Goal: Information Seeking & Learning: Learn about a topic

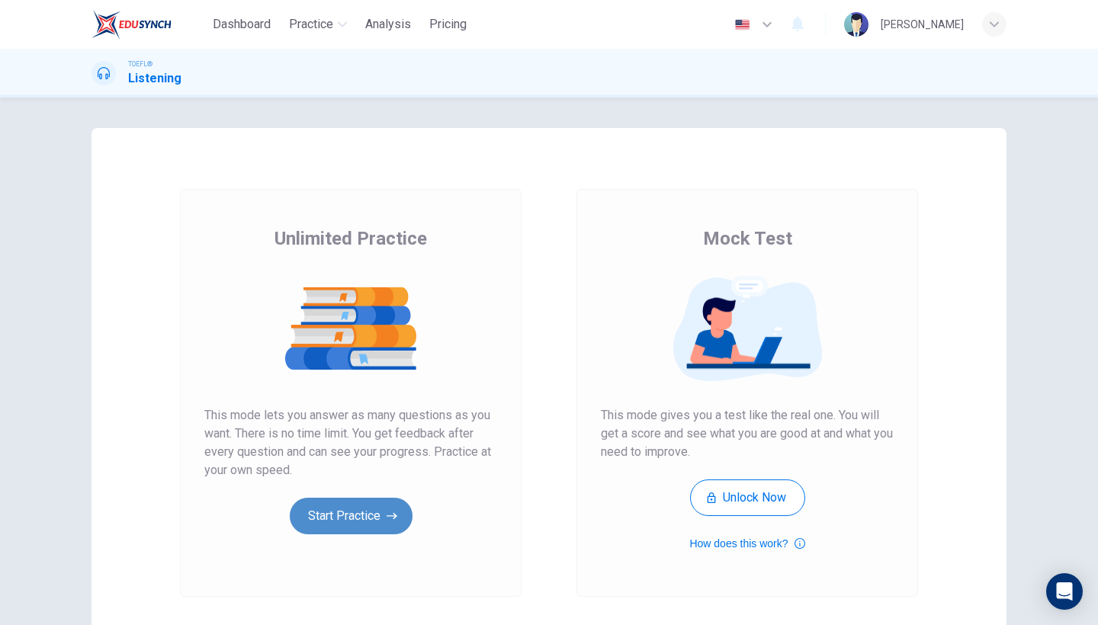
click at [325, 515] on button "Start Practice" at bounding box center [351, 516] width 123 height 37
click at [782, 547] on button "How does this work?" at bounding box center [746, 544] width 115 height 18
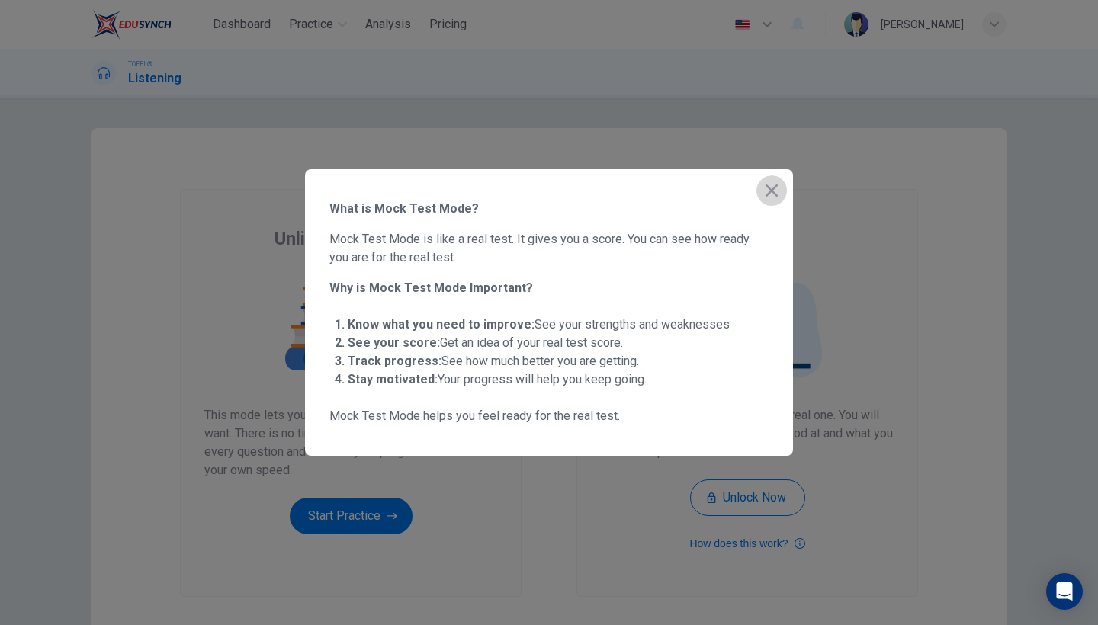
click at [769, 185] on icon "button" at bounding box center [772, 190] width 18 height 18
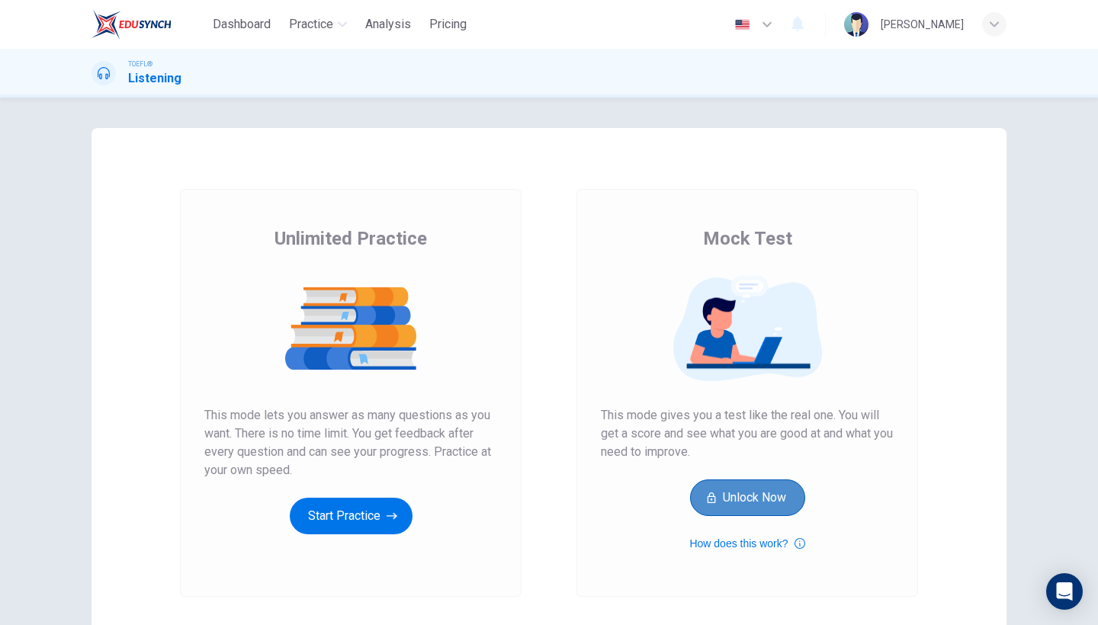
click at [739, 491] on button "Unlock Now" at bounding box center [747, 498] width 115 height 37
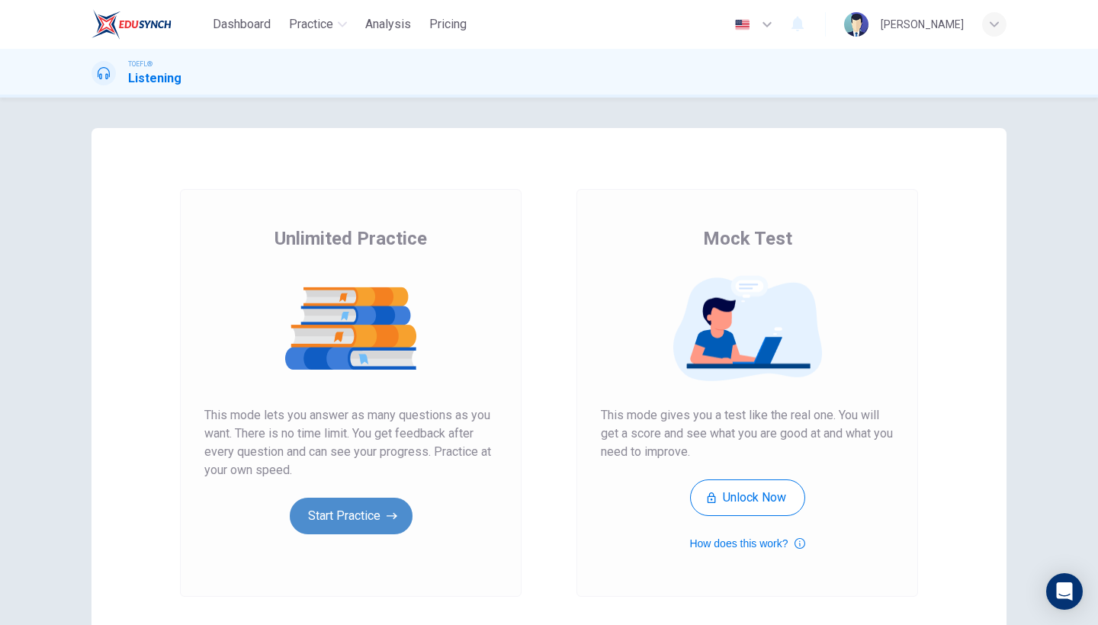
click at [344, 516] on button "Start Practice" at bounding box center [351, 516] width 123 height 37
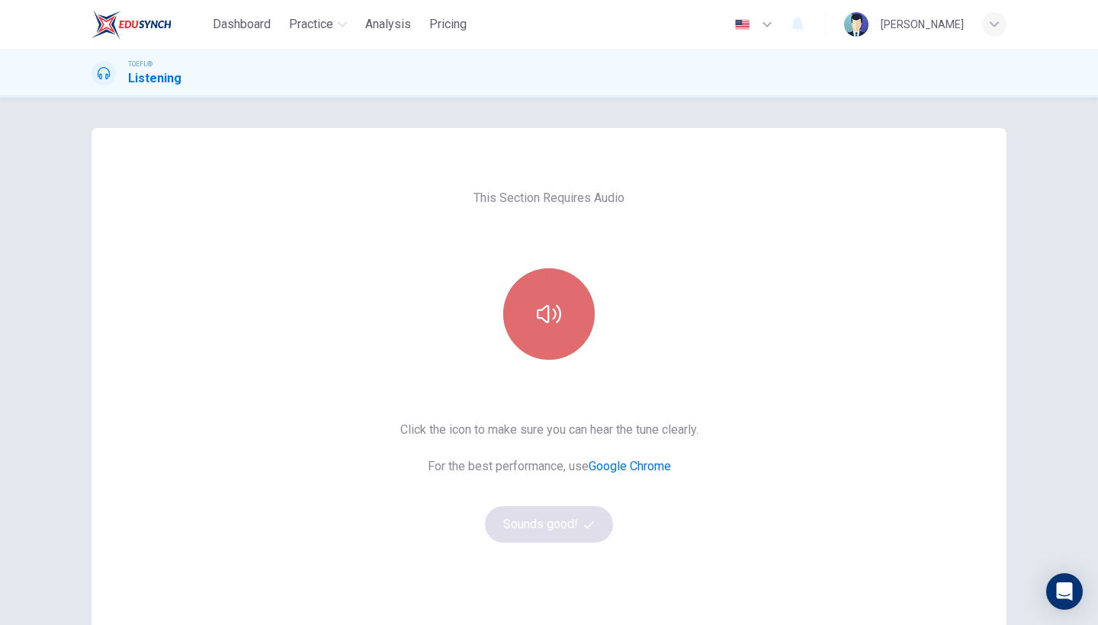
click at [549, 342] on button "button" at bounding box center [549, 314] width 92 height 92
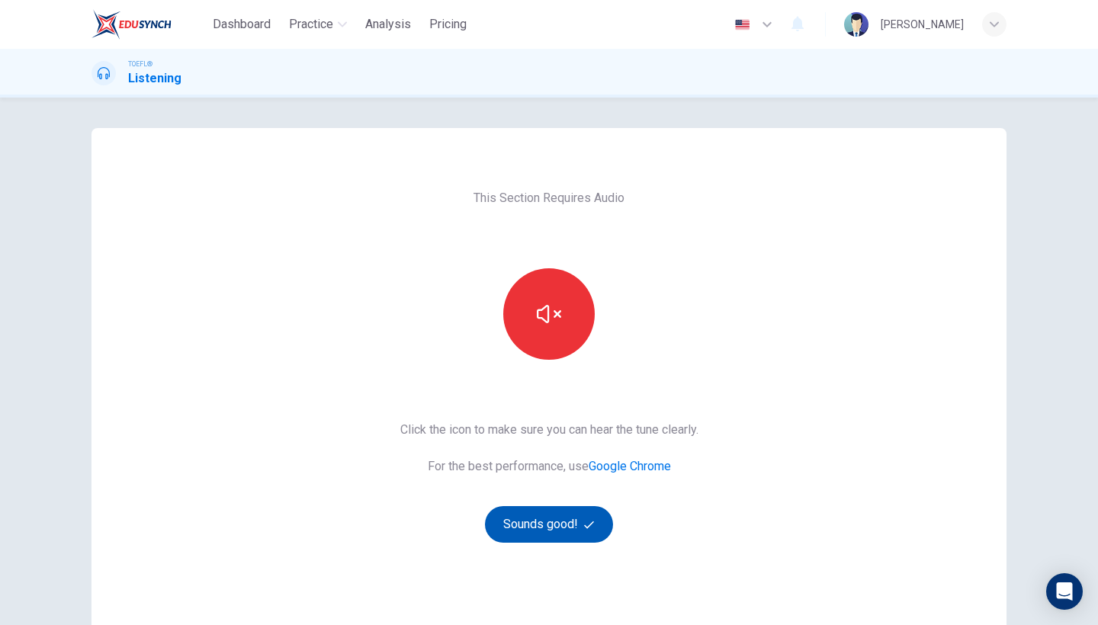
click at [541, 528] on button "Sounds good!" at bounding box center [549, 524] width 128 height 37
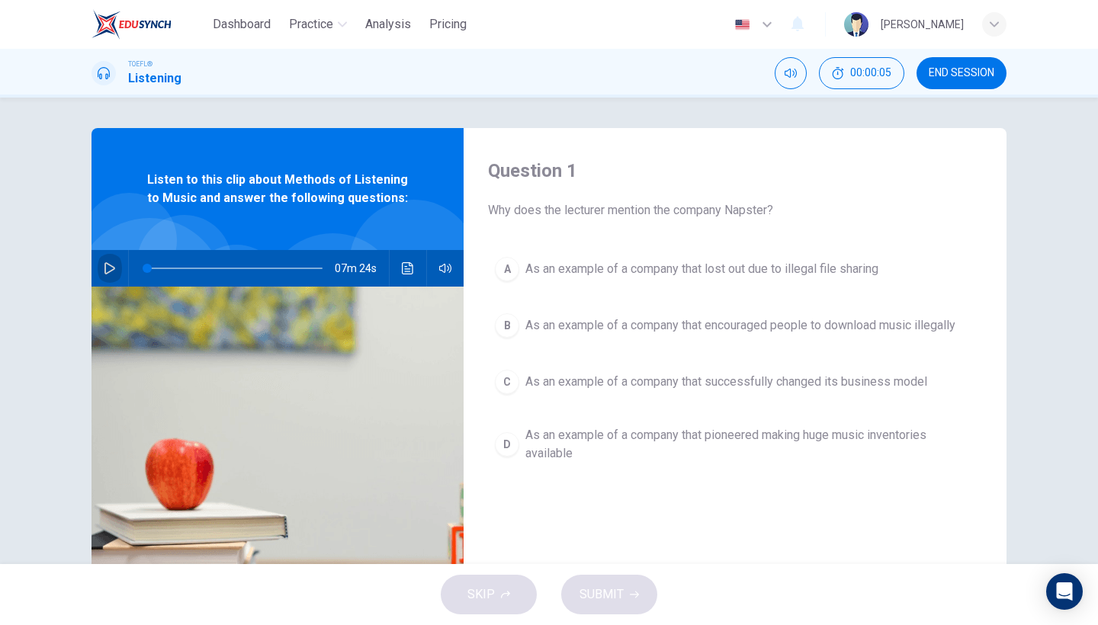
click at [103, 275] on button "button" at bounding box center [110, 268] width 24 height 37
click at [106, 267] on icon "button" at bounding box center [109, 268] width 8 height 9
click at [106, 267] on icon "button" at bounding box center [110, 268] width 12 height 12
click at [525, 318] on button "B As an example of a company that encouraged people to download music illegally" at bounding box center [735, 326] width 494 height 38
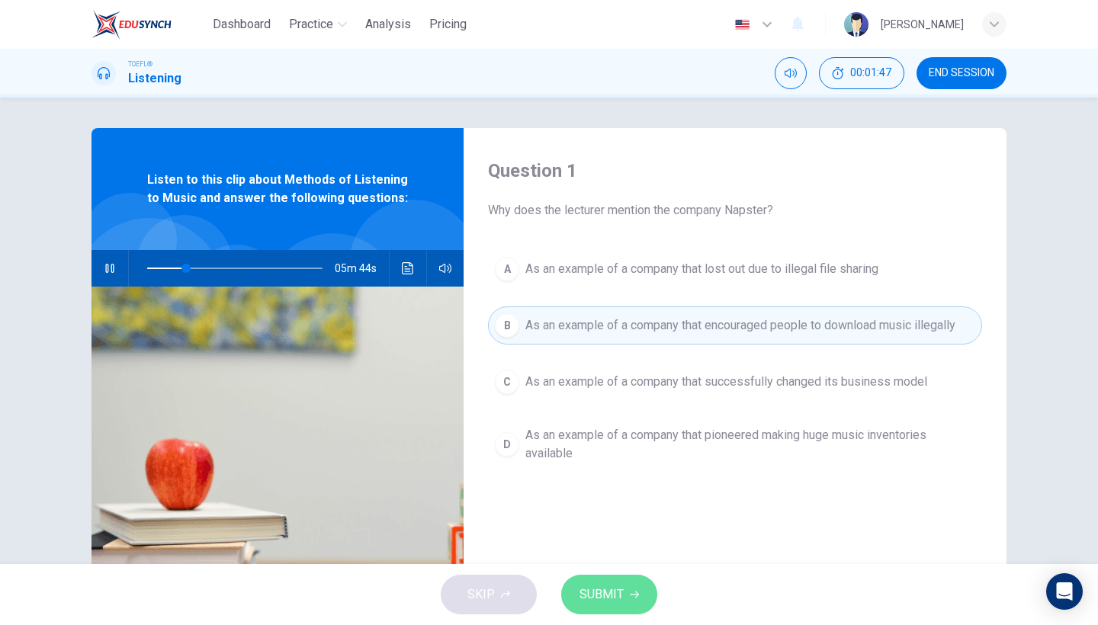
click at [597, 593] on span "SUBMIT" at bounding box center [602, 594] width 44 height 21
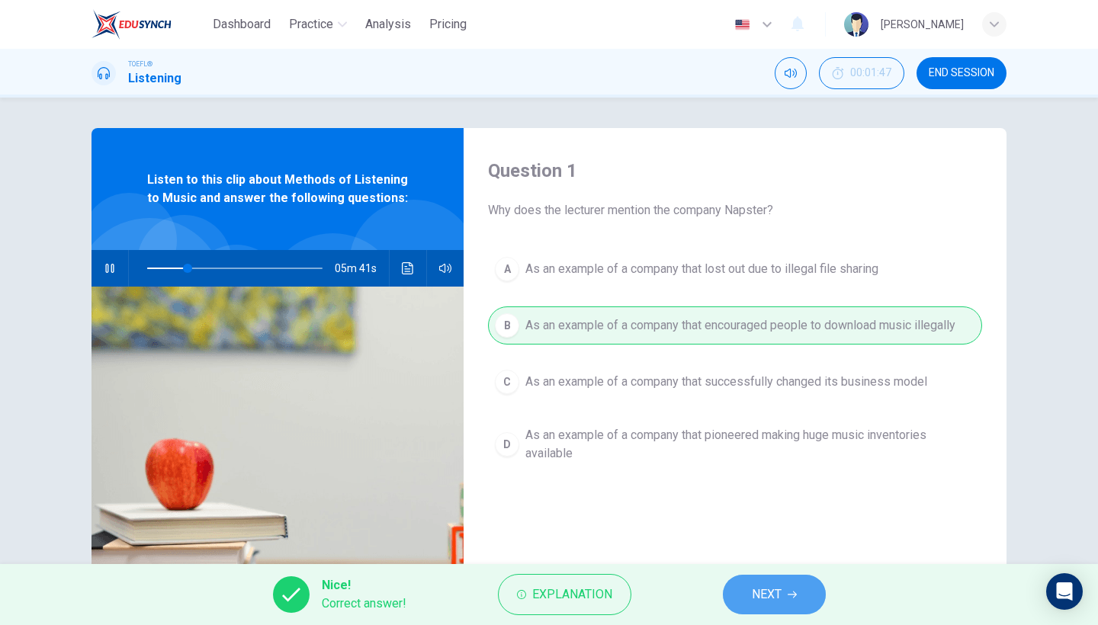
click at [749, 598] on button "NEXT" at bounding box center [774, 595] width 103 height 40
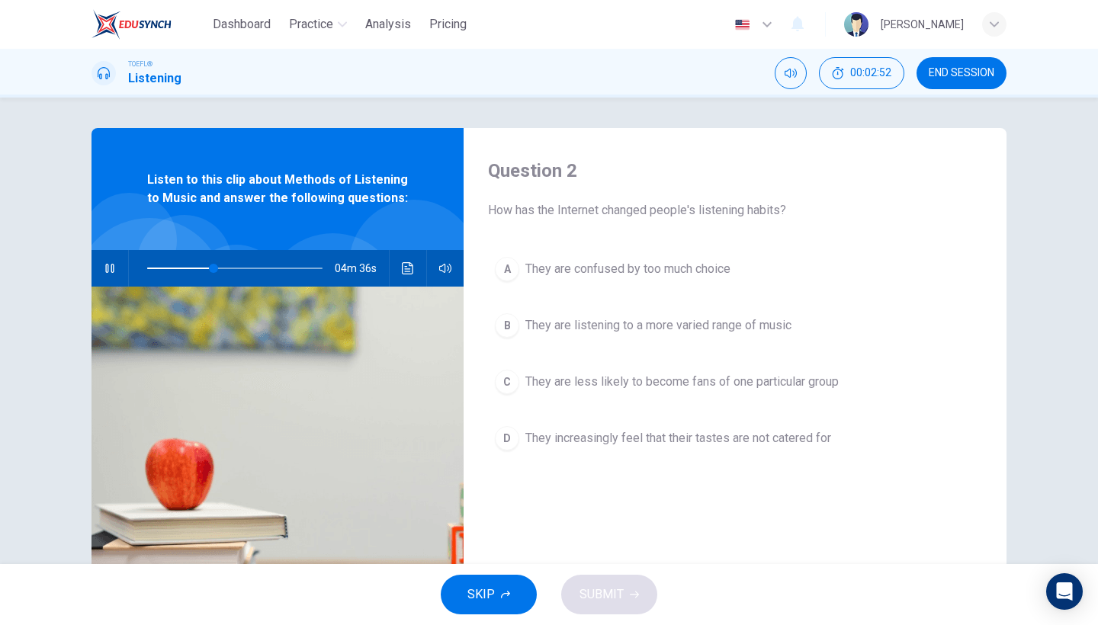
click at [525, 331] on span "They are listening to a more varied range of music" at bounding box center [658, 325] width 266 height 18
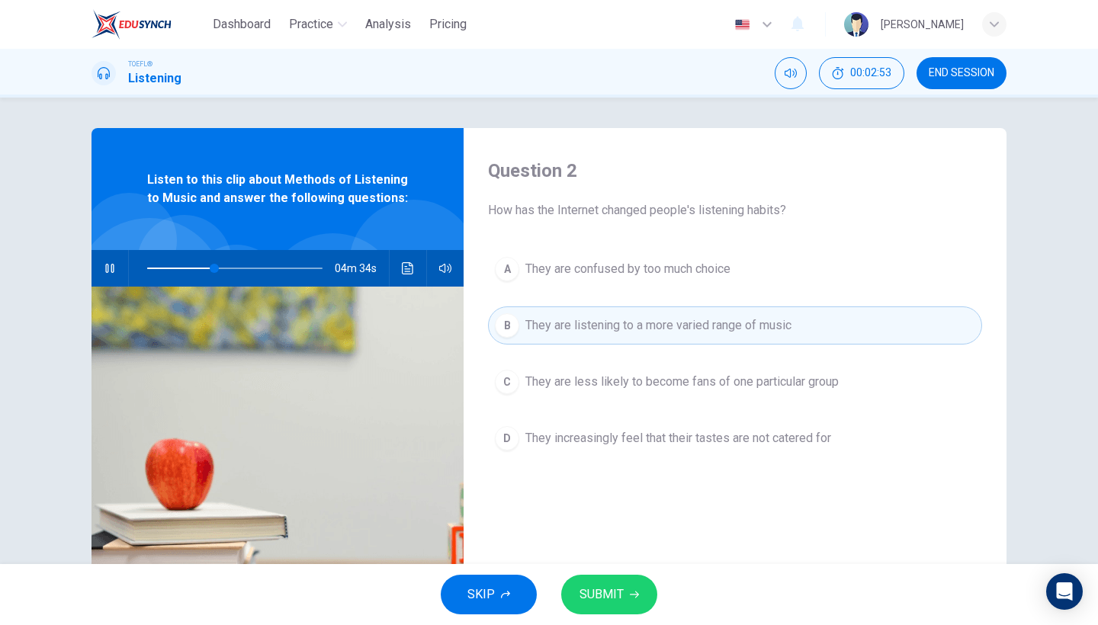
click at [648, 476] on div "A They are confused by too much choice B They are listening to a more varied ra…" at bounding box center [735, 369] width 494 height 238
click at [631, 422] on button "D They increasingly feel that their tastes are not catered for" at bounding box center [735, 438] width 494 height 38
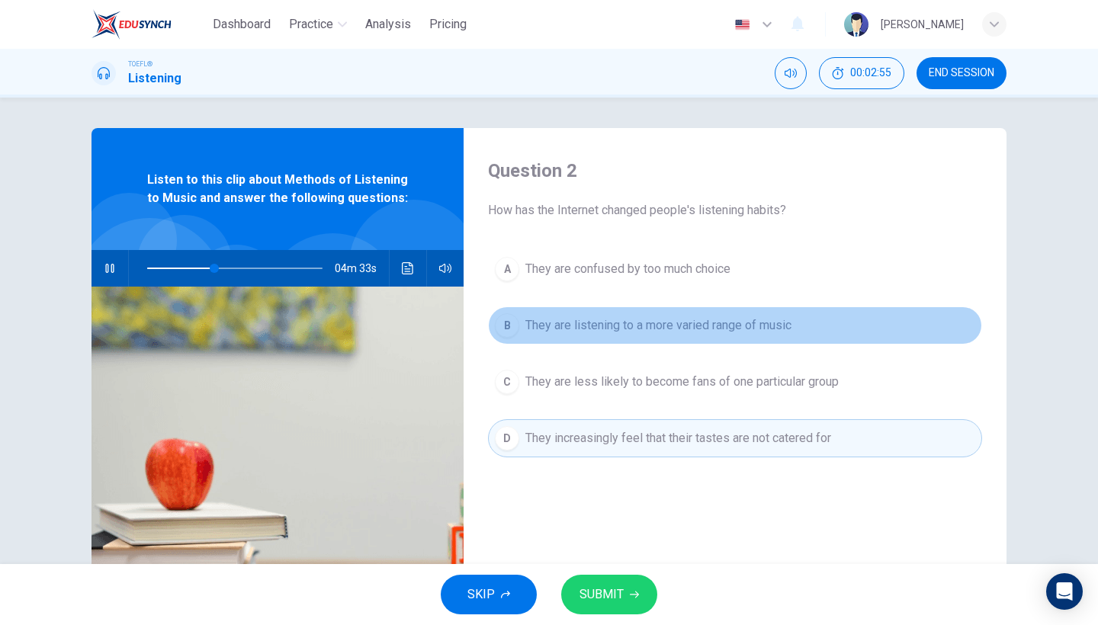
click at [608, 342] on button "B They are listening to a more varied range of music" at bounding box center [735, 326] width 494 height 38
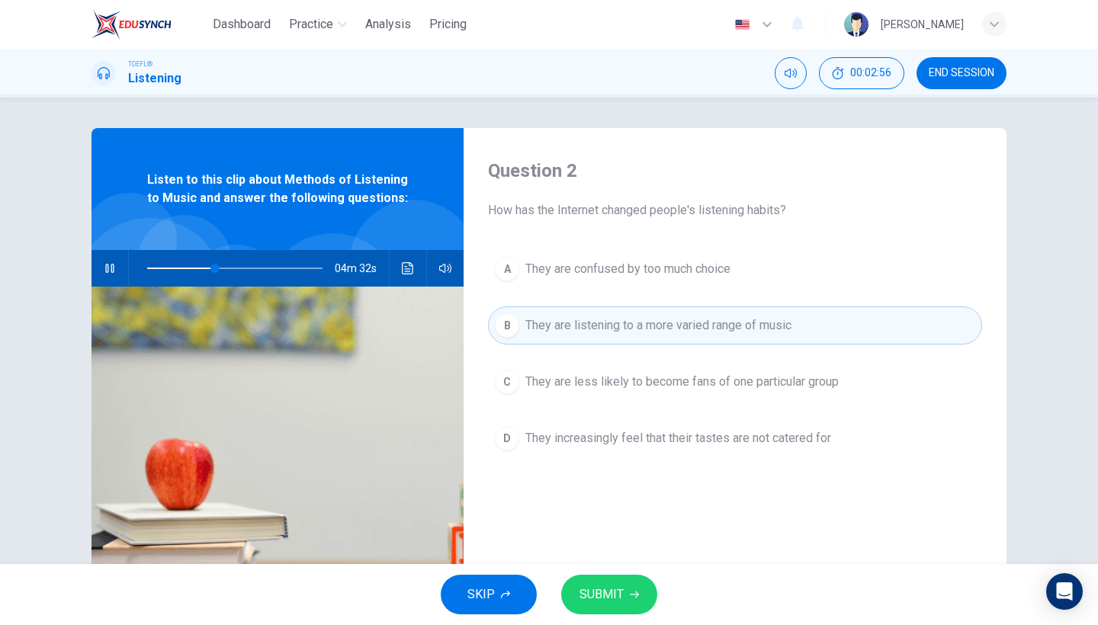
click at [603, 588] on span "SUBMIT" at bounding box center [602, 594] width 44 height 21
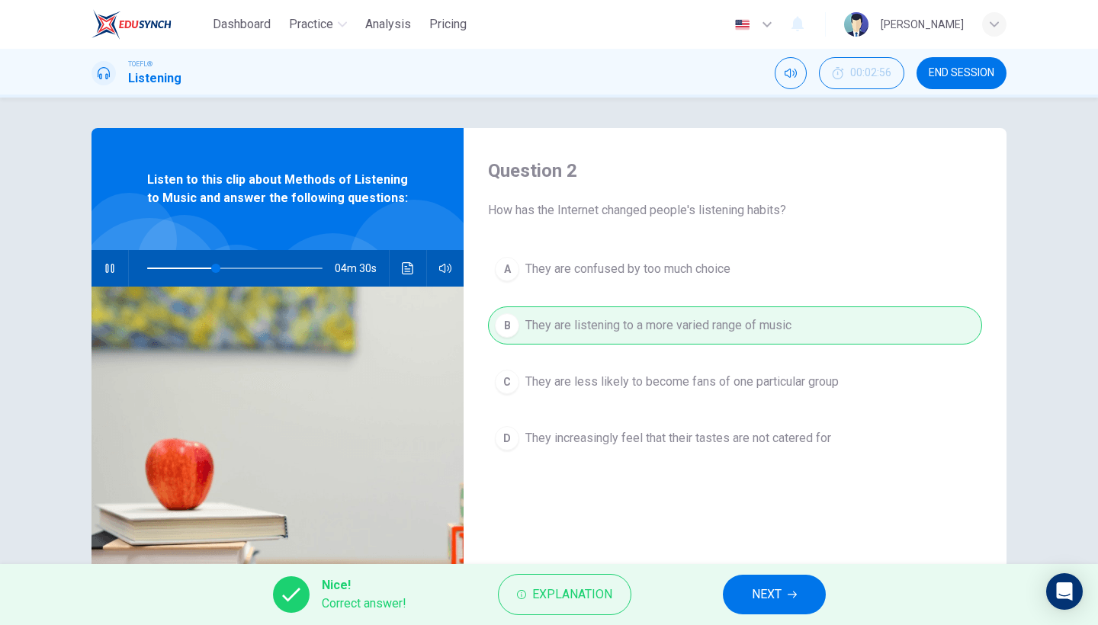
click at [757, 586] on span "NEXT" at bounding box center [767, 594] width 30 height 21
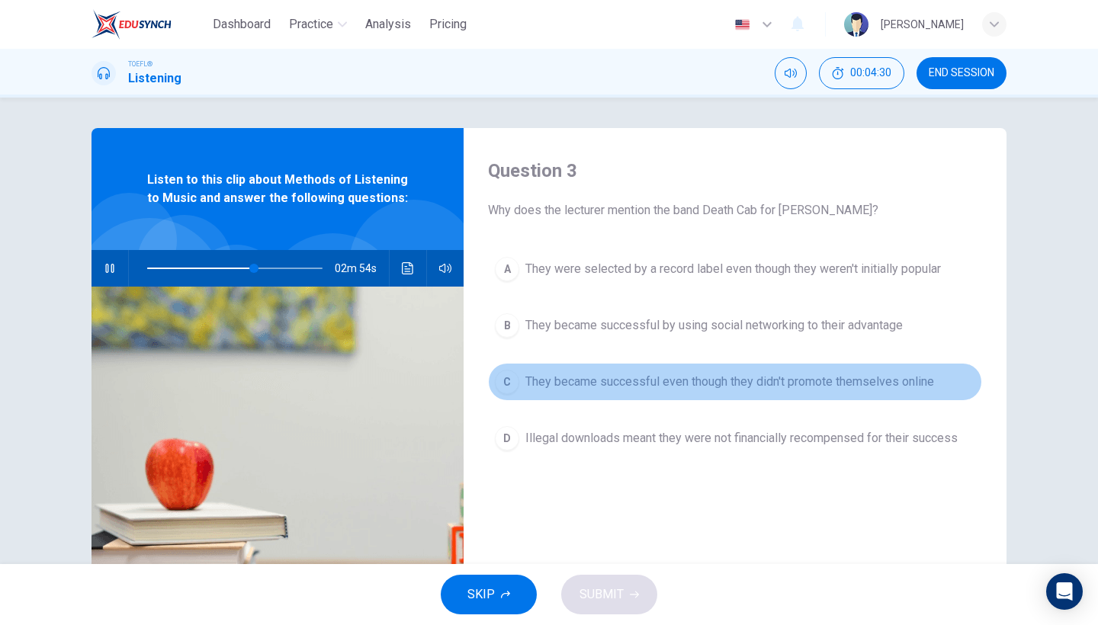
click at [565, 379] on span "They became successful even though they didn't promote themselves online" at bounding box center [729, 382] width 409 height 18
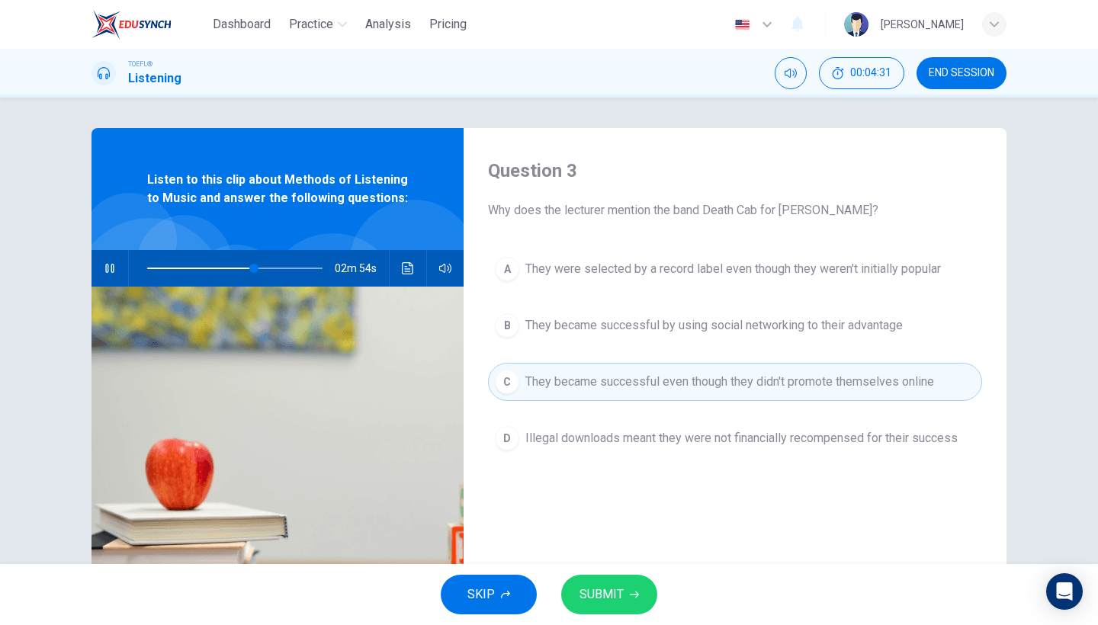
click at [625, 598] on button "SUBMIT" at bounding box center [609, 595] width 96 height 40
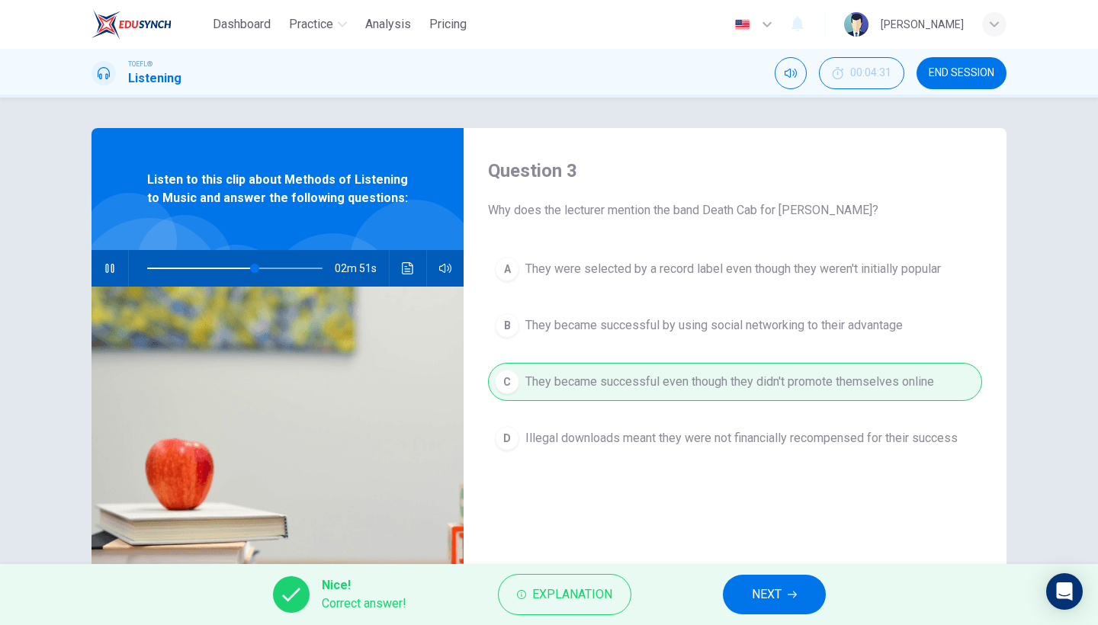
click at [740, 588] on button "NEXT" at bounding box center [774, 595] width 103 height 40
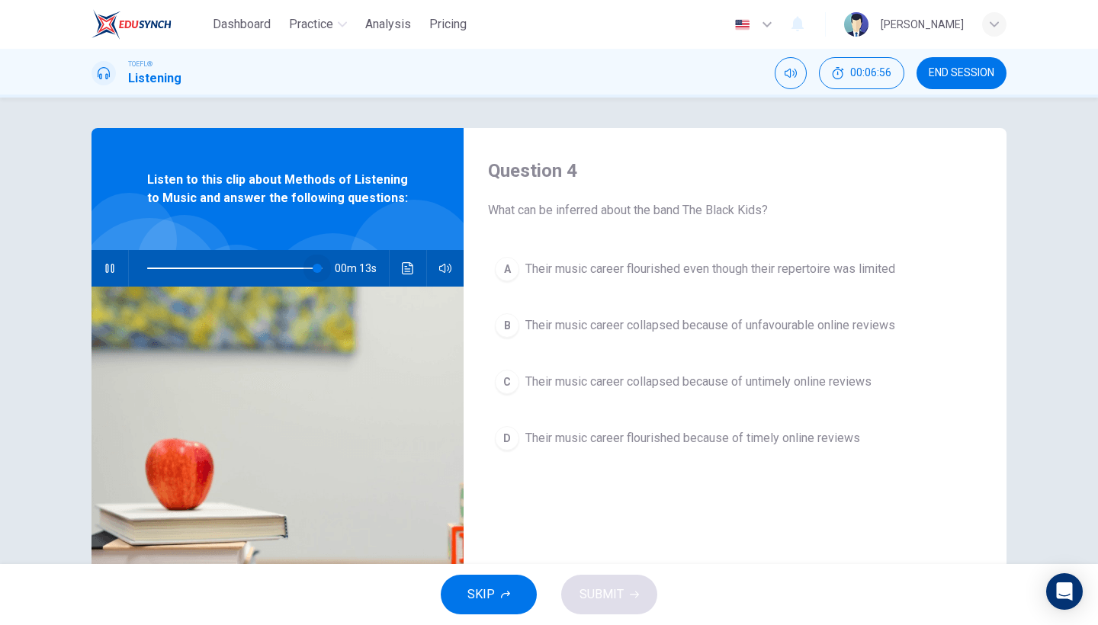
click at [317, 271] on span at bounding box center [317, 268] width 9 height 9
click at [313, 271] on span at bounding box center [311, 268] width 9 height 9
type input "0"
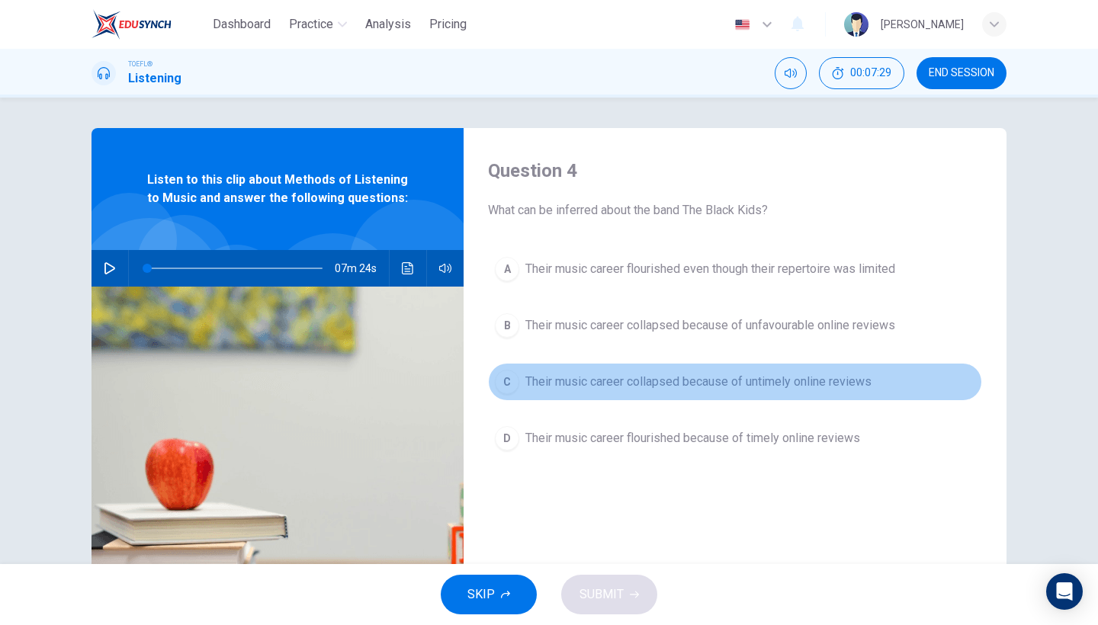
click at [544, 384] on span "Their music career collapsed because of untimely online reviews" at bounding box center [698, 382] width 346 height 18
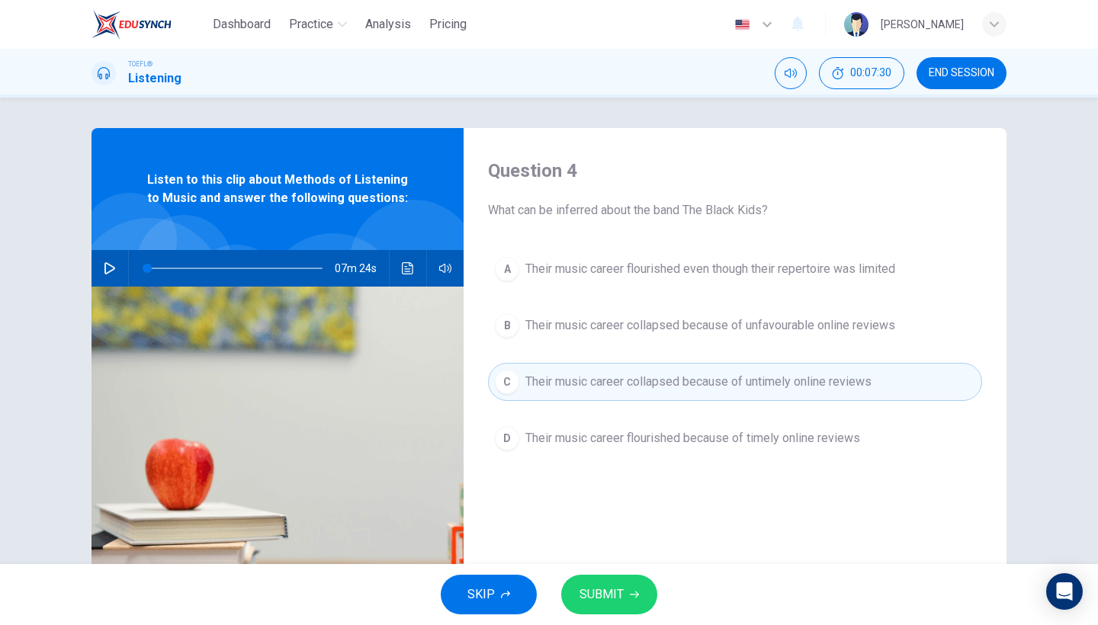
click at [544, 345] on div "A Their music career flourished even though their repertoire was limited B Thei…" at bounding box center [735, 369] width 494 height 238
click at [618, 584] on span "SUBMIT" at bounding box center [602, 594] width 44 height 21
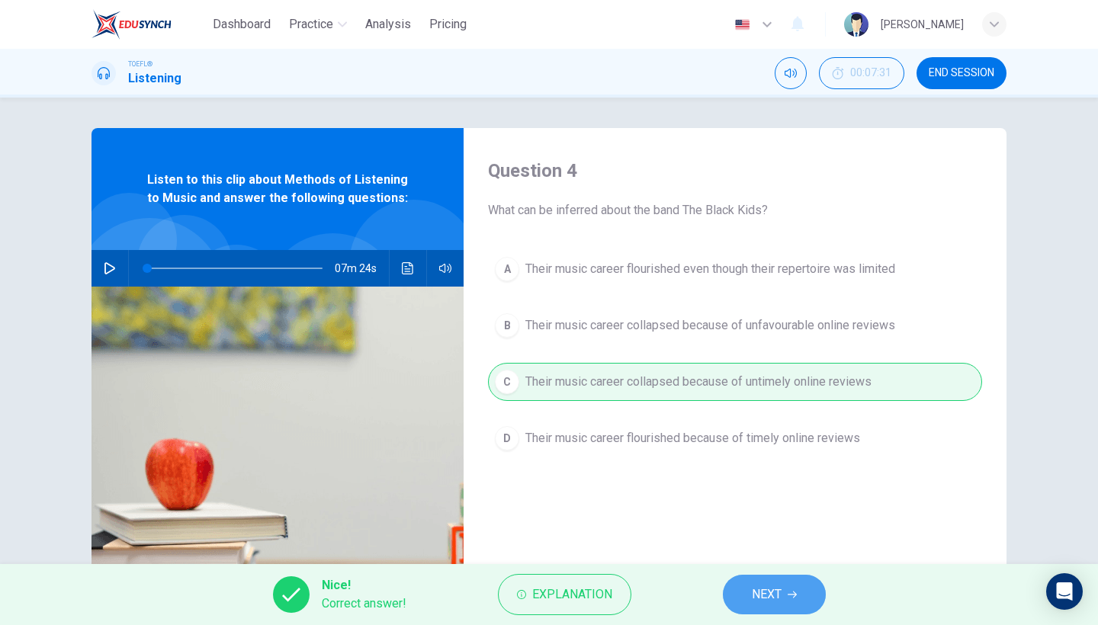
click at [792, 599] on icon "button" at bounding box center [792, 594] width 9 height 9
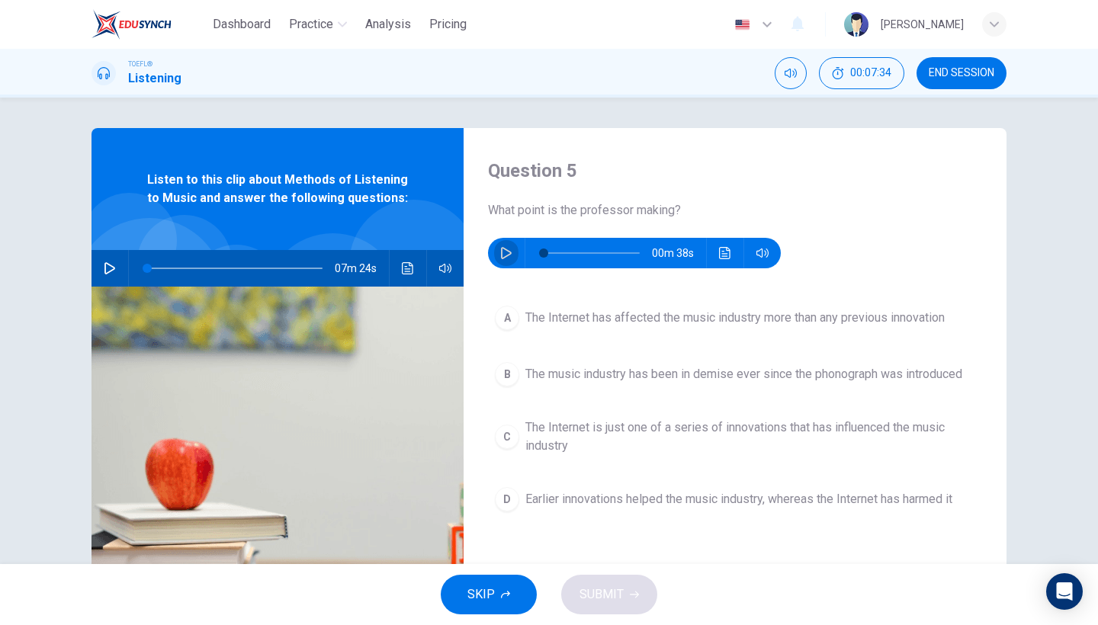
click at [507, 252] on icon "button" at bounding box center [506, 253] width 12 height 12
type input "0"
click at [516, 383] on button "B The music industry has been in demise ever since the phonograph was introduced" at bounding box center [735, 374] width 494 height 38
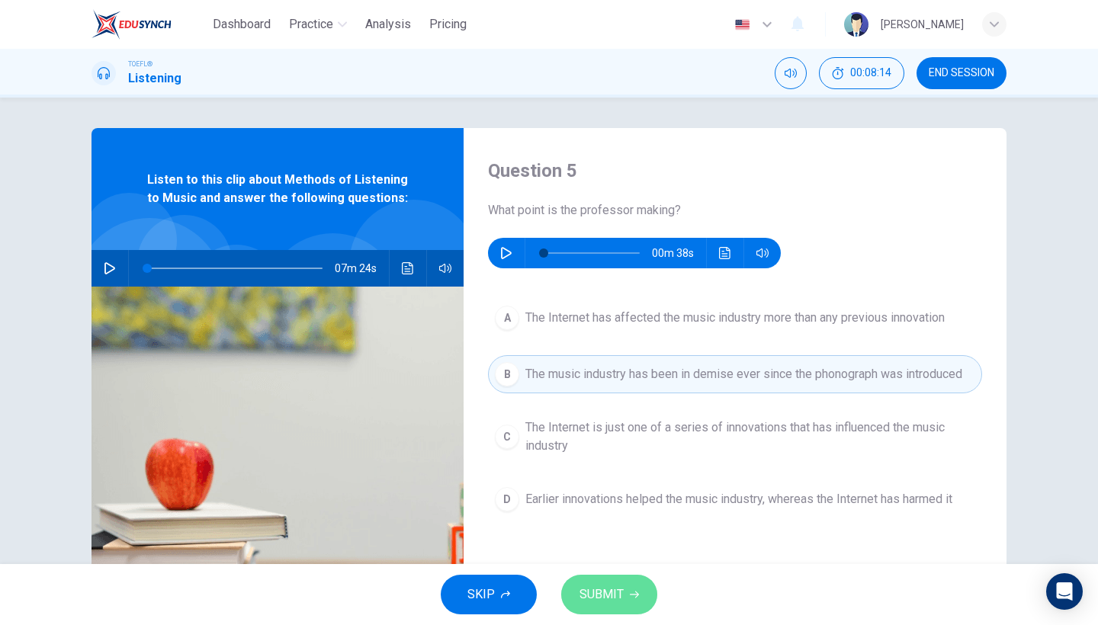
click at [605, 601] on span "SUBMIT" at bounding box center [602, 594] width 44 height 21
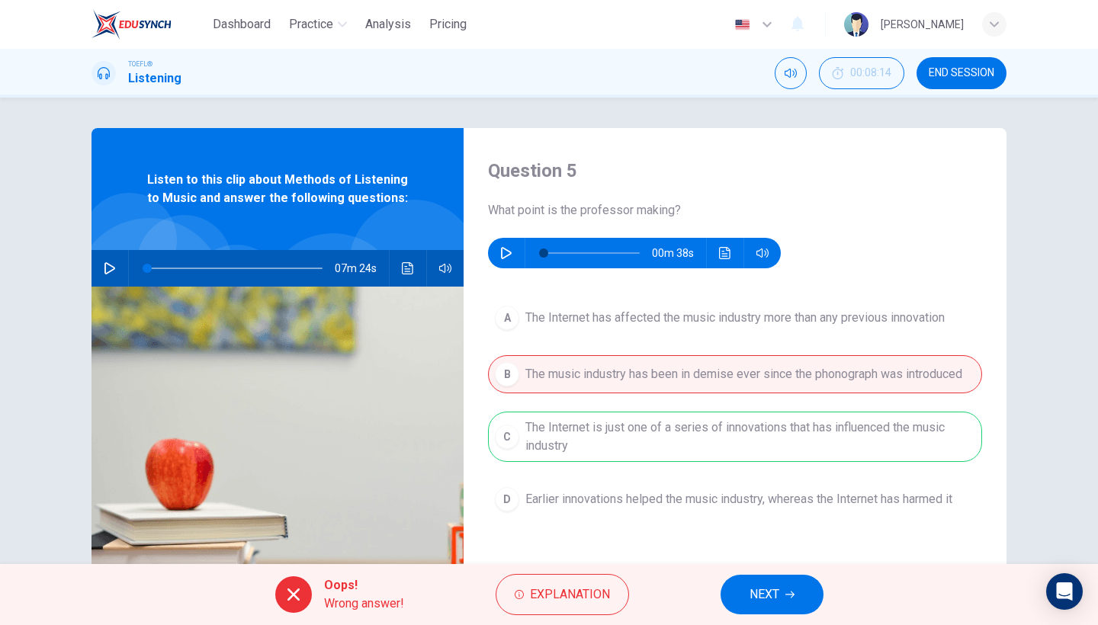
click at [759, 603] on span "NEXT" at bounding box center [765, 594] width 30 height 21
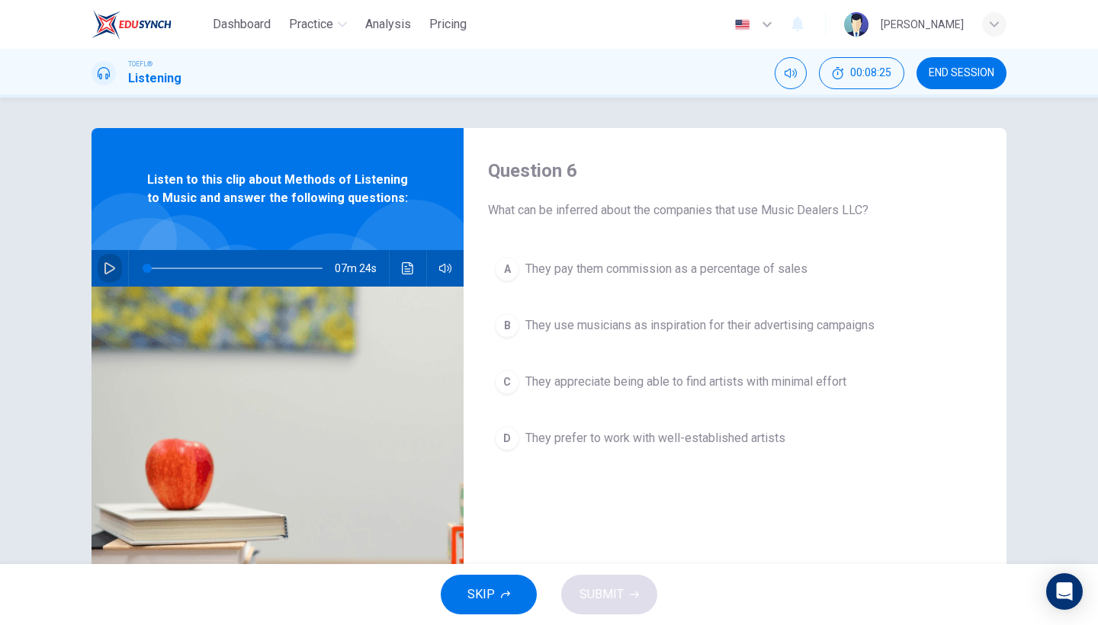
click at [101, 263] on button "button" at bounding box center [110, 268] width 24 height 37
drag, startPoint x: 156, startPoint y: 265, endPoint x: 311, endPoint y: 269, distance: 155.6
click at [310, 270] on span at bounding box center [308, 268] width 9 height 9
click at [108, 267] on icon "button" at bounding box center [110, 268] width 12 height 12
drag, startPoint x: 318, startPoint y: 268, endPoint x: 196, endPoint y: 305, distance: 127.6
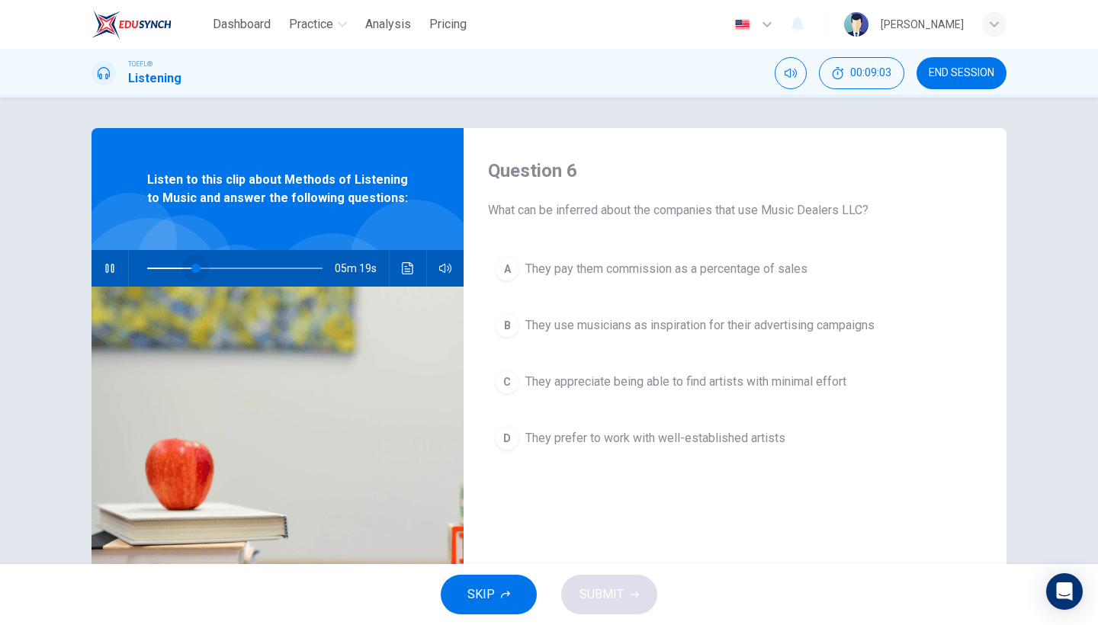
click at [196, 305] on div "Listen to this clip about Methods of Listening to Music and answer the followin…" at bounding box center [278, 393] width 372 height 530
click at [104, 263] on icon "button" at bounding box center [110, 268] width 12 height 12
click at [644, 330] on span "They use musicians as inspiration for their advertising campaigns" at bounding box center [699, 325] width 349 height 18
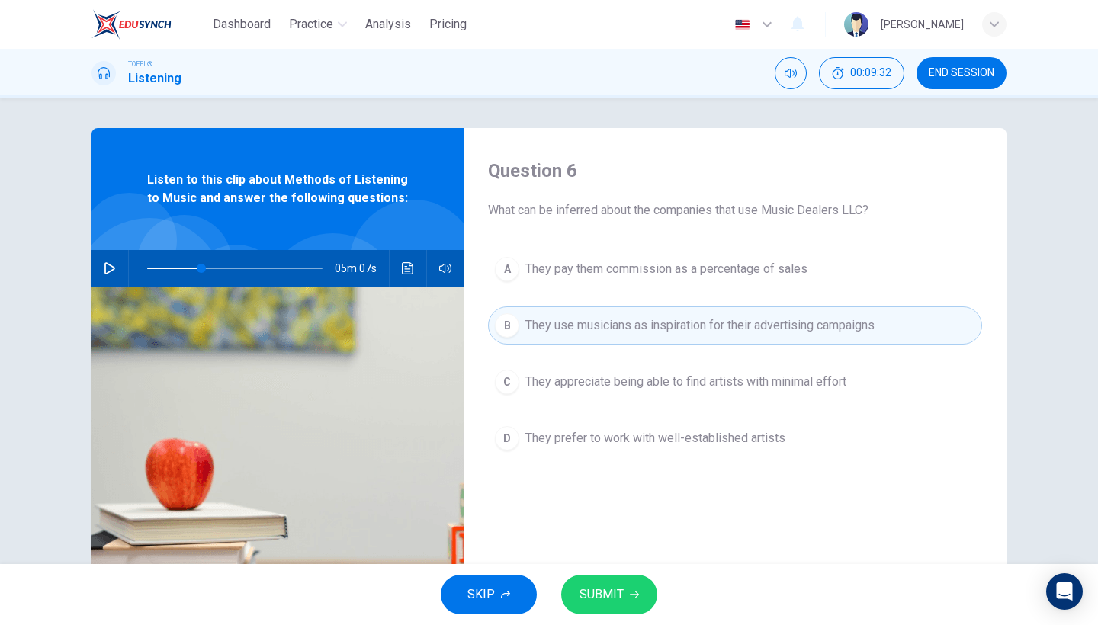
click at [631, 287] on button "A They pay them commission as a percentage of sales" at bounding box center [735, 269] width 494 height 38
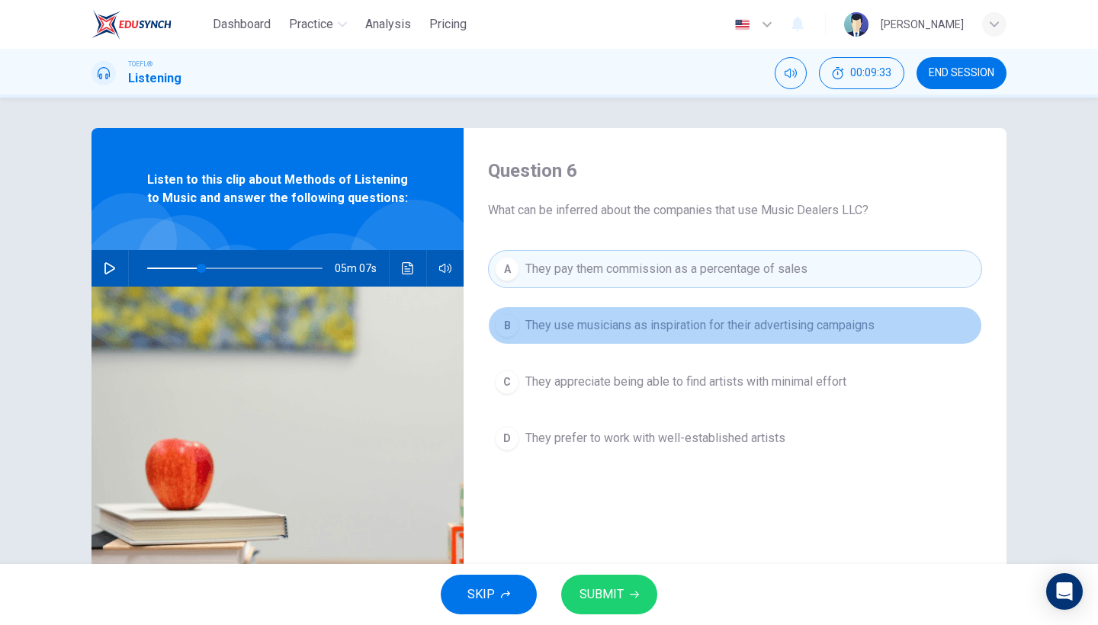
click at [621, 329] on span "They use musicians as inspiration for their advertising campaigns" at bounding box center [699, 325] width 349 height 18
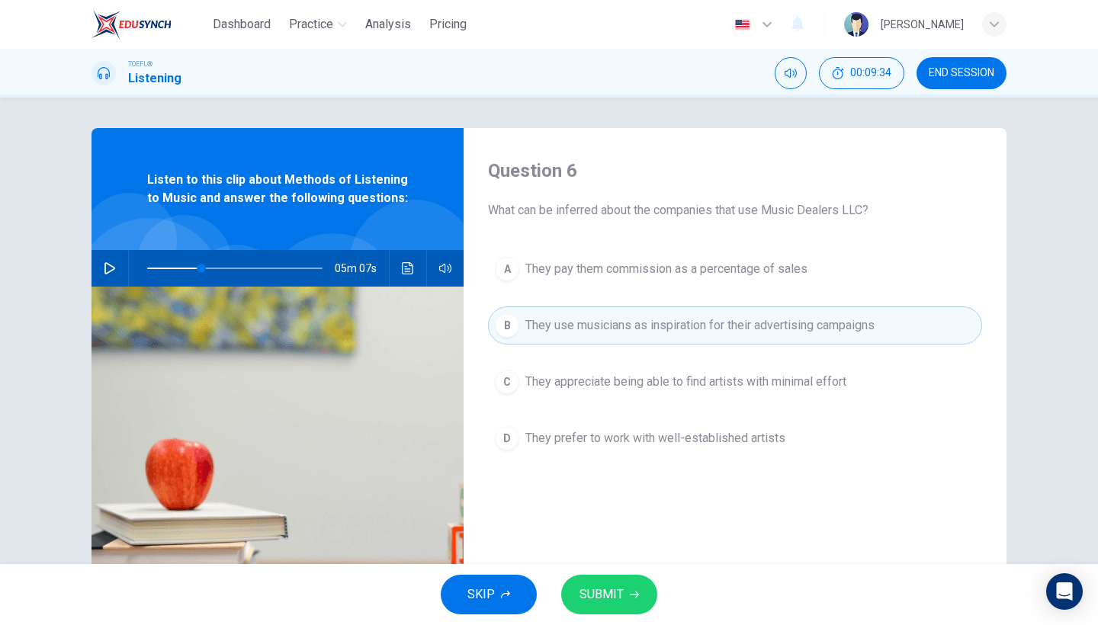
click at [596, 611] on button "SUBMIT" at bounding box center [609, 595] width 96 height 40
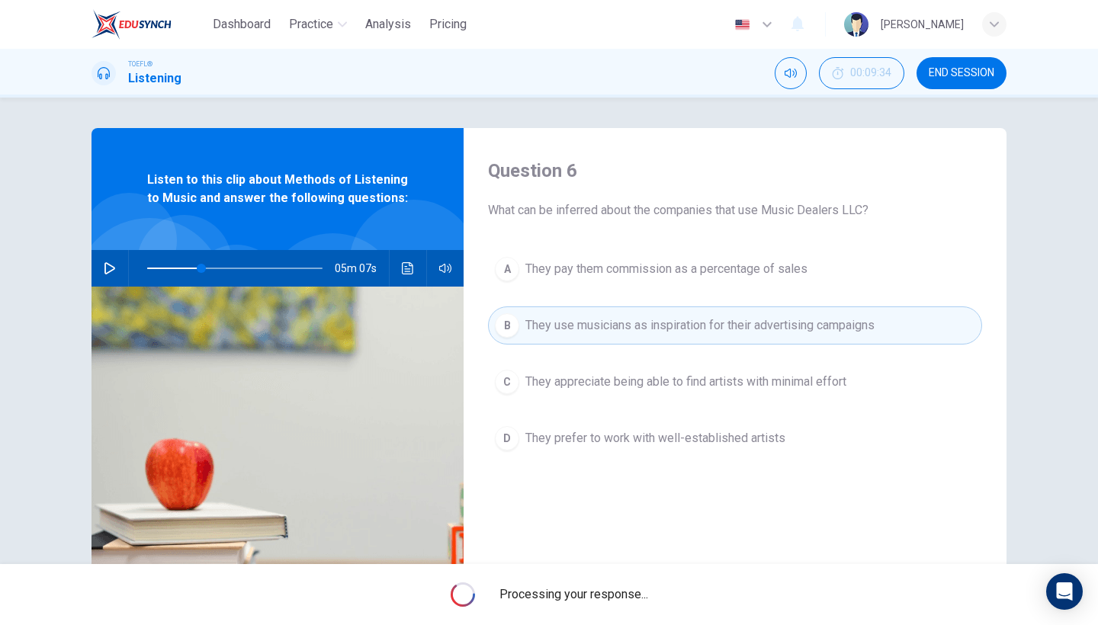
type input "31"
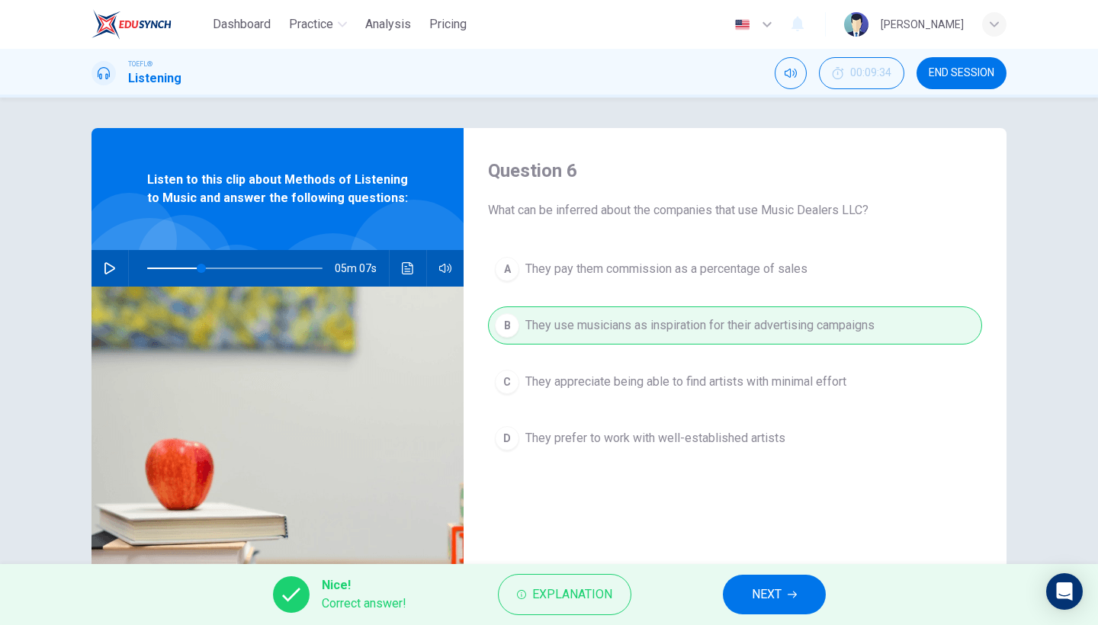
click at [754, 590] on span "NEXT" at bounding box center [767, 594] width 30 height 21
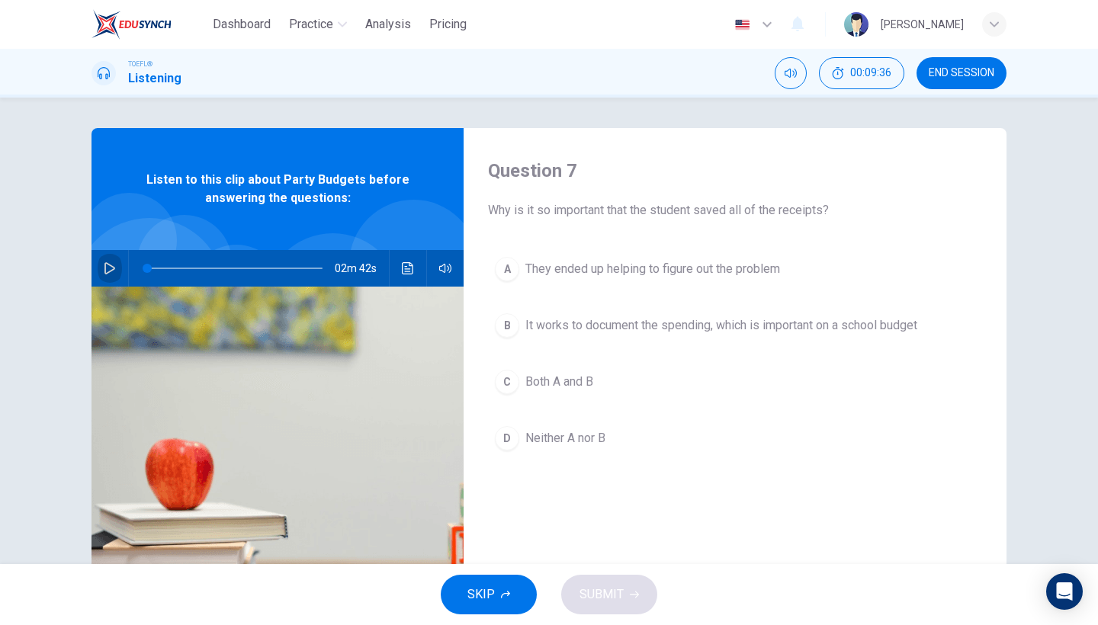
click at [103, 265] on button "button" at bounding box center [110, 268] width 24 height 37
drag, startPoint x: 179, startPoint y: 265, endPoint x: 95, endPoint y: 255, distance: 85.2
click at [95, 255] on div "02m 27s" at bounding box center [278, 268] width 372 height 37
click at [107, 267] on icon "button" at bounding box center [110, 268] width 12 height 12
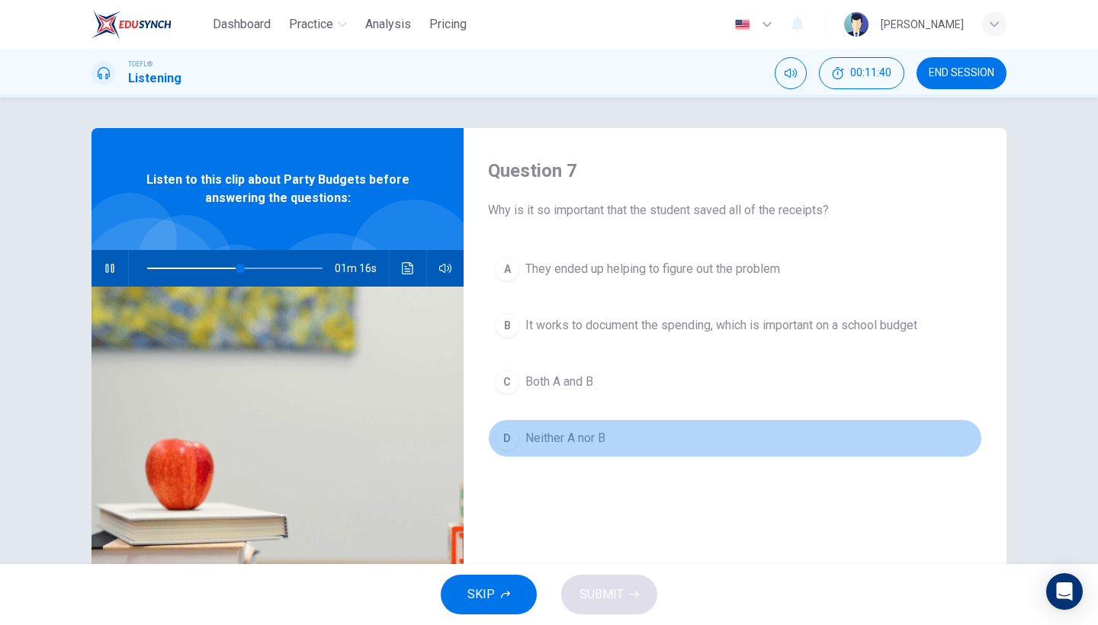
click at [573, 439] on span "Neither A nor B" at bounding box center [565, 438] width 80 height 18
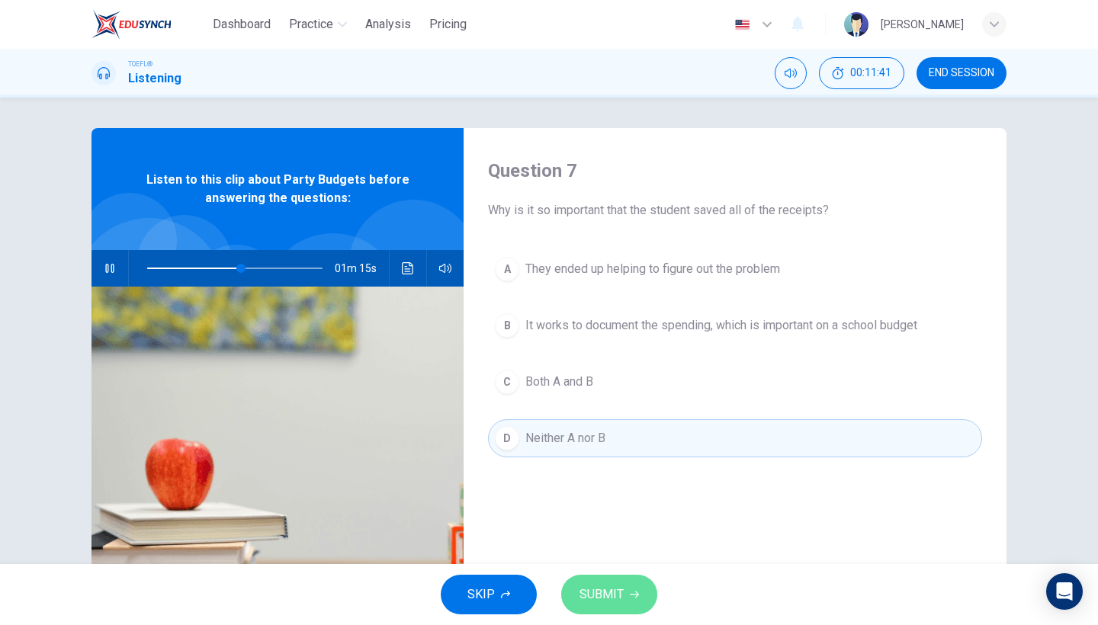
click at [605, 597] on span "SUBMIT" at bounding box center [602, 594] width 44 height 21
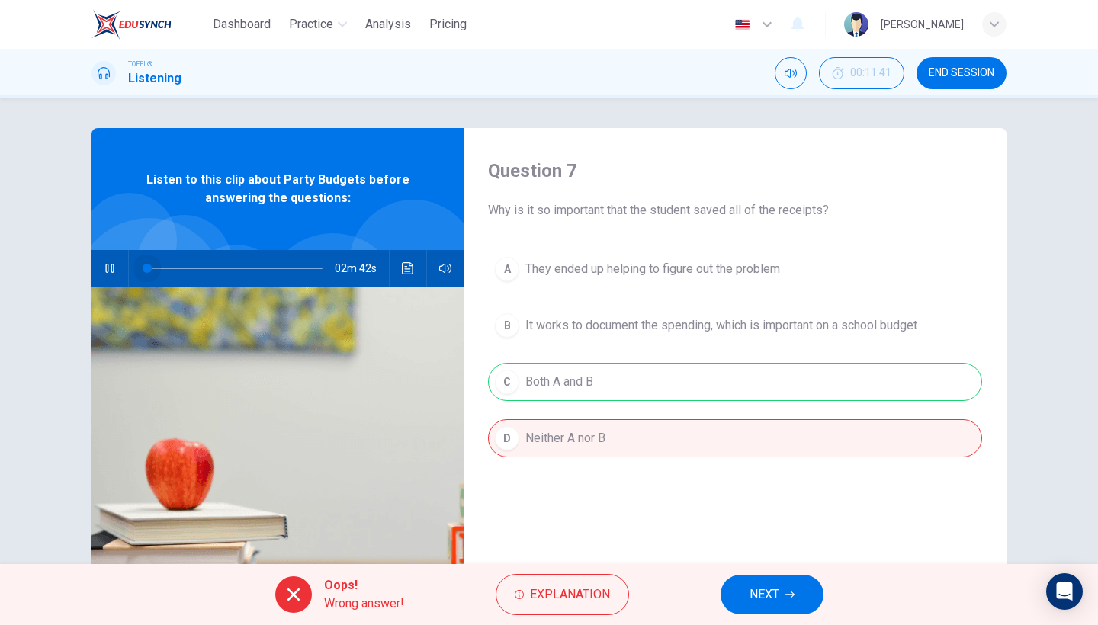
drag, startPoint x: 246, startPoint y: 265, endPoint x: 98, endPoint y: 294, distance: 150.0
click at [98, 294] on div "Listen to this clip about Party Budgets before answering the questions: 02m 42s" at bounding box center [278, 393] width 372 height 530
click at [743, 586] on button "NEXT" at bounding box center [772, 595] width 103 height 40
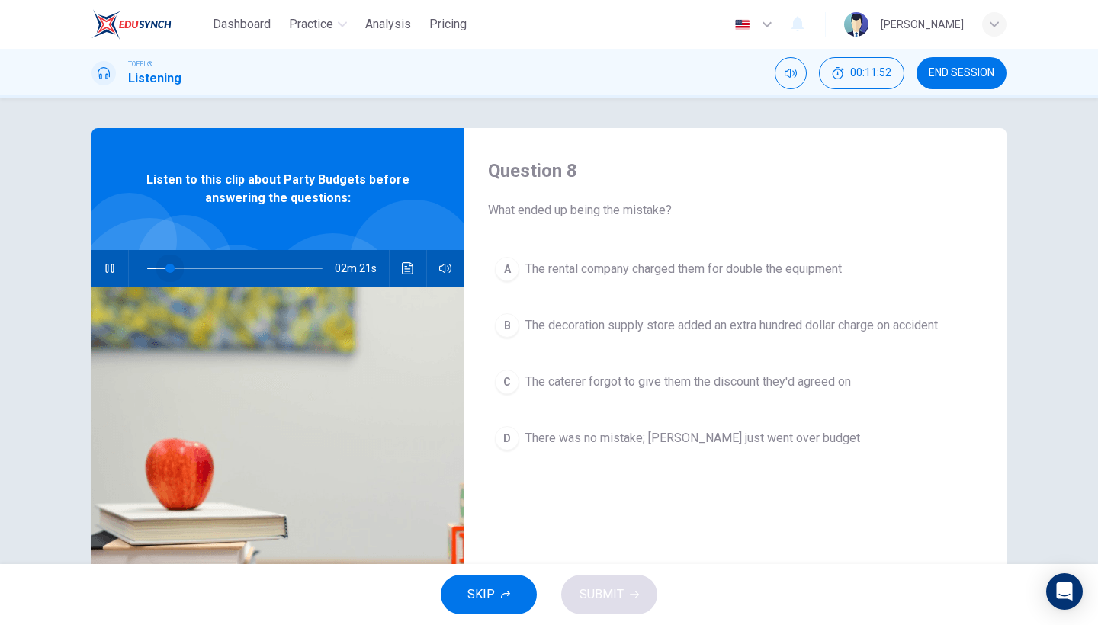
drag, startPoint x: 162, startPoint y: 265, endPoint x: 171, endPoint y: 266, distance: 9.2
click at [171, 266] on span at bounding box center [169, 268] width 9 height 9
click at [122, 275] on div "02m 21s" at bounding box center [278, 268] width 372 height 37
click at [114, 272] on icon "button" at bounding box center [109, 268] width 8 height 9
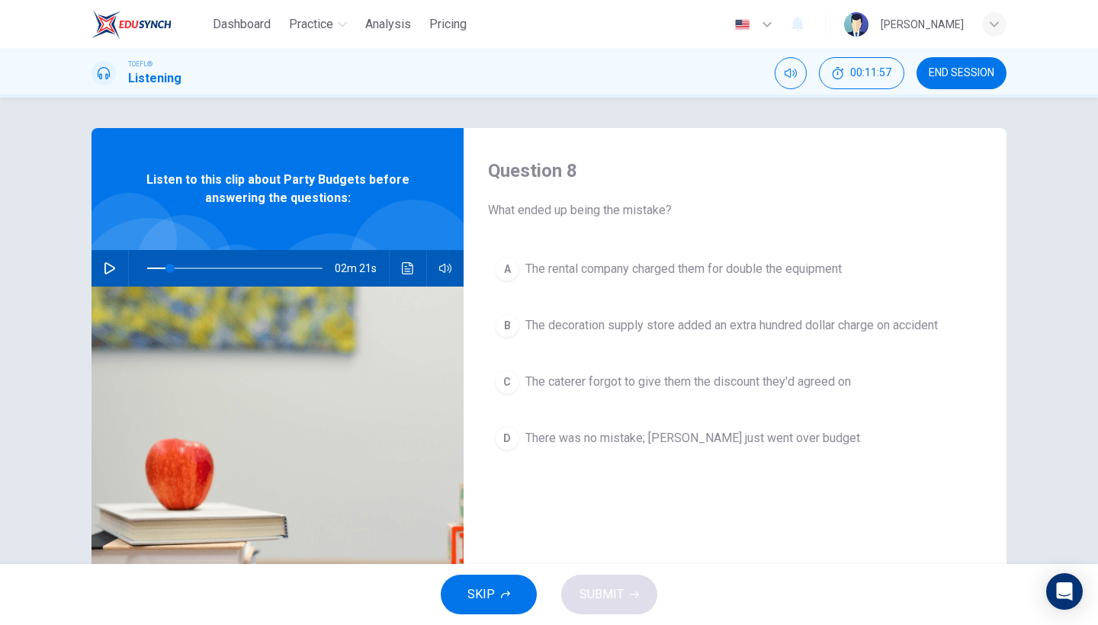
click at [114, 272] on icon "button" at bounding box center [110, 268] width 12 height 12
click at [559, 384] on span "The caterer forgot to give them the discount they'd agreed on" at bounding box center [688, 382] width 326 height 18
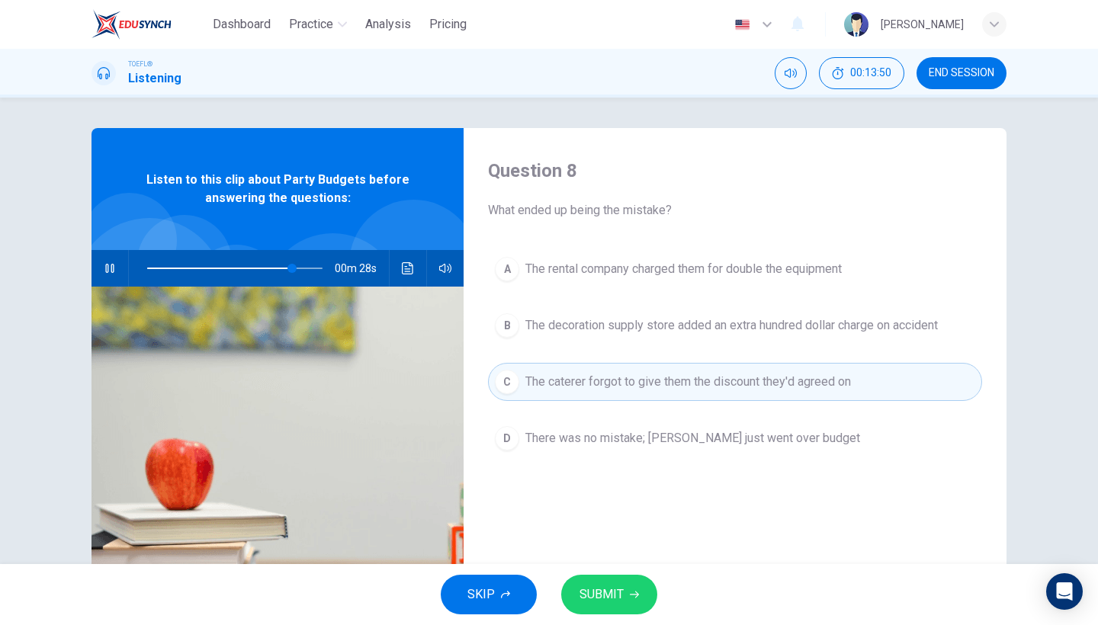
click at [564, 444] on span "There was no mistake; Luke just went over budget" at bounding box center [692, 438] width 335 height 18
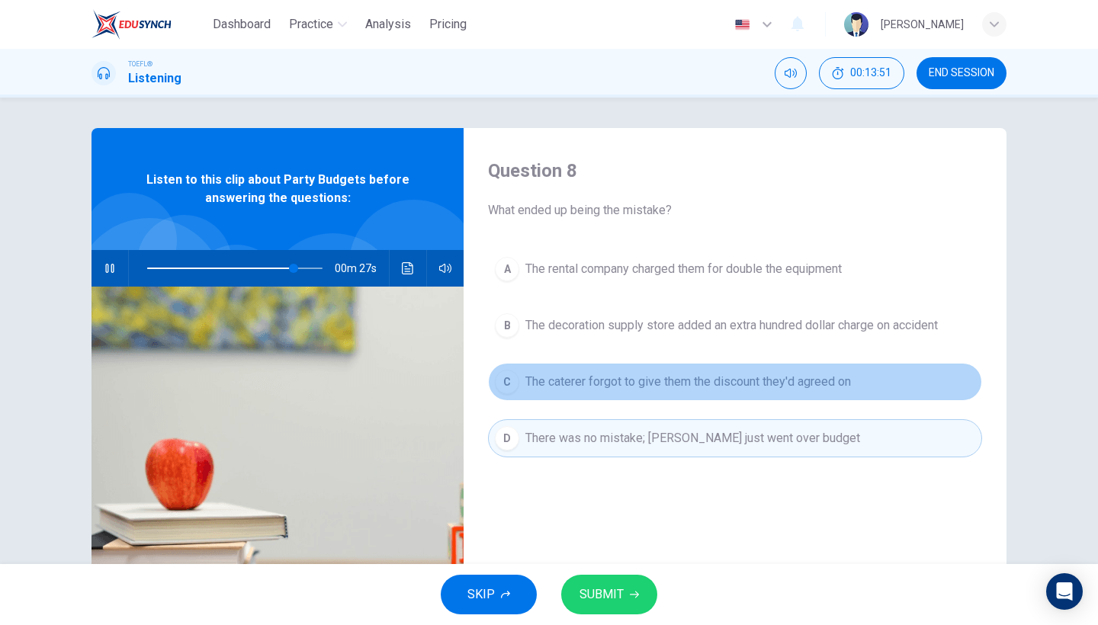
click at [573, 399] on button "C The caterer forgot to give them the discount they'd agreed on" at bounding box center [735, 382] width 494 height 38
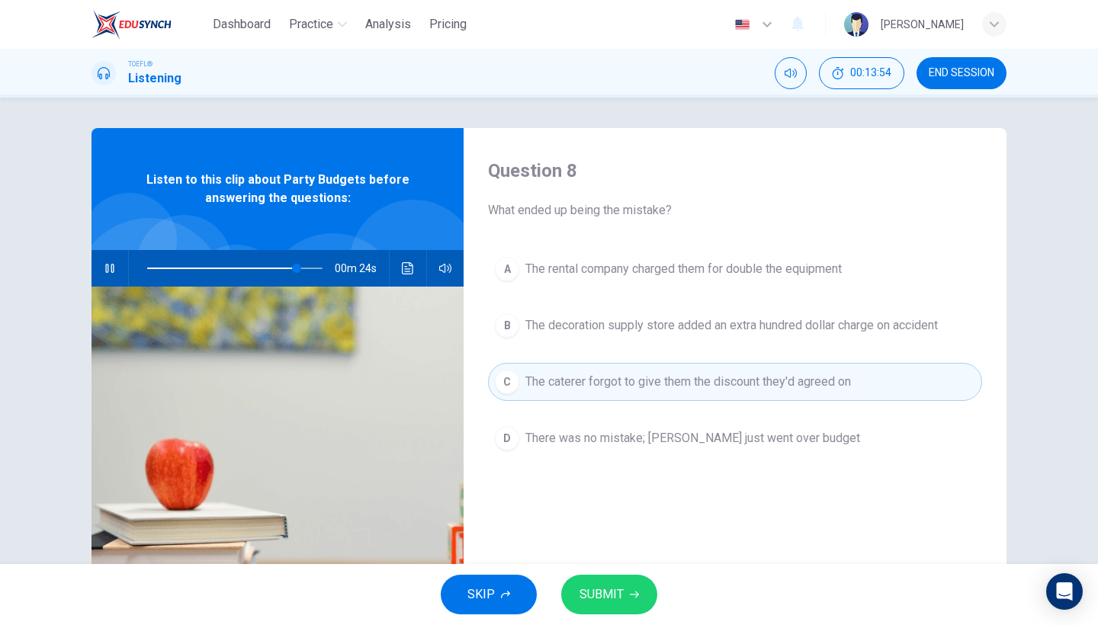
click at [630, 602] on button "SUBMIT" at bounding box center [609, 595] width 96 height 40
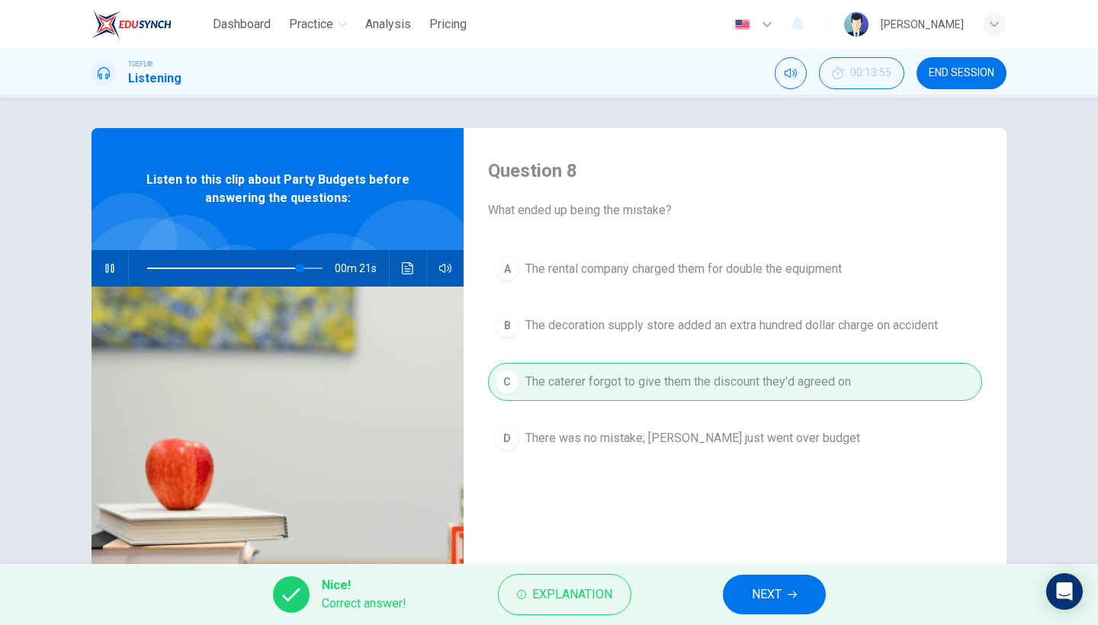
click at [786, 593] on button "NEXT" at bounding box center [774, 595] width 103 height 40
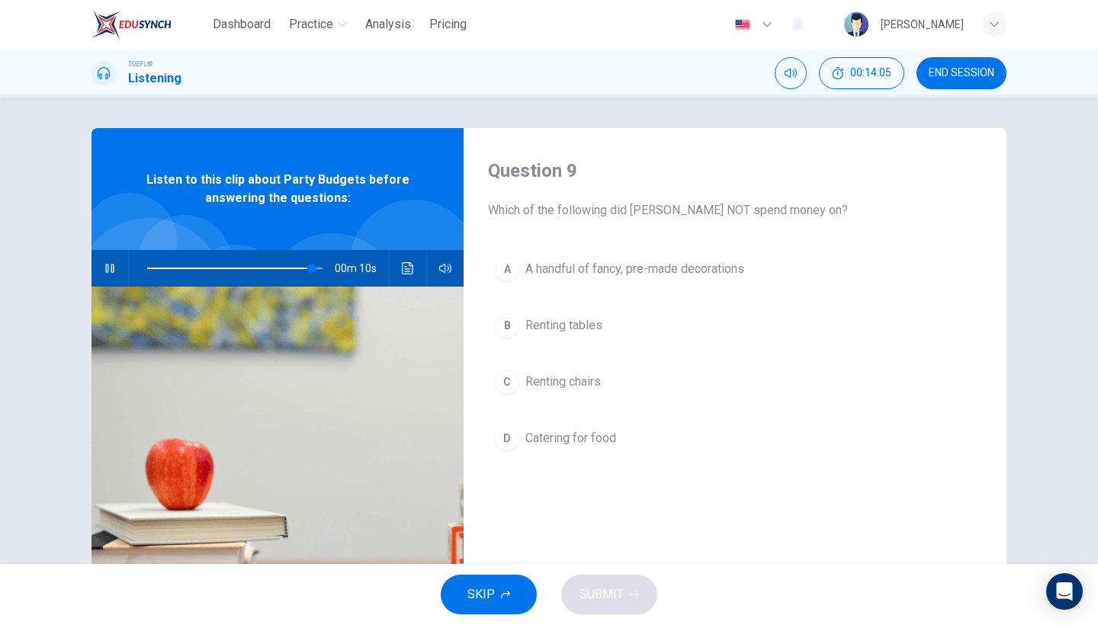
click at [648, 278] on span "A handful of fancy, pre-made decorations" at bounding box center [634, 269] width 219 height 18
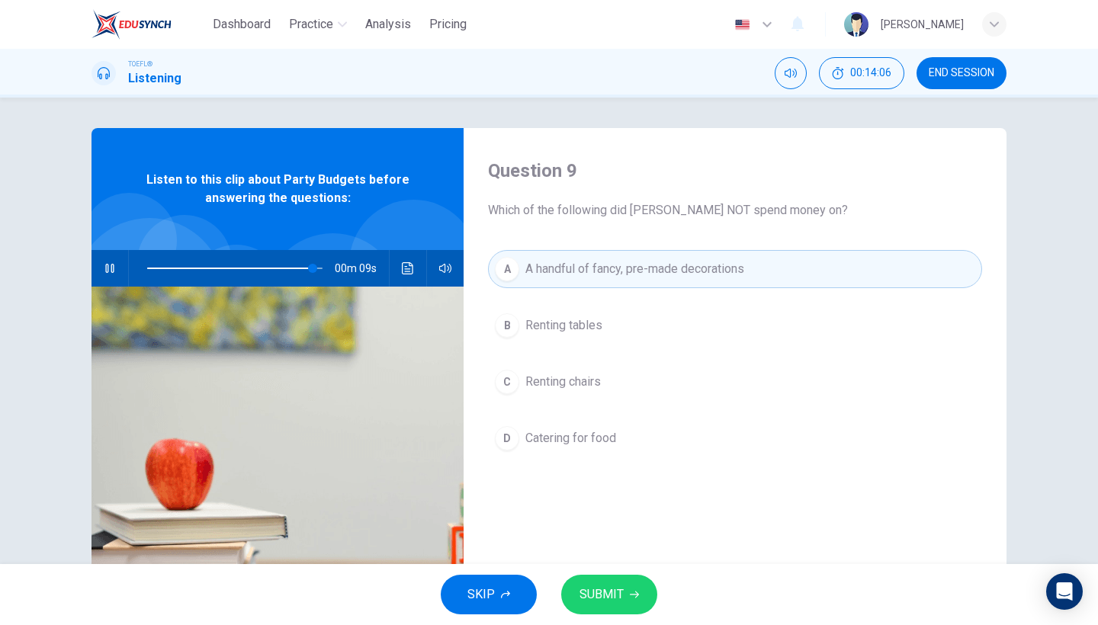
click at [609, 423] on button "D Catering for food" at bounding box center [735, 438] width 494 height 38
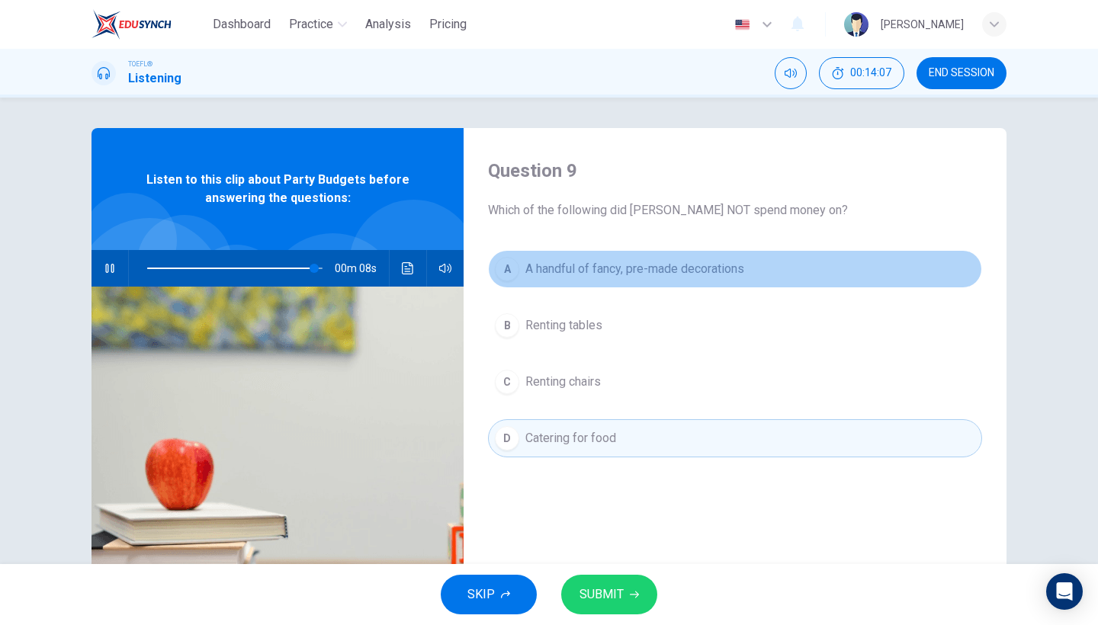
click at [607, 281] on button "A A handful of fancy, pre-made decorations" at bounding box center [735, 269] width 494 height 38
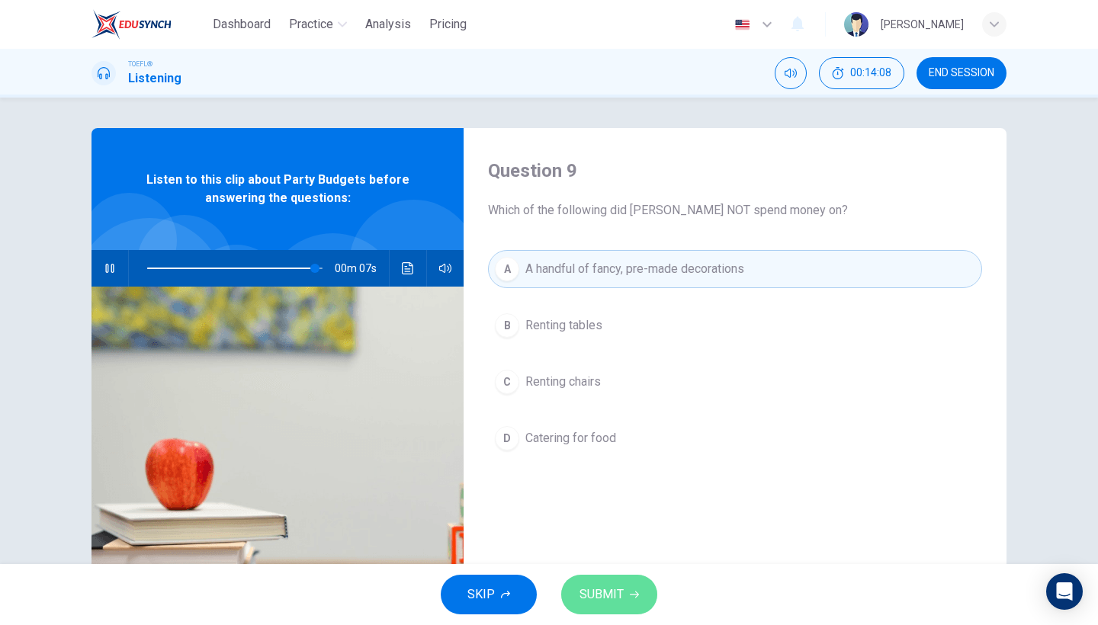
click at [592, 583] on button "SUBMIT" at bounding box center [609, 595] width 96 height 40
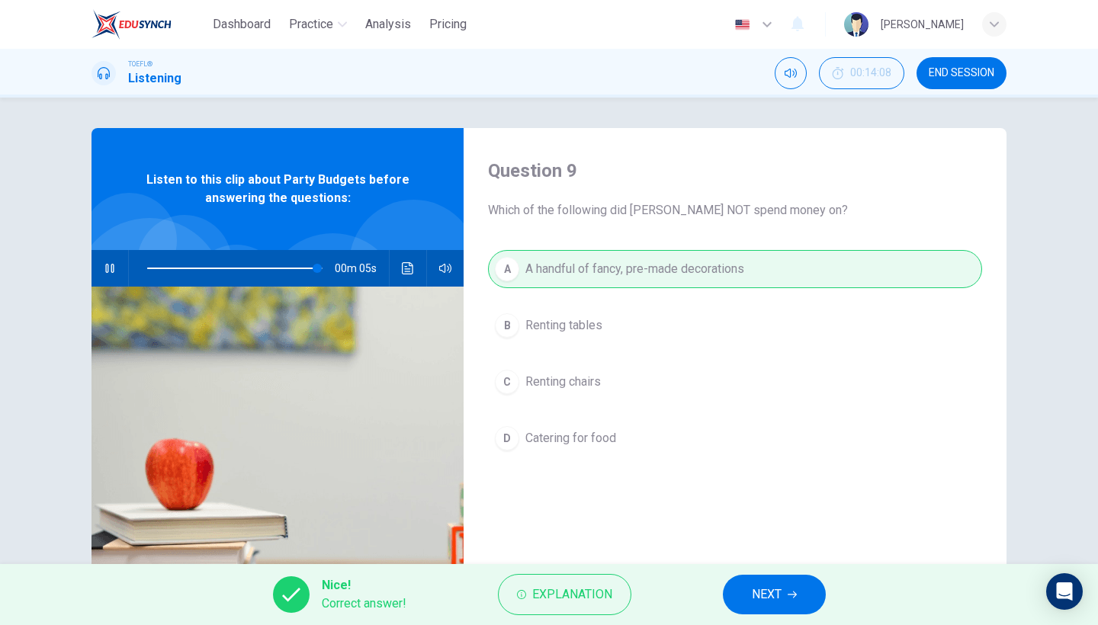
click at [792, 599] on button "NEXT" at bounding box center [774, 595] width 103 height 40
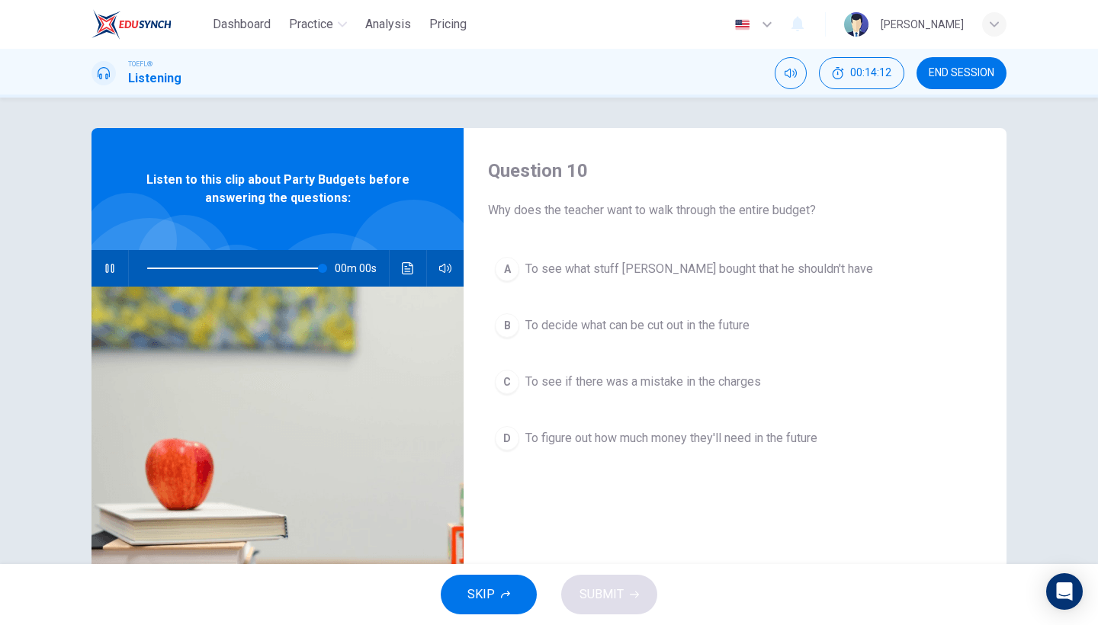
type input "0"
click at [698, 377] on span "To see if there was a mistake in the charges" at bounding box center [643, 382] width 236 height 18
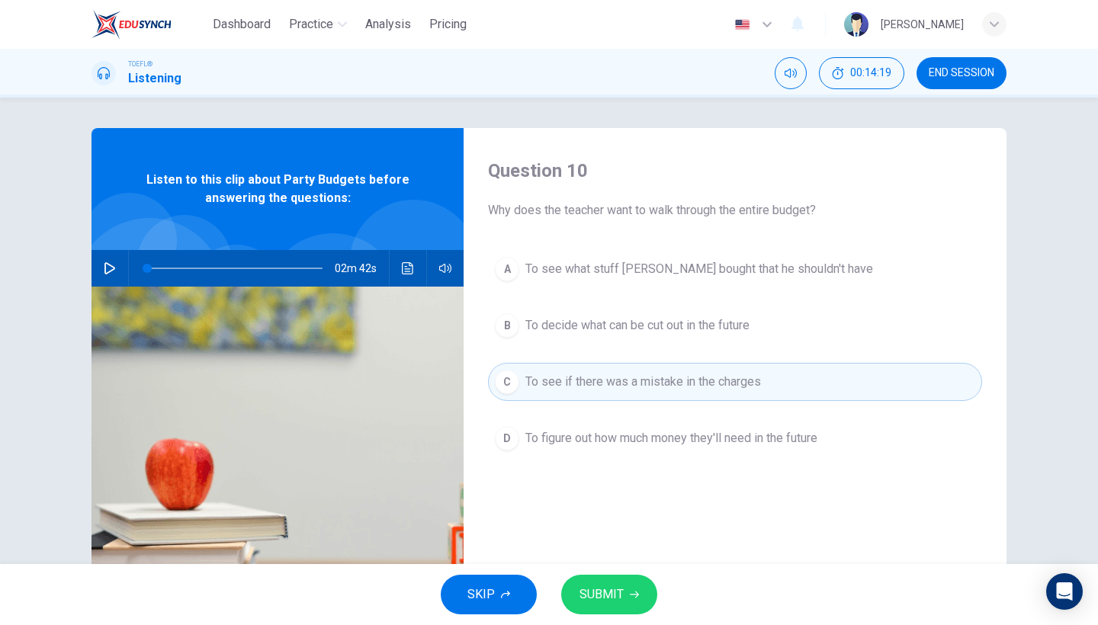
click at [685, 332] on span "To decide what can be cut out in the future" at bounding box center [637, 325] width 224 height 18
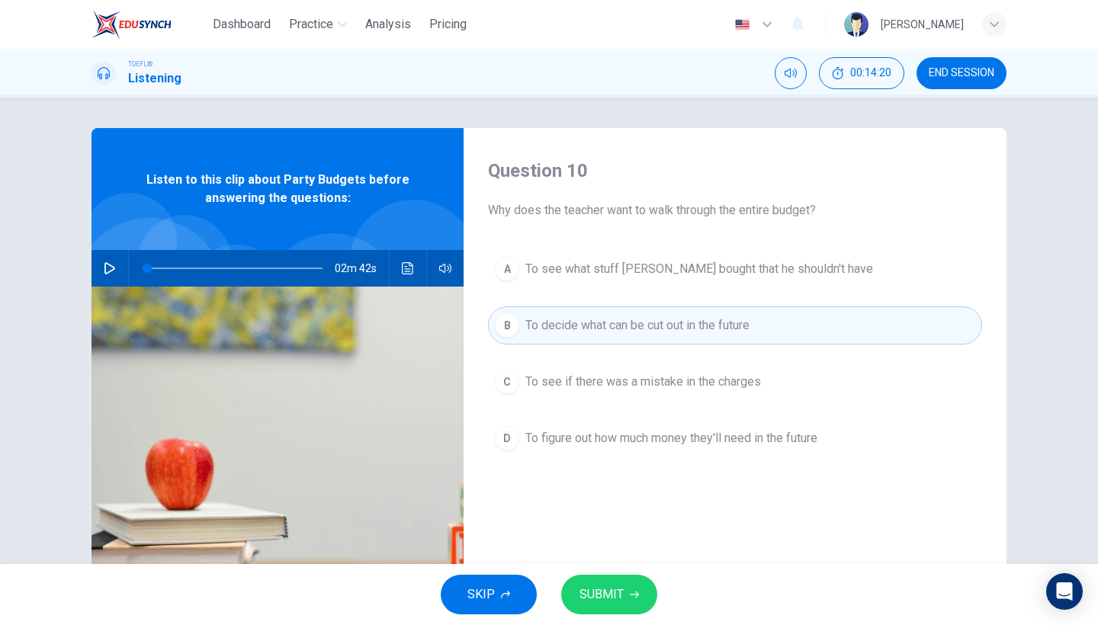
click at [679, 386] on span "To see if there was a mistake in the charges" at bounding box center [643, 382] width 236 height 18
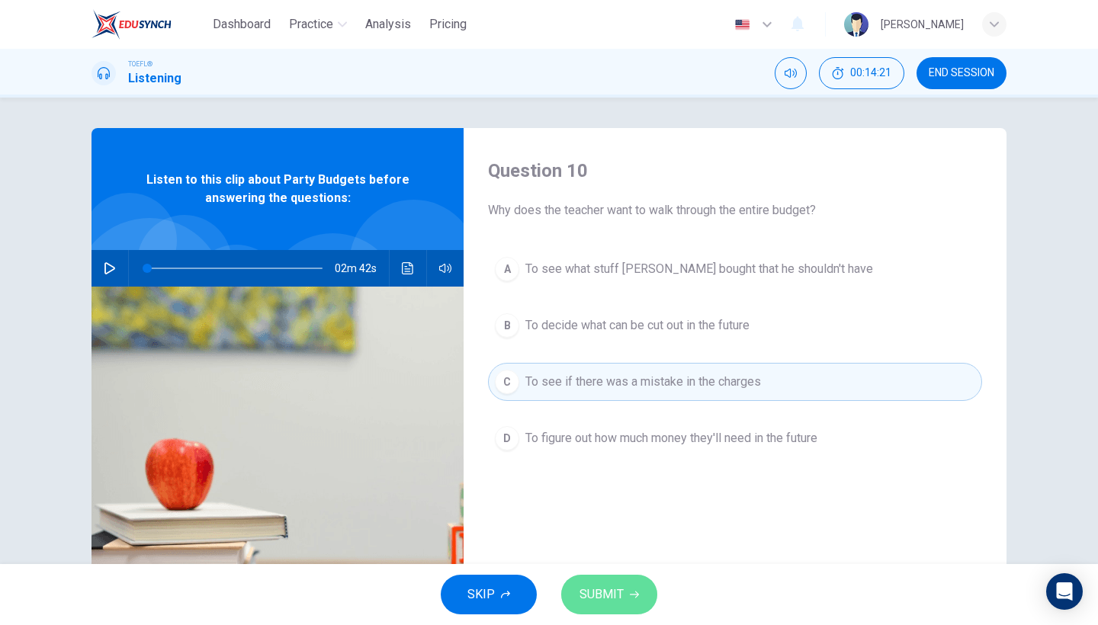
click at [613, 587] on span "SUBMIT" at bounding box center [602, 594] width 44 height 21
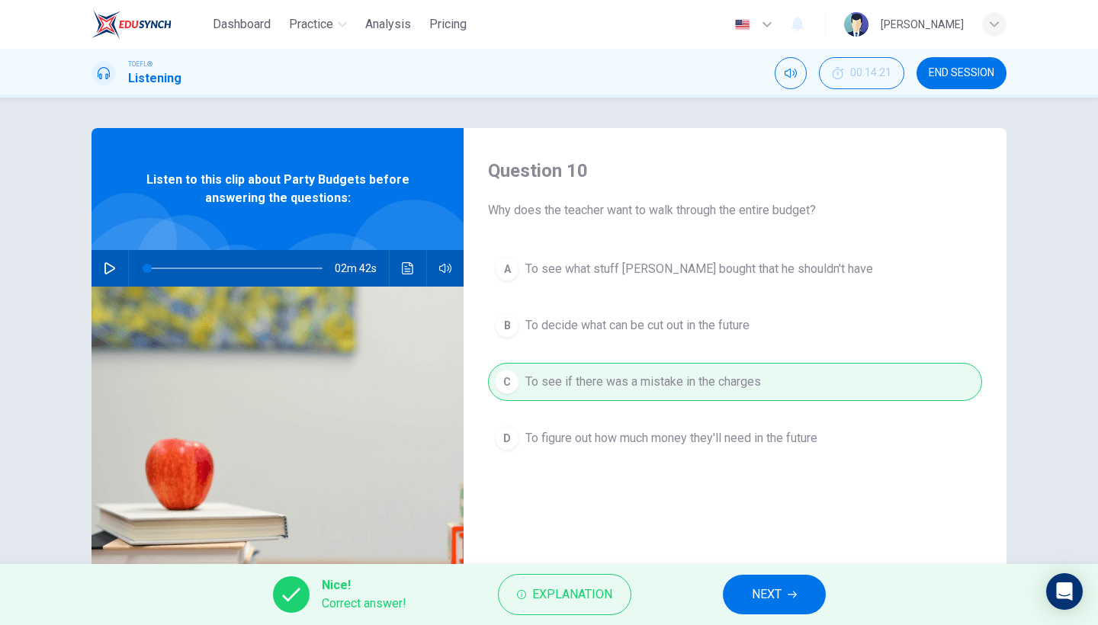
click at [756, 599] on span "NEXT" at bounding box center [767, 594] width 30 height 21
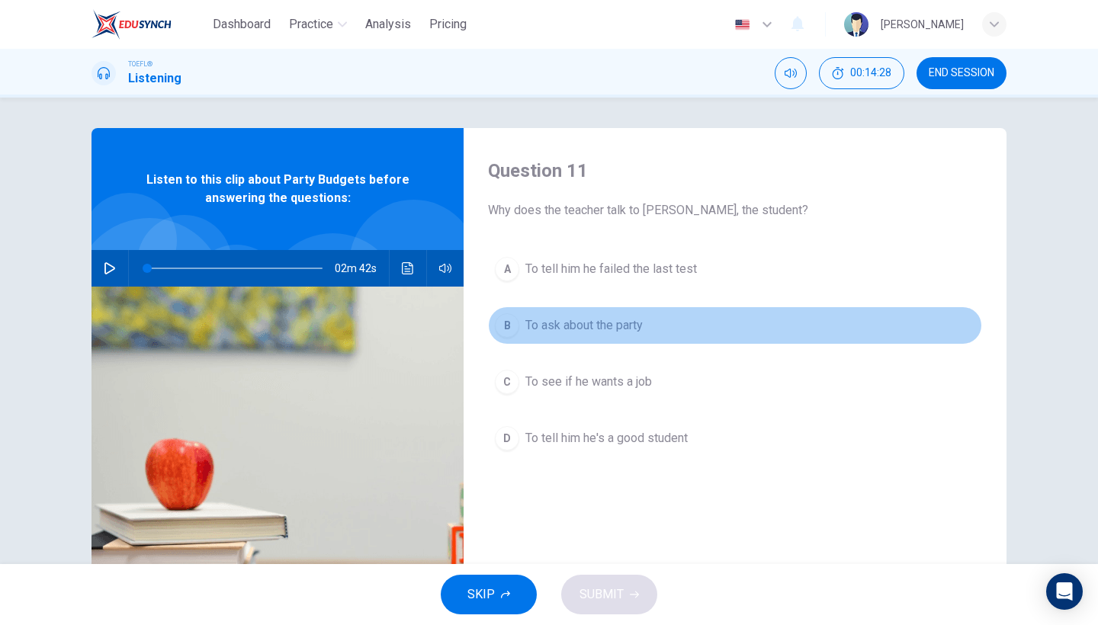
click at [609, 327] on span "To ask about the party" at bounding box center [583, 325] width 117 height 18
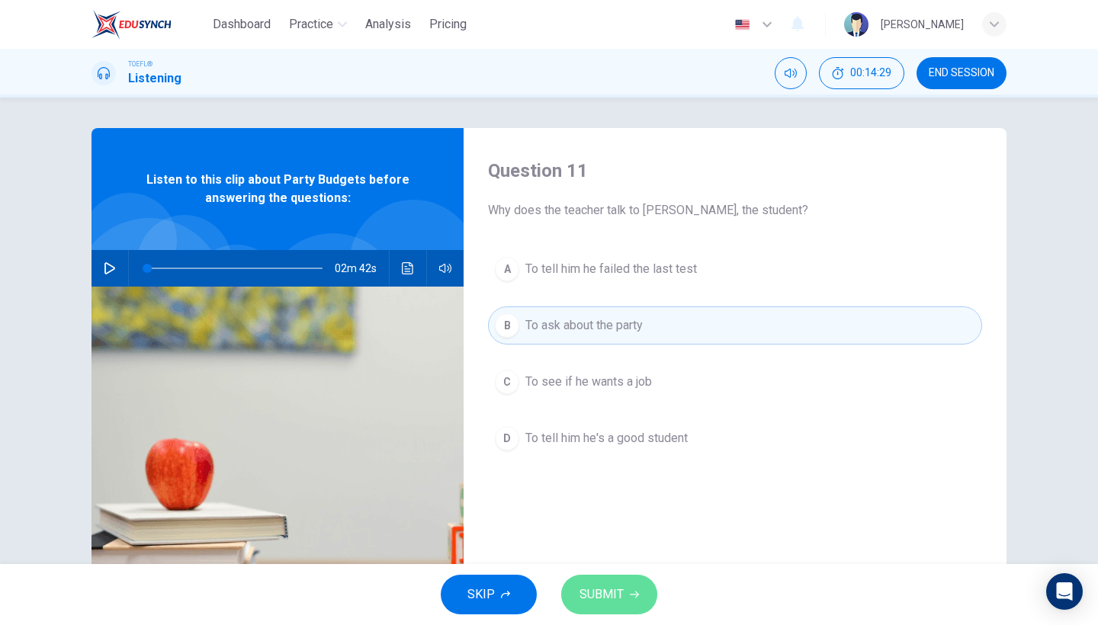
click at [608, 596] on span "SUBMIT" at bounding box center [602, 594] width 44 height 21
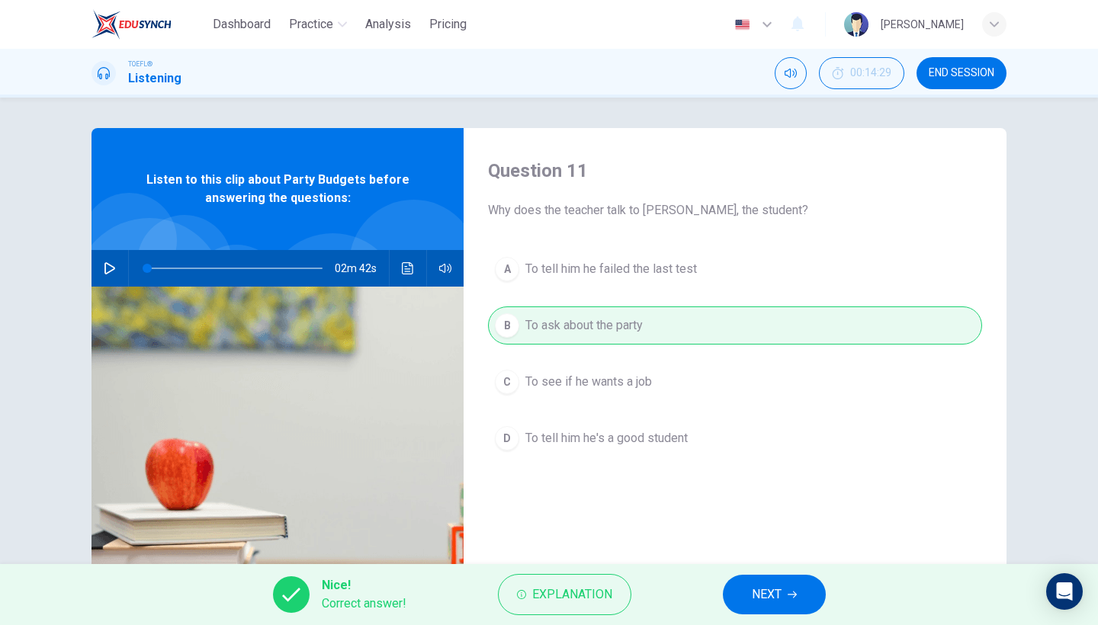
click at [771, 589] on span "NEXT" at bounding box center [767, 594] width 30 height 21
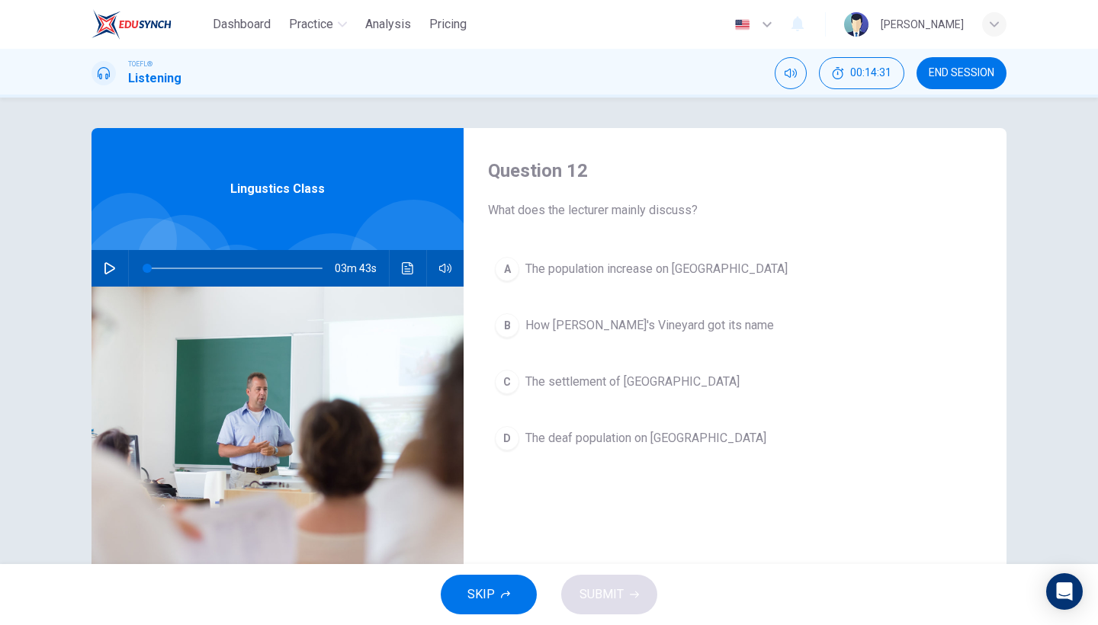
click at [114, 264] on icon "button" at bounding box center [110, 268] width 12 height 12
click at [580, 438] on span "The deaf population on Martha's Vineyard" at bounding box center [645, 438] width 241 height 18
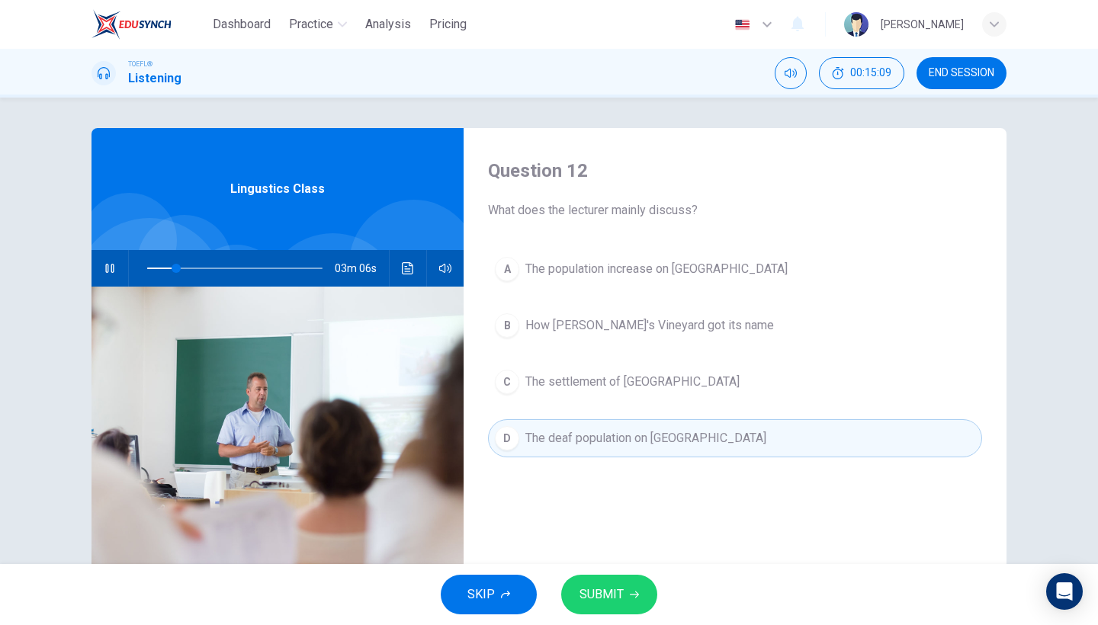
click at [611, 586] on span "SUBMIT" at bounding box center [602, 594] width 44 height 21
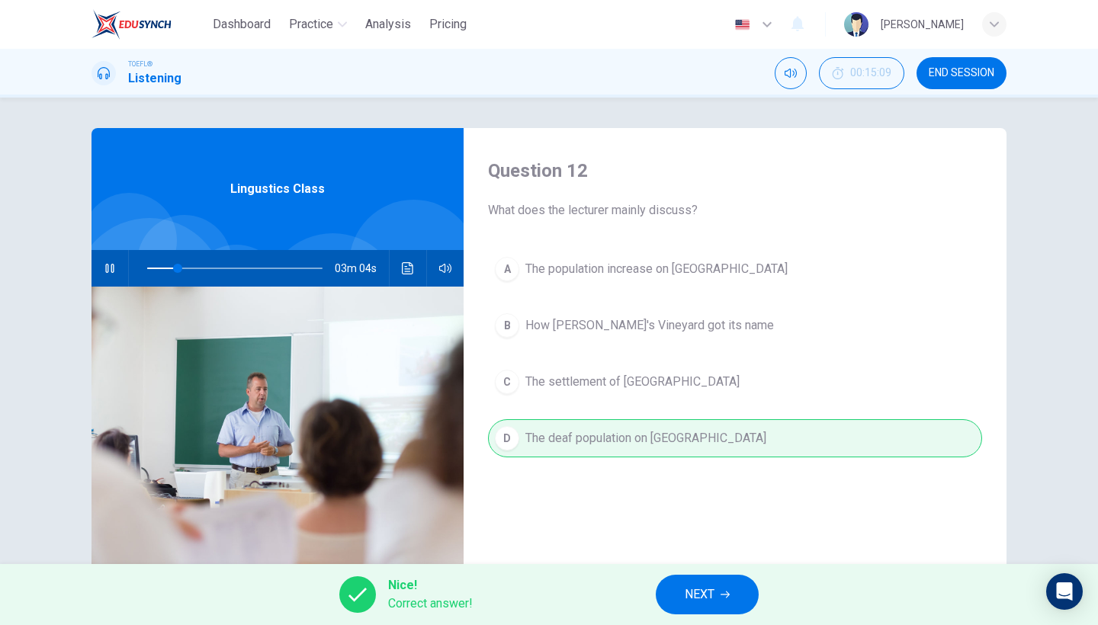
click at [720, 599] on button "NEXT" at bounding box center [707, 595] width 103 height 40
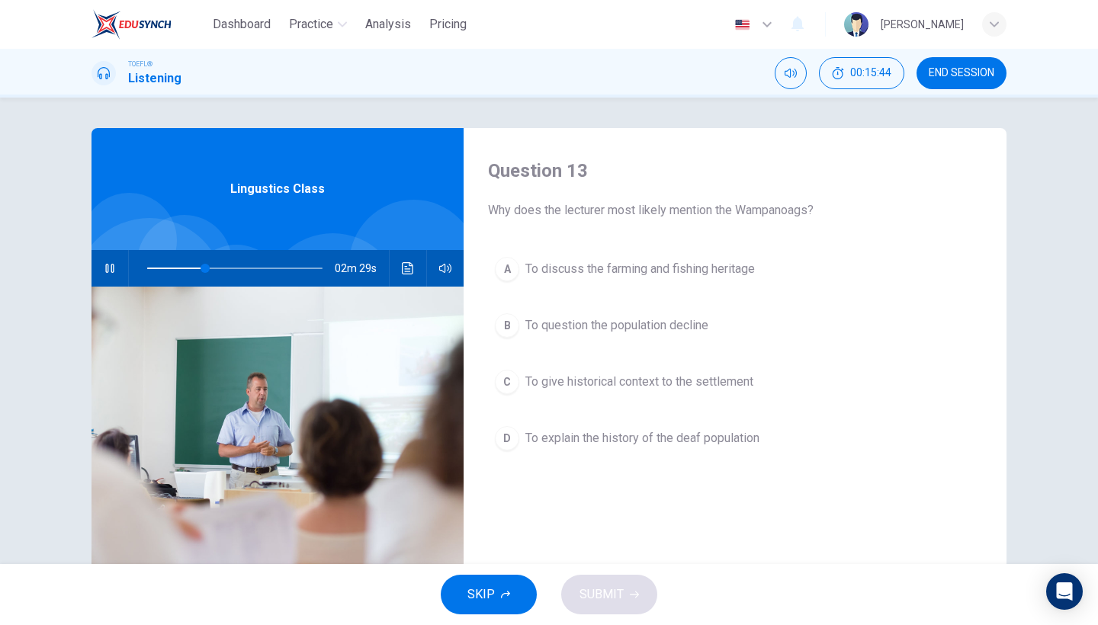
click at [628, 319] on span "To question the population decline" at bounding box center [616, 325] width 183 height 18
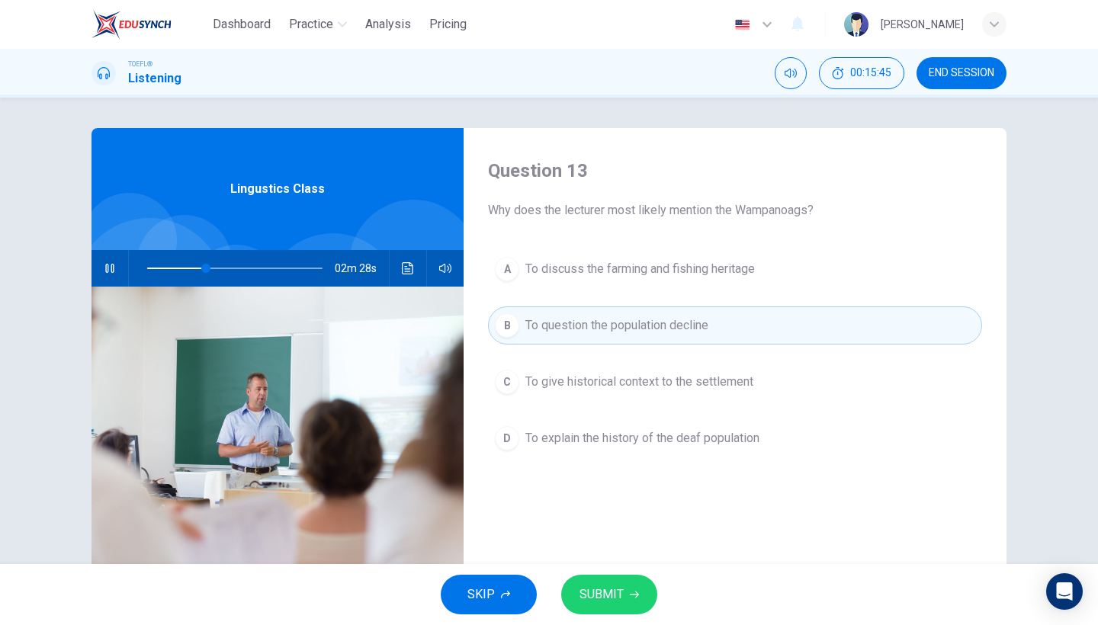
click at [625, 570] on div "SKIP SUBMIT" at bounding box center [549, 594] width 1098 height 61
click at [621, 590] on span "SUBMIT" at bounding box center [602, 594] width 44 height 21
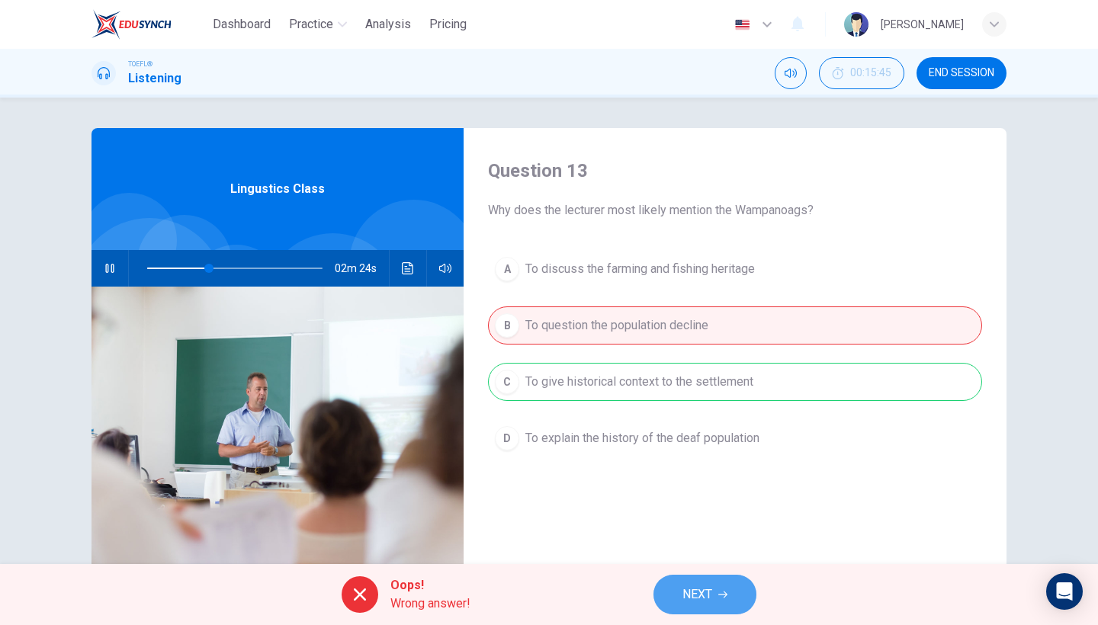
click at [686, 597] on span "NEXT" at bounding box center [697, 594] width 30 height 21
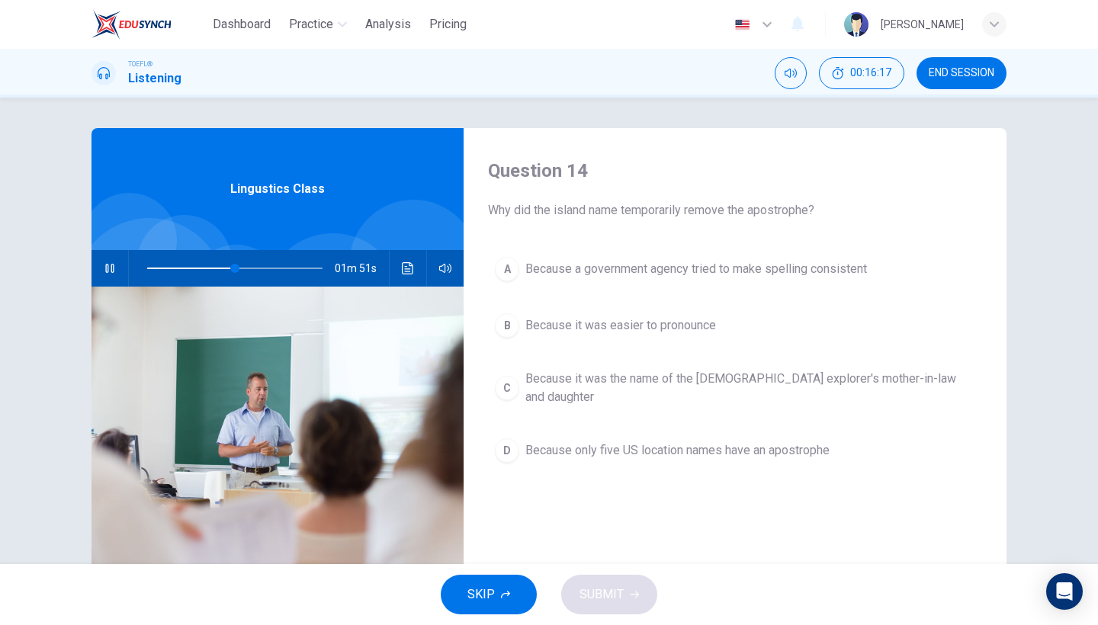
click at [563, 448] on button "D Because only five US location names have an apostrophe" at bounding box center [735, 451] width 494 height 38
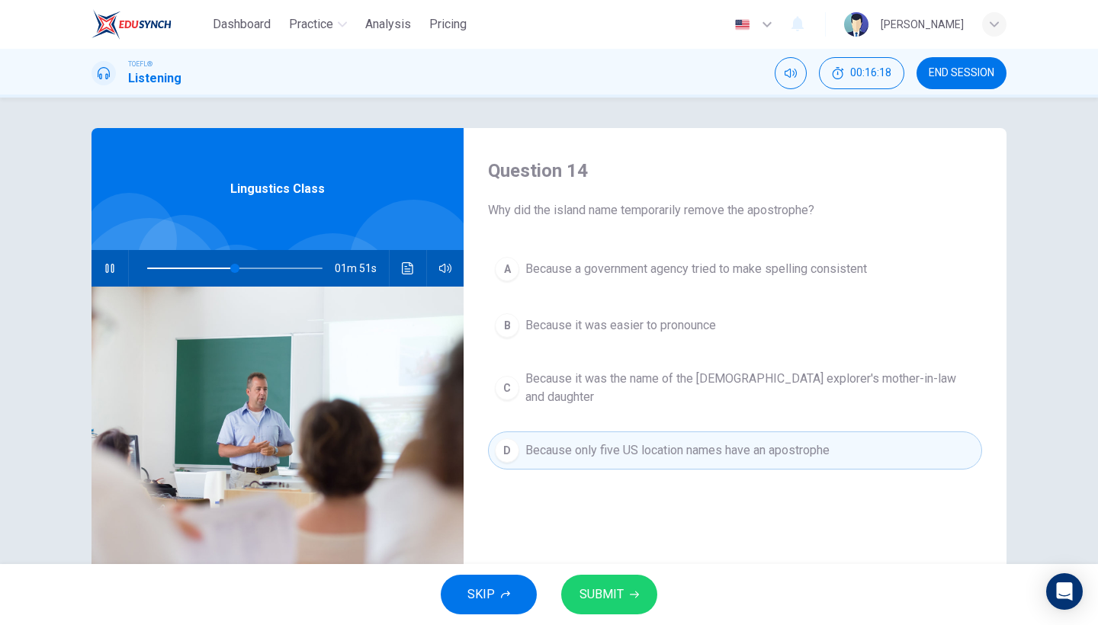
click at [604, 615] on div "SKIP SUBMIT" at bounding box center [549, 594] width 1098 height 61
click at [606, 605] on span "SUBMIT" at bounding box center [602, 594] width 44 height 21
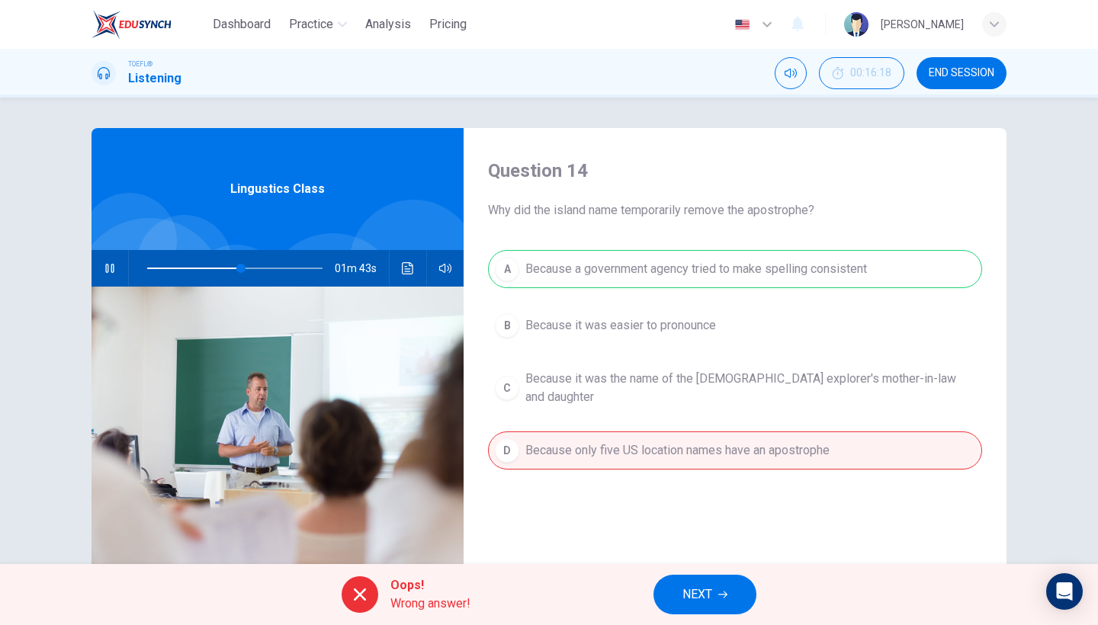
click at [710, 584] on span "NEXT" at bounding box center [697, 594] width 30 height 21
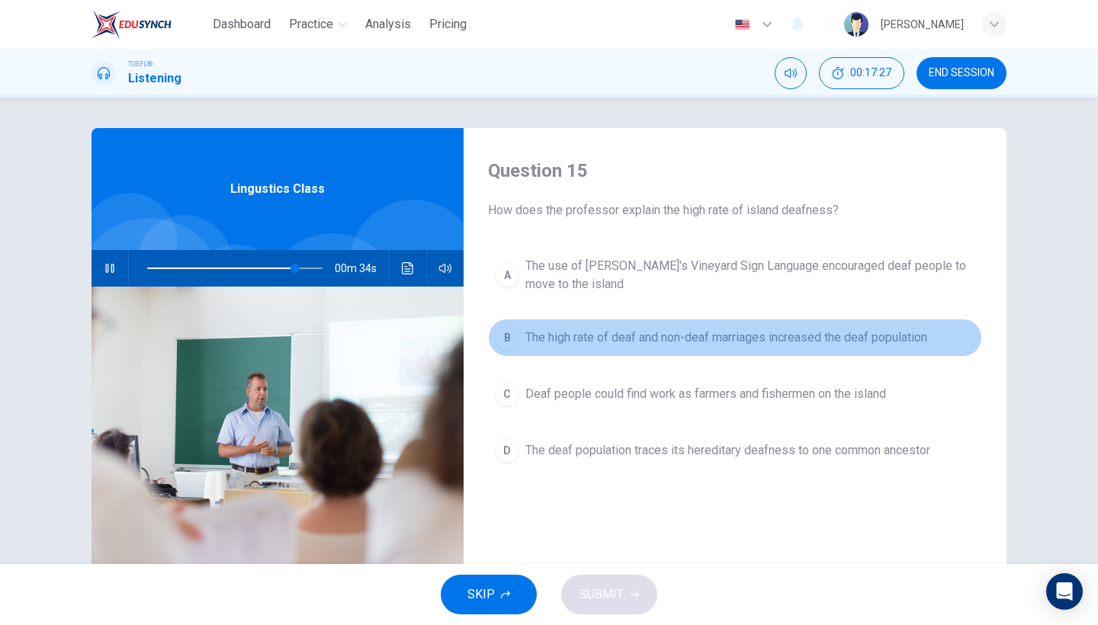
click at [646, 326] on button "B The high rate of deaf and non-deaf marriages increased the deaf population" at bounding box center [735, 338] width 494 height 38
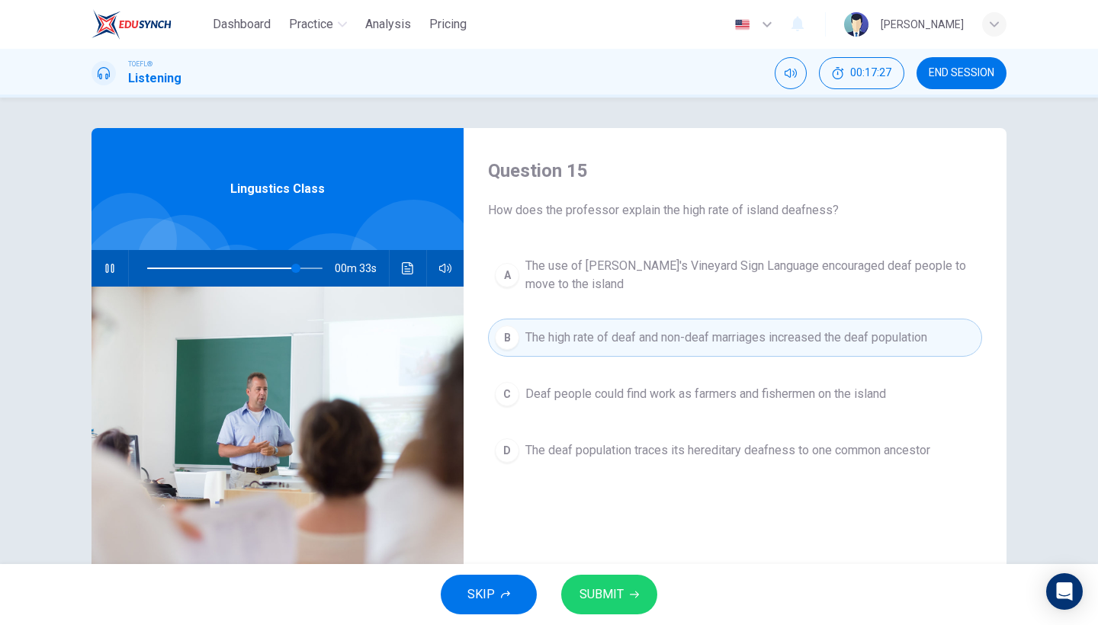
click at [646, 284] on span "The use of Martha's Vineyard Sign Language encouraged deaf people to move to th…" at bounding box center [750, 275] width 450 height 37
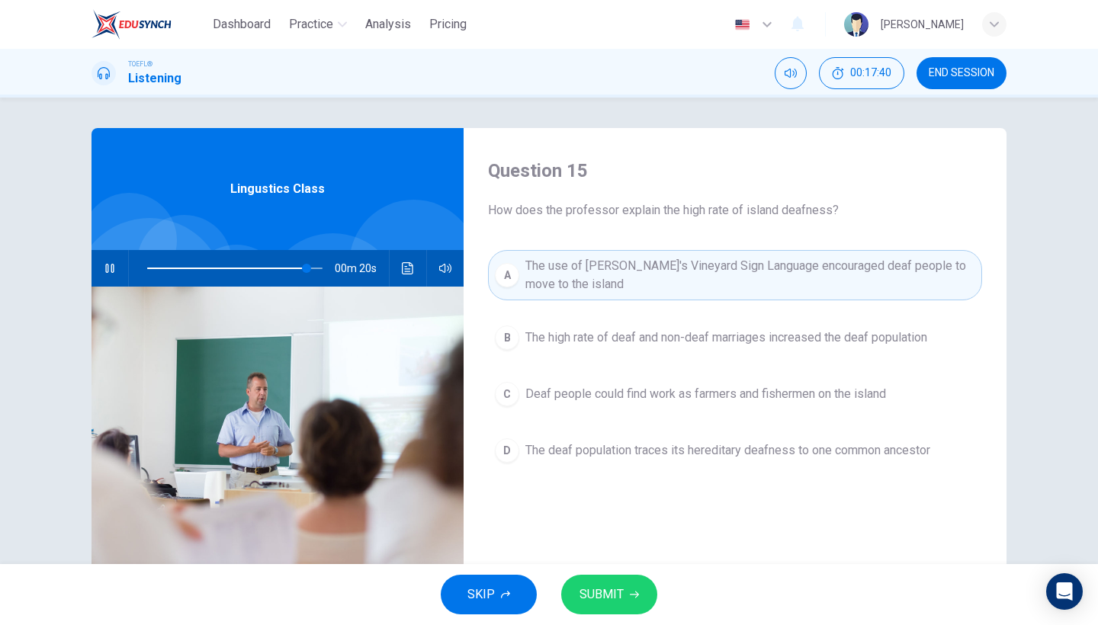
click at [726, 464] on button "D The deaf population traces its hereditary deafness to one common ancestor" at bounding box center [735, 451] width 494 height 38
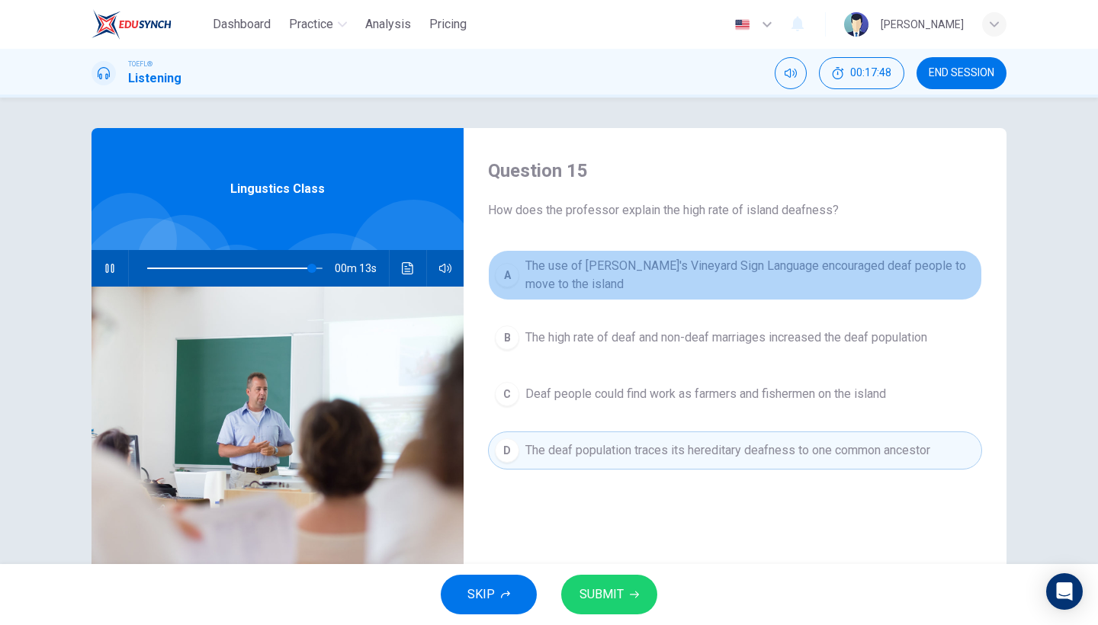
click at [674, 274] on span "The use of Martha's Vineyard Sign Language encouraged deaf people to move to th…" at bounding box center [750, 275] width 450 height 37
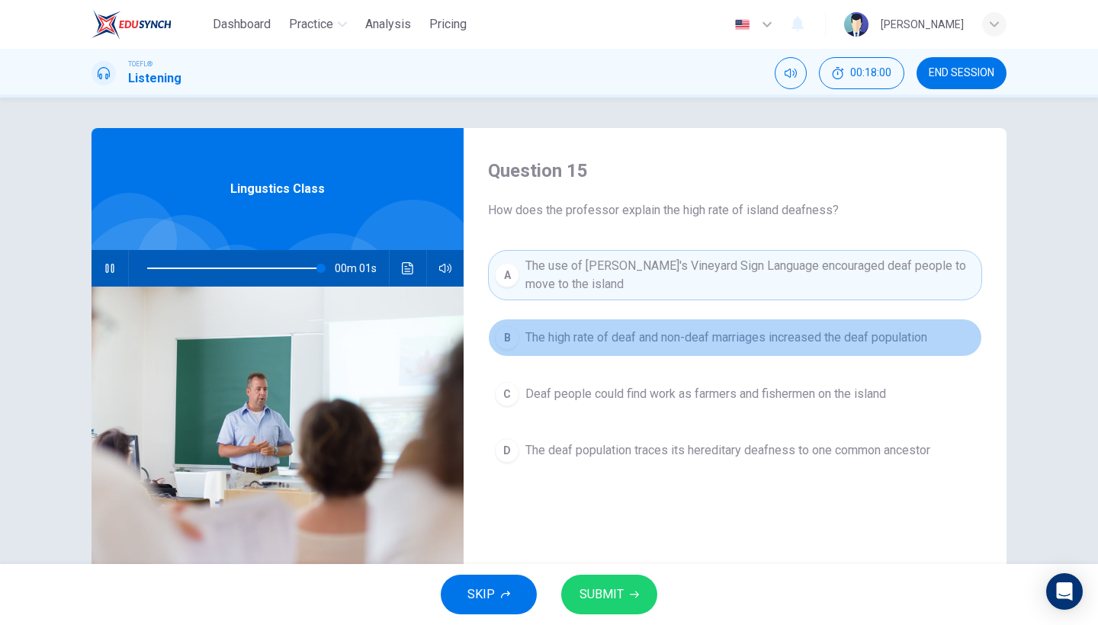
click at [710, 351] on button "B The high rate of deaf and non-deaf marriages increased the deaf population" at bounding box center [735, 338] width 494 height 38
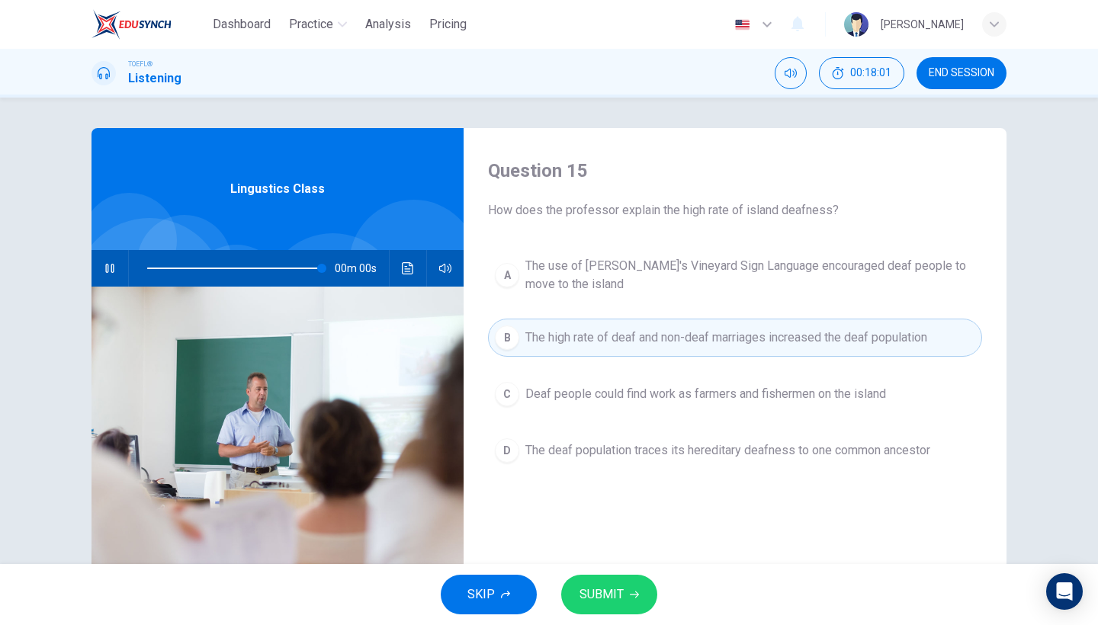
type input "0"
click at [602, 592] on span "SUBMIT" at bounding box center [602, 594] width 44 height 21
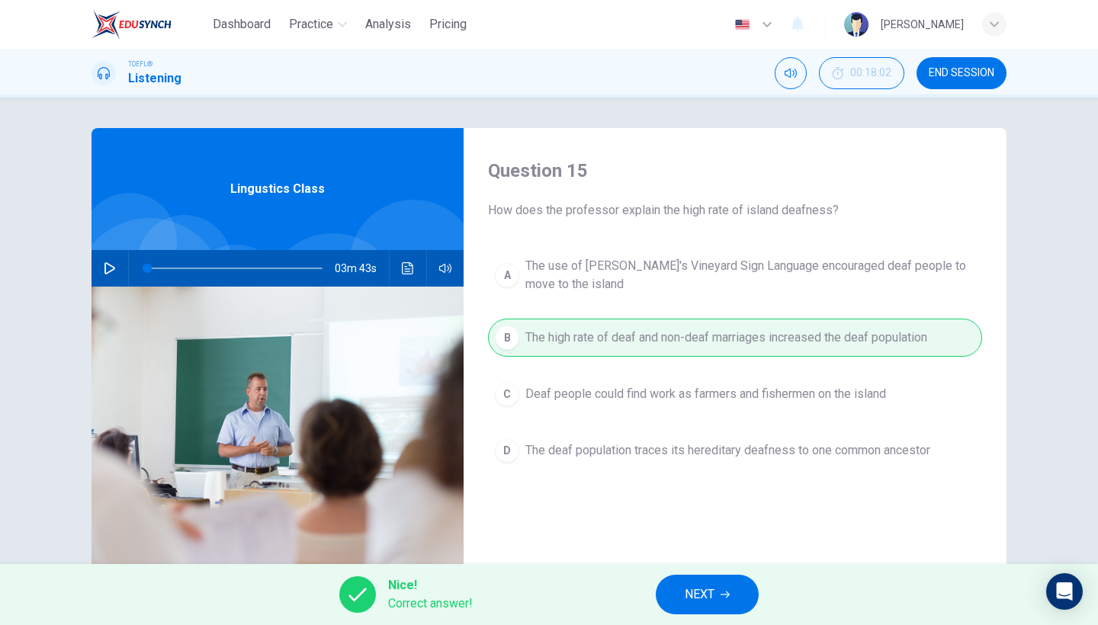
click at [692, 596] on span "NEXT" at bounding box center [700, 594] width 30 height 21
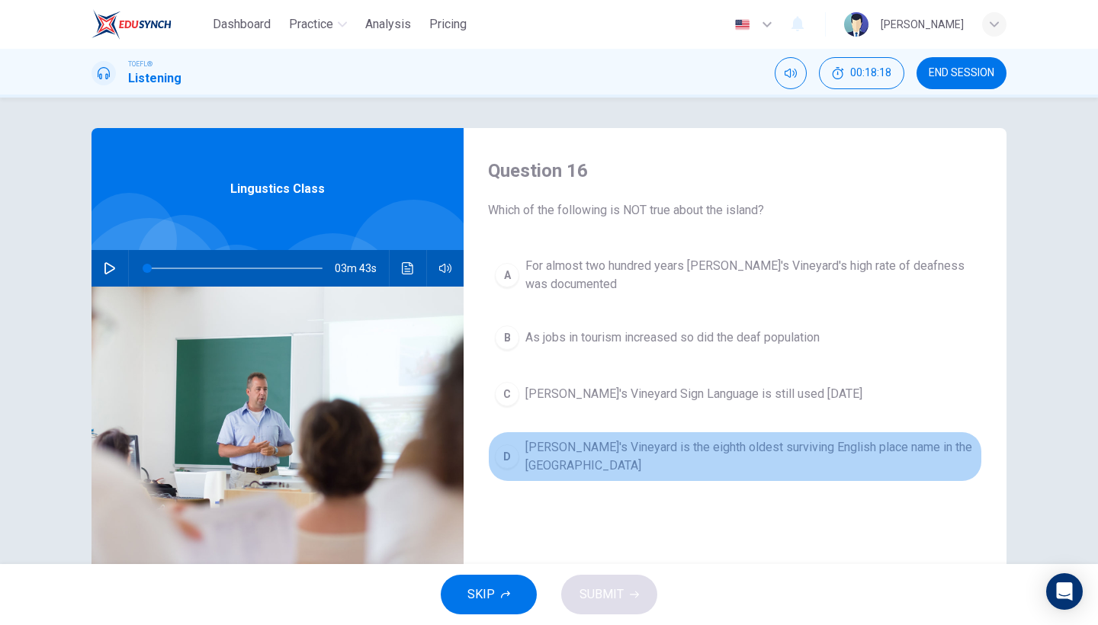
click at [689, 445] on span "Martha's Vineyard is the eighth oldest surviving English place name in the US" at bounding box center [750, 456] width 450 height 37
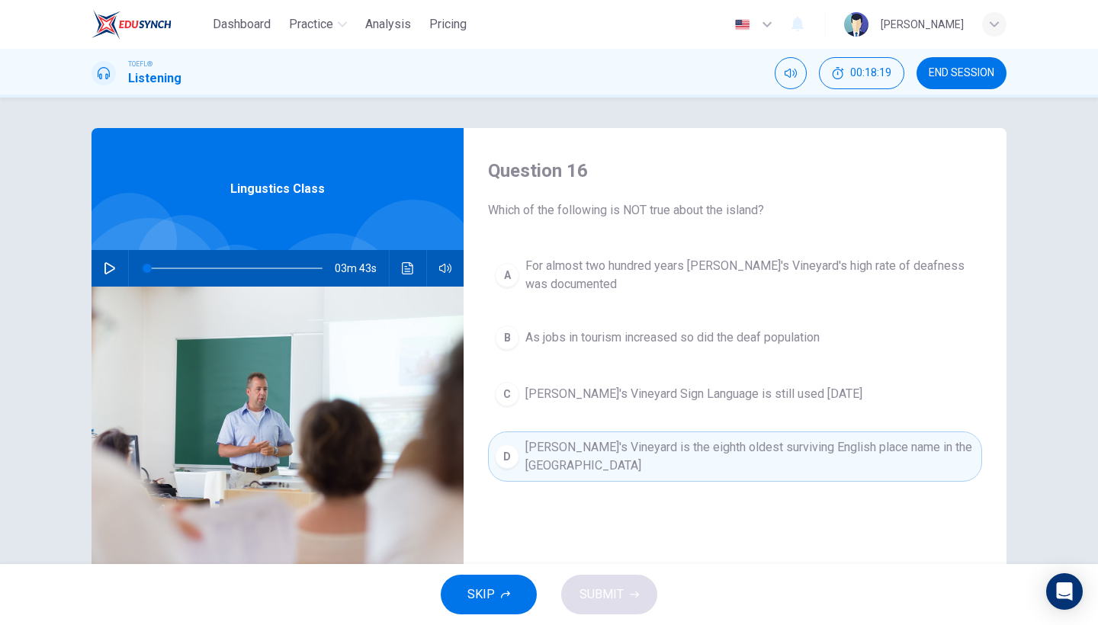
click at [700, 402] on span "Martha's Vineyard Sign Language is still used today" at bounding box center [693, 394] width 337 height 18
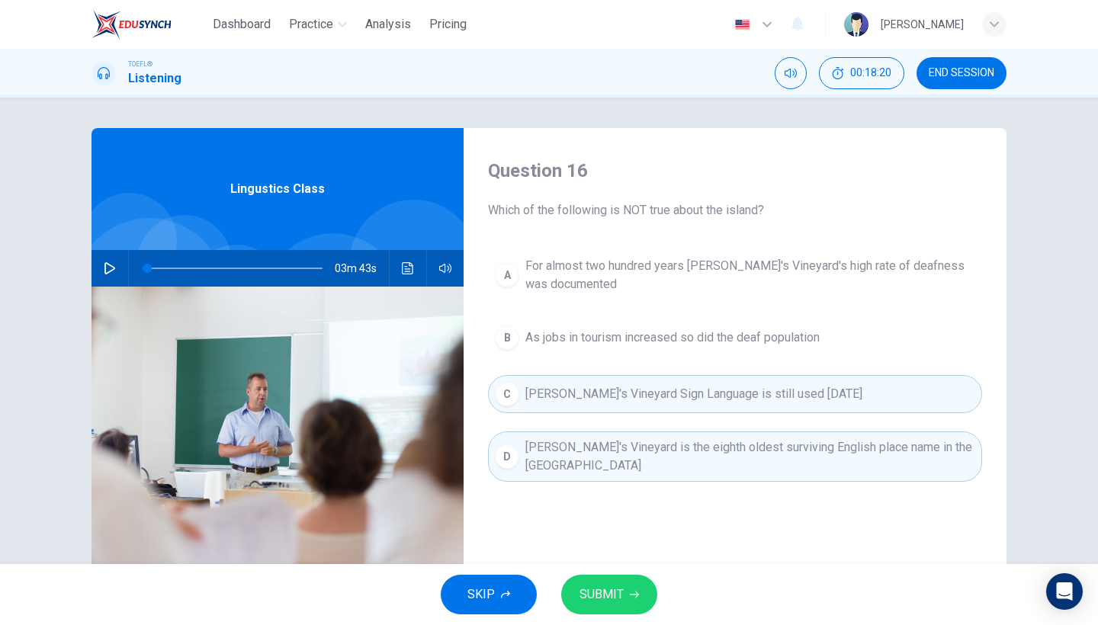
click at [700, 446] on span "Martha's Vineyard is the eighth oldest surviving English place name in the US" at bounding box center [750, 456] width 450 height 37
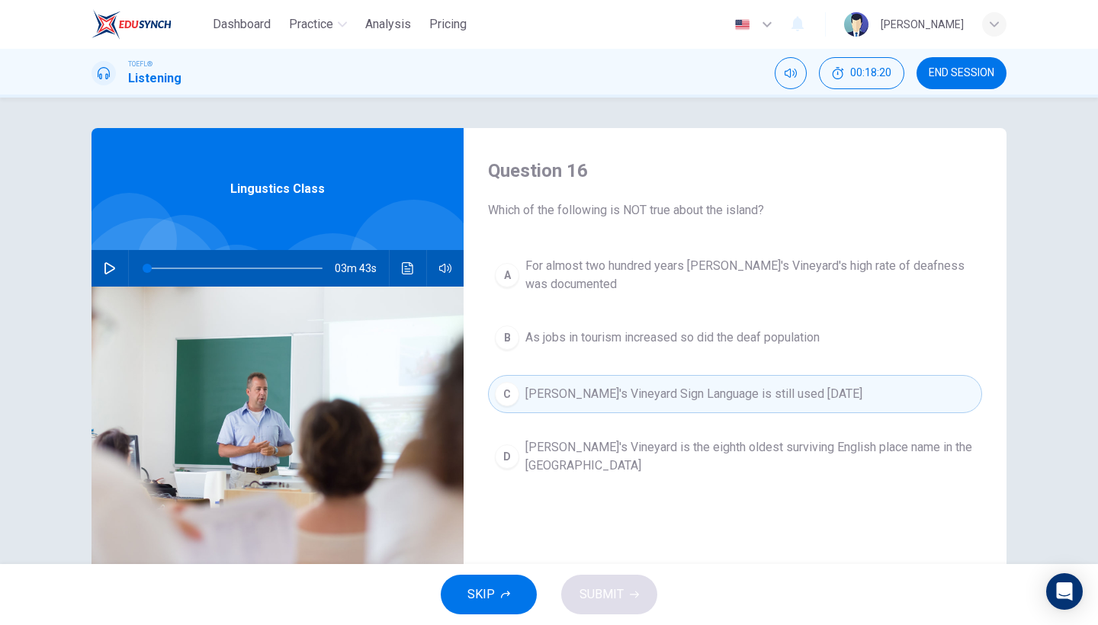
click at [700, 412] on button "C Martha's Vineyard Sign Language is still used today" at bounding box center [735, 394] width 494 height 38
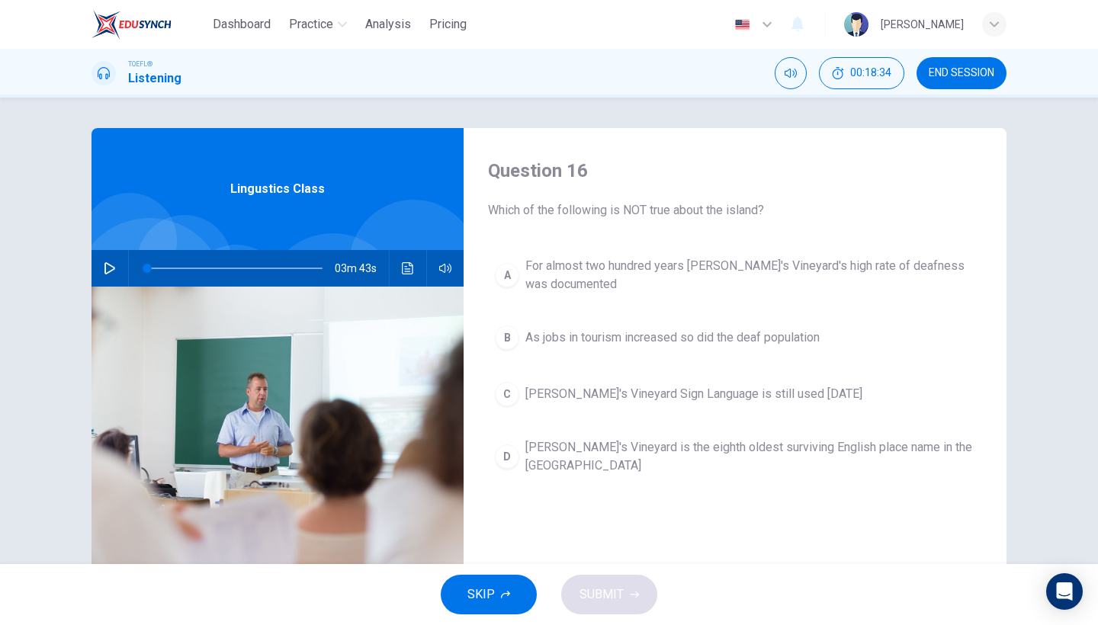
click at [701, 400] on span "Martha's Vineyard Sign Language is still used today" at bounding box center [693, 394] width 337 height 18
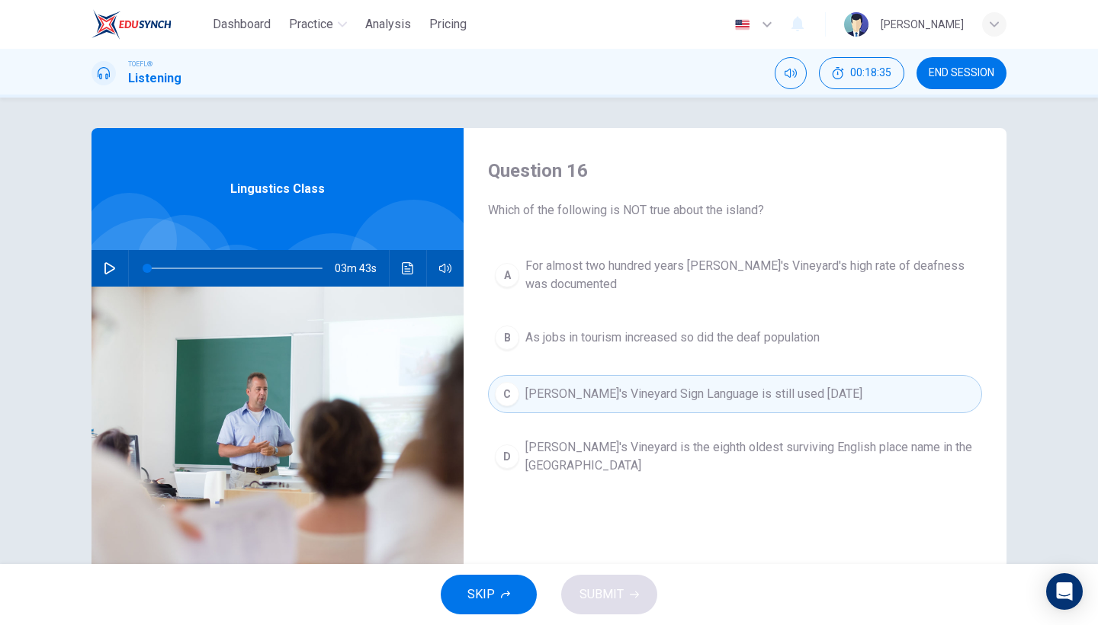
click at [692, 343] on span "As jobs in tourism increased so did the deaf population" at bounding box center [672, 338] width 294 height 18
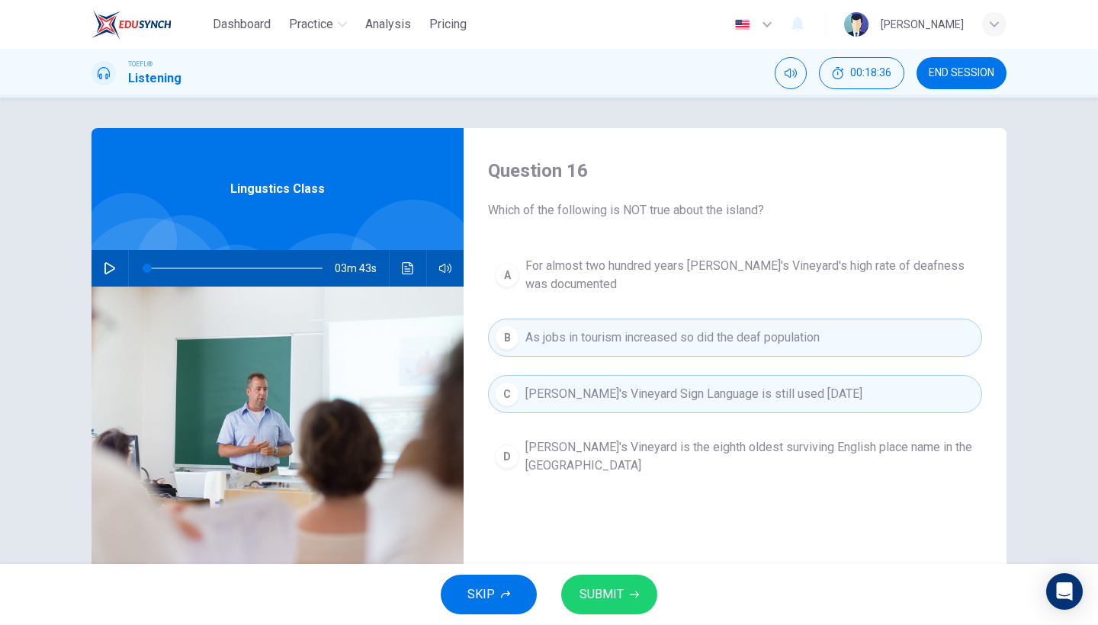
click at [612, 582] on button "SUBMIT" at bounding box center [609, 595] width 96 height 40
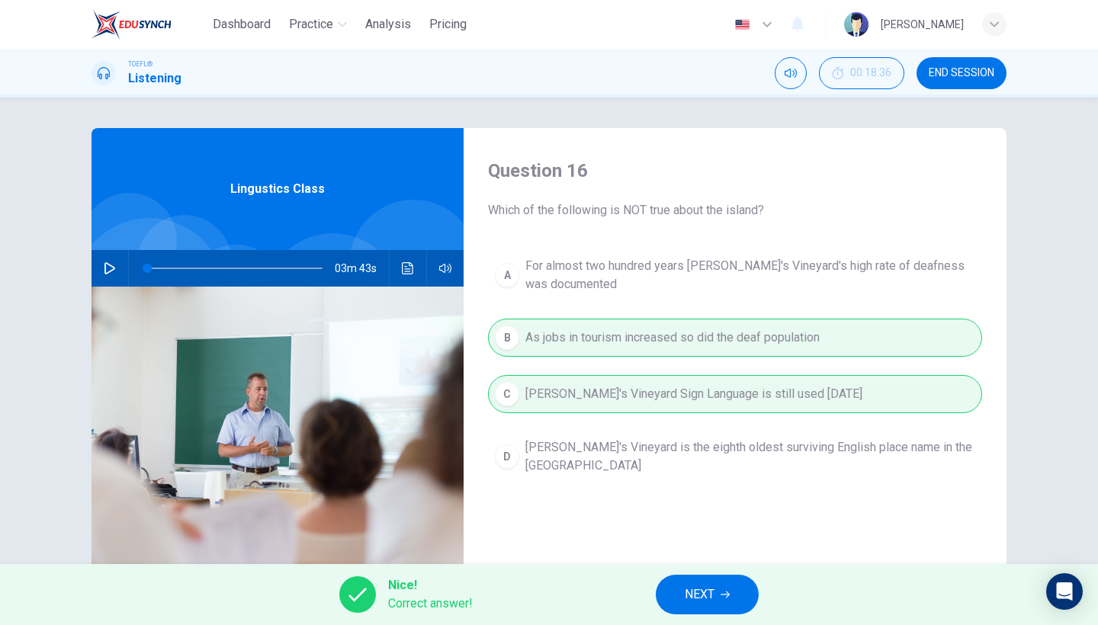
click at [706, 596] on span "NEXT" at bounding box center [700, 594] width 30 height 21
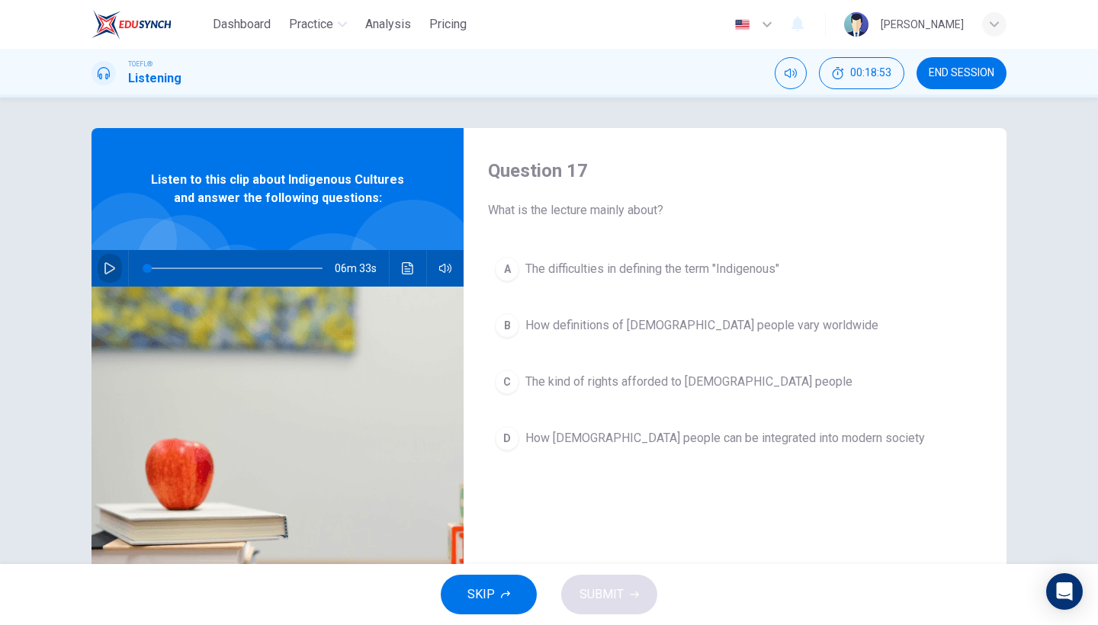
click at [110, 268] on icon "button" at bounding box center [110, 268] width 12 height 12
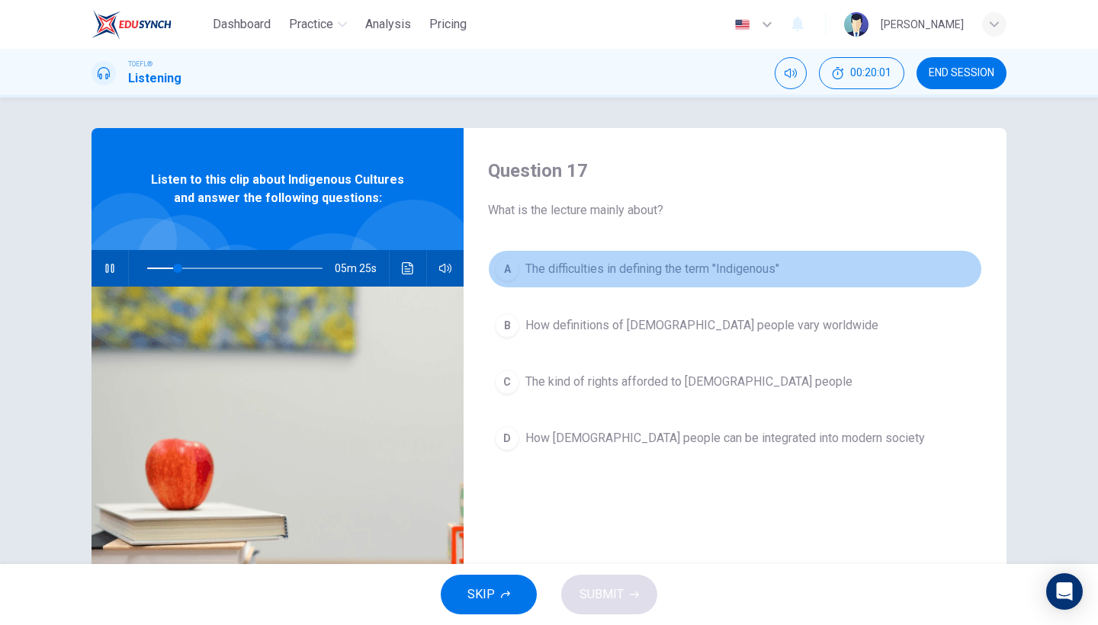
click at [584, 261] on span "The difficulties in defining the term "Indigenous"" at bounding box center [652, 269] width 254 height 18
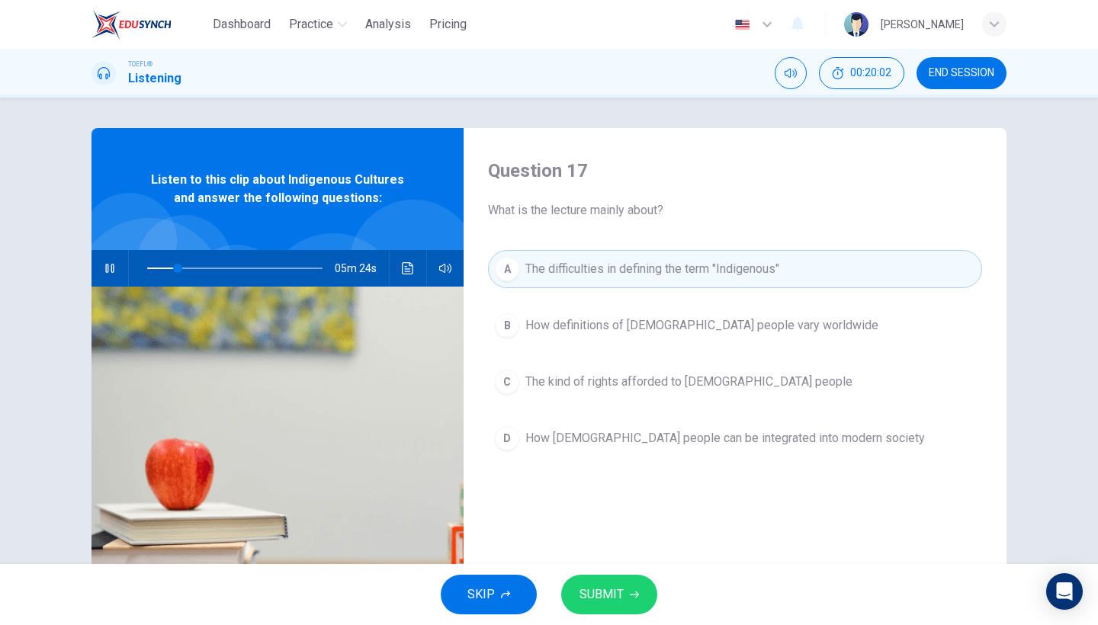
click at [549, 330] on span "How definitions of Indigenous people vary worldwide" at bounding box center [701, 325] width 353 height 18
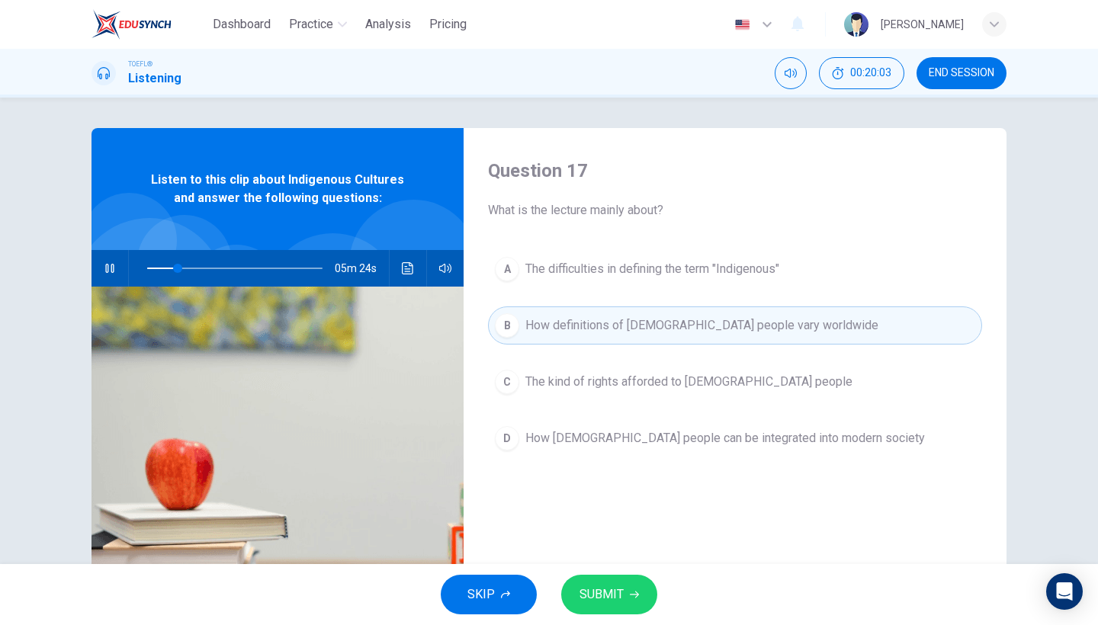
click at [570, 281] on button "A The difficulties in defining the term "Indigenous"" at bounding box center [735, 269] width 494 height 38
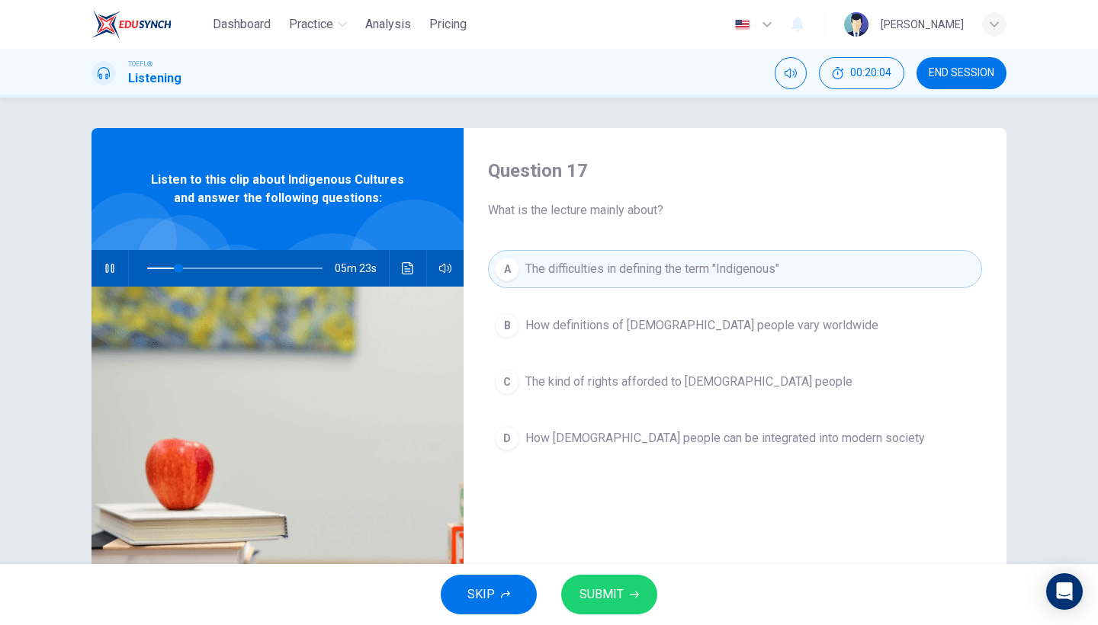
click at [612, 589] on span "SUBMIT" at bounding box center [602, 594] width 44 height 21
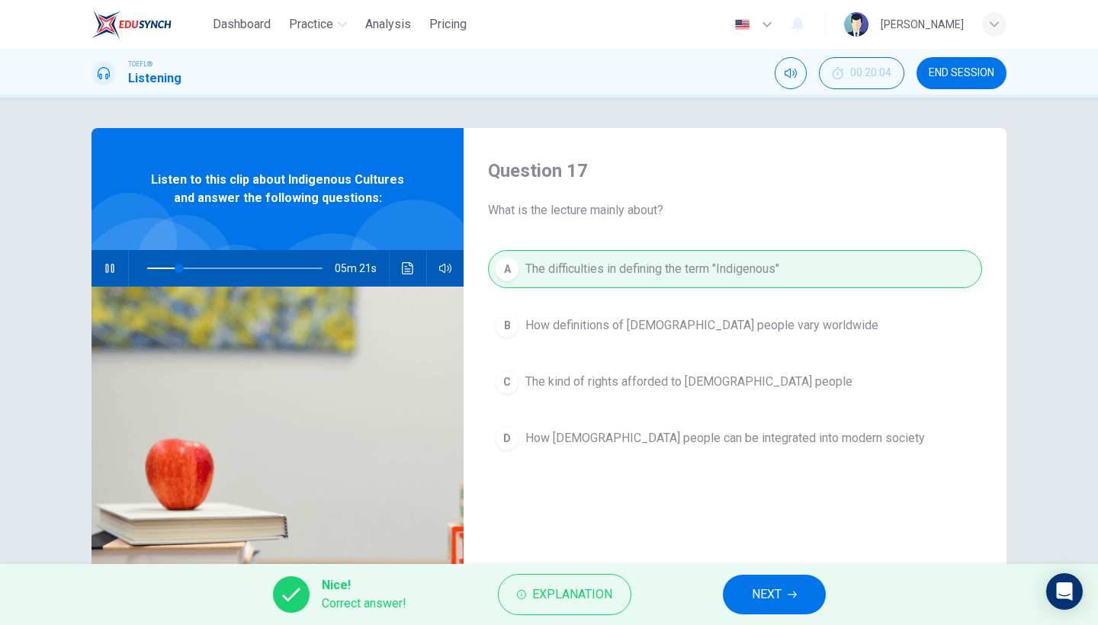
click at [792, 592] on icon "button" at bounding box center [792, 594] width 9 height 9
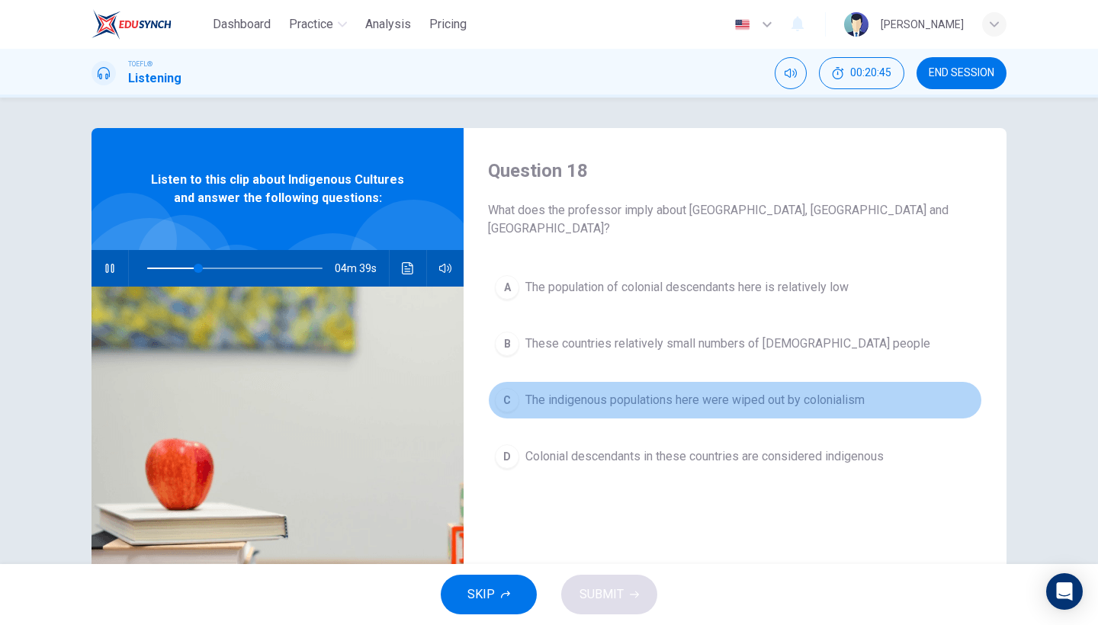
click at [669, 391] on span "The indigenous populations here were wiped out by colonialism" at bounding box center [694, 400] width 339 height 18
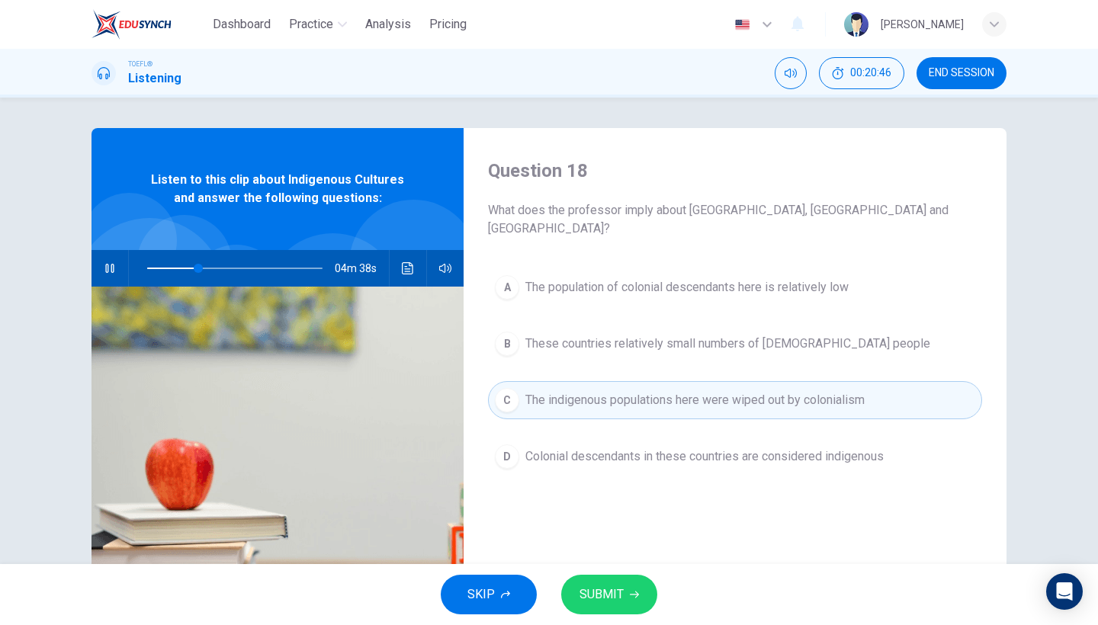
click at [615, 580] on button "SUBMIT" at bounding box center [609, 595] width 96 height 40
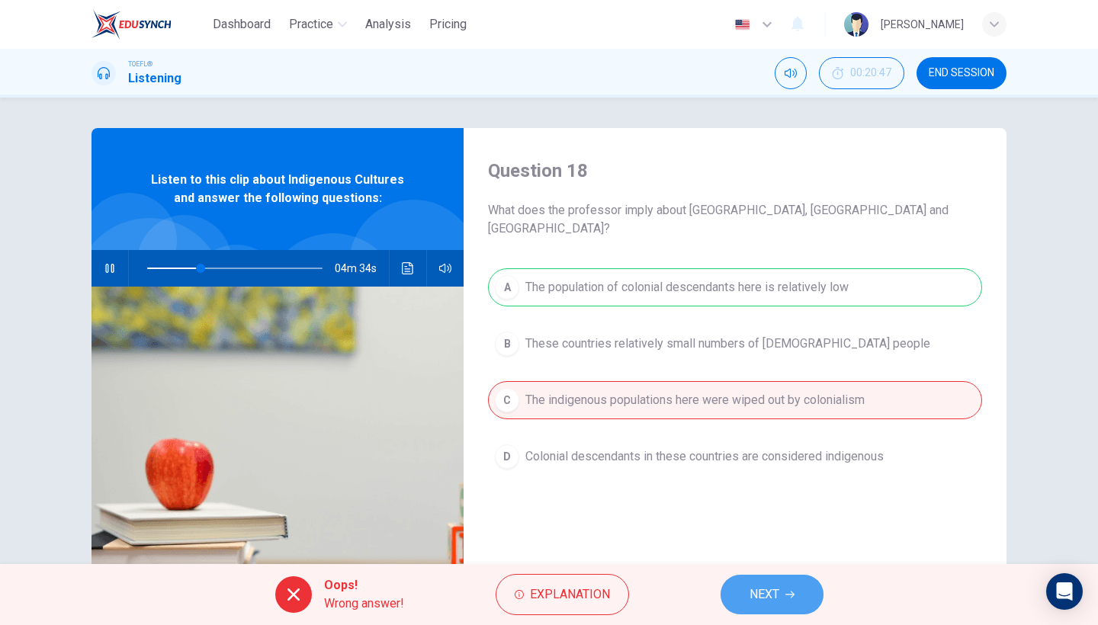
click at [750, 596] on span "NEXT" at bounding box center [765, 594] width 30 height 21
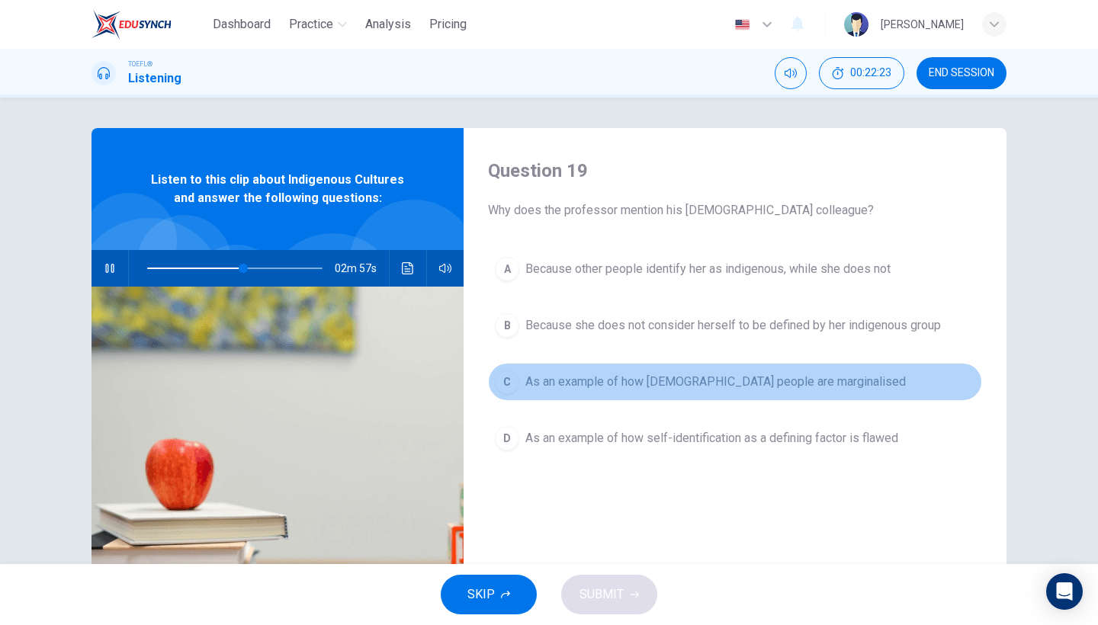
click at [771, 394] on button "C As an example of how indigenous people are marginalised" at bounding box center [735, 382] width 494 height 38
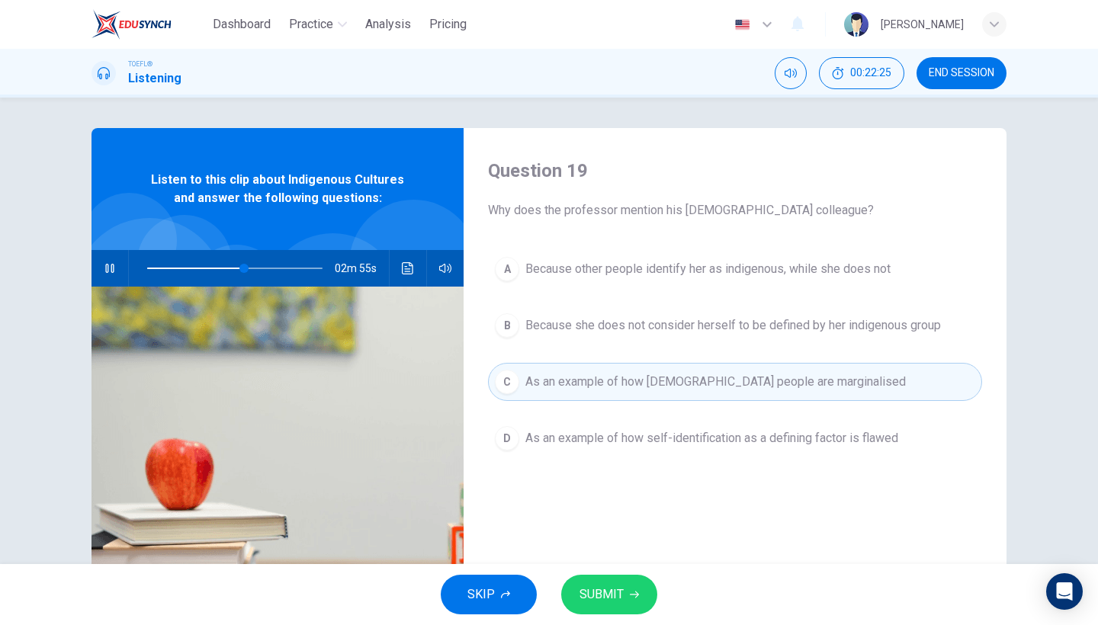
click at [652, 443] on span "As an example of how self-identification as a defining factor is flawed" at bounding box center [711, 438] width 373 height 18
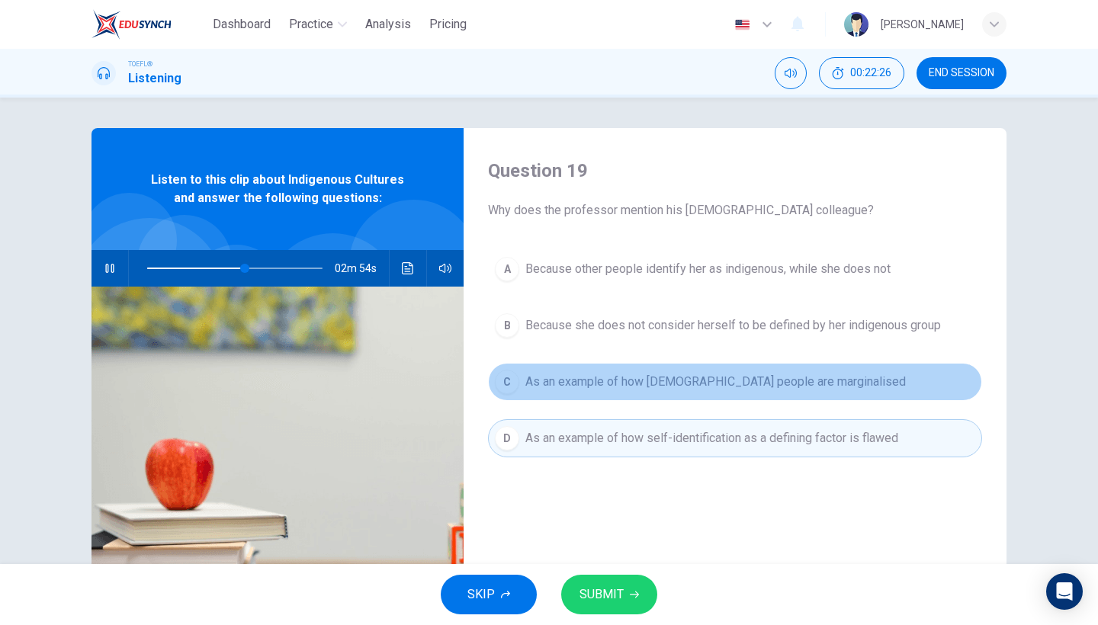
click at [650, 387] on span "As an example of how indigenous people are marginalised" at bounding box center [715, 382] width 381 height 18
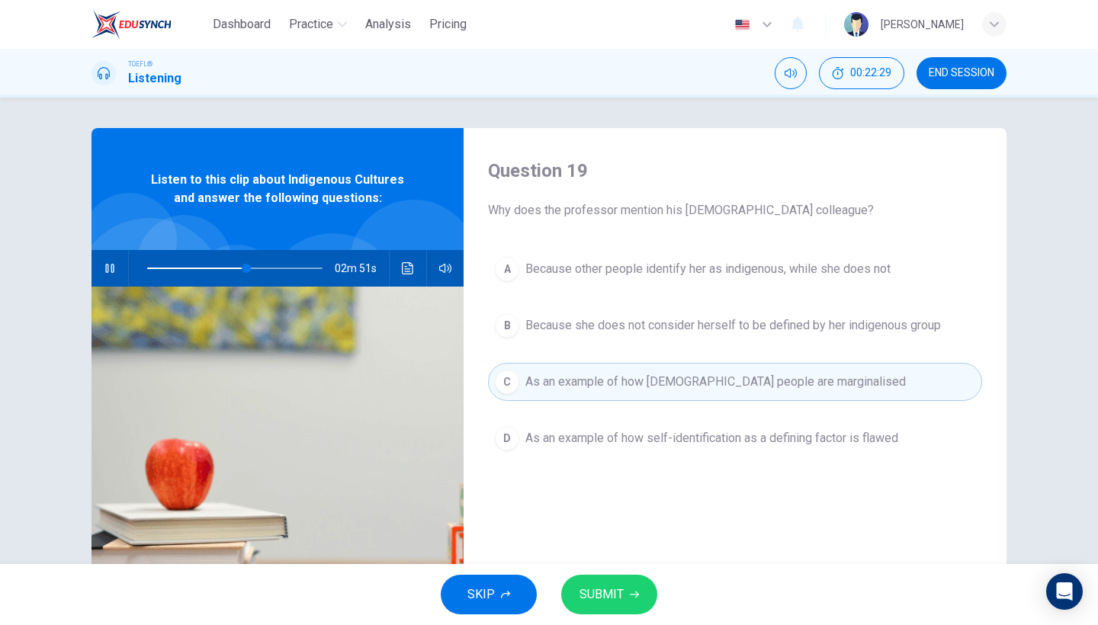
click at [653, 451] on button "D As an example of how self-identification as a defining factor is flawed" at bounding box center [735, 438] width 494 height 38
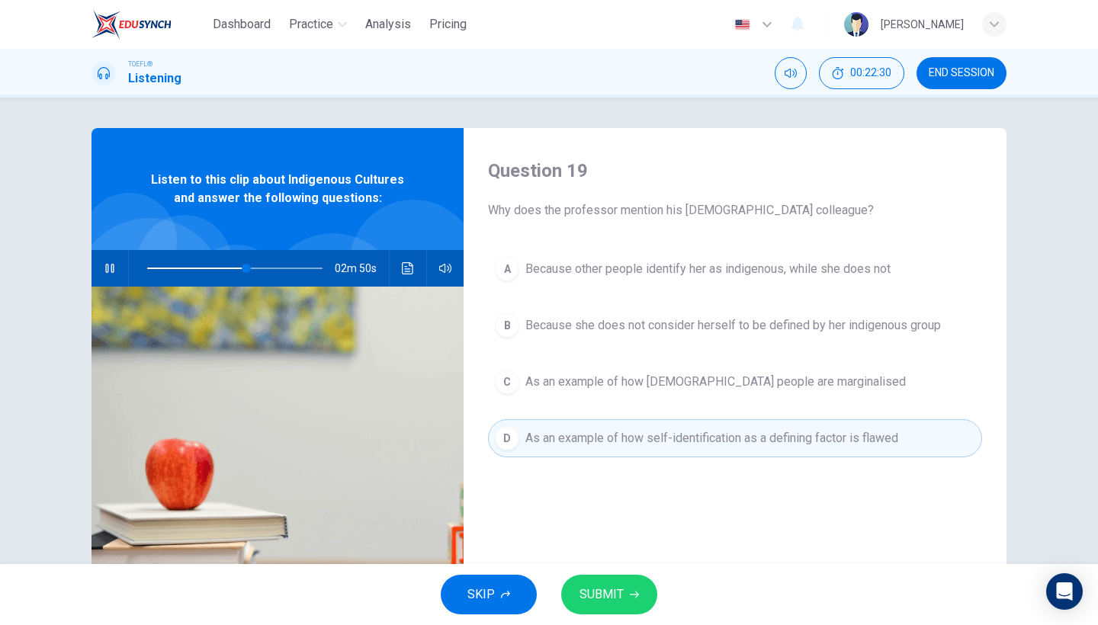
click at [589, 604] on span "SUBMIT" at bounding box center [602, 594] width 44 height 21
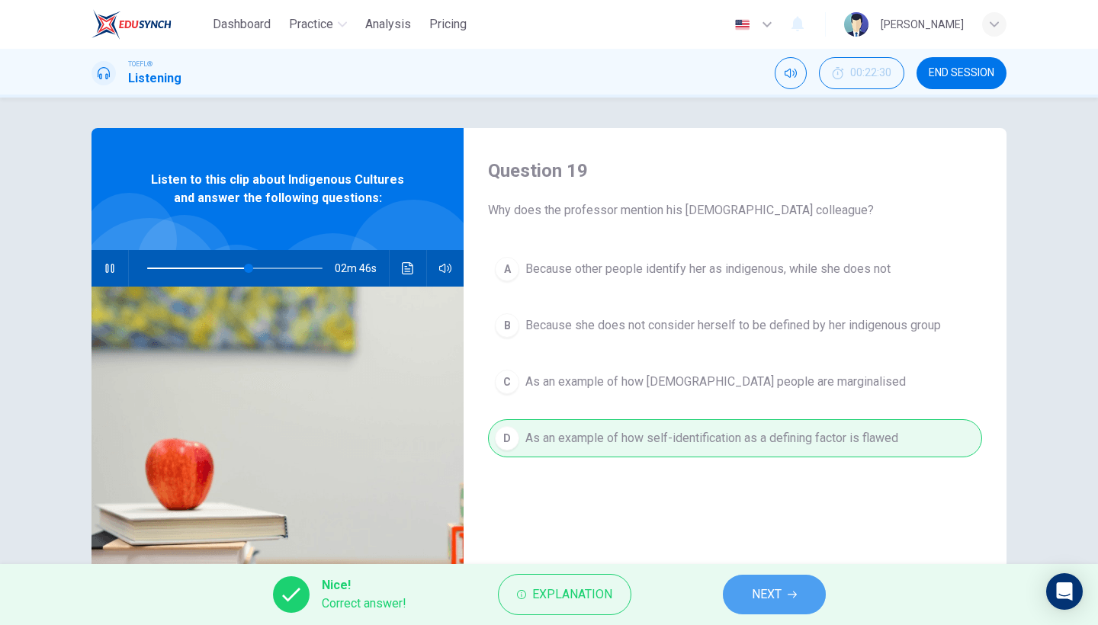
click at [806, 596] on button "NEXT" at bounding box center [774, 595] width 103 height 40
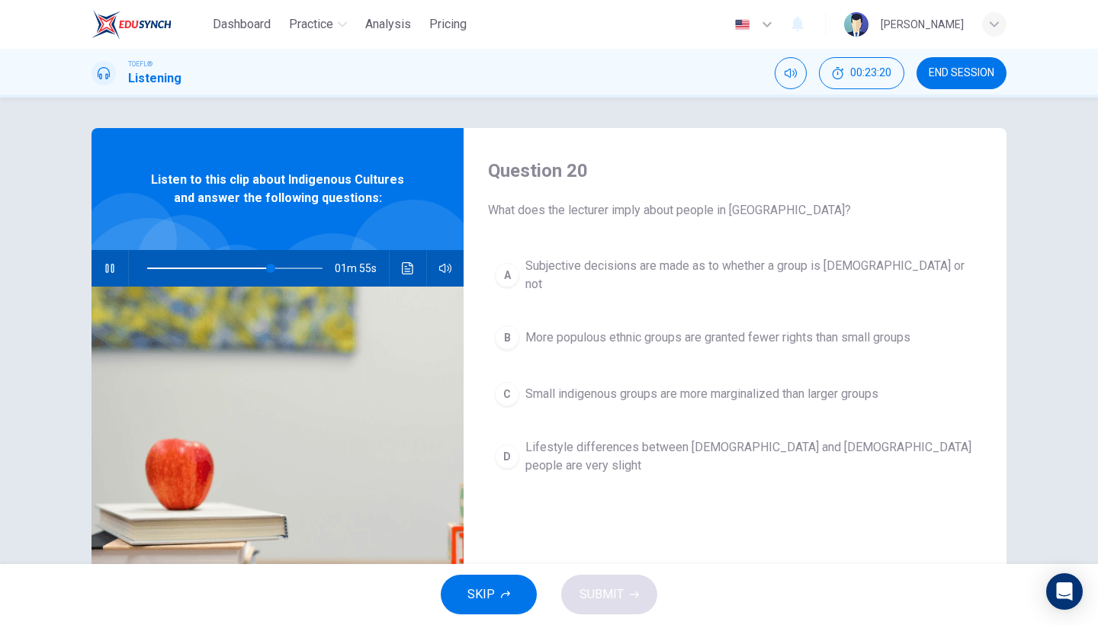
click at [663, 281] on button "A Subjective decisions are made as to whether a group is indigenous or not" at bounding box center [735, 275] width 494 height 50
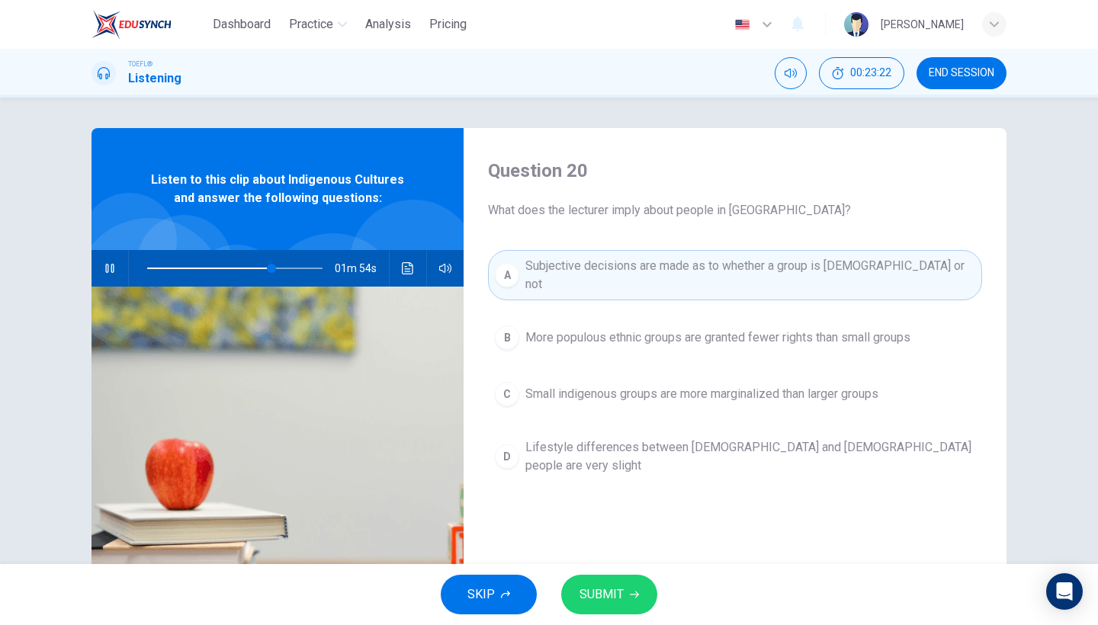
click at [643, 387] on span "Small indigenous groups are more marginalized than larger groups" at bounding box center [701, 394] width 353 height 18
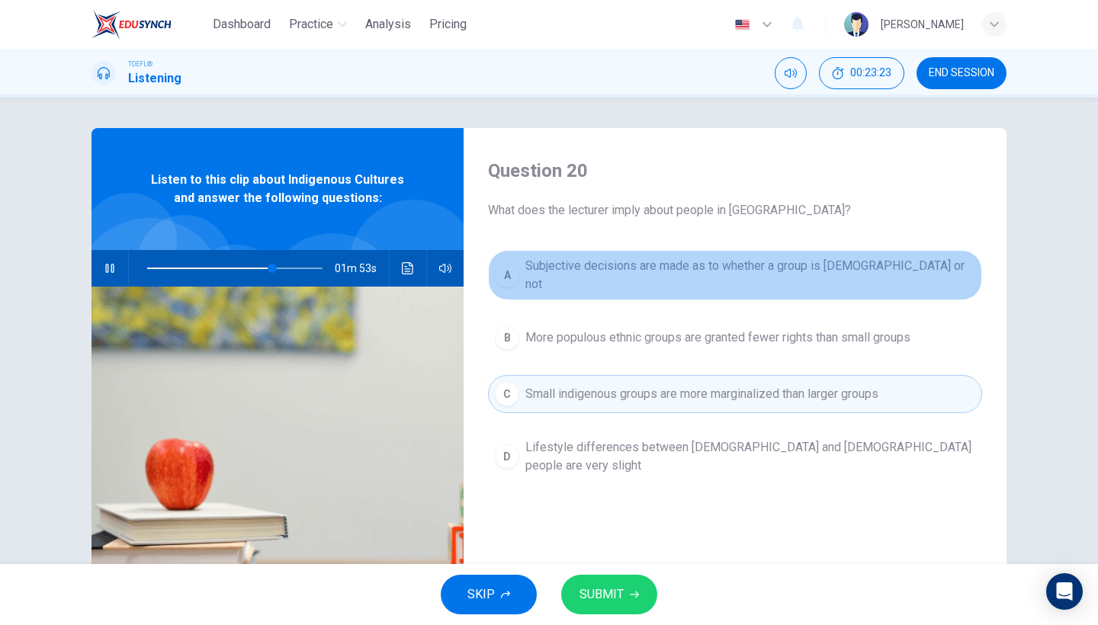
click at [612, 282] on button "A Subjective decisions are made as to whether a group is indigenous or not" at bounding box center [735, 275] width 494 height 50
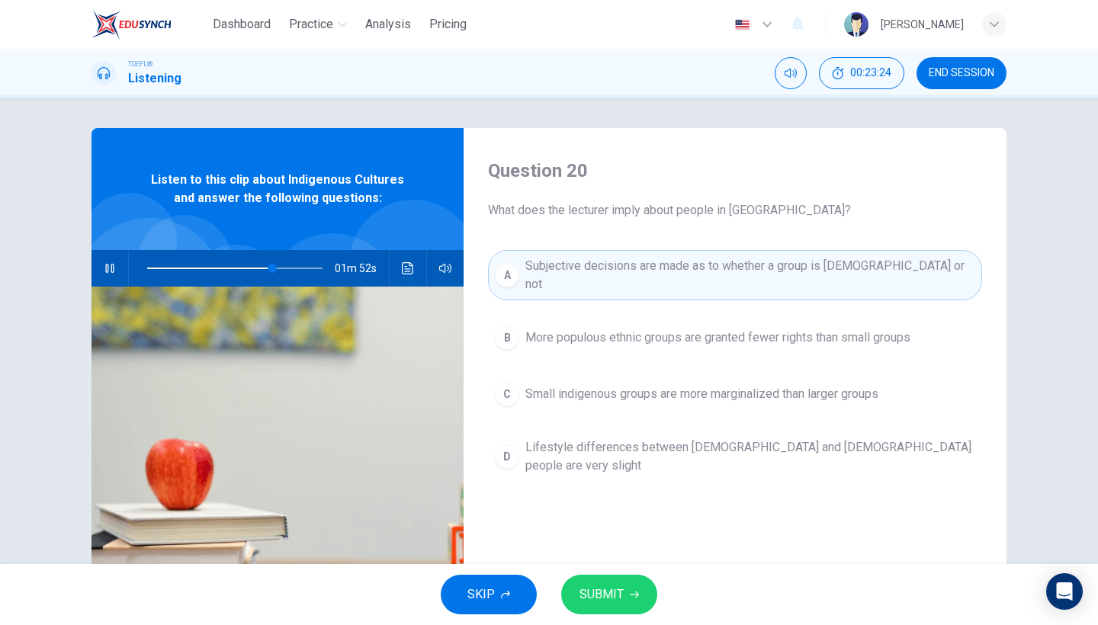
click at [595, 581] on button "SUBMIT" at bounding box center [609, 595] width 96 height 40
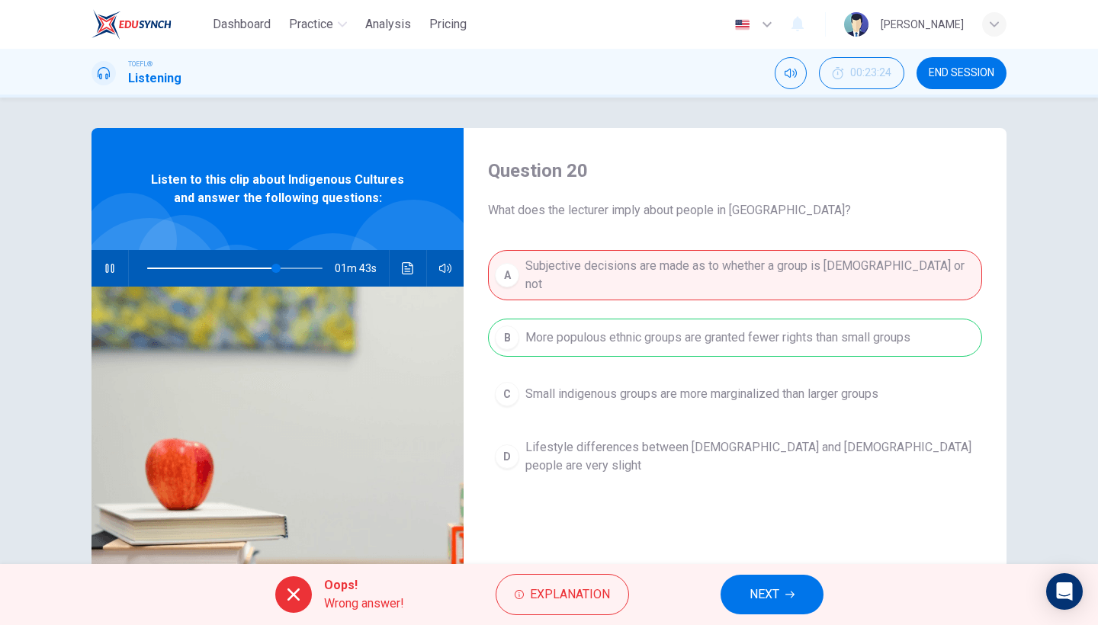
click at [772, 583] on button "NEXT" at bounding box center [772, 595] width 103 height 40
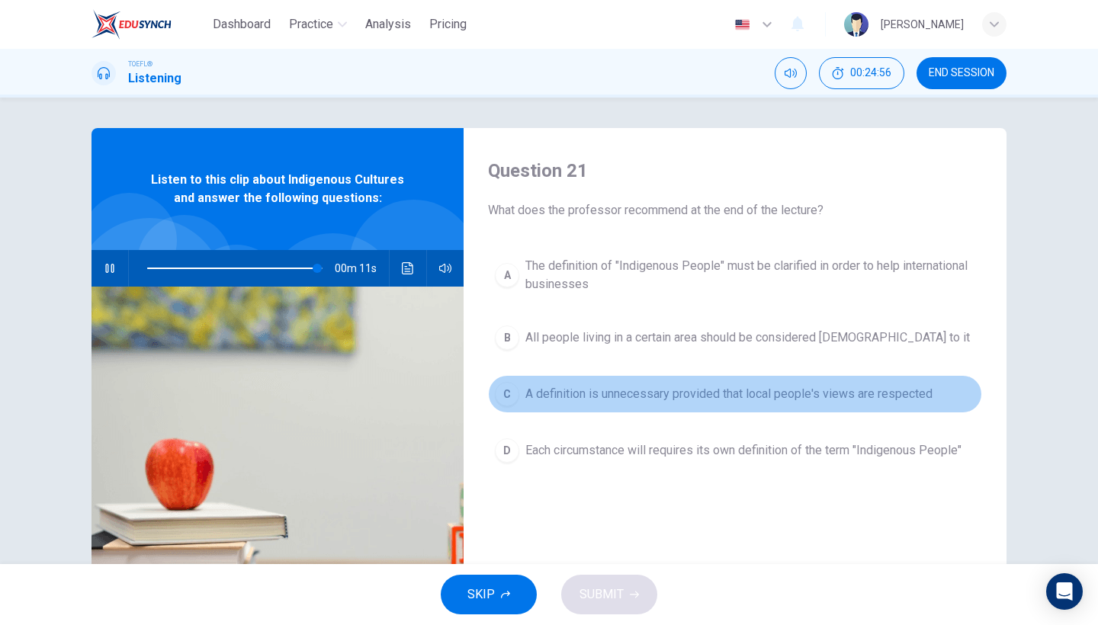
click at [648, 379] on button "C A definition is unnecessary provided that local people's views are respected" at bounding box center [735, 394] width 494 height 38
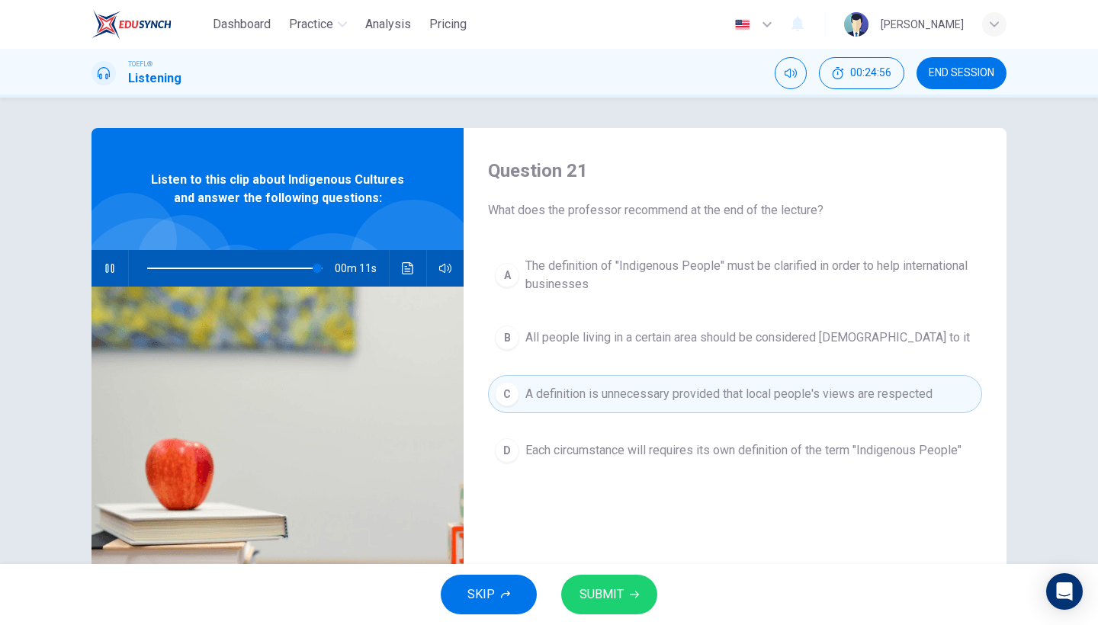
click at [649, 355] on button "B All people living in a certain area should be considered indigenous to it" at bounding box center [735, 338] width 494 height 38
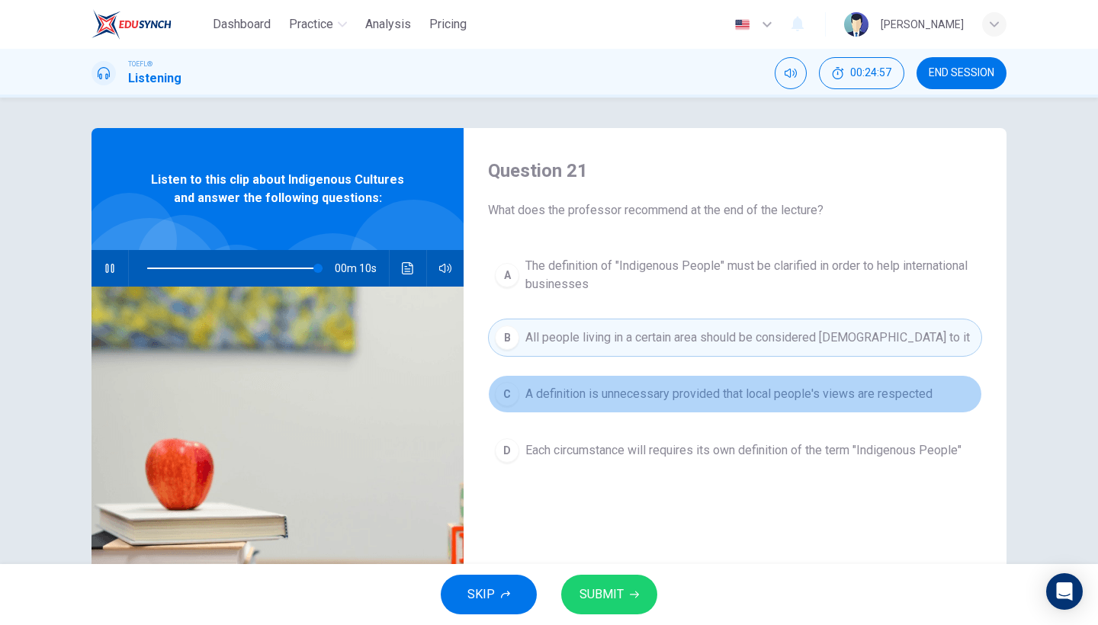
click at [649, 403] on button "C A definition is unnecessary provided that local people's views are respected" at bounding box center [735, 394] width 494 height 38
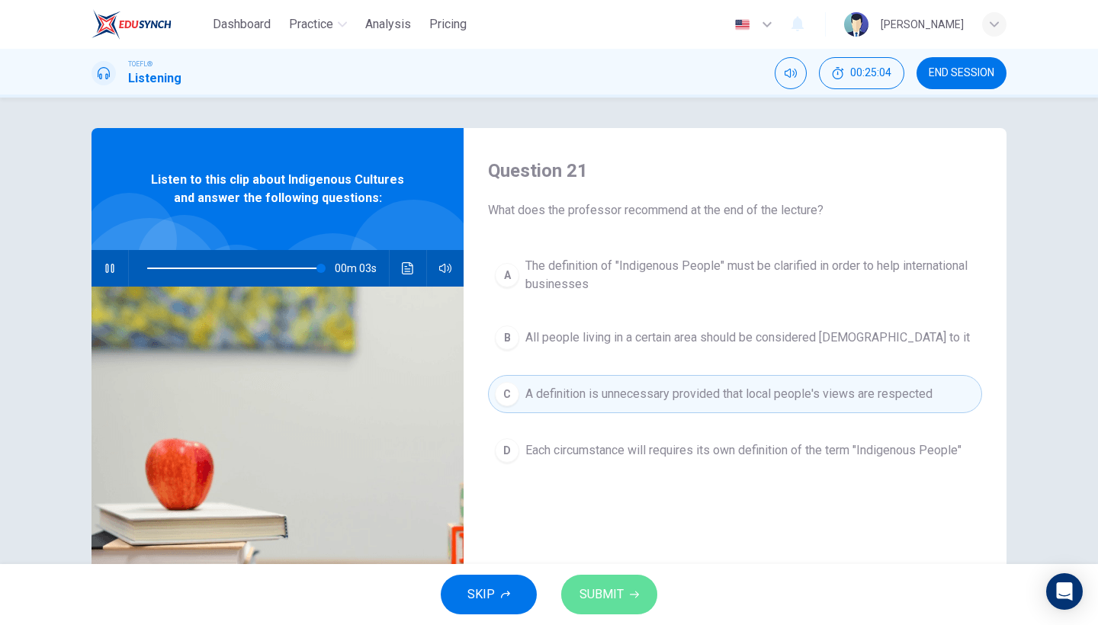
click at [608, 608] on button "SUBMIT" at bounding box center [609, 595] width 96 height 40
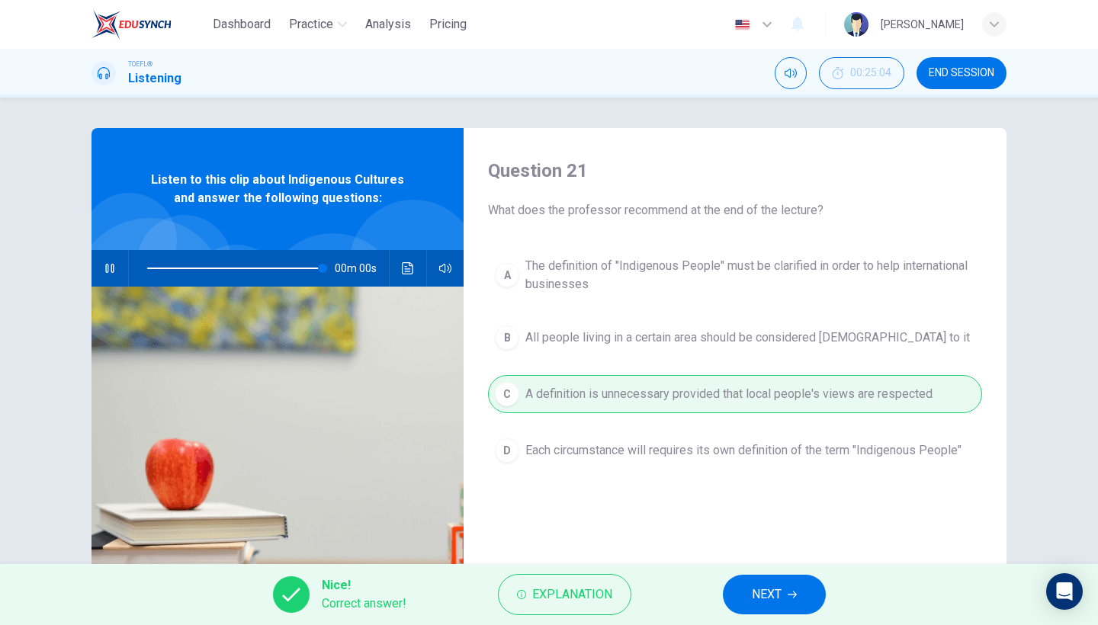
type input "0"
click at [782, 589] on button "NEXT" at bounding box center [774, 595] width 103 height 40
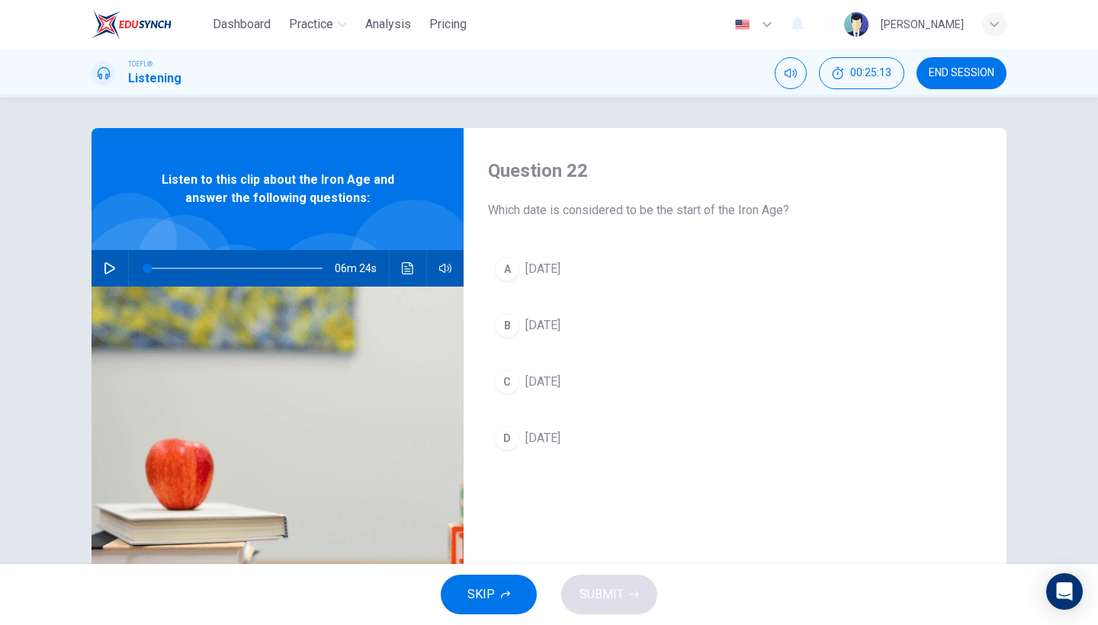
click at [110, 268] on icon "button" at bounding box center [110, 268] width 12 height 12
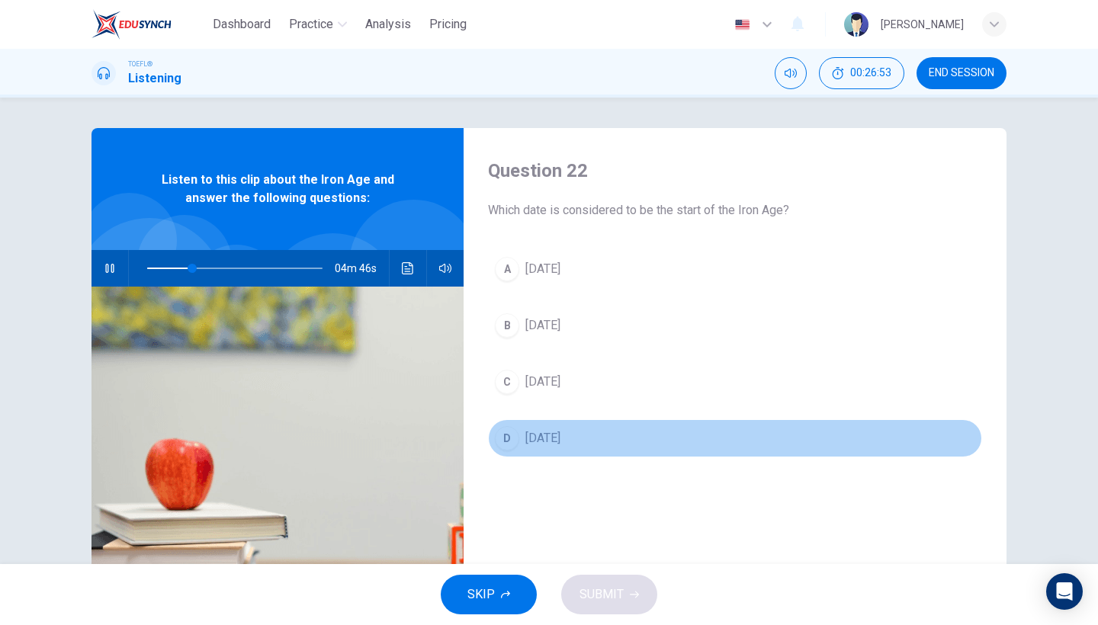
click at [519, 445] on button "D 1200 BC" at bounding box center [735, 438] width 494 height 38
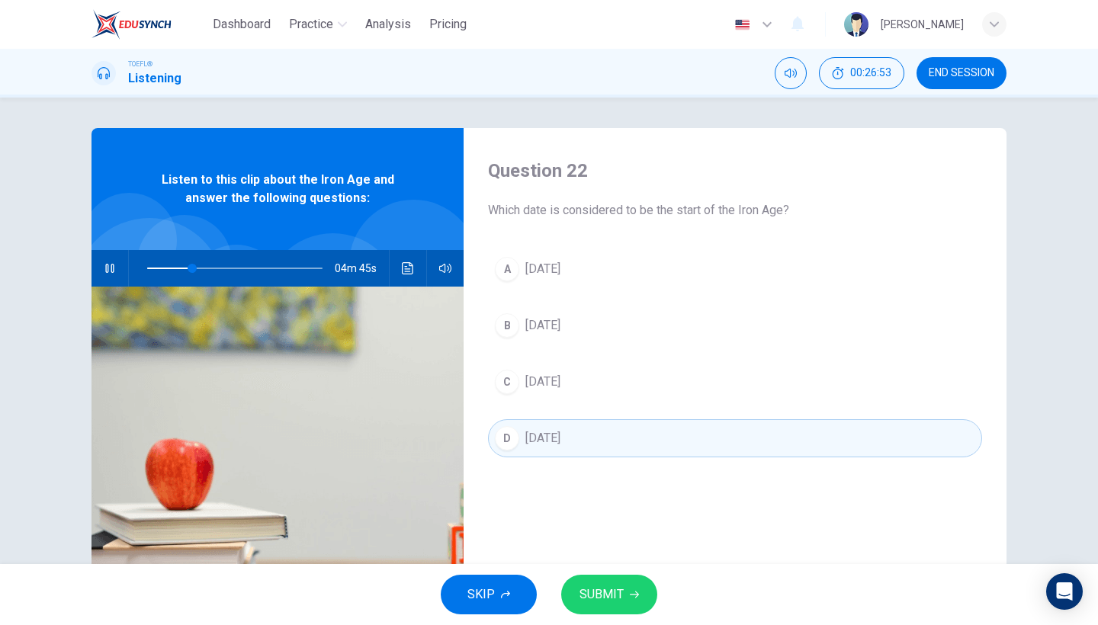
click at [535, 398] on button "C 1600 BC" at bounding box center [735, 382] width 494 height 38
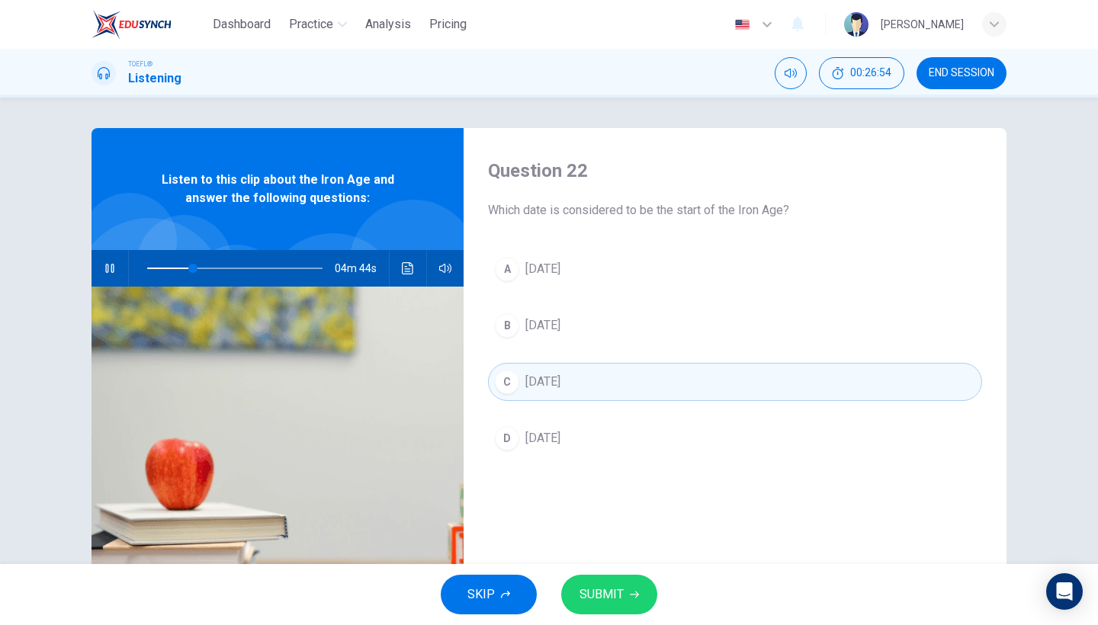
click at [541, 445] on span "1200 BC" at bounding box center [542, 438] width 35 height 18
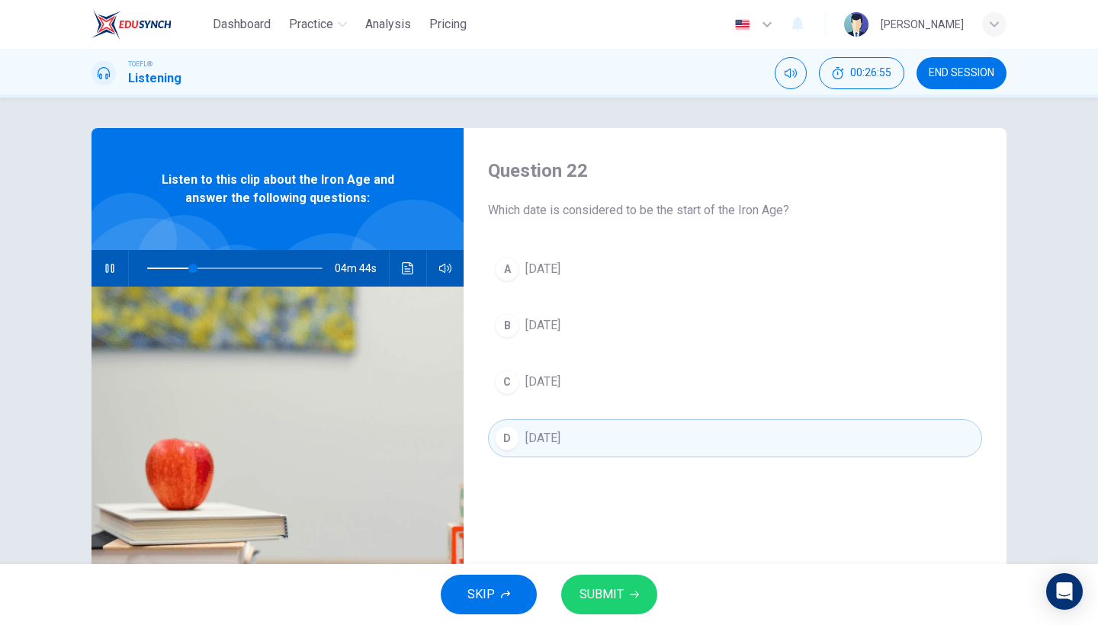
click at [586, 603] on span "SUBMIT" at bounding box center [602, 594] width 44 height 21
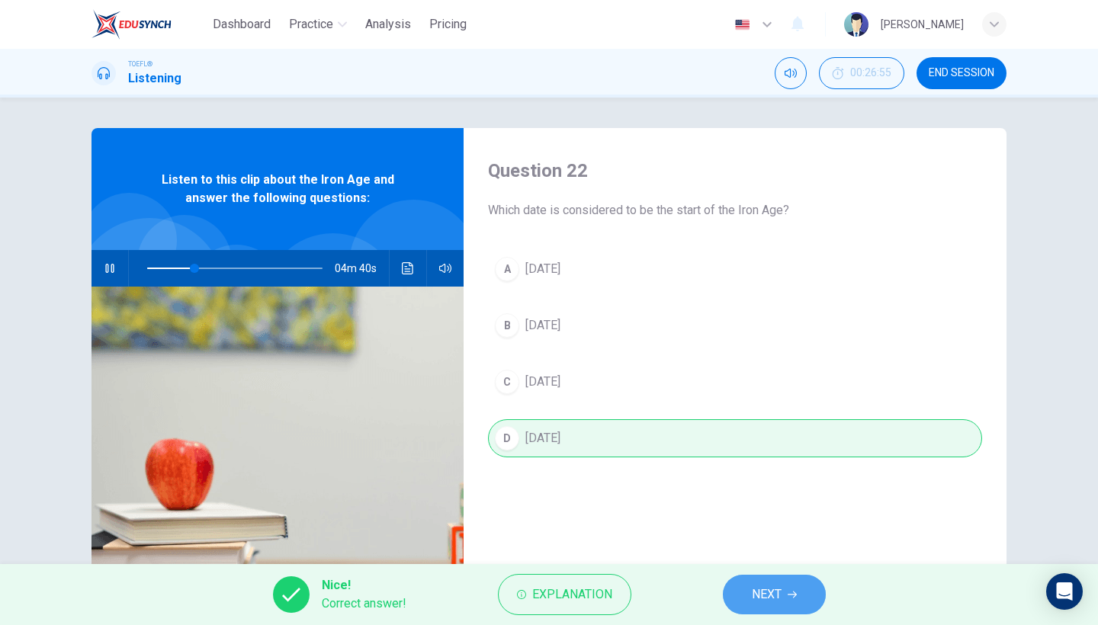
click at [732, 598] on button "NEXT" at bounding box center [774, 595] width 103 height 40
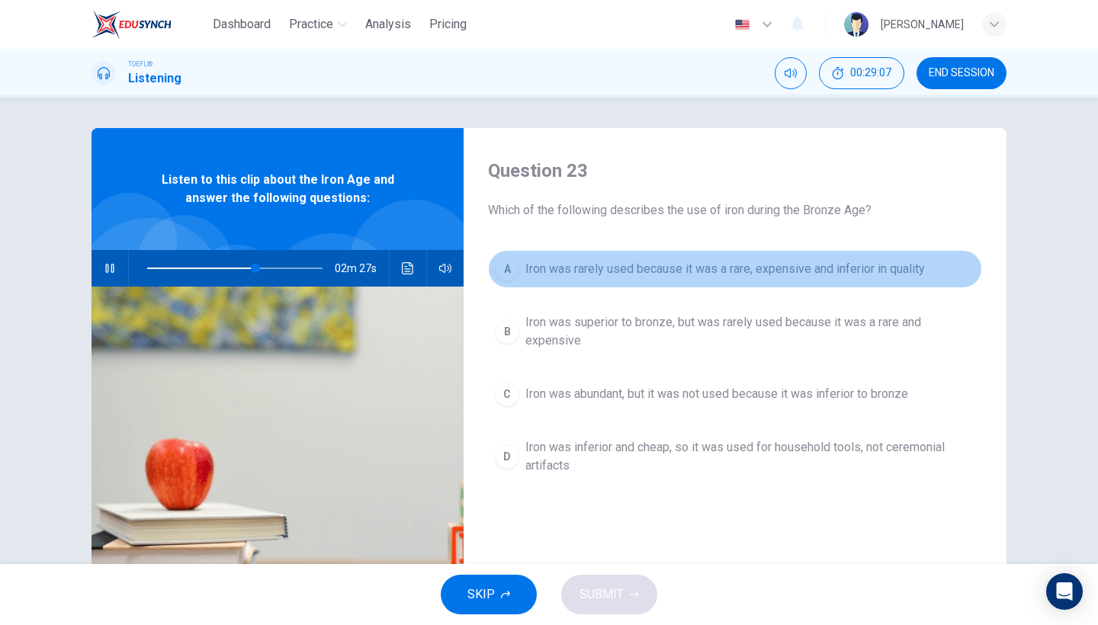
click at [625, 268] on span "Iron was rarely used because it was a rare, expensive and inferior in quality" at bounding box center [725, 269] width 400 height 18
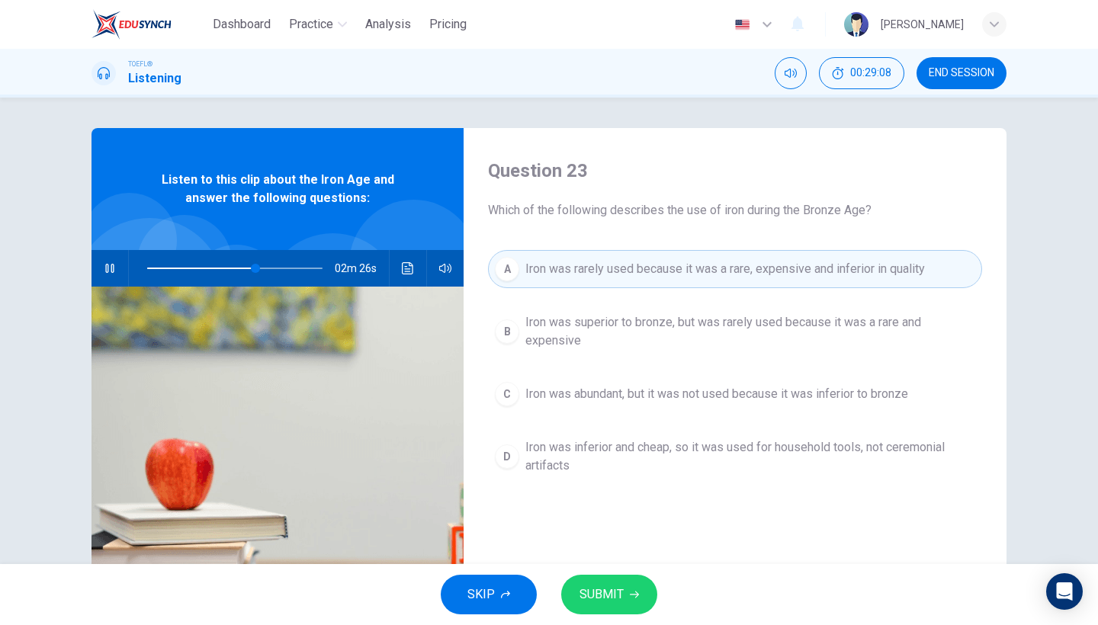
click at [603, 460] on span "Iron was inferior and cheap, so it was used for household tools, not ceremonial…" at bounding box center [750, 456] width 450 height 37
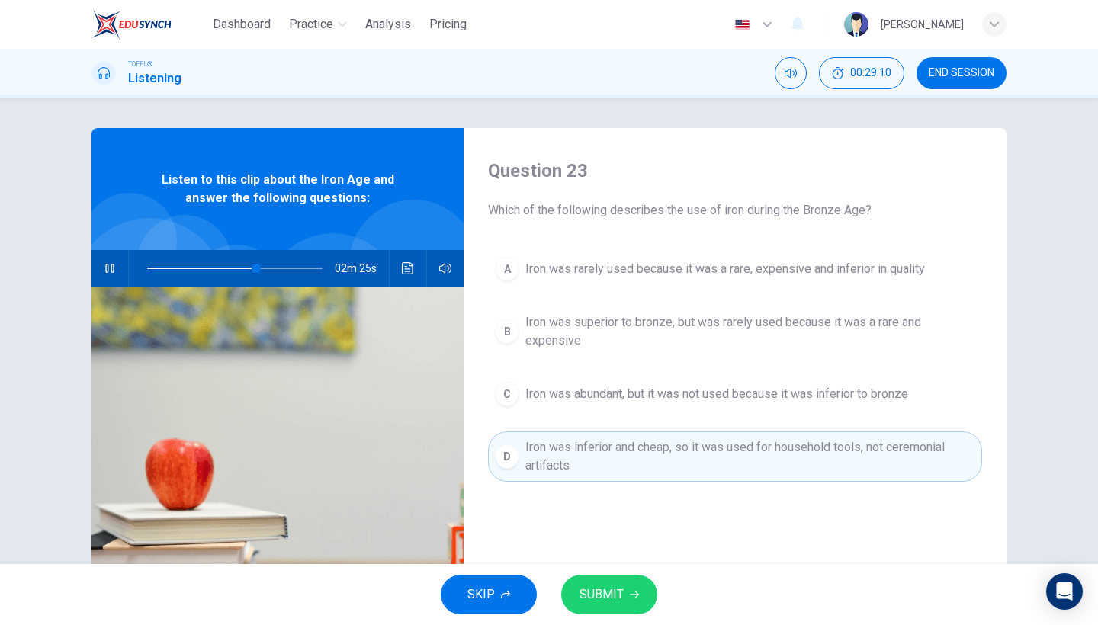
click at [596, 275] on span "Iron was rarely used because it was a rare, expensive and inferior in quality" at bounding box center [725, 269] width 400 height 18
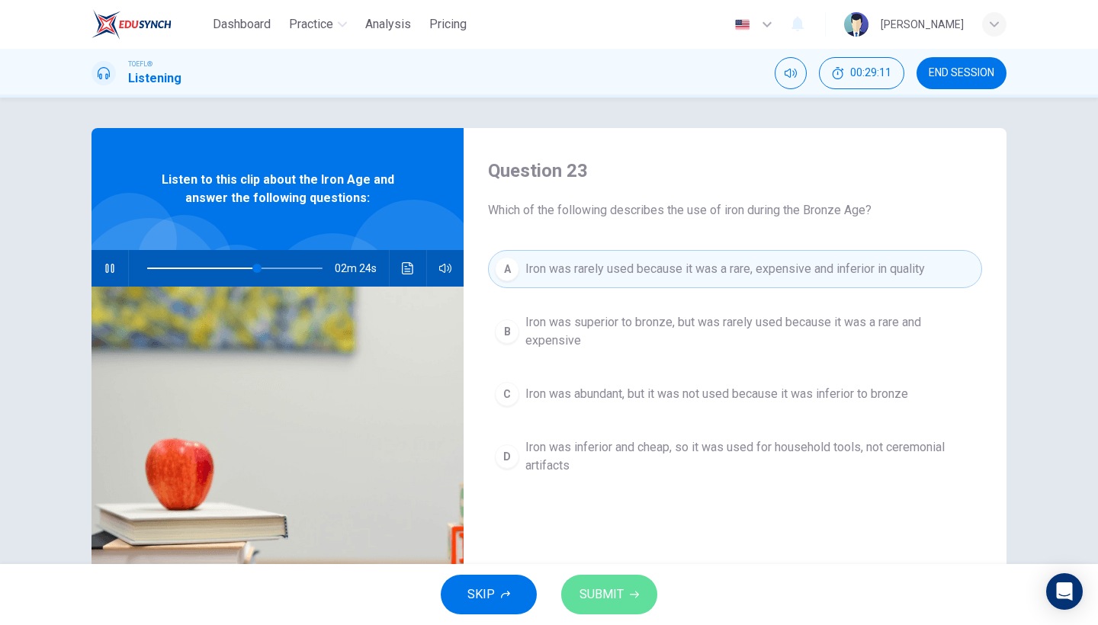
click at [632, 599] on icon "button" at bounding box center [634, 594] width 9 height 9
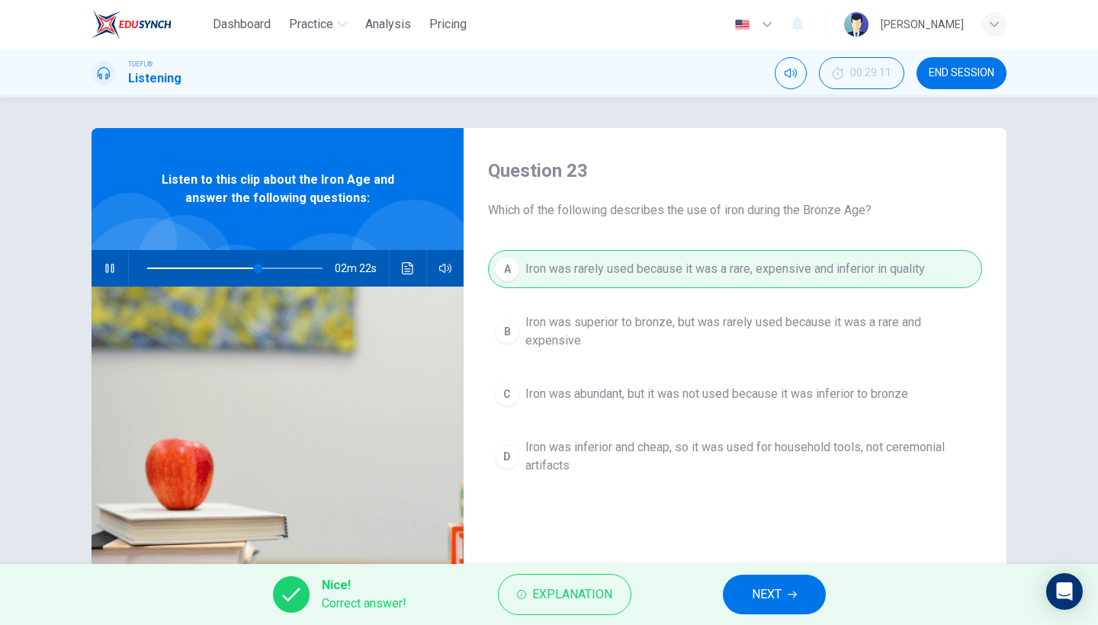
click at [763, 603] on span "NEXT" at bounding box center [767, 594] width 30 height 21
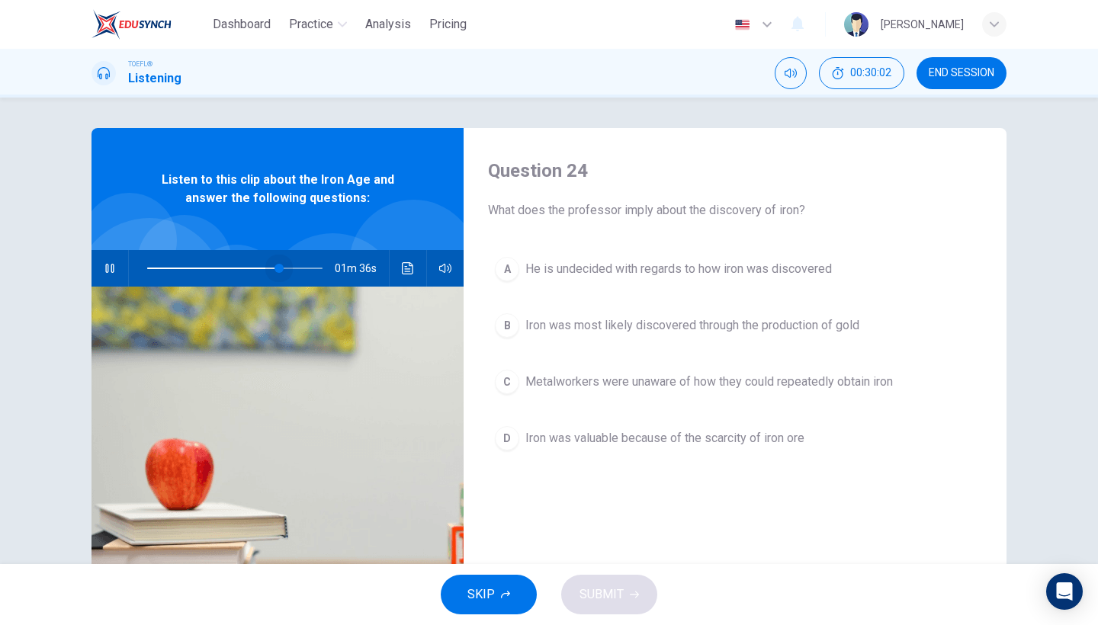
drag, startPoint x: 281, startPoint y: 265, endPoint x: 266, endPoint y: 265, distance: 15.3
click at [275, 265] on span at bounding box center [279, 268] width 9 height 9
drag, startPoint x: 266, startPoint y: 265, endPoint x: 255, endPoint y: 266, distance: 10.8
click at [255, 266] on span at bounding box center [253, 268] width 9 height 9
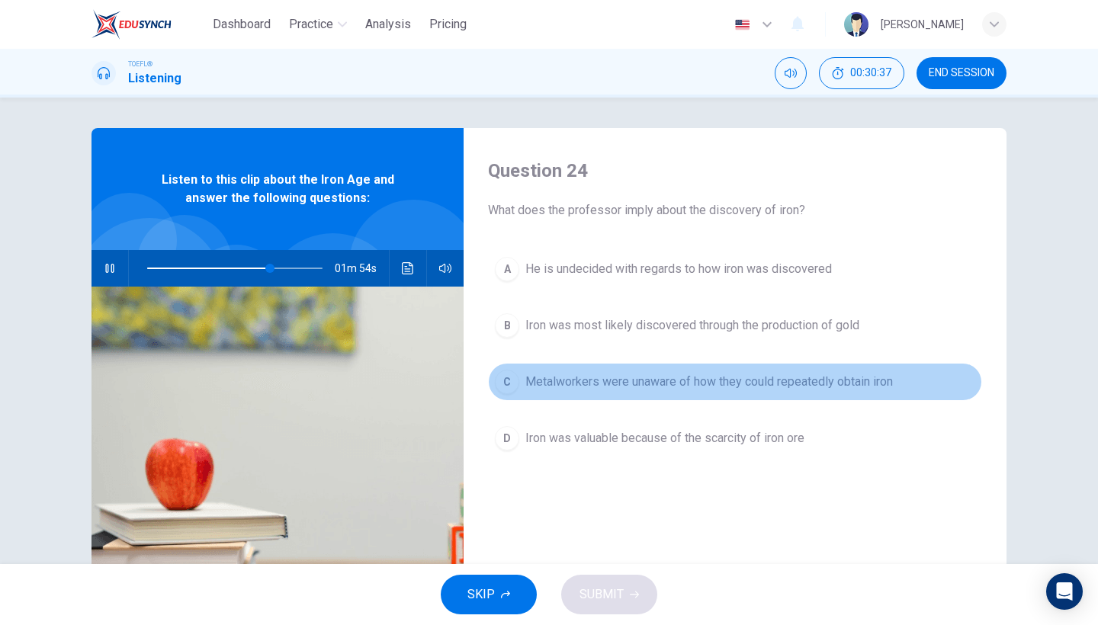
click at [592, 384] on span "Metalworkers were unaware of how they could repeatedly obtain iron" at bounding box center [709, 382] width 368 height 18
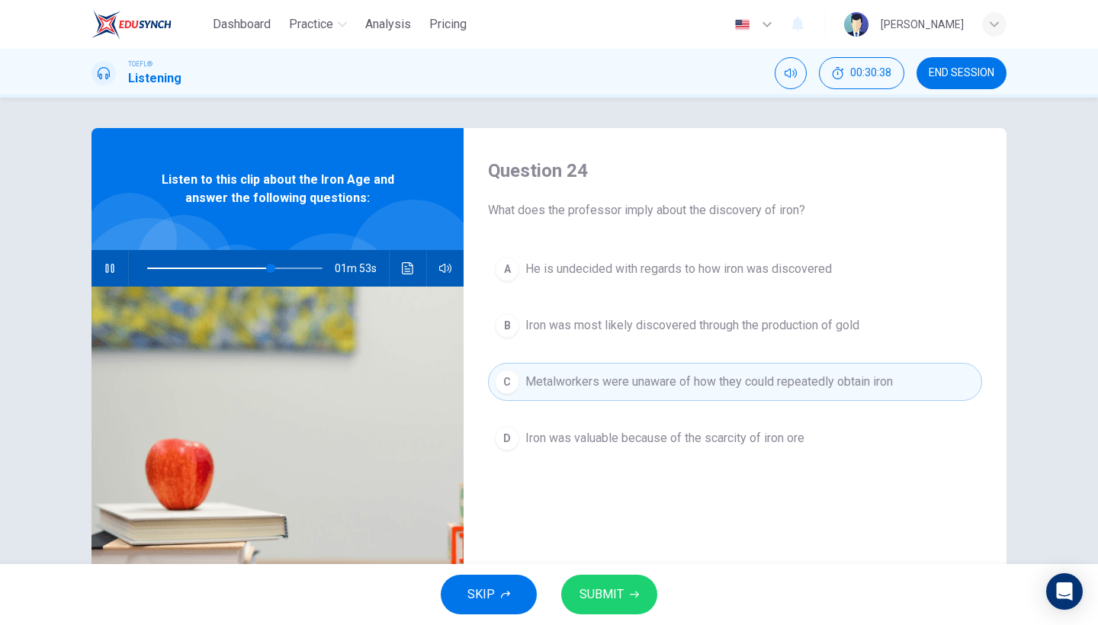
click at [608, 599] on span "SUBMIT" at bounding box center [602, 594] width 44 height 21
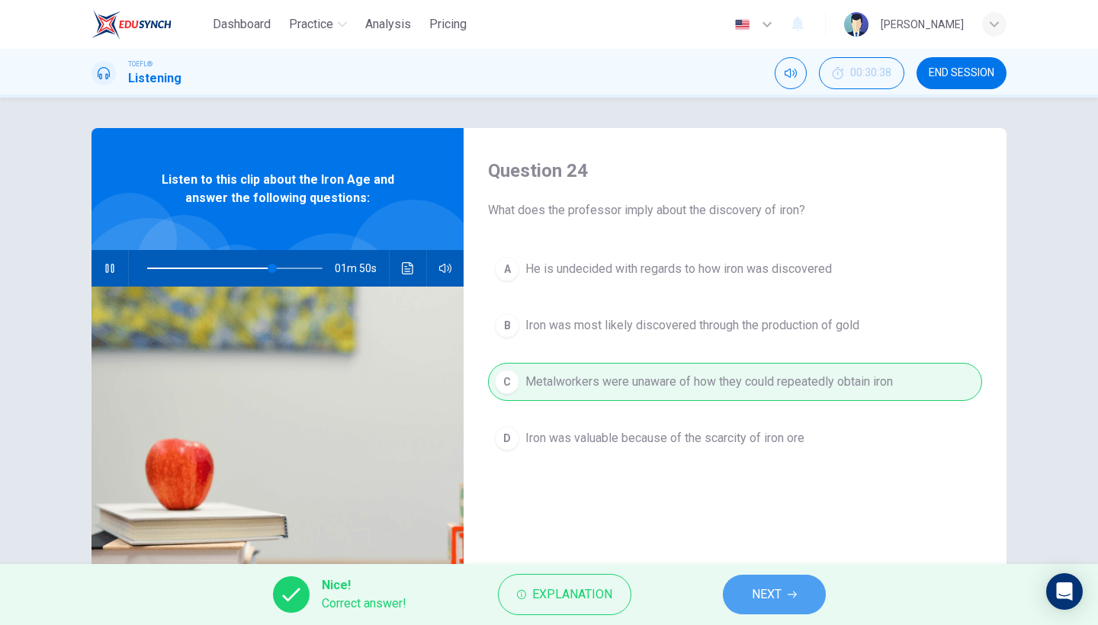
click at [763, 590] on span "NEXT" at bounding box center [767, 594] width 30 height 21
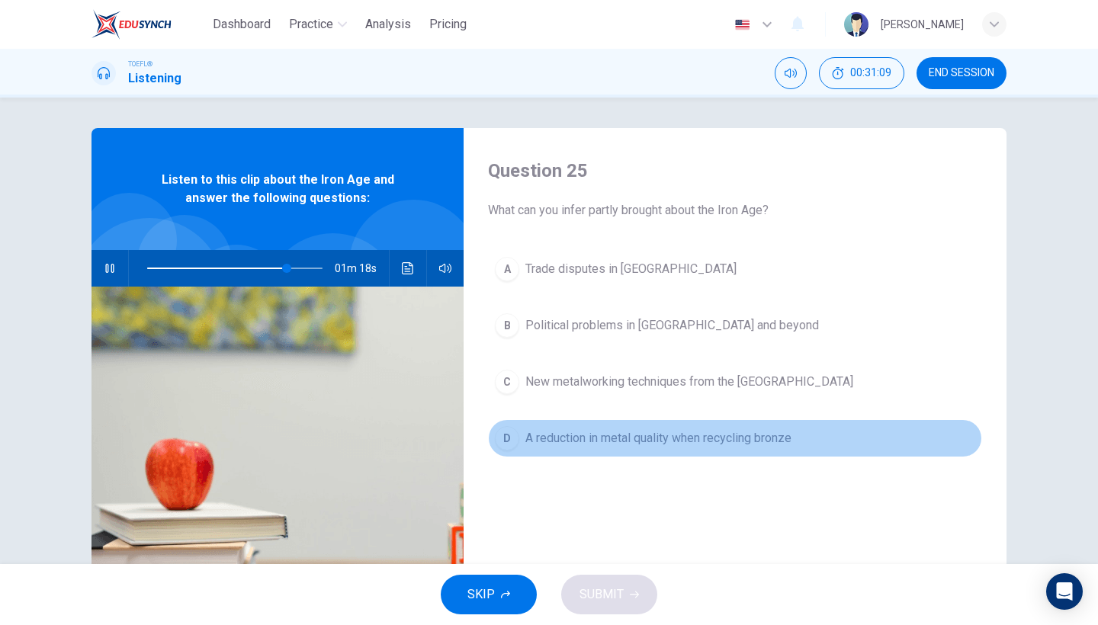
click at [714, 451] on button "D A reduction in metal quality when recycling bronze" at bounding box center [735, 438] width 494 height 38
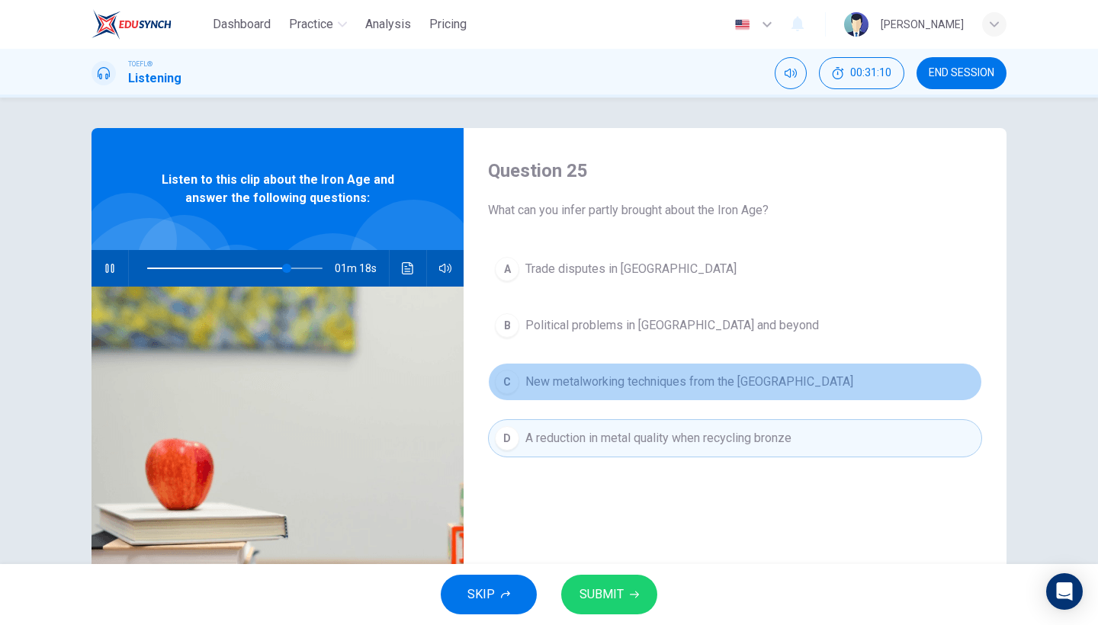
click at [702, 383] on span "New metalworking techniques from the Near East" at bounding box center [689, 382] width 328 height 18
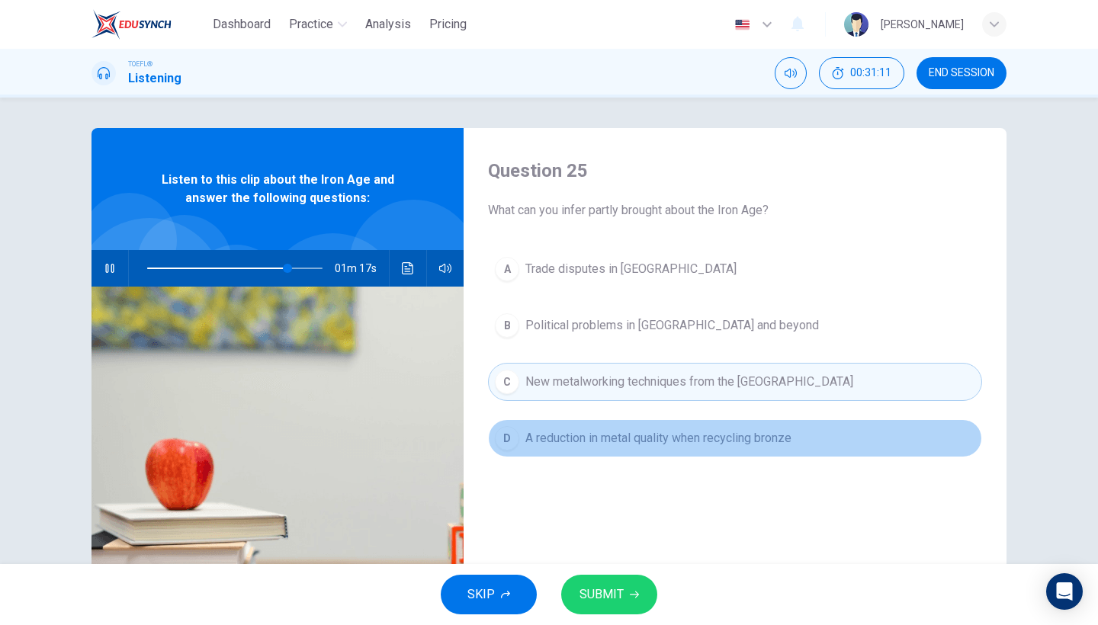
click at [685, 427] on button "D A reduction in metal quality when recycling bronze" at bounding box center [735, 438] width 494 height 38
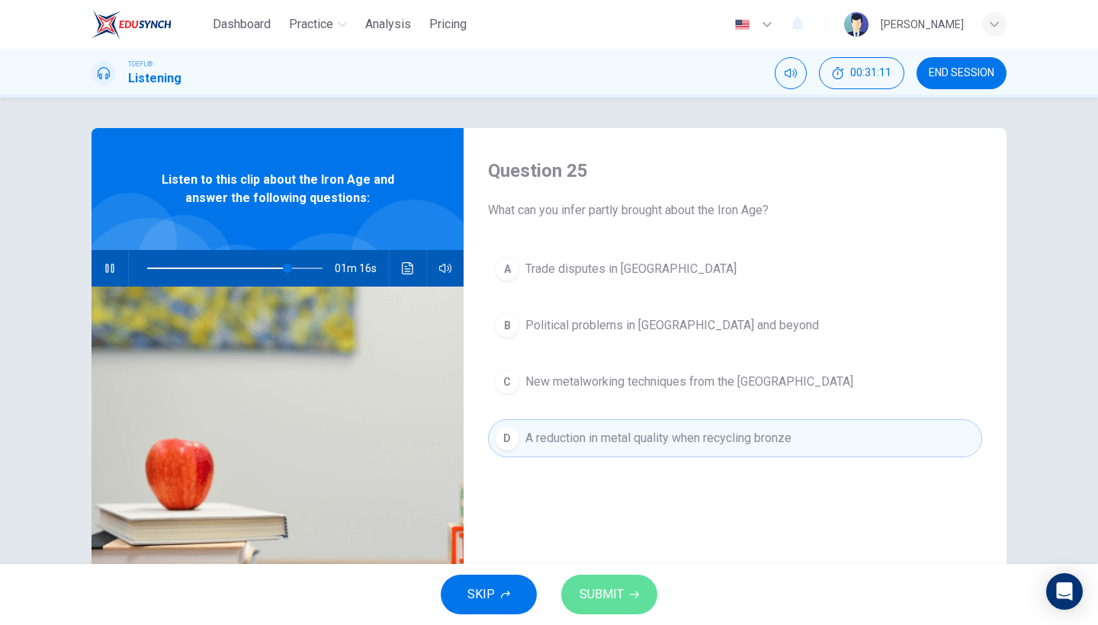
click at [615, 583] on button "SUBMIT" at bounding box center [609, 595] width 96 height 40
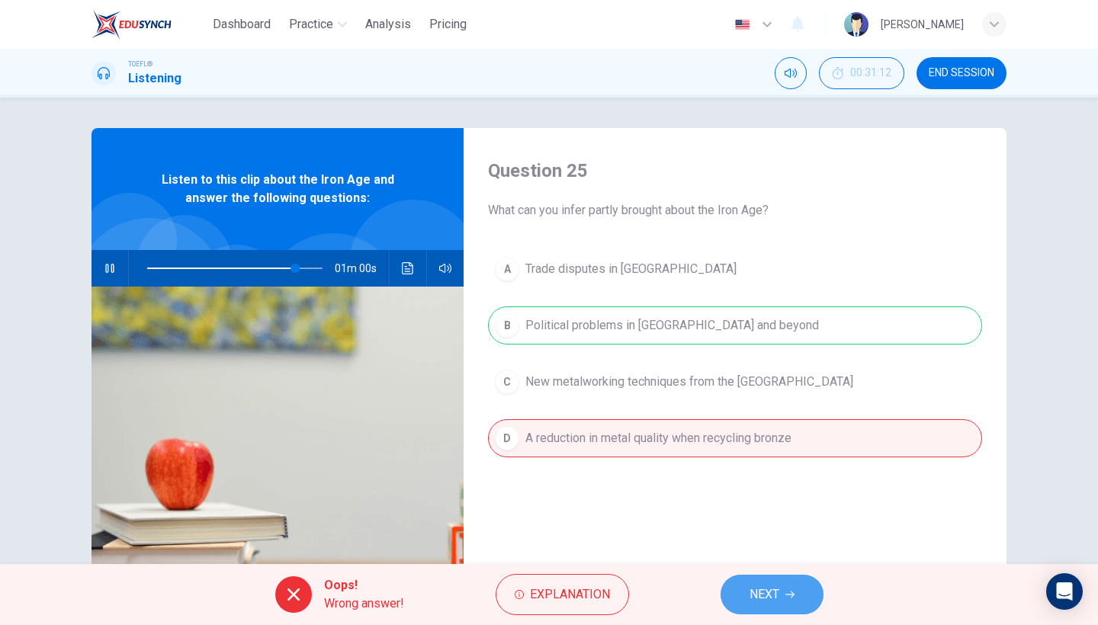
click at [785, 595] on button "NEXT" at bounding box center [772, 595] width 103 height 40
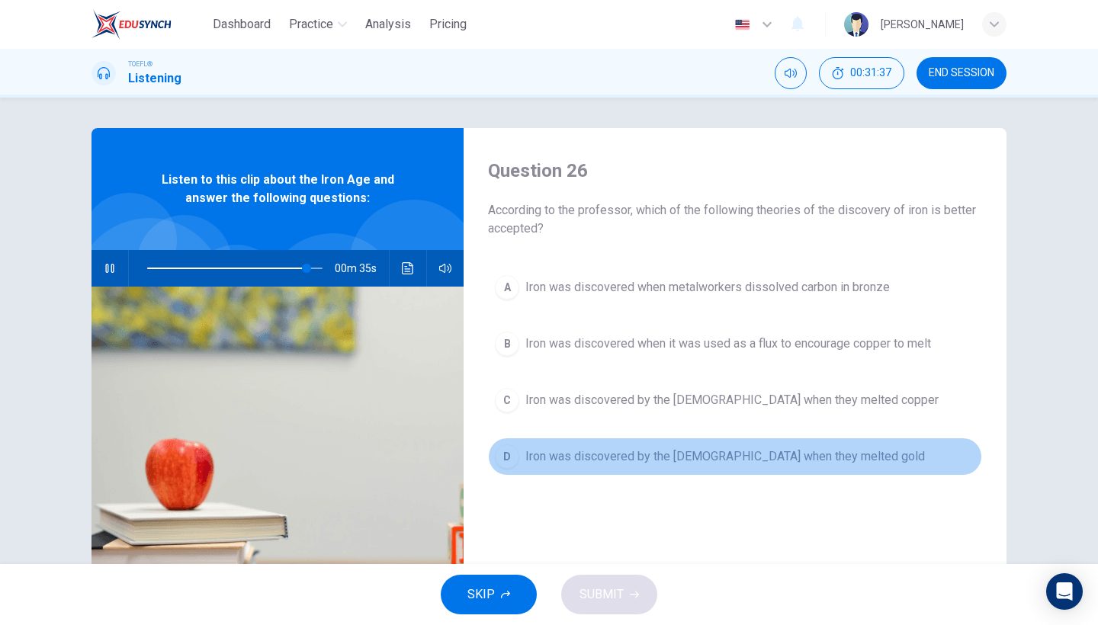
click at [743, 438] on button "D Iron was discovered by the Egyptians when they melted gold" at bounding box center [735, 457] width 494 height 38
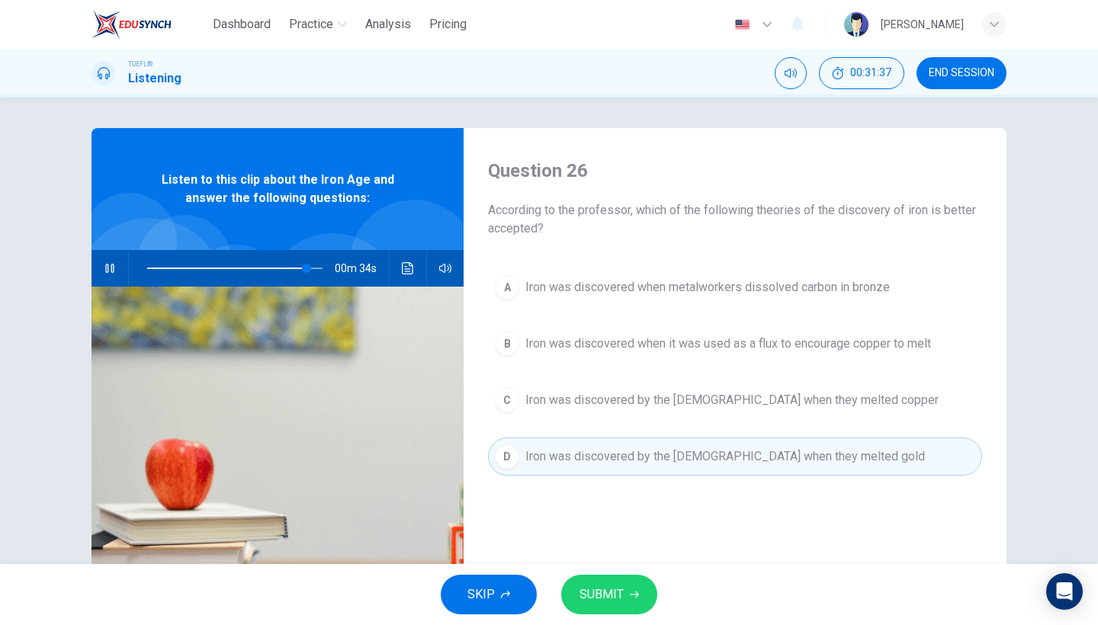
click at [732, 373] on div "A Iron was discovered when metalworkers dissolved carbon in bronze B Iron was d…" at bounding box center [735, 387] width 494 height 238
click at [713, 418] on button "C Iron was discovered by the Egyptians when they melted copper" at bounding box center [735, 400] width 494 height 38
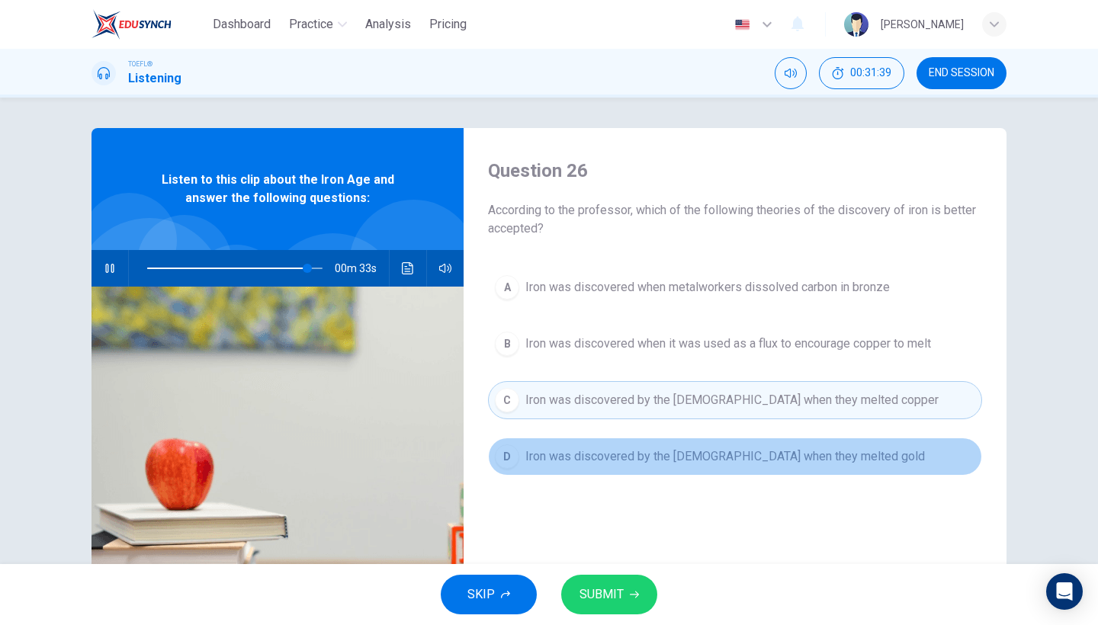
click at [700, 450] on span "Iron was discovered by the Egyptians when they melted gold" at bounding box center [725, 457] width 400 height 18
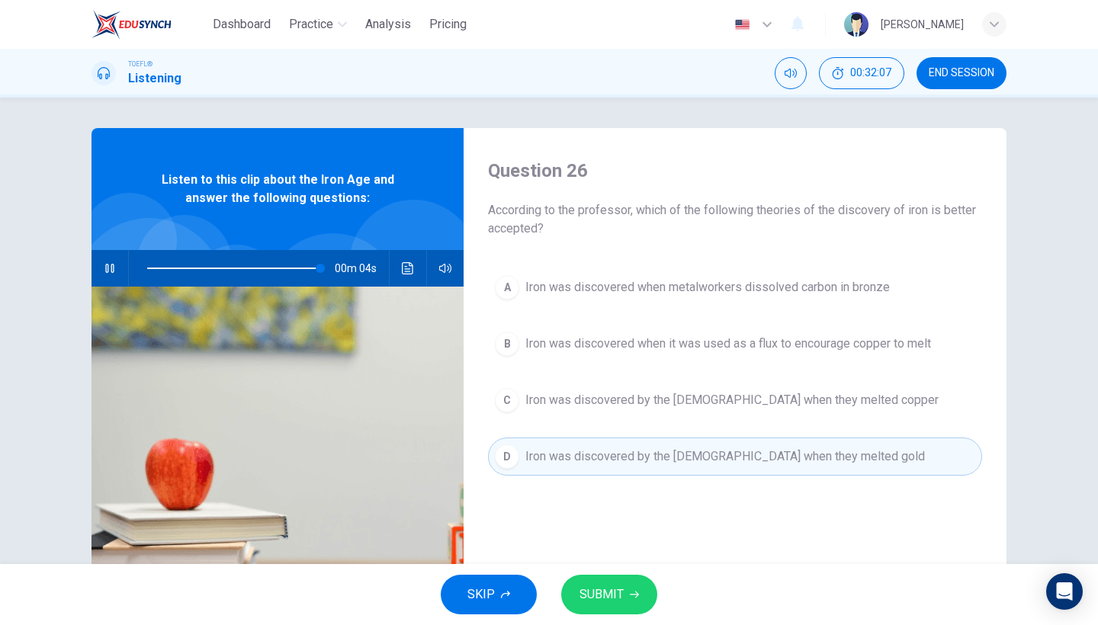
click at [621, 589] on span "SUBMIT" at bounding box center [602, 594] width 44 height 21
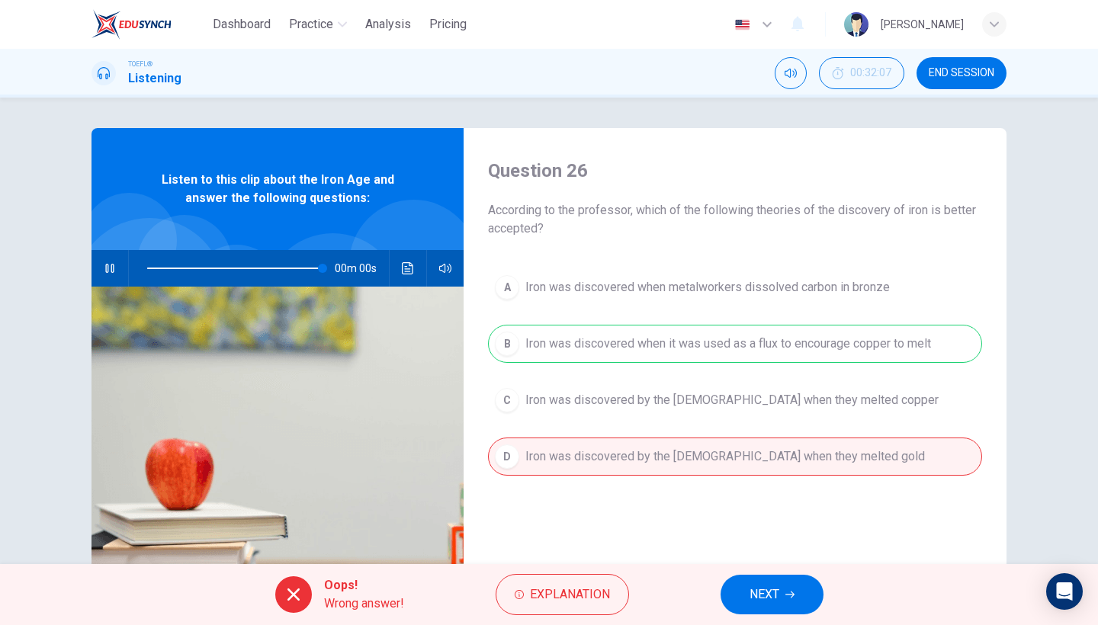
type input "0"
click at [755, 587] on span "NEXT" at bounding box center [765, 594] width 30 height 21
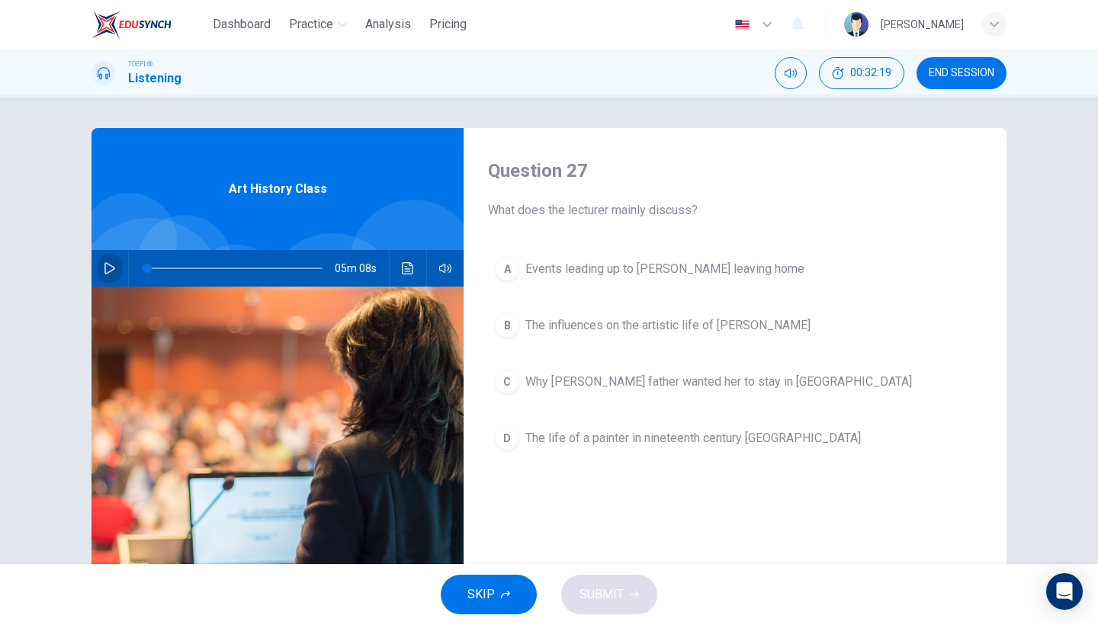
click at [114, 265] on icon "button" at bounding box center [110, 268] width 12 height 12
click at [623, 264] on span "Events leading up to Mary Cassatt's leaving home" at bounding box center [664, 269] width 279 height 18
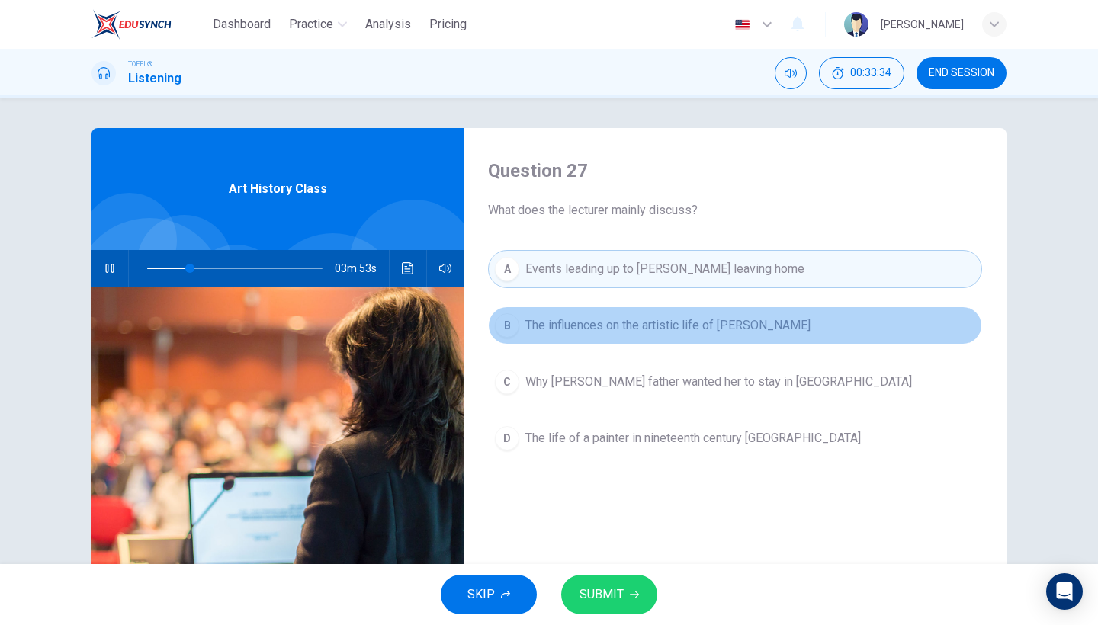
click at [670, 338] on button "B The influences on the artistic life of Mary Cassatt" at bounding box center [735, 326] width 494 height 38
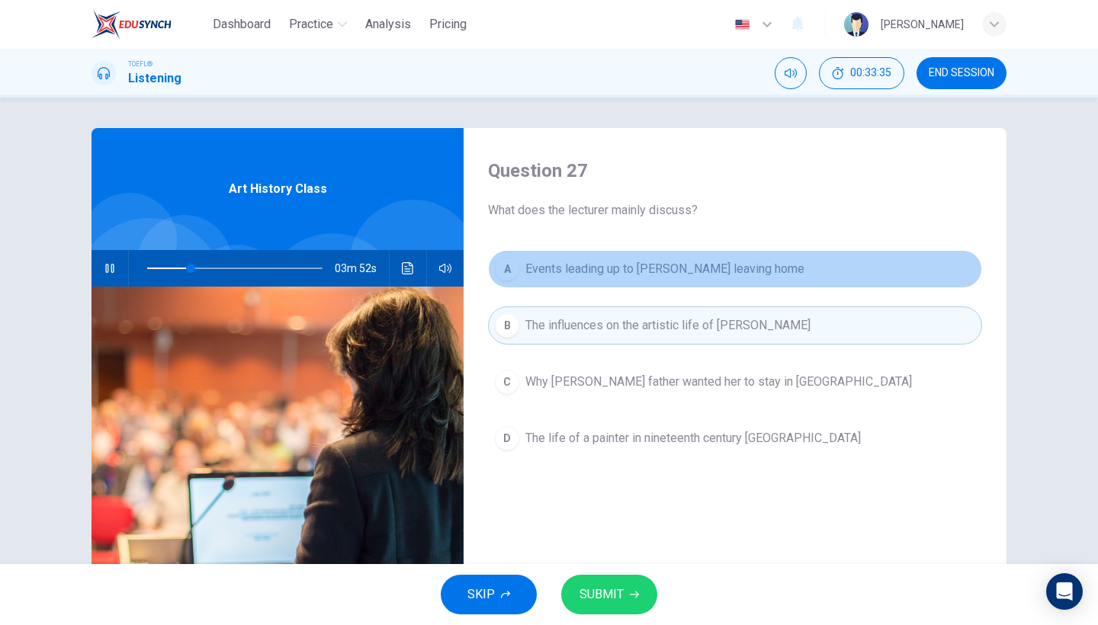
click at [668, 280] on button "A Events leading up to Mary Cassatt's leaving home" at bounding box center [735, 269] width 494 height 38
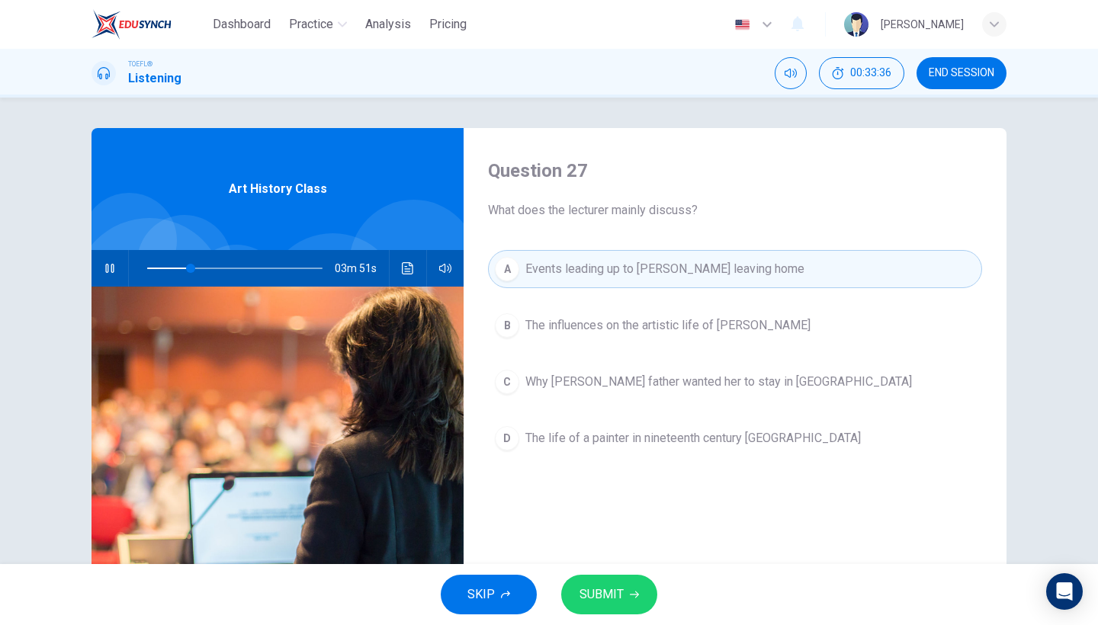
click at [611, 590] on span "SUBMIT" at bounding box center [602, 594] width 44 height 21
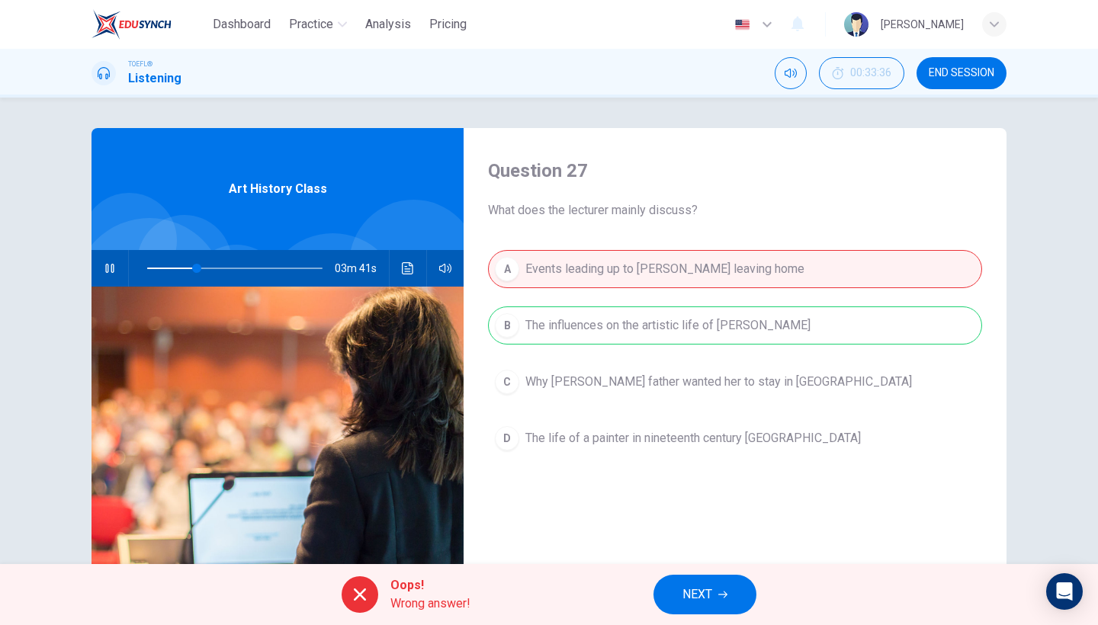
click at [691, 602] on span "NEXT" at bounding box center [697, 594] width 30 height 21
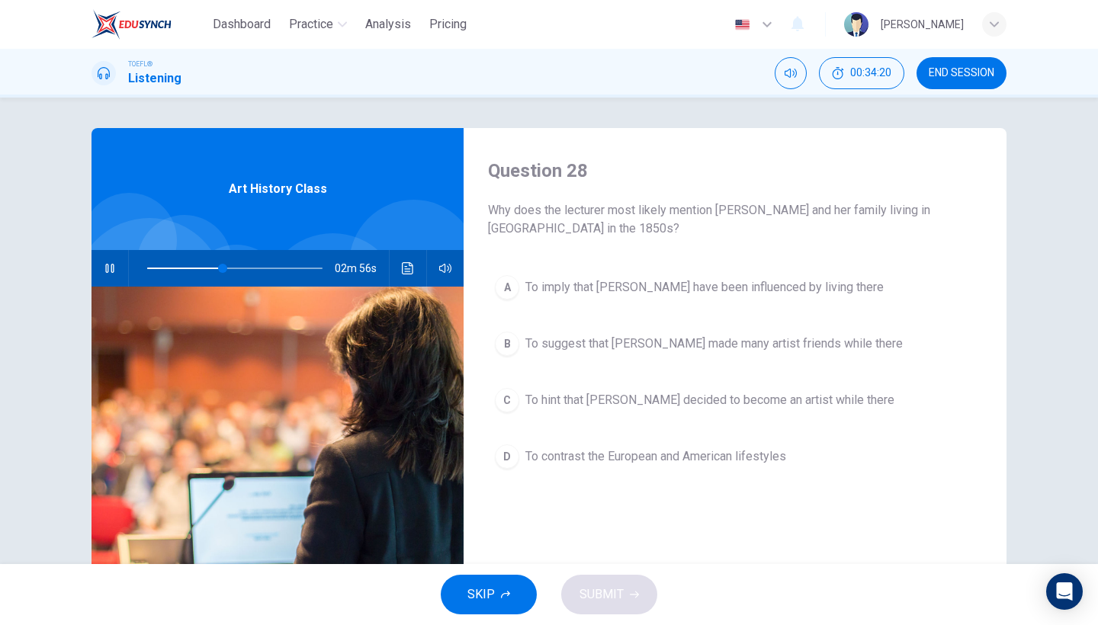
click at [671, 378] on div "A To imply that Mary may have been influenced by living there B To suggest that…" at bounding box center [735, 387] width 494 height 238
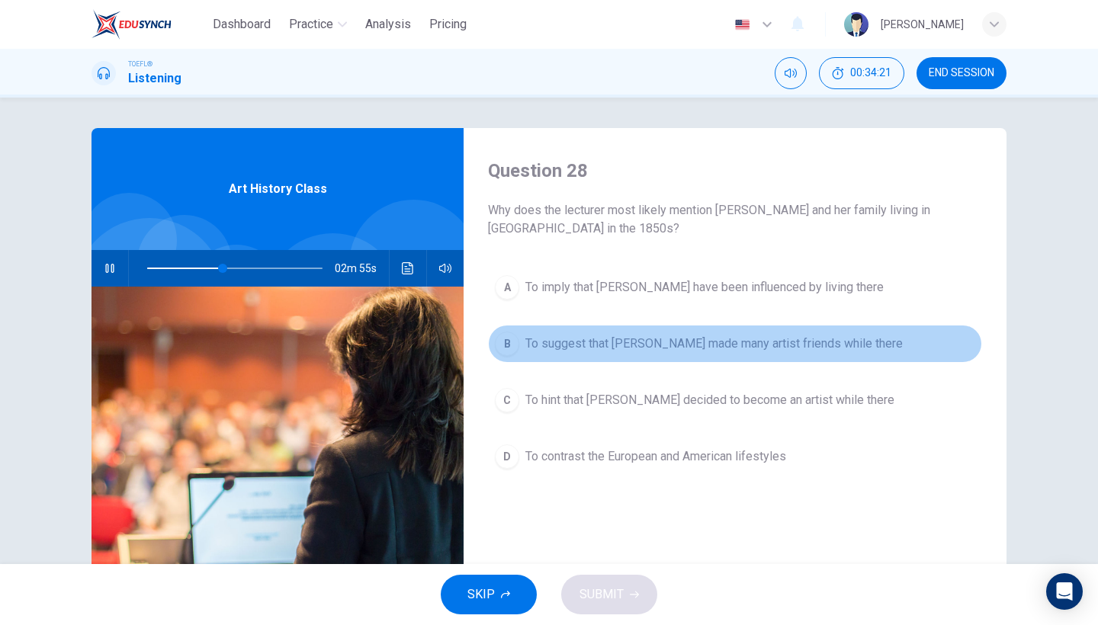
click at [659, 326] on button "B To suggest that Mary made many artist friends while there" at bounding box center [735, 344] width 494 height 38
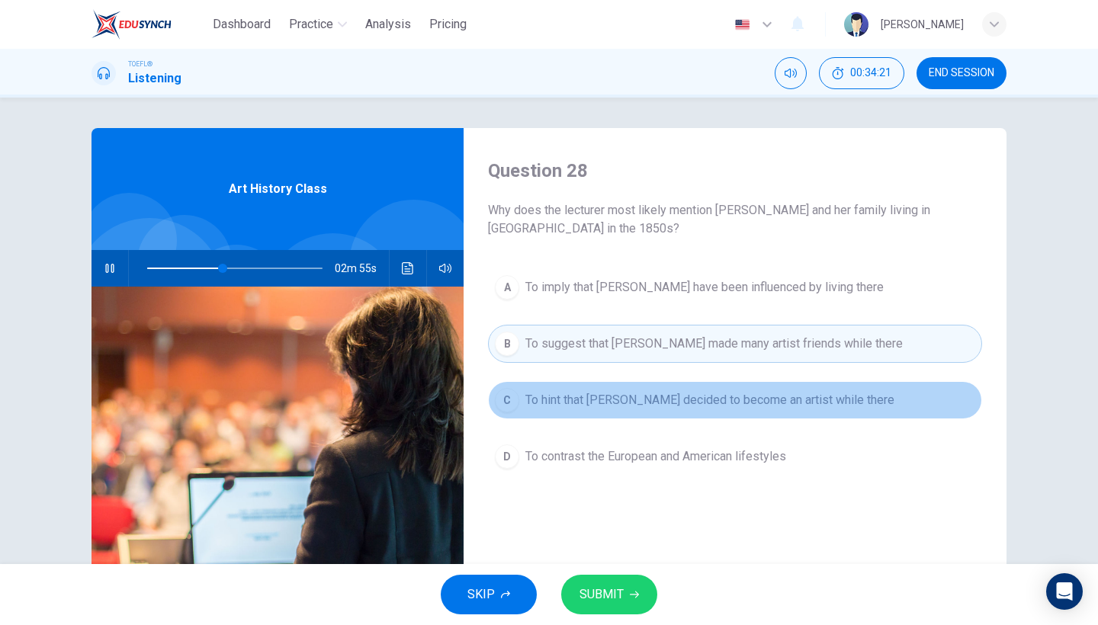
click at [650, 389] on button "C To hint that Mary decided to become an artist while there" at bounding box center [735, 400] width 494 height 38
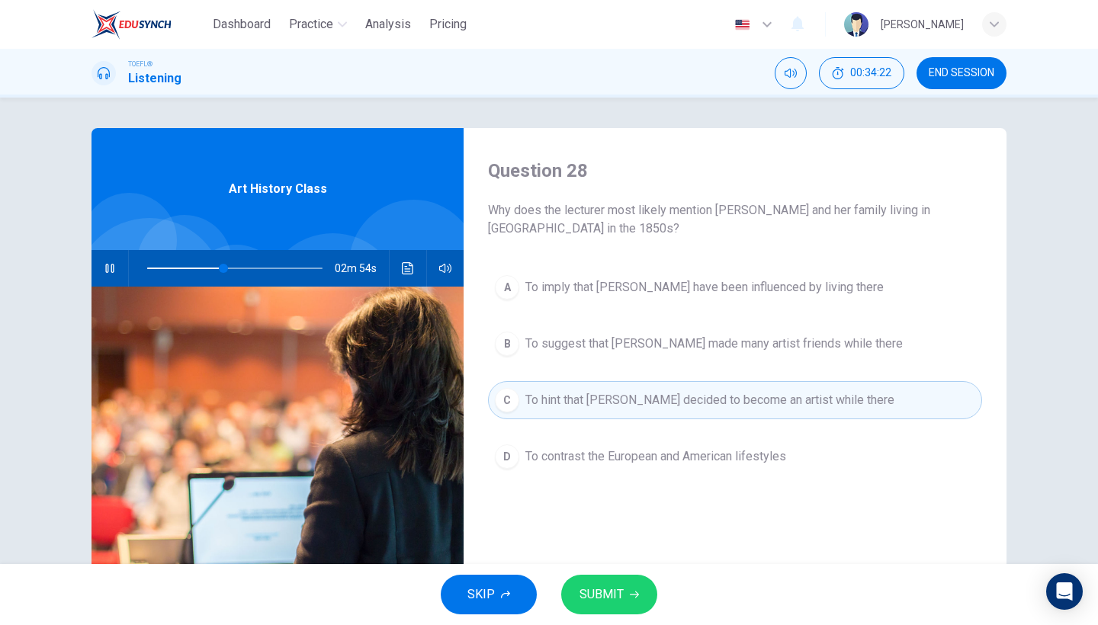
click at [637, 291] on span "To imply that Mary may have been influenced by living there" at bounding box center [704, 287] width 358 height 18
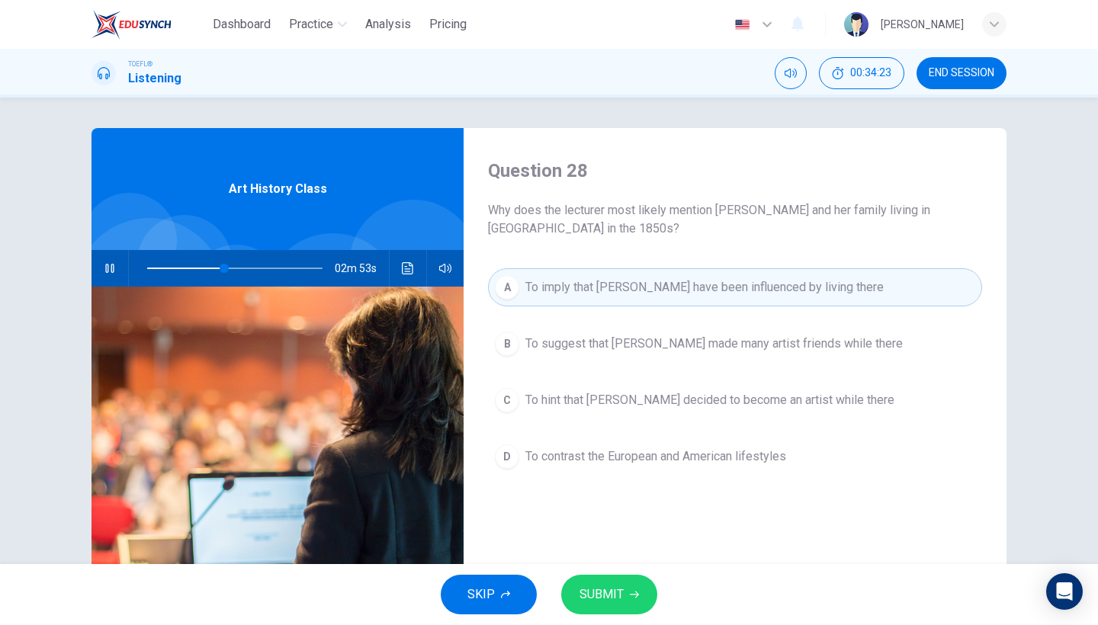
click at [609, 587] on span "SUBMIT" at bounding box center [602, 594] width 44 height 21
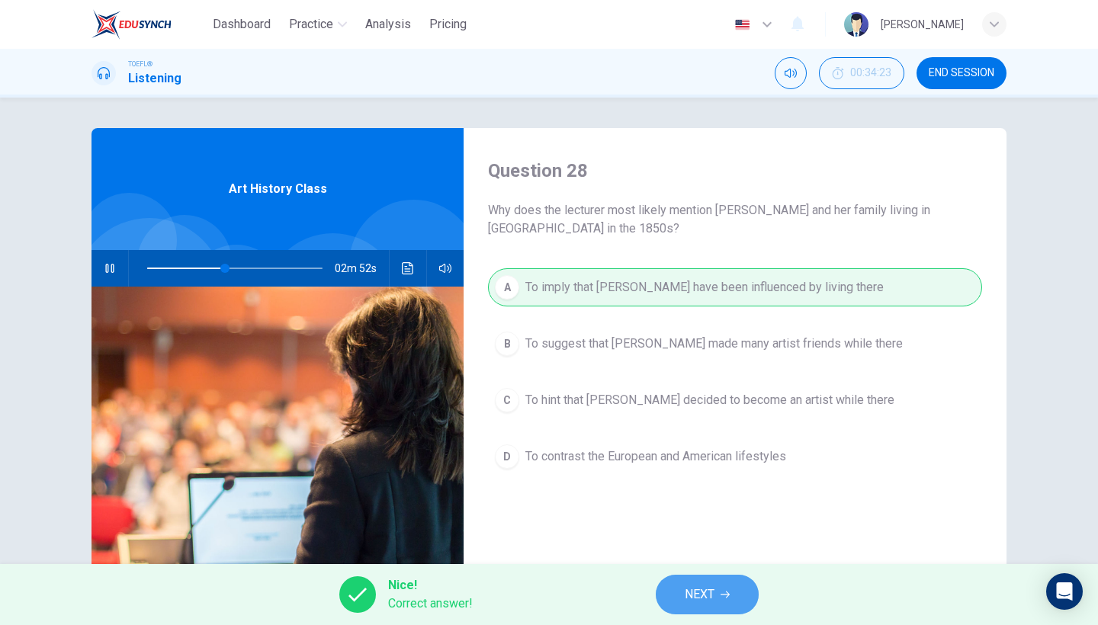
click at [693, 590] on span "NEXT" at bounding box center [700, 594] width 30 height 21
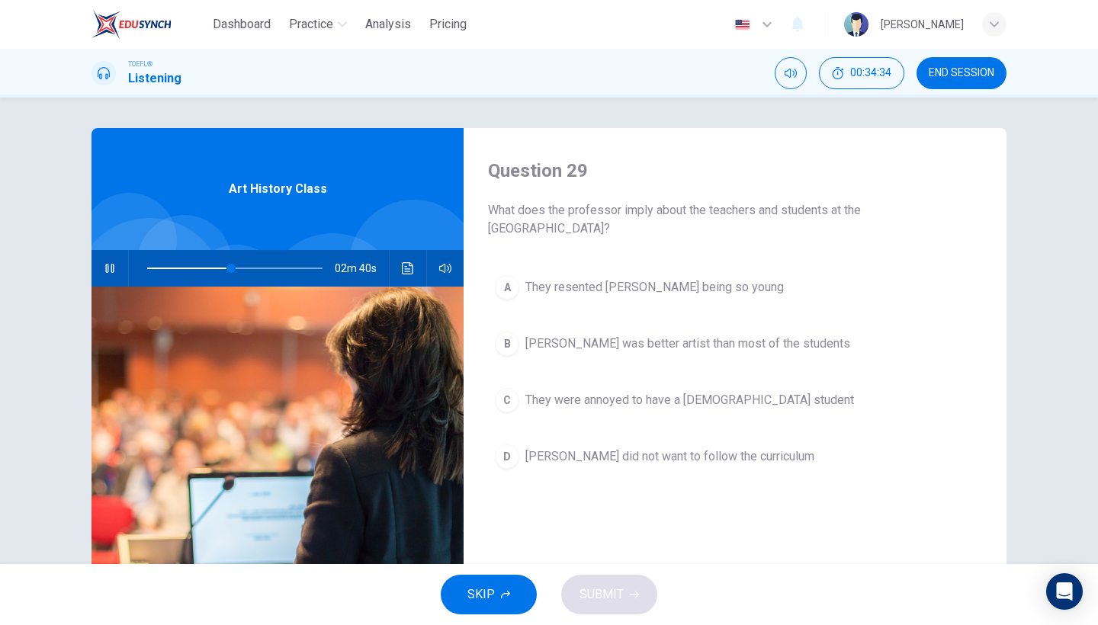
click at [112, 273] on icon "button" at bounding box center [110, 268] width 12 height 12
drag, startPoint x: 312, startPoint y: 262, endPoint x: 252, endPoint y: 258, distance: 60.4
click at [252, 264] on span at bounding box center [250, 268] width 9 height 9
drag, startPoint x: 259, startPoint y: 275, endPoint x: 237, endPoint y: 281, distance: 22.7
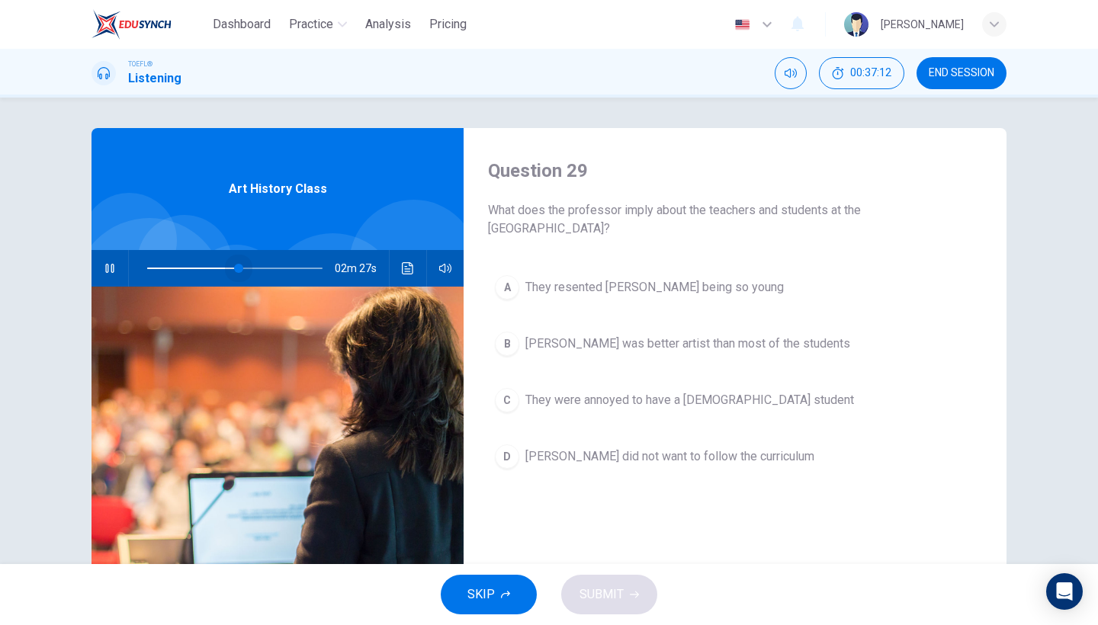
drag, startPoint x: 254, startPoint y: 271, endPoint x: 235, endPoint y: 271, distance: 19.1
click at [235, 271] on span at bounding box center [238, 268] width 9 height 9
drag, startPoint x: 235, startPoint y: 271, endPoint x: 218, endPoint y: 271, distance: 16.8
click at [229, 271] on span at bounding box center [233, 268] width 9 height 9
click at [211, 272] on span at bounding box center [210, 268] width 9 height 9
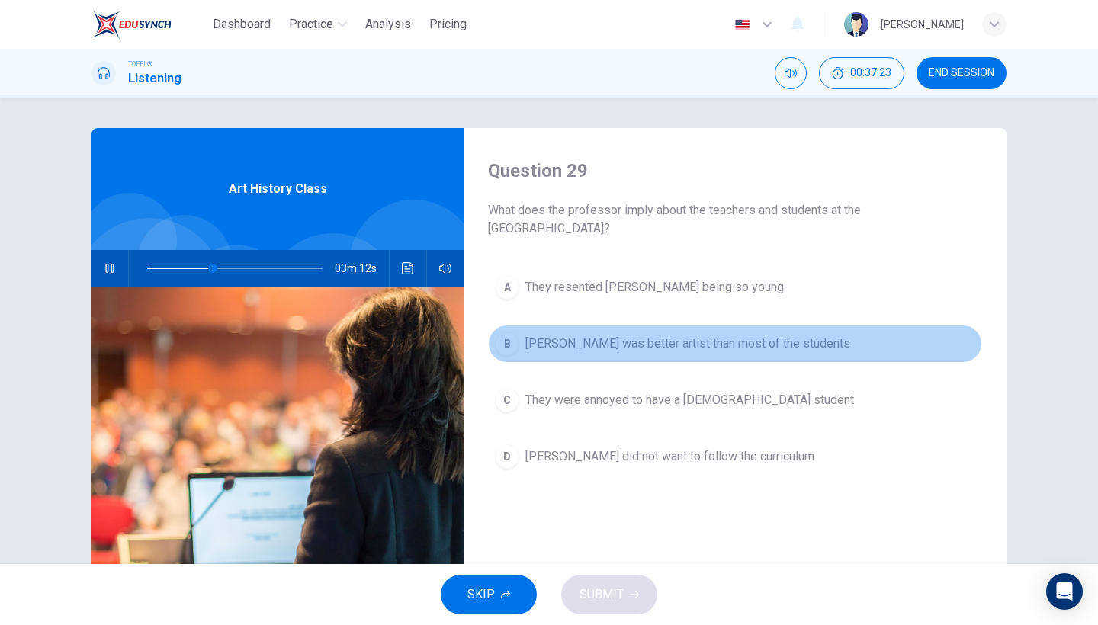
click at [522, 350] on button "B Cassatt was better artist than most of the students" at bounding box center [735, 344] width 494 height 38
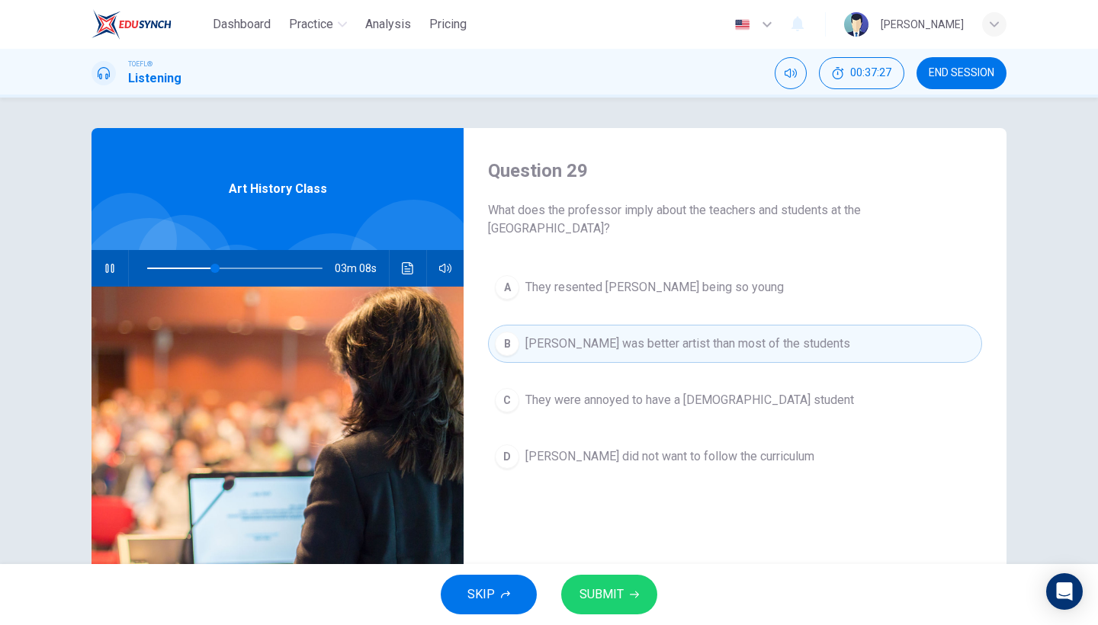
click at [645, 464] on span "Cassatt did not want to follow the curriculum" at bounding box center [669, 457] width 289 height 18
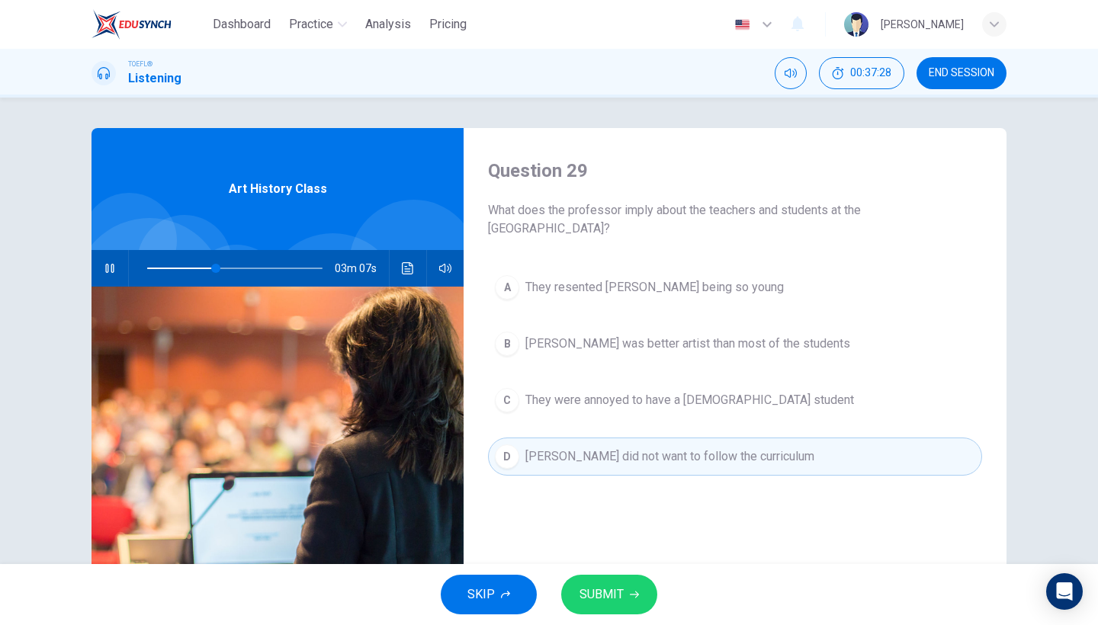
click at [637, 592] on icon "button" at bounding box center [634, 594] width 9 height 9
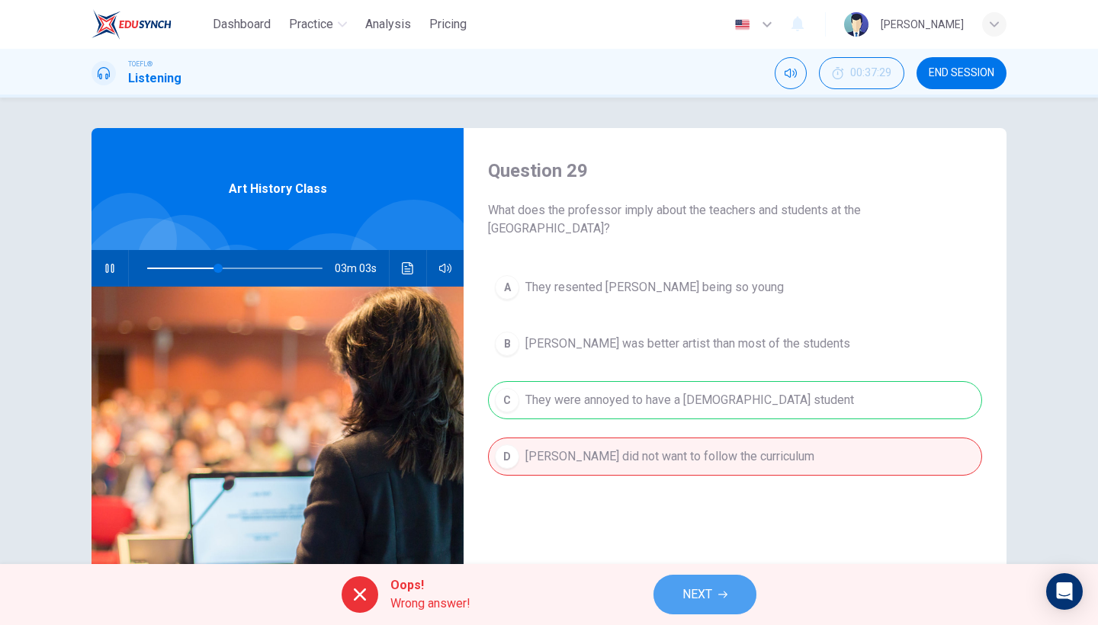
click at [698, 583] on button "NEXT" at bounding box center [704, 595] width 103 height 40
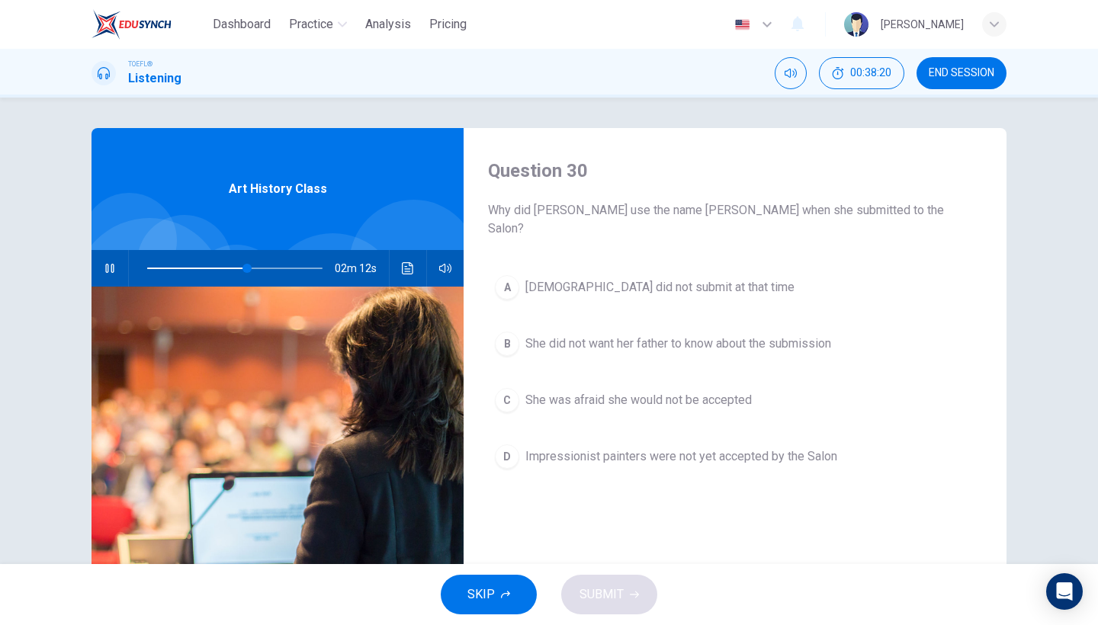
click at [526, 335] on span "She did not want her father to know about the submission" at bounding box center [678, 344] width 306 height 18
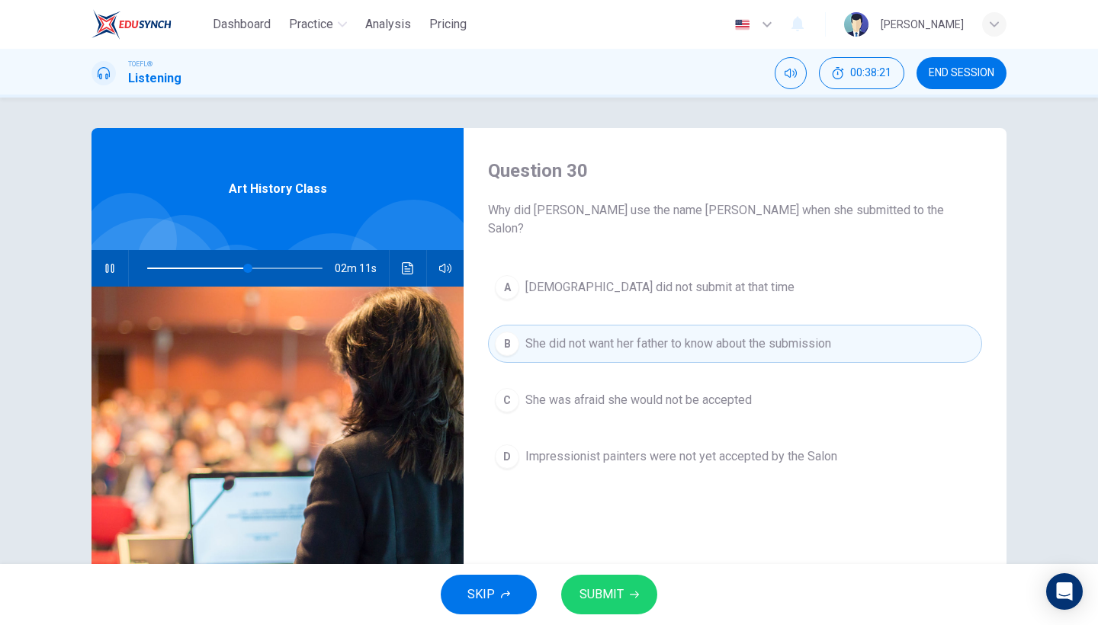
click at [605, 580] on button "SUBMIT" at bounding box center [609, 595] width 96 height 40
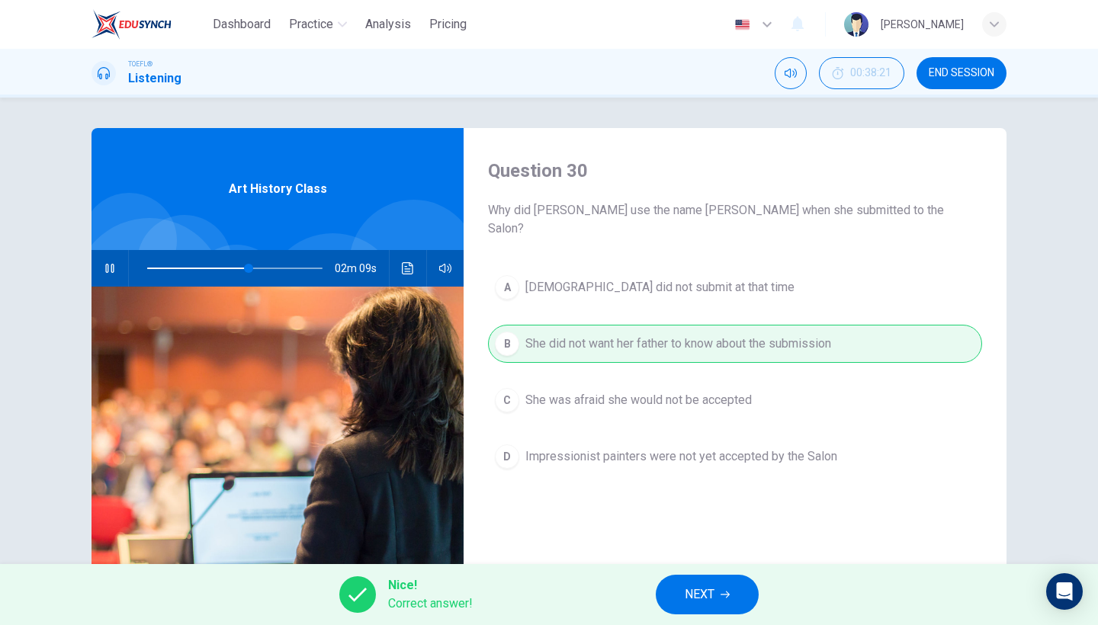
click at [679, 596] on button "NEXT" at bounding box center [707, 595] width 103 height 40
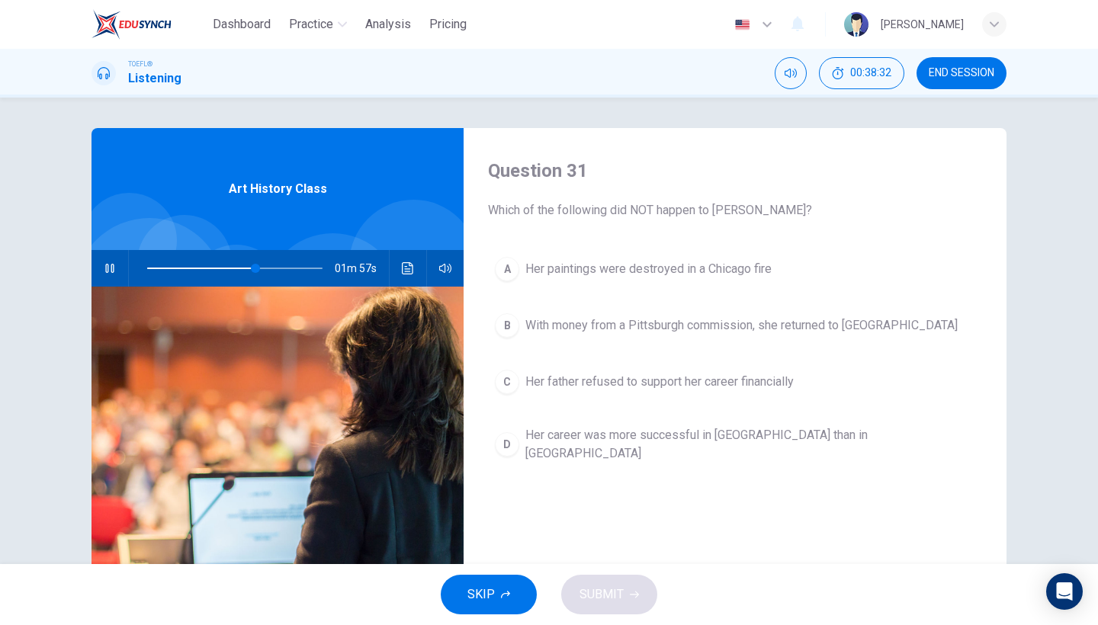
click at [586, 332] on span "With money from a Pittsburgh commission, she returned to Europe" at bounding box center [741, 325] width 432 height 18
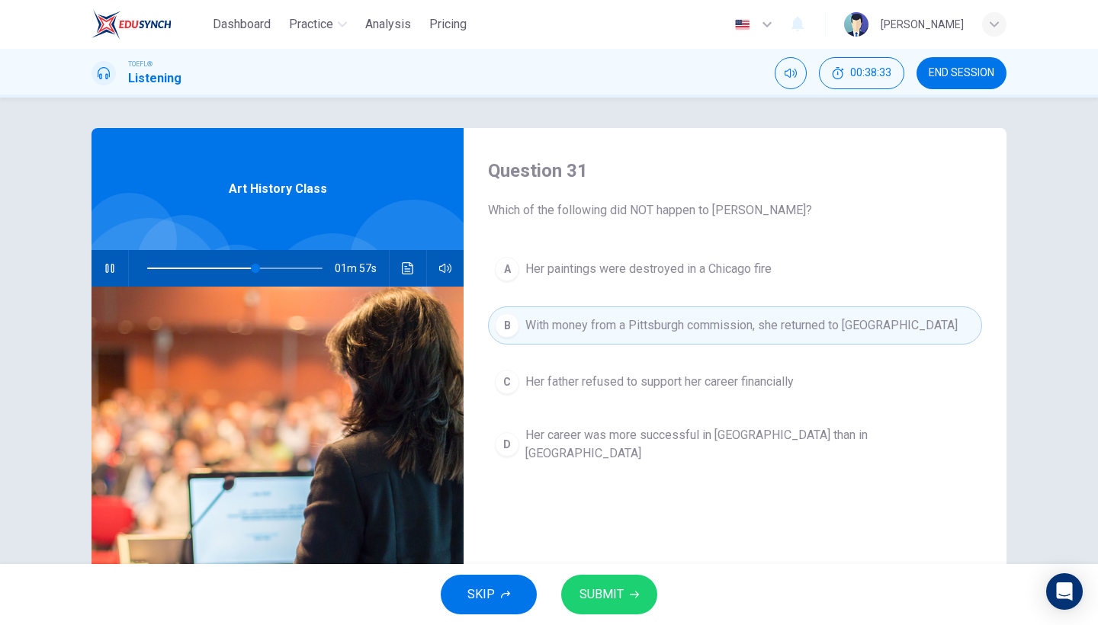
click at [596, 269] on span "Her paintings were destroyed in a Chicago fire" at bounding box center [648, 269] width 246 height 18
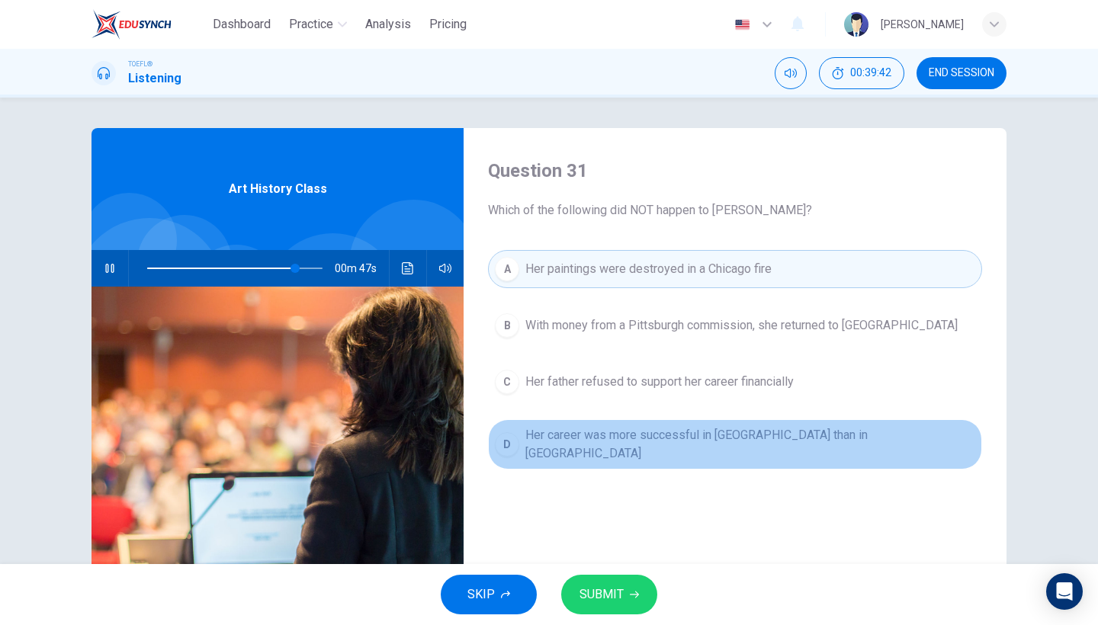
click at [665, 448] on button "D Her career was more successful in America than in Europe" at bounding box center [735, 444] width 494 height 50
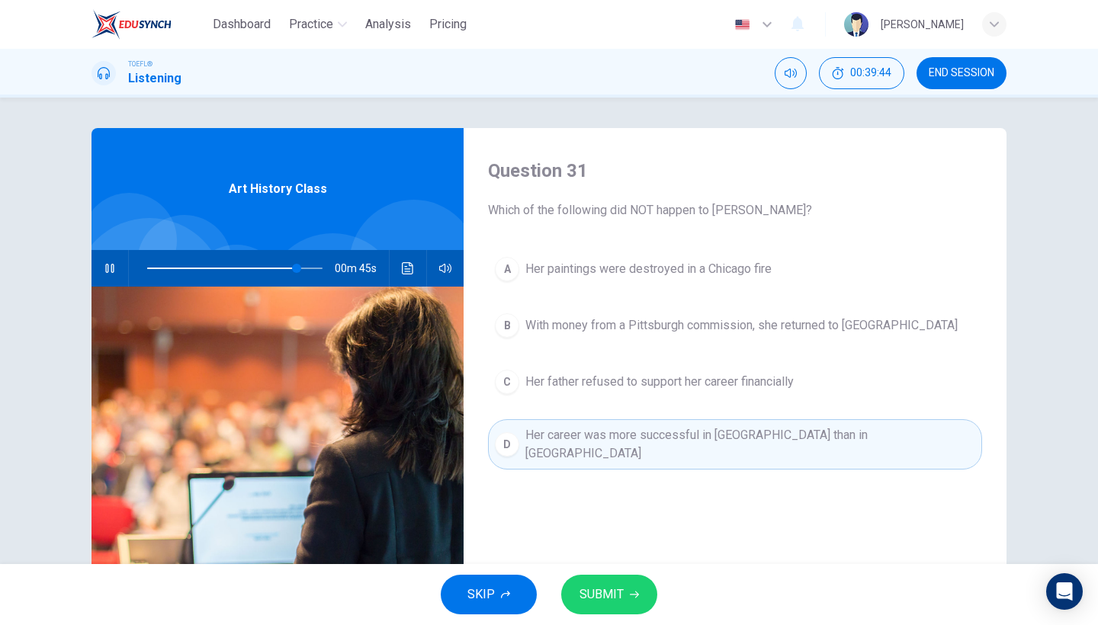
click at [616, 602] on span "SUBMIT" at bounding box center [602, 594] width 44 height 21
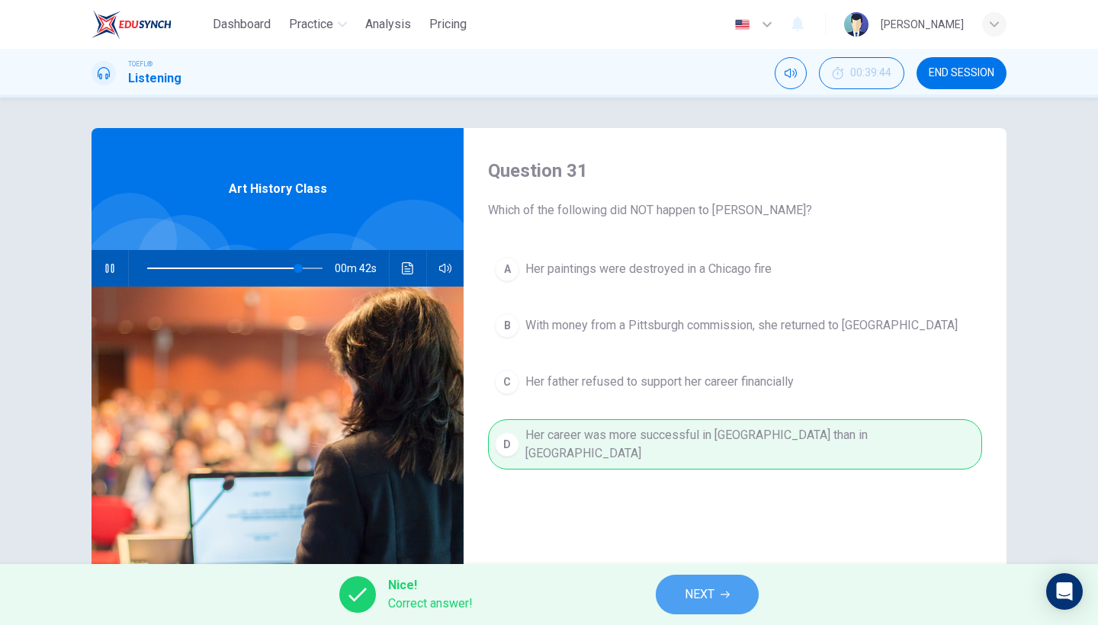
click at [697, 582] on button "NEXT" at bounding box center [707, 595] width 103 height 40
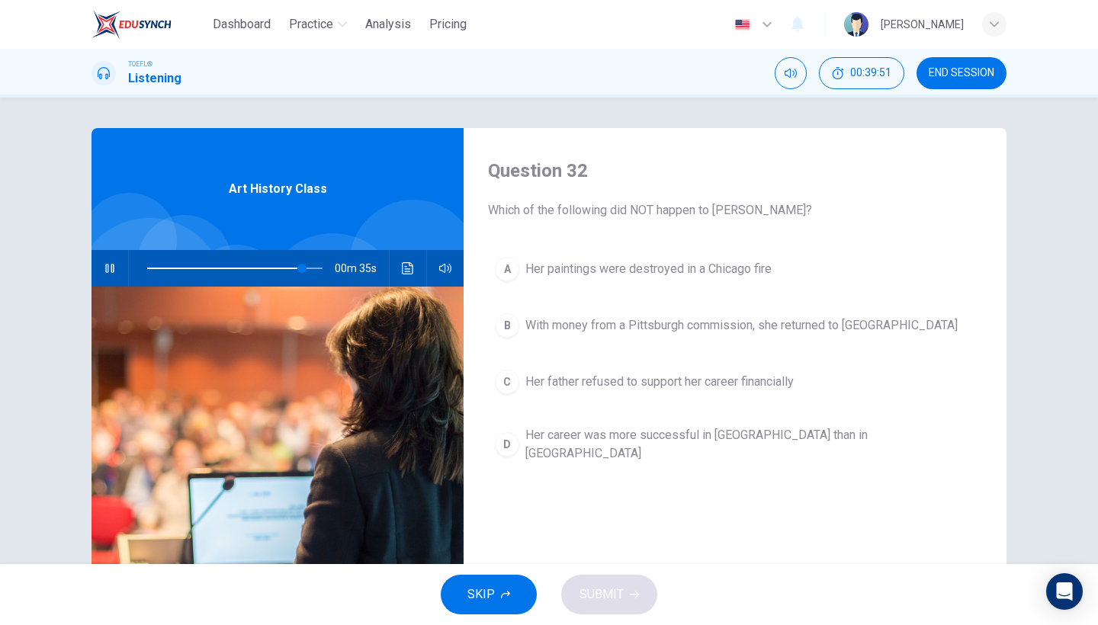
click at [624, 440] on span "Her career was more successful in America than in Europe" at bounding box center [750, 444] width 450 height 37
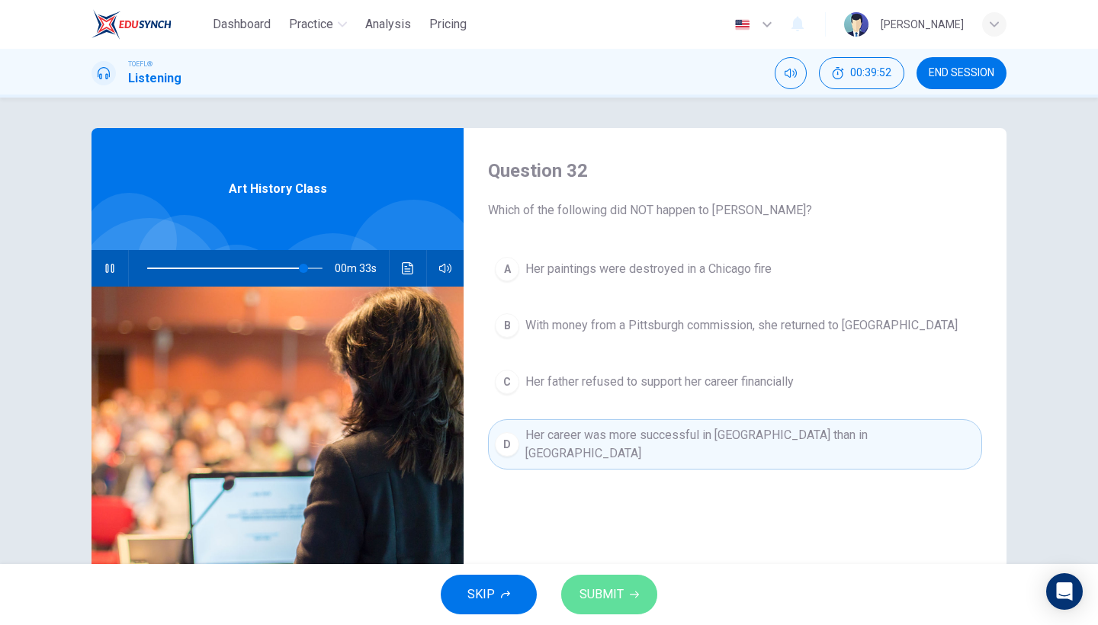
click at [604, 603] on span "SUBMIT" at bounding box center [602, 594] width 44 height 21
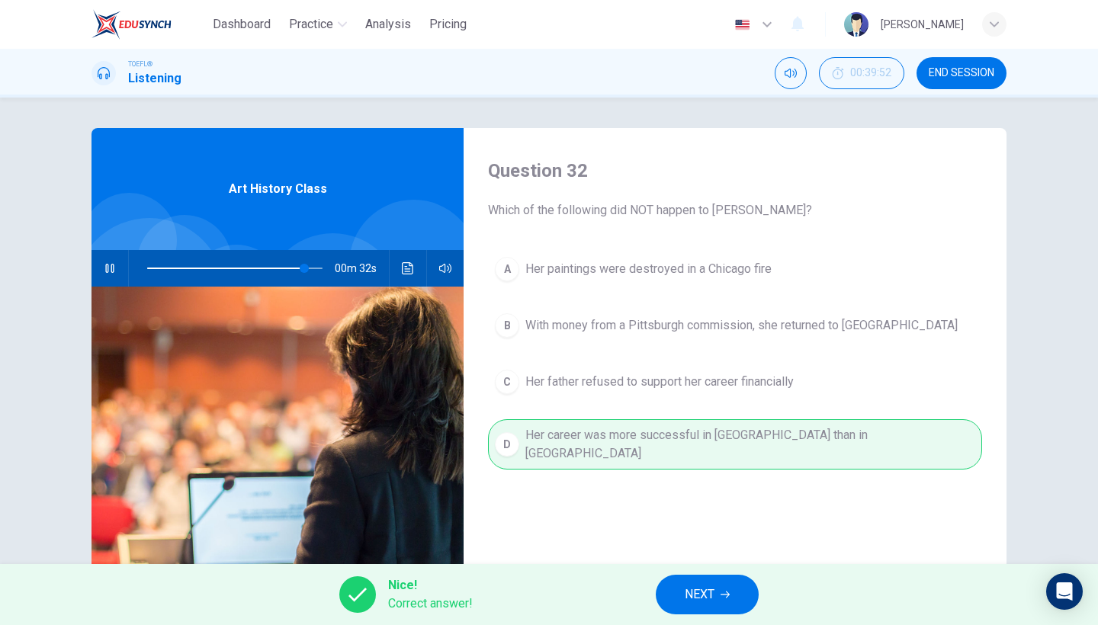
type input "90"
click at [679, 586] on button "NEXT" at bounding box center [707, 595] width 103 height 40
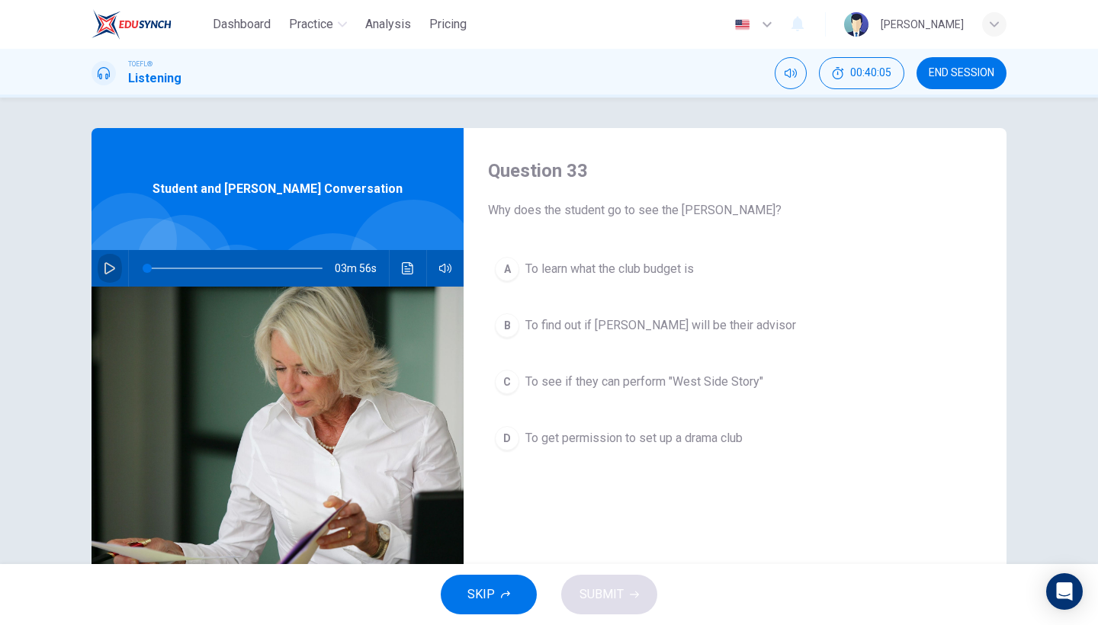
click at [117, 273] on button "button" at bounding box center [110, 268] width 24 height 37
click at [540, 442] on span "To get permission to set up a drama club" at bounding box center [633, 438] width 217 height 18
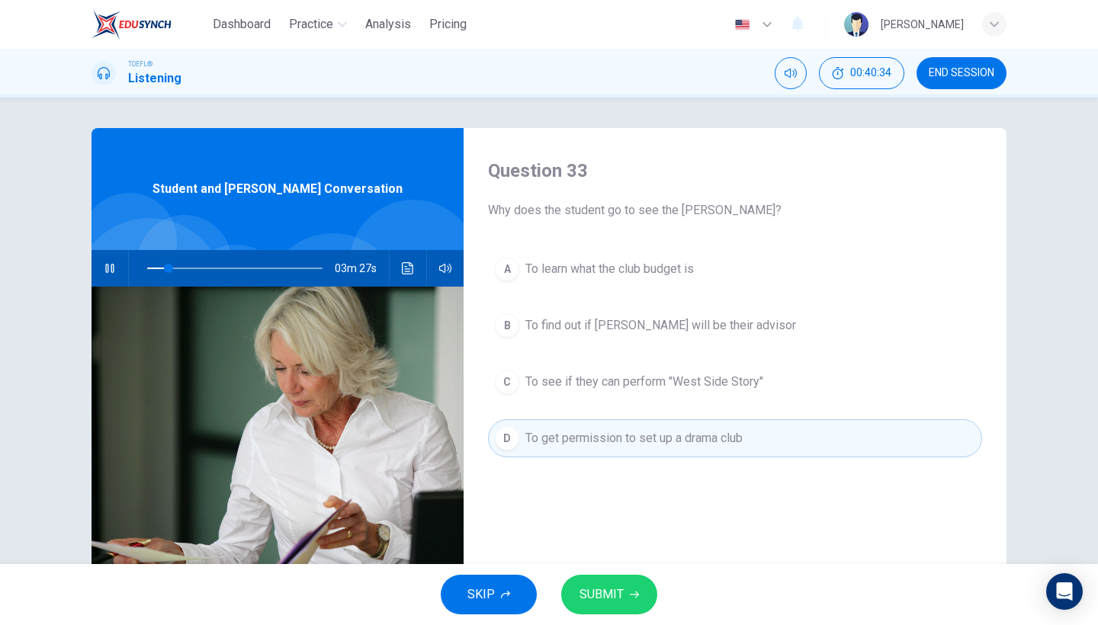
click at [564, 380] on span "To see if they can perform "West Side Story"" at bounding box center [644, 382] width 238 height 18
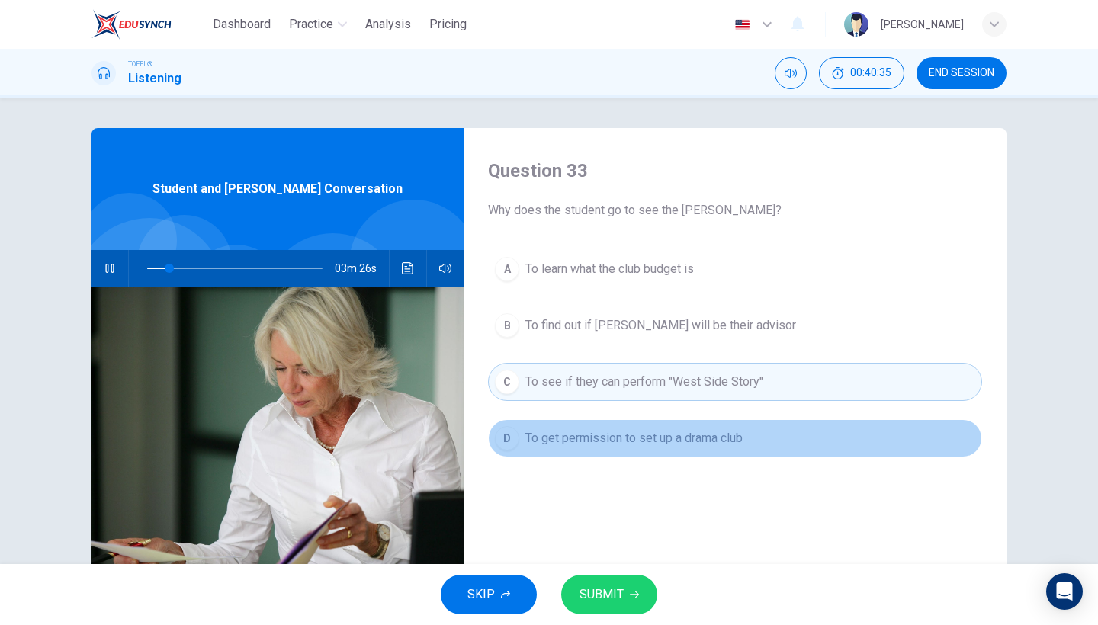
click at [565, 429] on span "To get permission to set up a drama club" at bounding box center [633, 438] width 217 height 18
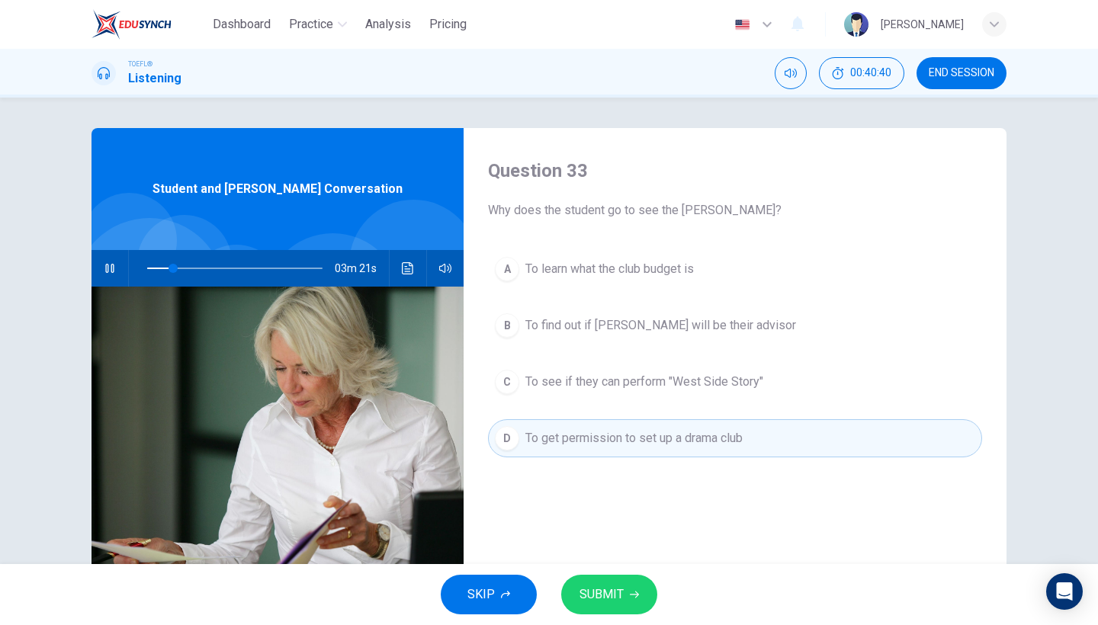
click at [631, 596] on icon "button" at bounding box center [634, 594] width 9 height 9
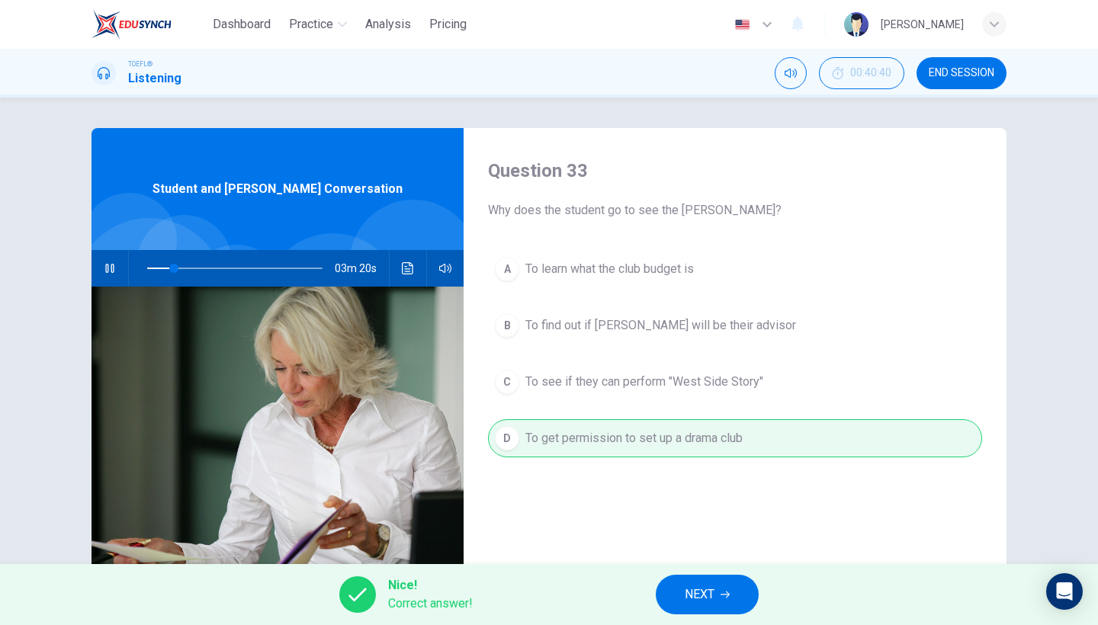
click at [692, 573] on div "Nice! Correct answer! NEXT" at bounding box center [549, 594] width 1098 height 61
click at [697, 589] on span "NEXT" at bounding box center [700, 594] width 30 height 21
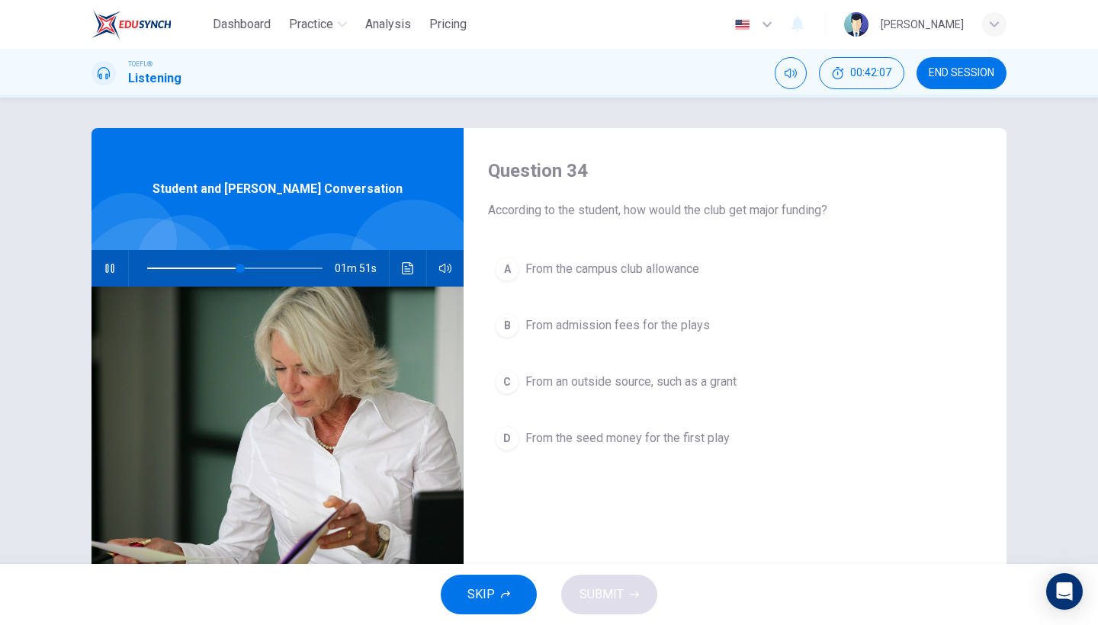
click at [689, 348] on div "A From the campus club allowance B From admission fees for the plays C From an …" at bounding box center [735, 369] width 494 height 238
click at [672, 333] on span "From admission fees for the plays" at bounding box center [617, 325] width 185 height 18
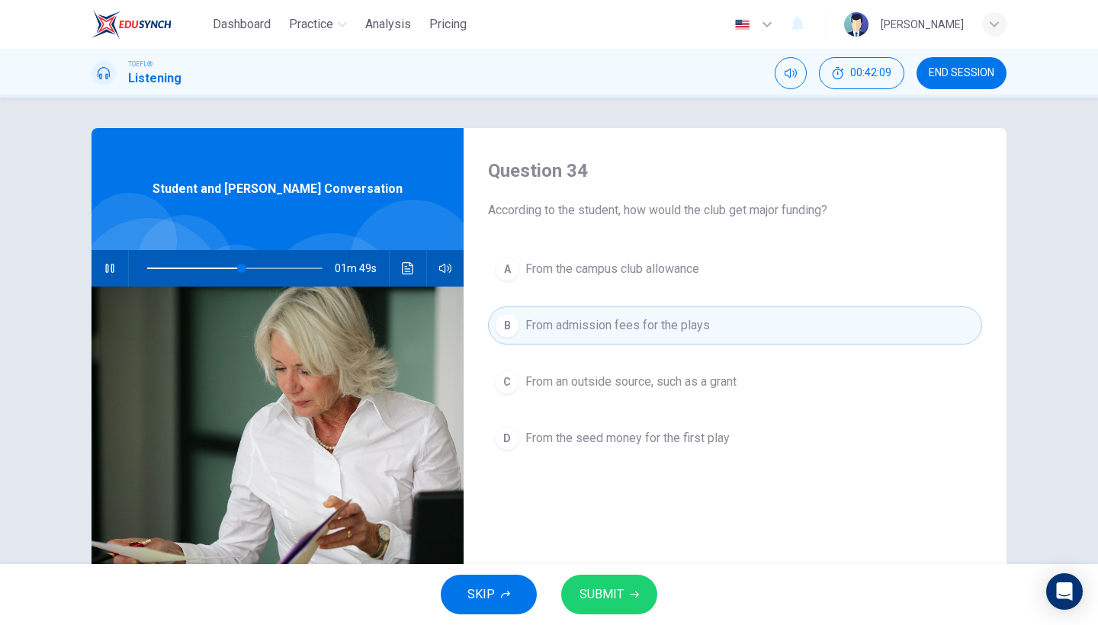
click at [603, 593] on span "SUBMIT" at bounding box center [602, 594] width 44 height 21
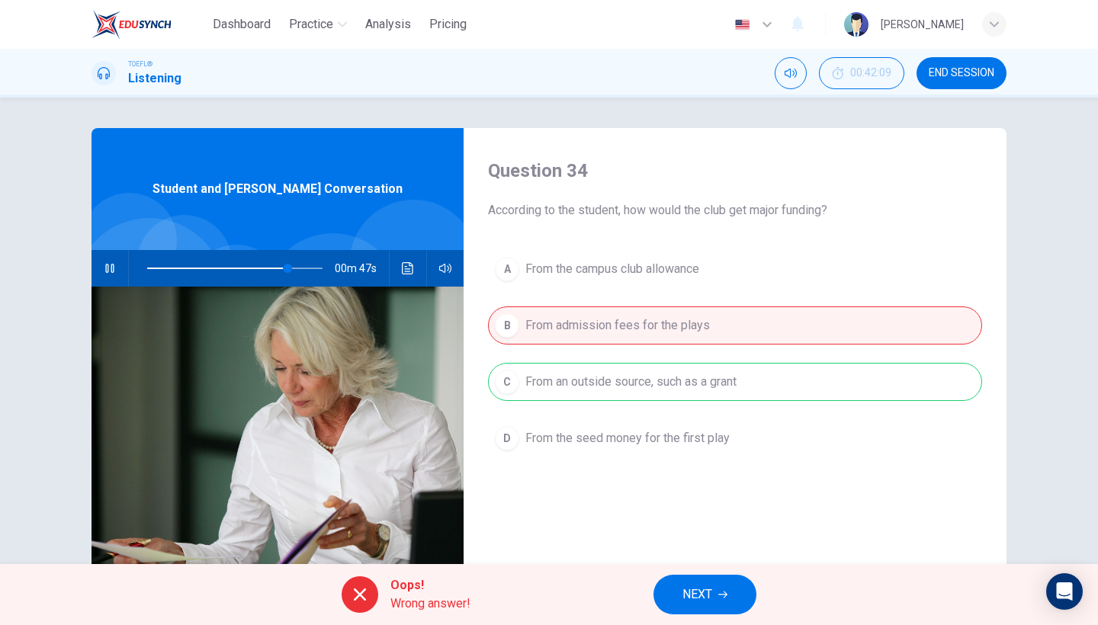
click at [694, 602] on span "NEXT" at bounding box center [697, 594] width 30 height 21
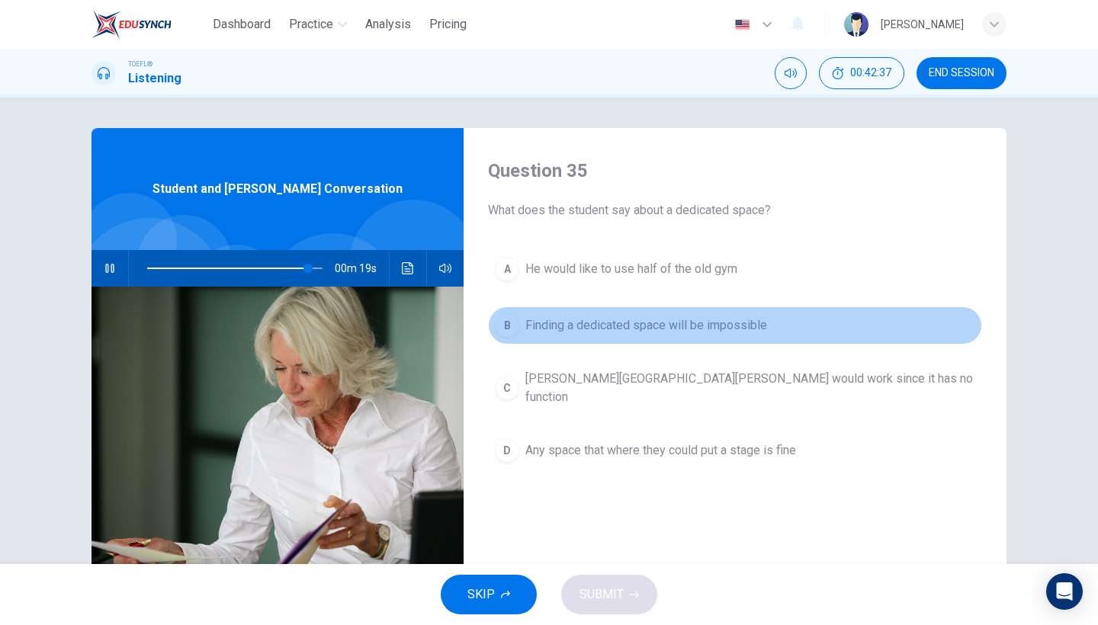
click at [523, 329] on button "B Finding a dedicated space will be impossible" at bounding box center [735, 326] width 494 height 38
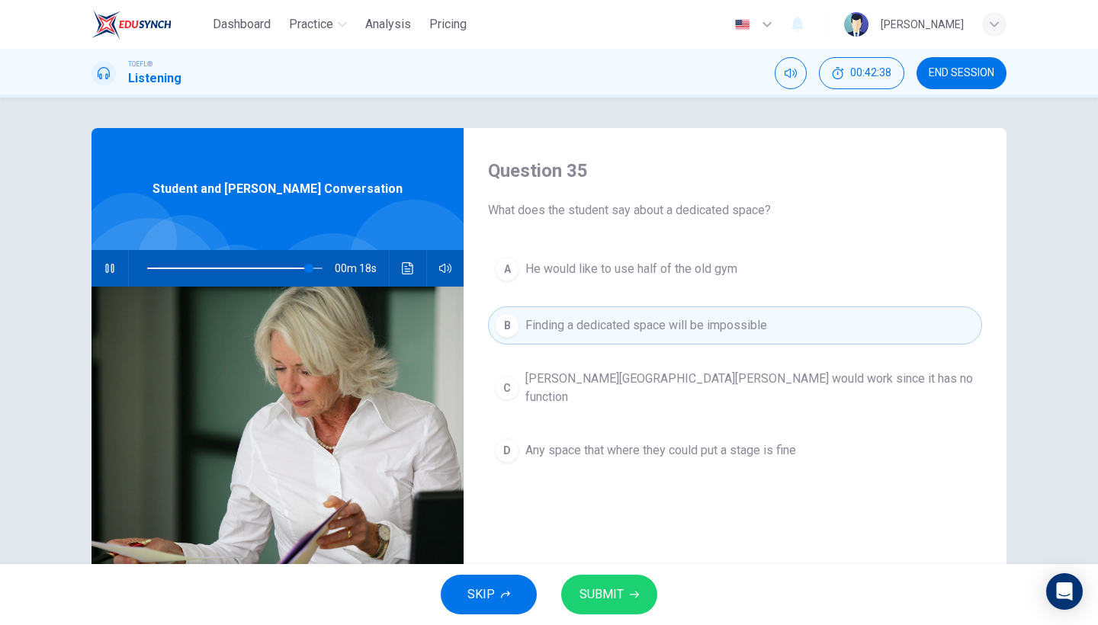
click at [560, 403] on div "A He would like to use half of the old gym B Finding a dedicated space will be …" at bounding box center [735, 375] width 494 height 250
click at [560, 368] on button "C Holbrook Hall would work since it has no function" at bounding box center [735, 388] width 494 height 50
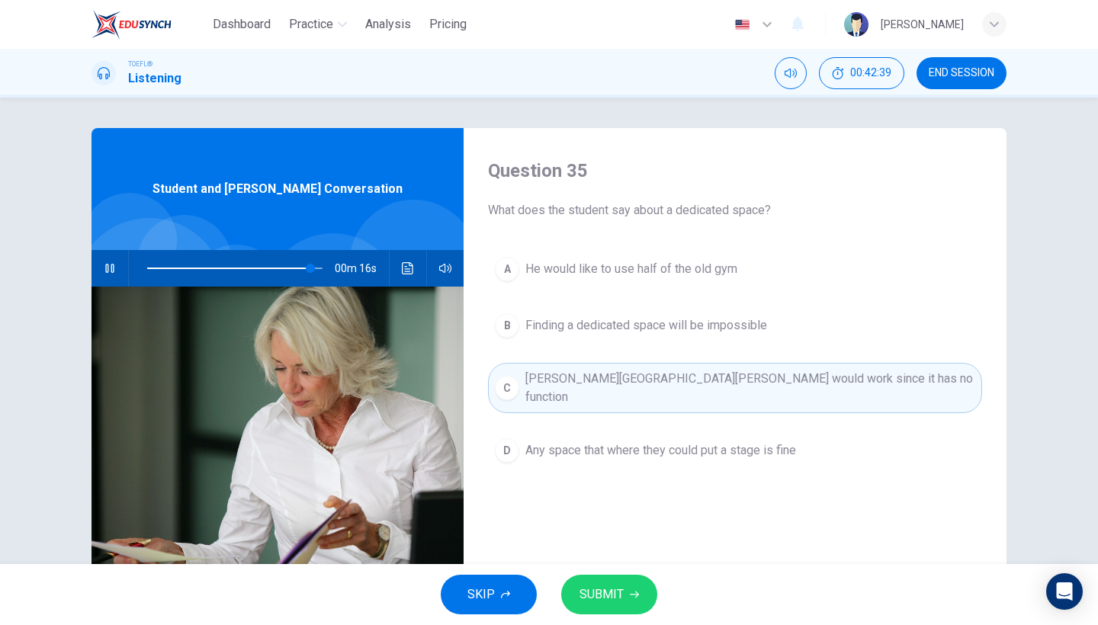
click at [558, 342] on button "B Finding a dedicated space will be impossible" at bounding box center [735, 326] width 494 height 38
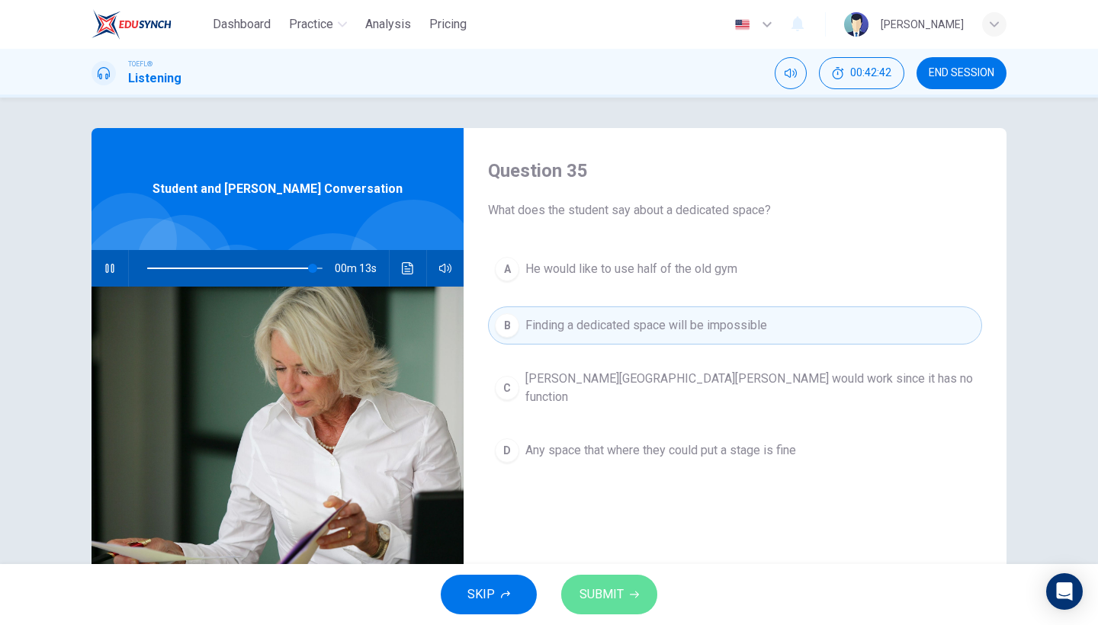
click at [614, 595] on span "SUBMIT" at bounding box center [602, 594] width 44 height 21
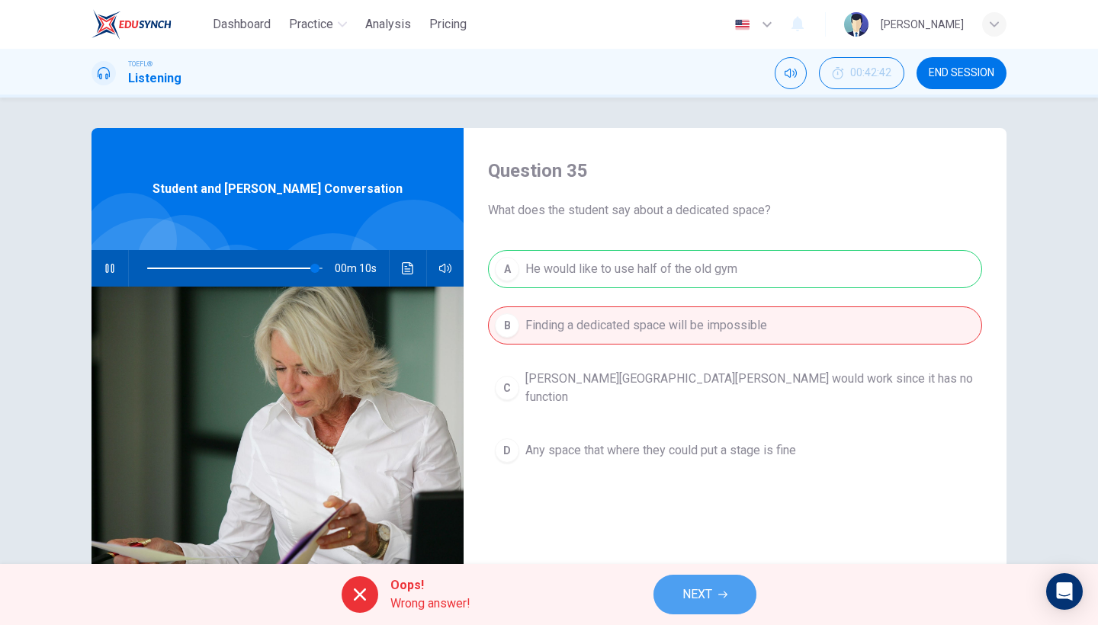
click at [695, 586] on span "NEXT" at bounding box center [697, 594] width 30 height 21
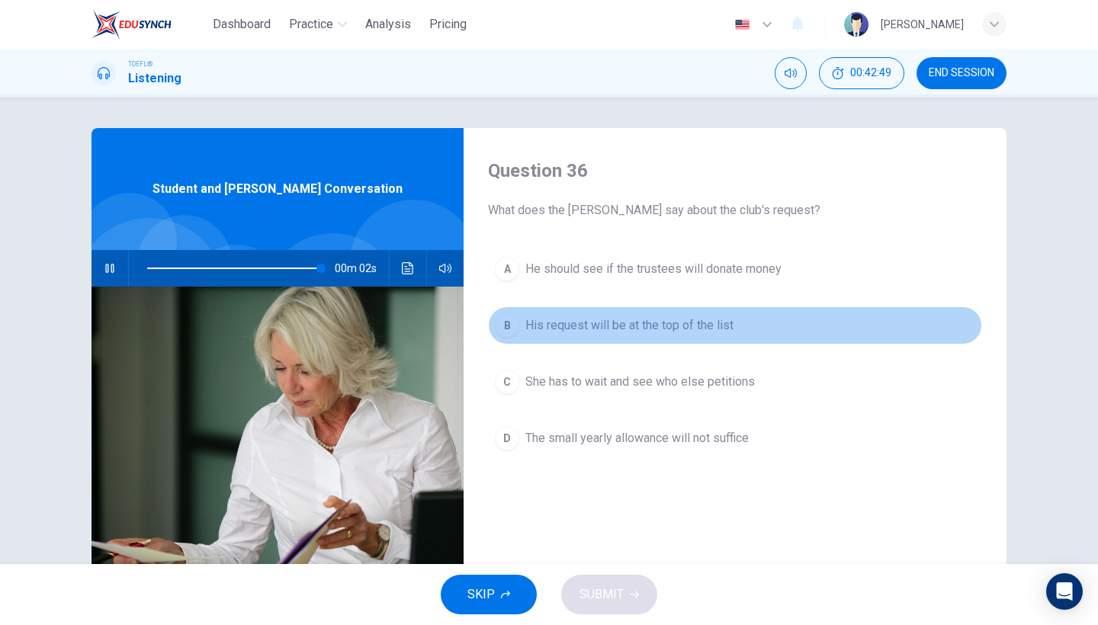
click at [603, 344] on button "B His request will be at the top of the list" at bounding box center [735, 326] width 494 height 38
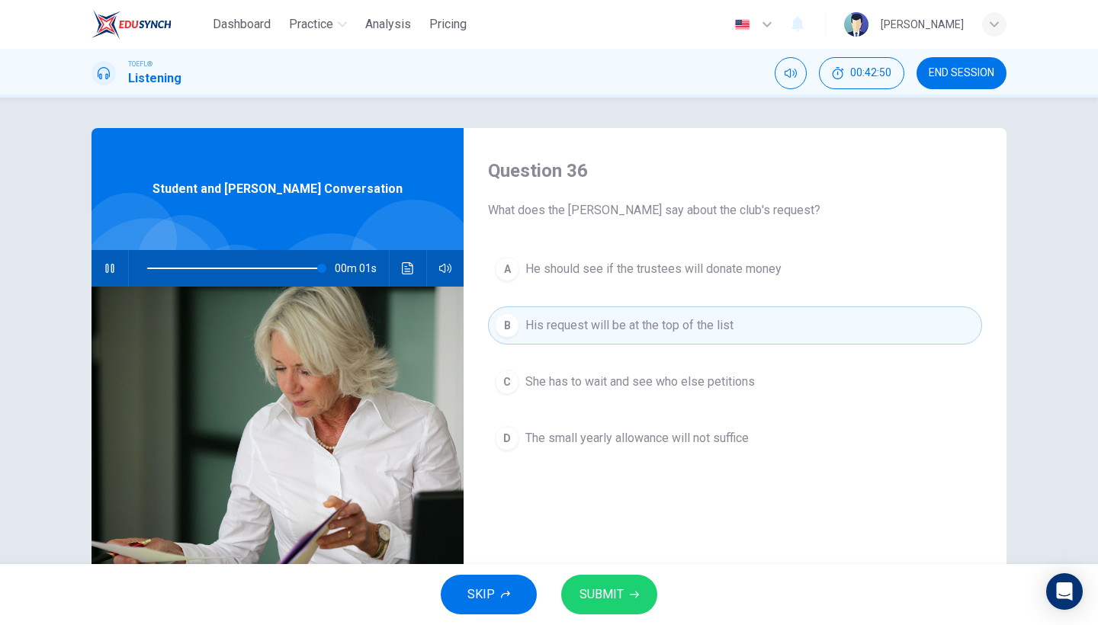
click at [606, 403] on div "A He should see if the trustees will donate money B His request will be at the …" at bounding box center [735, 369] width 494 height 238
click at [604, 392] on button "C She has to wait and see who else petitions" at bounding box center [735, 382] width 494 height 38
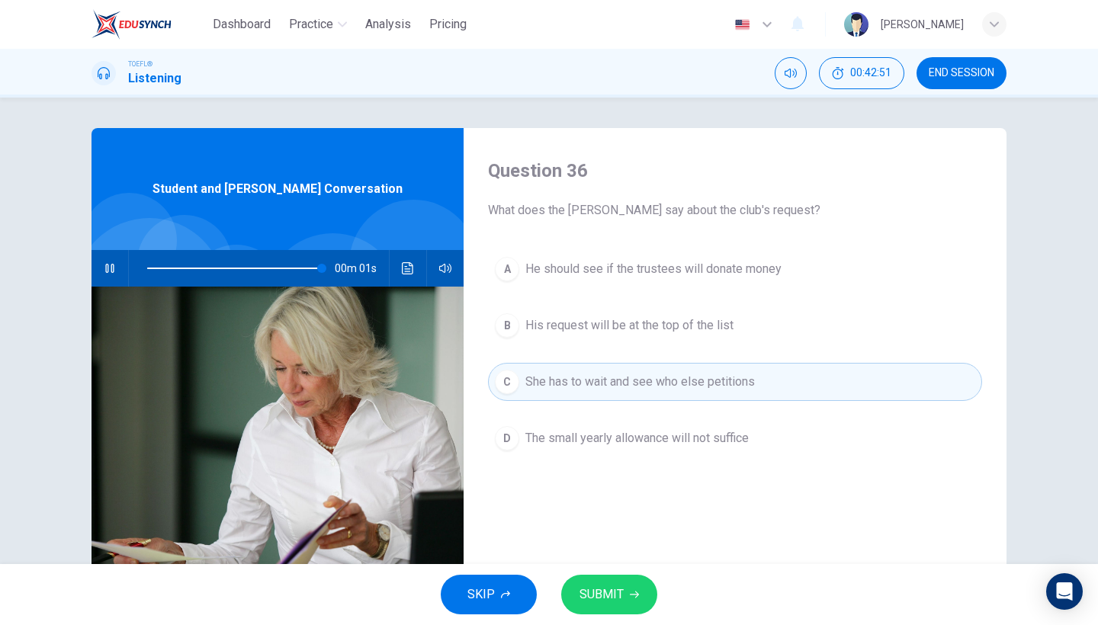
type input "0"
click at [599, 344] on button "B His request will be at the top of the list" at bounding box center [735, 326] width 494 height 38
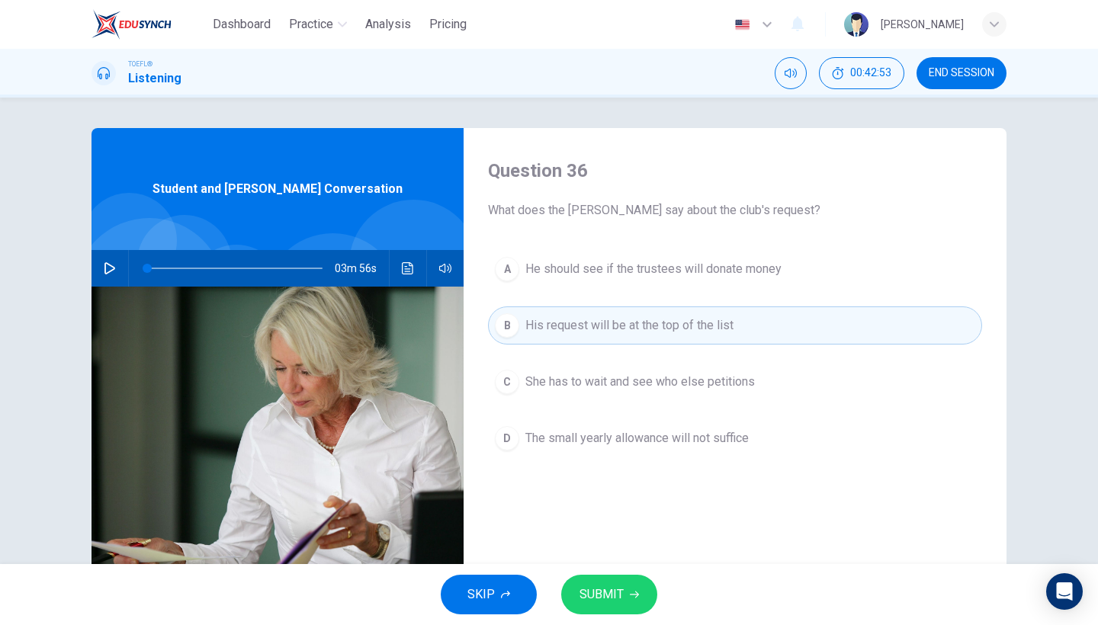
click at [617, 598] on span "SUBMIT" at bounding box center [602, 594] width 44 height 21
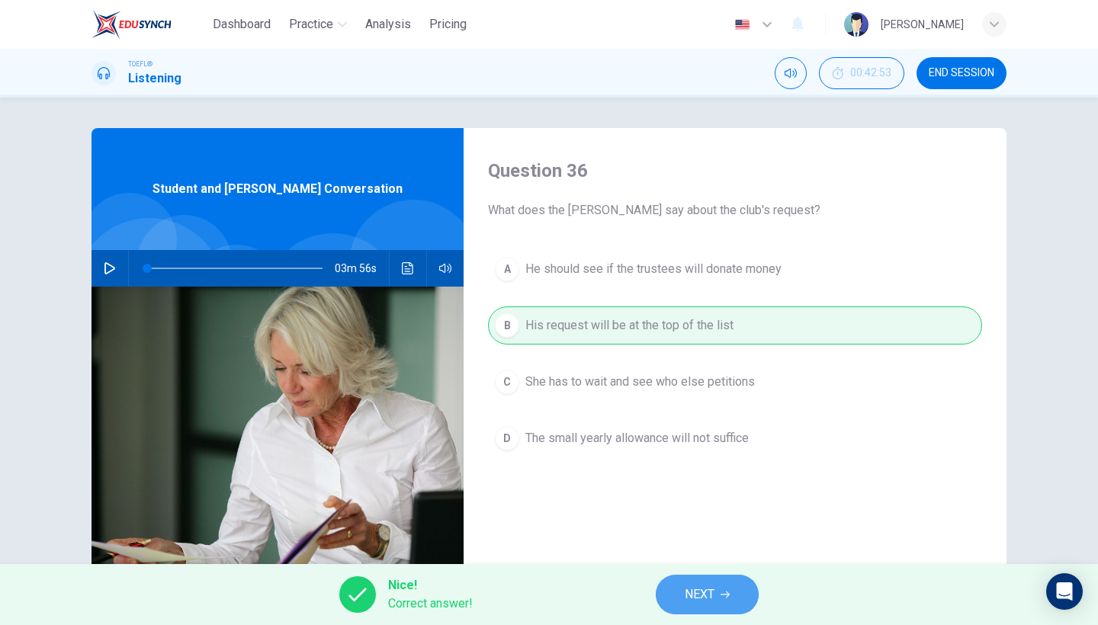
click at [663, 584] on button "NEXT" at bounding box center [707, 595] width 103 height 40
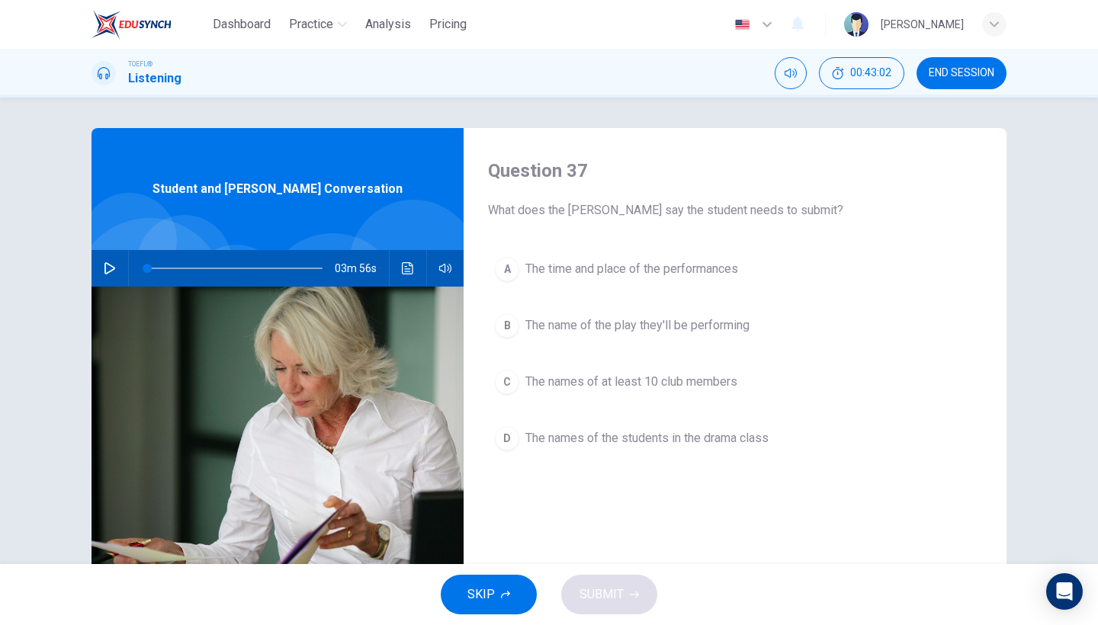
click at [608, 291] on div "A The time and place of the performances B The name of the play they'll be perf…" at bounding box center [735, 369] width 494 height 238
click at [593, 275] on span "The time and place of the performances" at bounding box center [631, 269] width 213 height 18
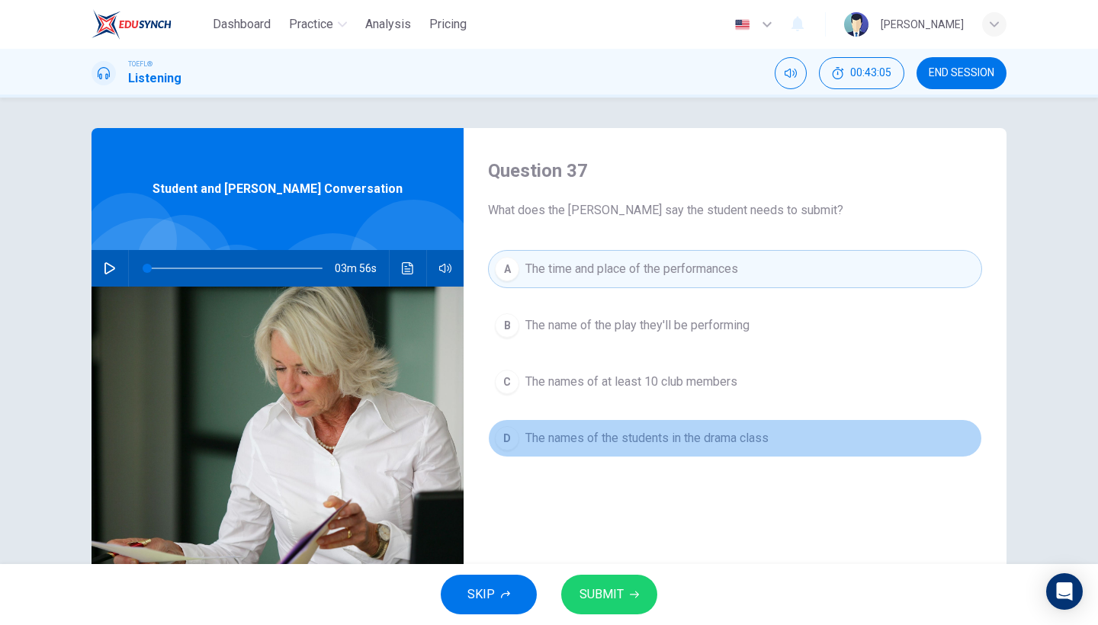
click at [595, 436] on span "The names of the students in the drama class" at bounding box center [646, 438] width 243 height 18
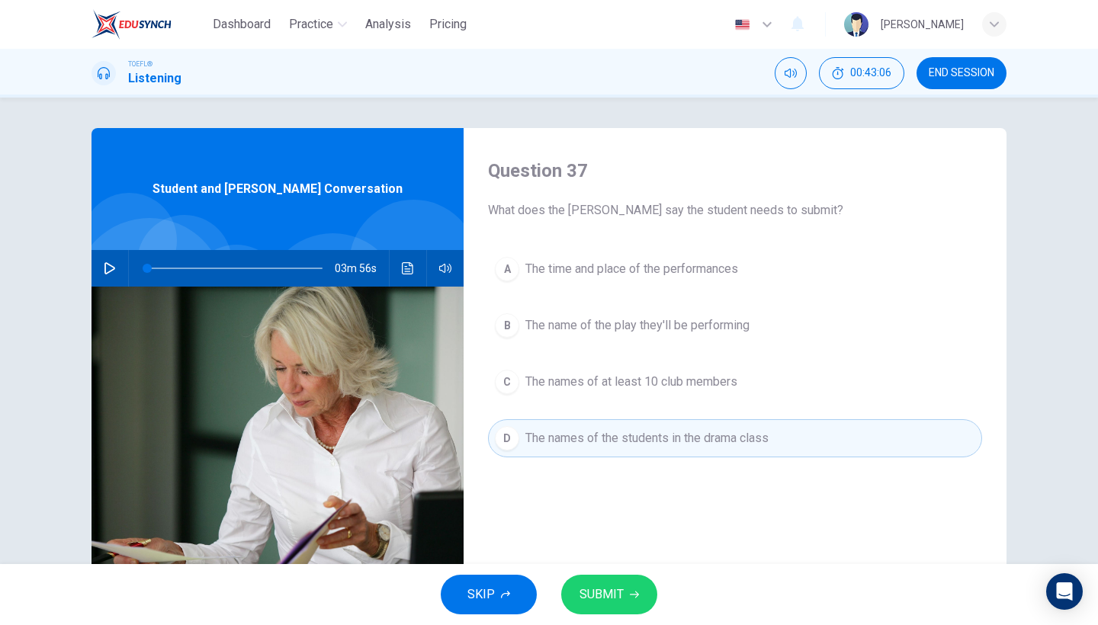
click at [604, 278] on button "A The time and place of the performances" at bounding box center [735, 269] width 494 height 38
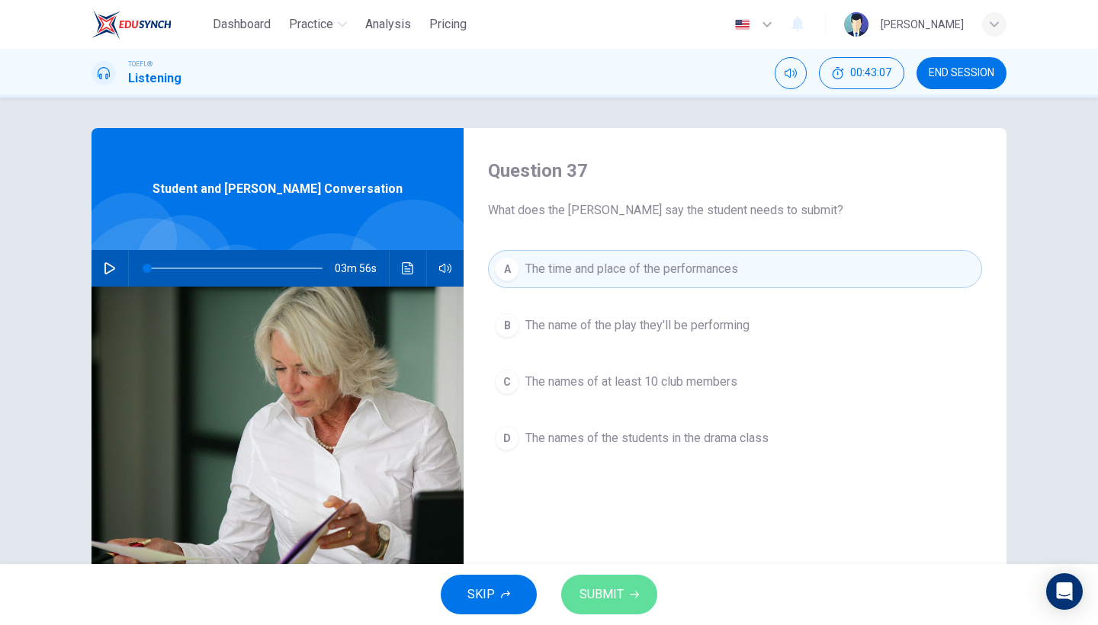
click at [589, 608] on button "SUBMIT" at bounding box center [609, 595] width 96 height 40
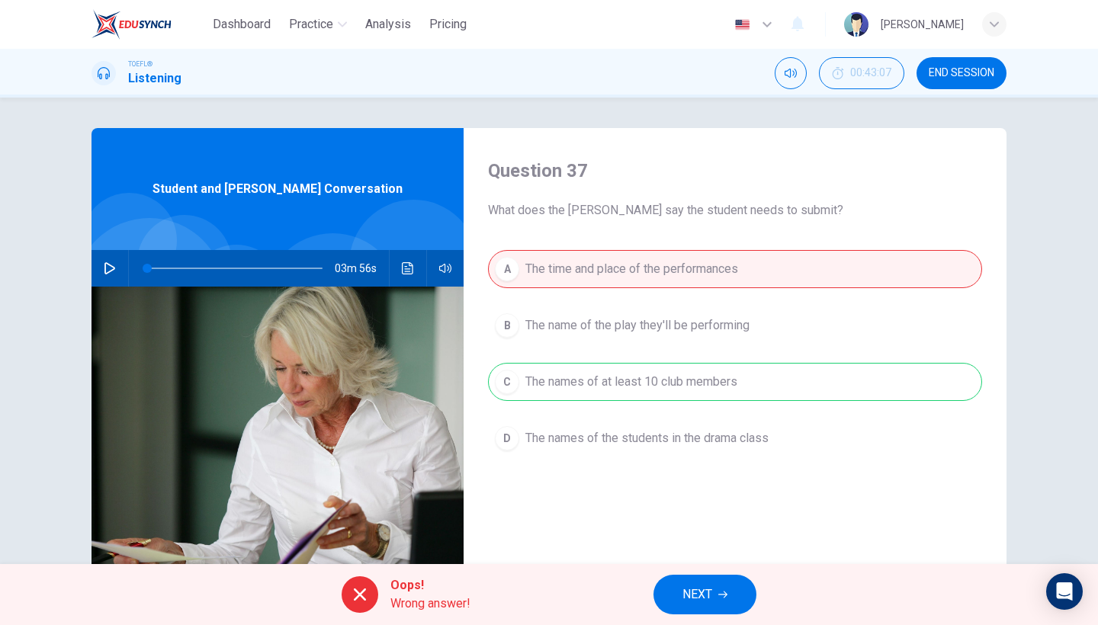
click at [672, 571] on div "Oops! Wrong answer! NEXT" at bounding box center [549, 594] width 1098 height 61
click at [689, 598] on span "NEXT" at bounding box center [697, 594] width 30 height 21
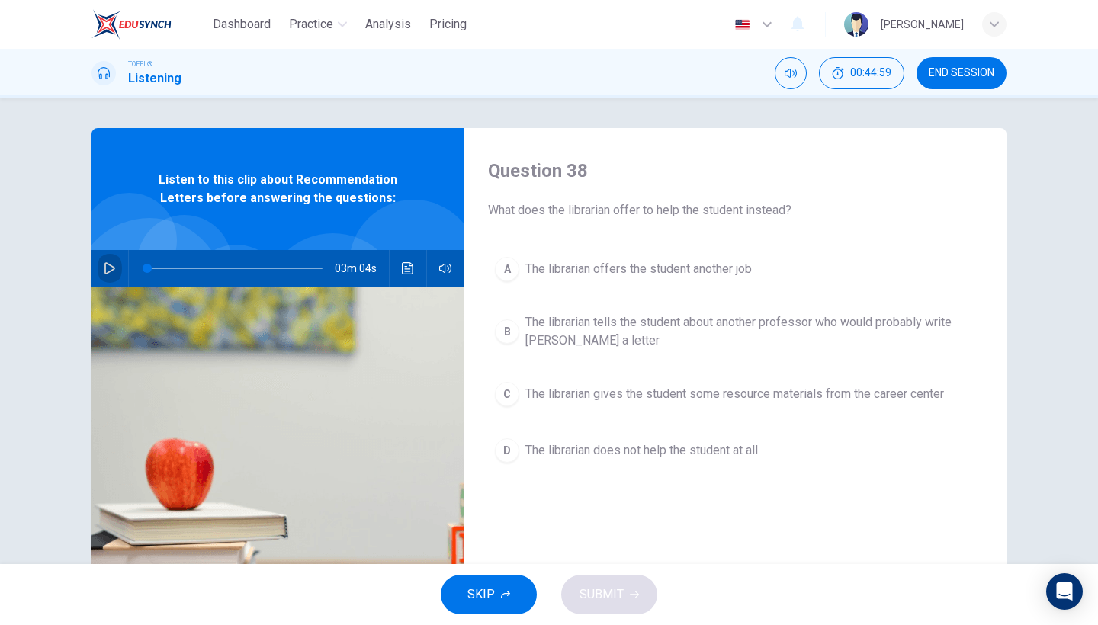
click at [109, 268] on icon "button" at bounding box center [110, 268] width 12 height 12
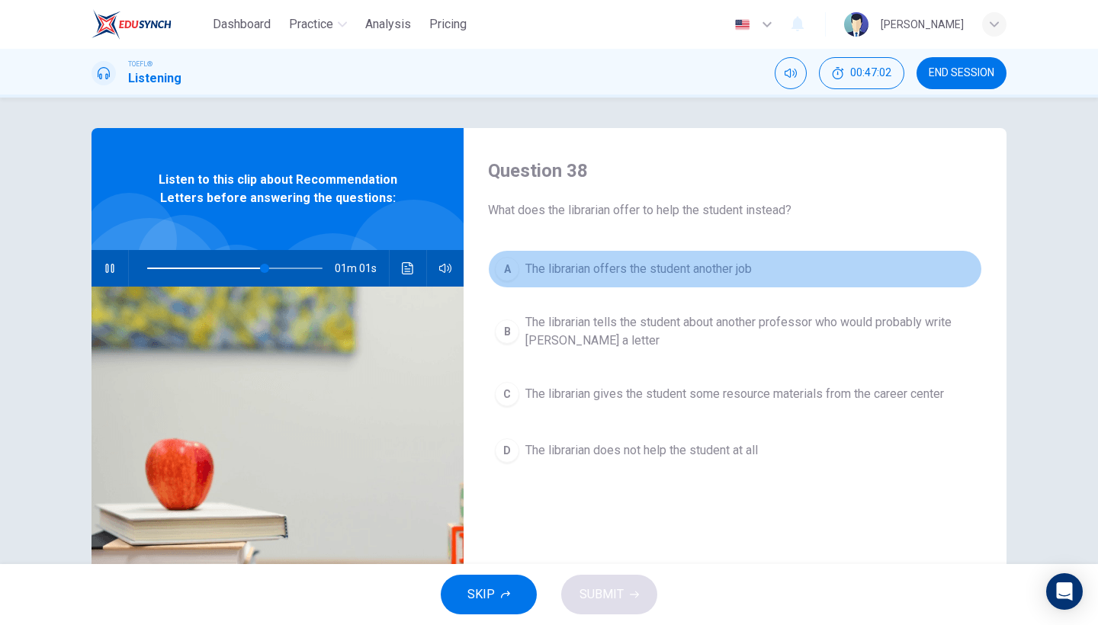
click at [541, 277] on span "The librarian offers the student another job" at bounding box center [638, 269] width 226 height 18
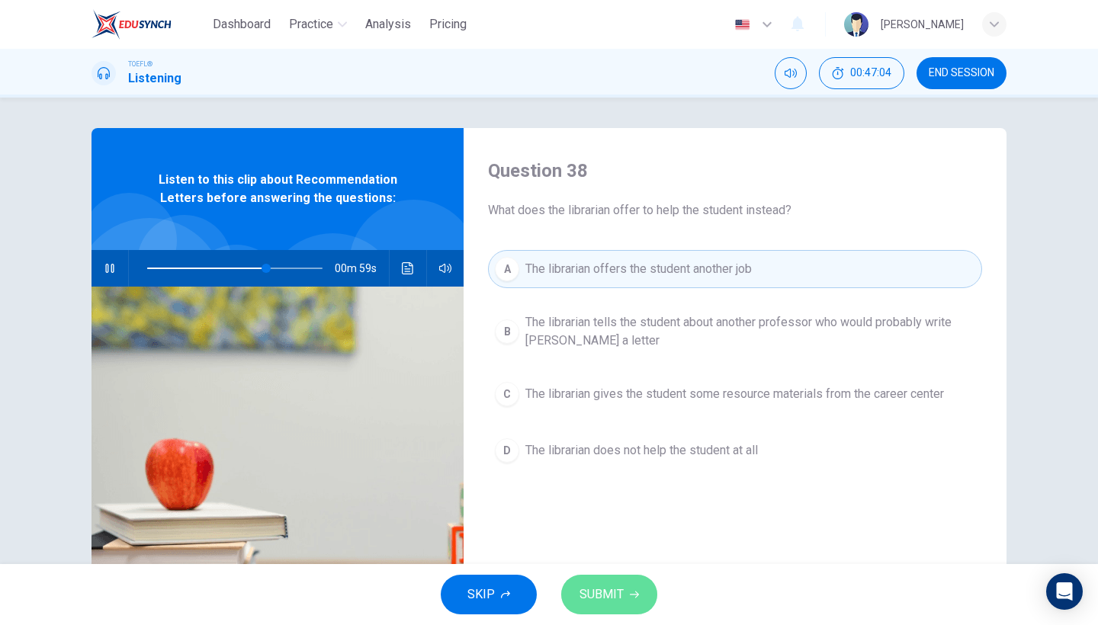
click at [601, 583] on button "SUBMIT" at bounding box center [609, 595] width 96 height 40
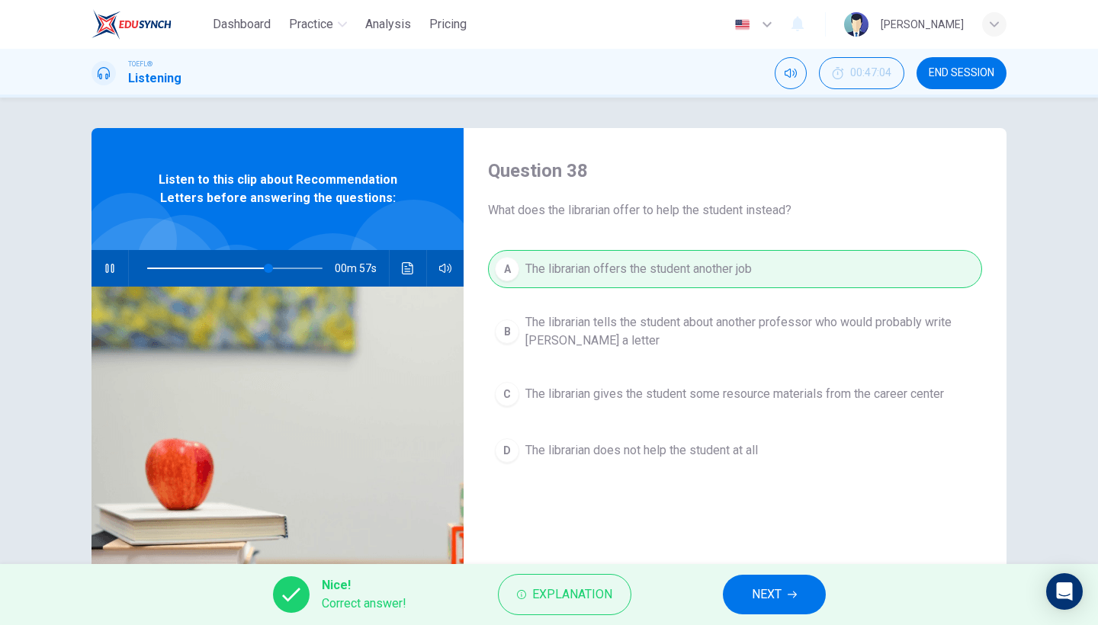
click at [732, 587] on button "NEXT" at bounding box center [774, 595] width 103 height 40
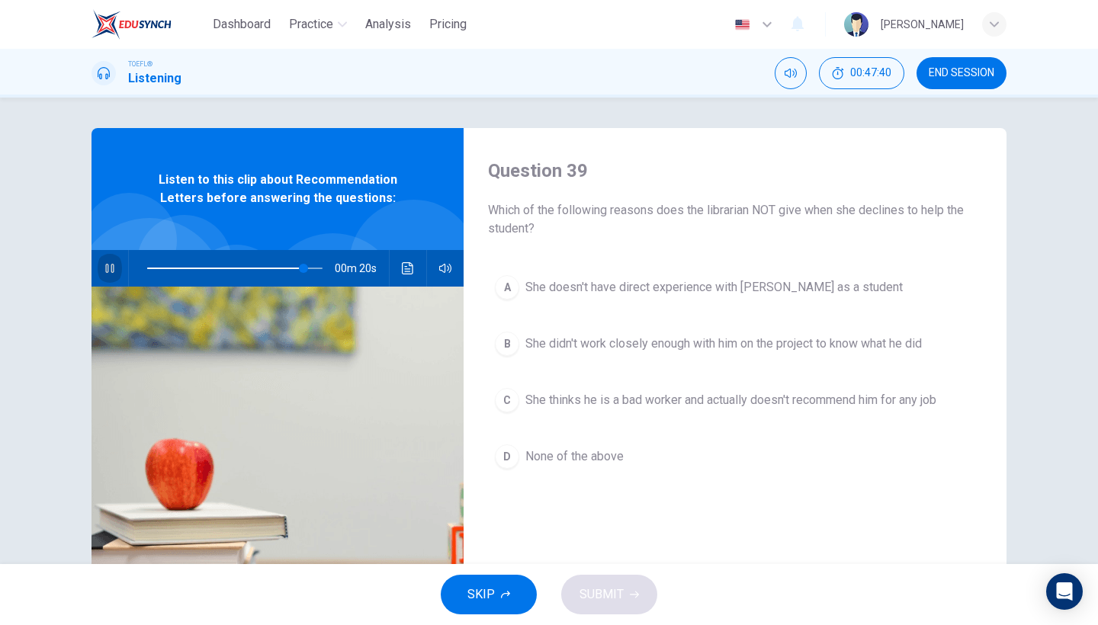
click at [104, 267] on icon "button" at bounding box center [110, 268] width 12 height 12
click at [525, 463] on span "None of the above" at bounding box center [574, 457] width 98 height 18
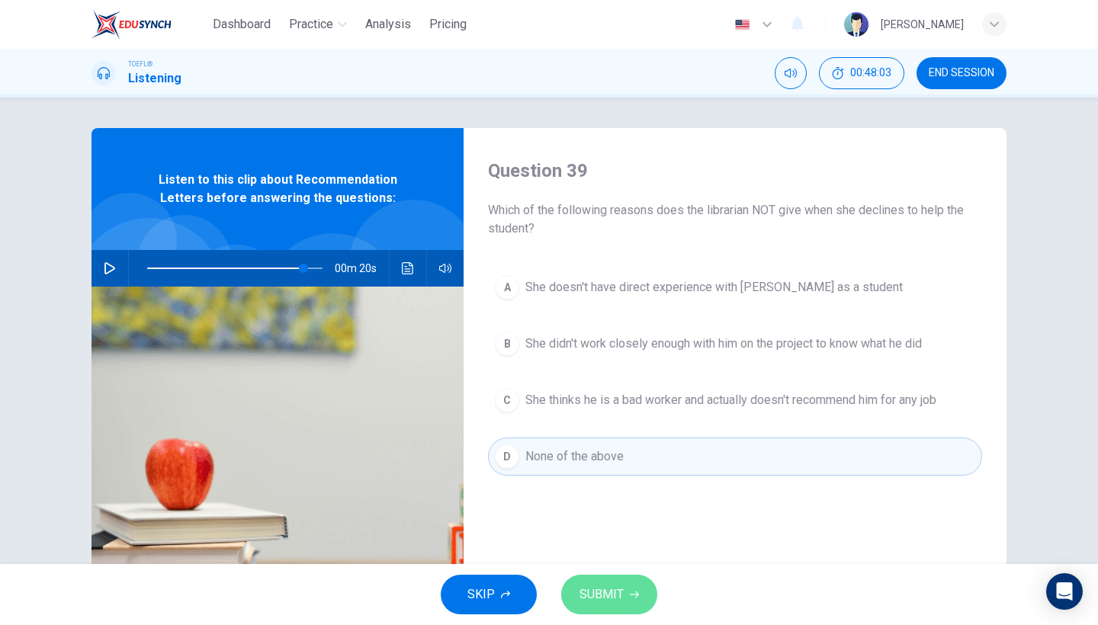
click at [598, 575] on button "SUBMIT" at bounding box center [609, 595] width 96 height 40
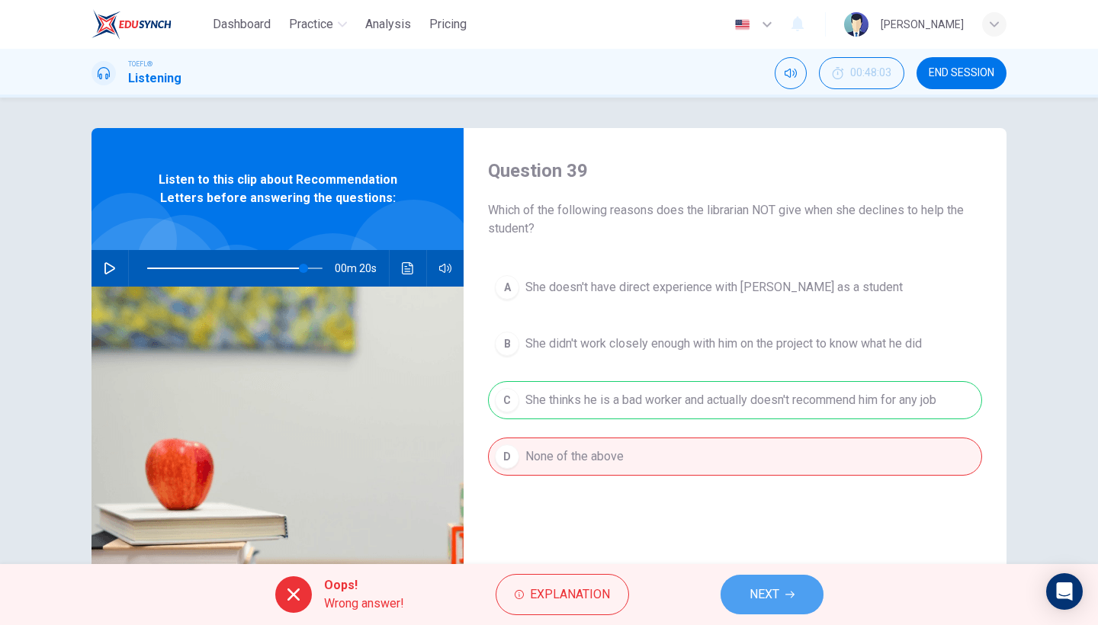
click at [799, 593] on button "NEXT" at bounding box center [772, 595] width 103 height 40
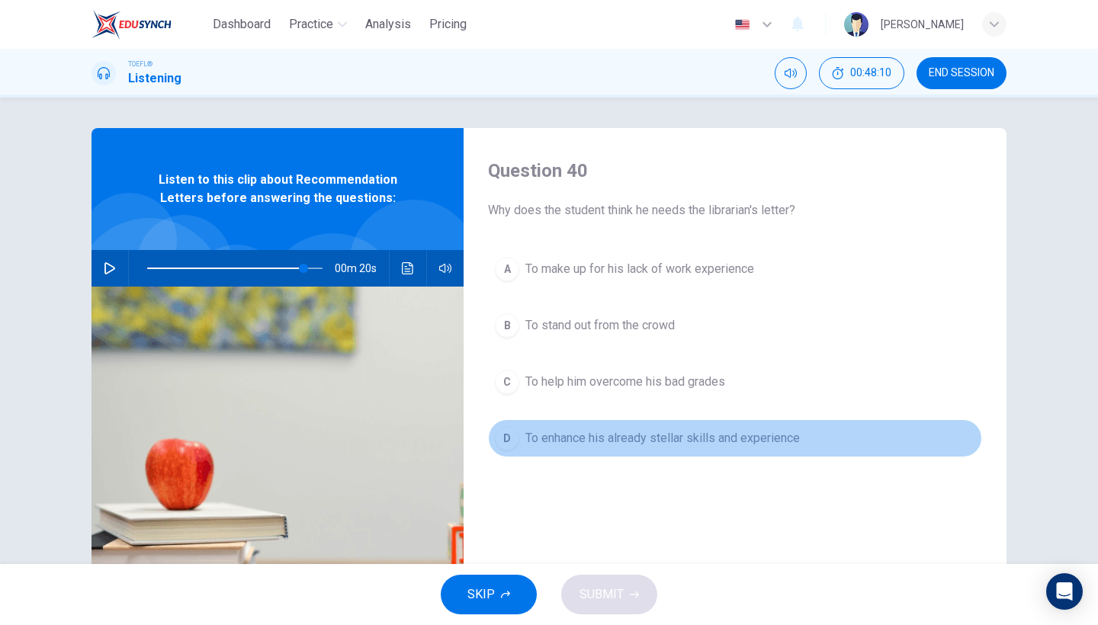
click at [626, 455] on button "D To enhance his already stellar skills and experience" at bounding box center [735, 438] width 494 height 38
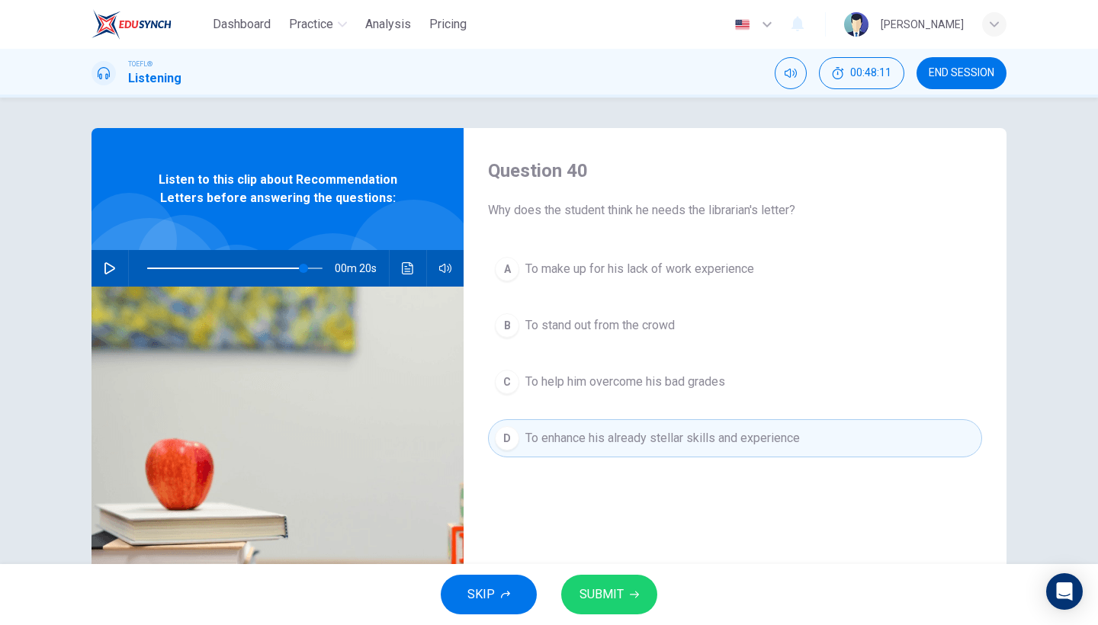
click at [604, 595] on span "SUBMIT" at bounding box center [602, 594] width 44 height 21
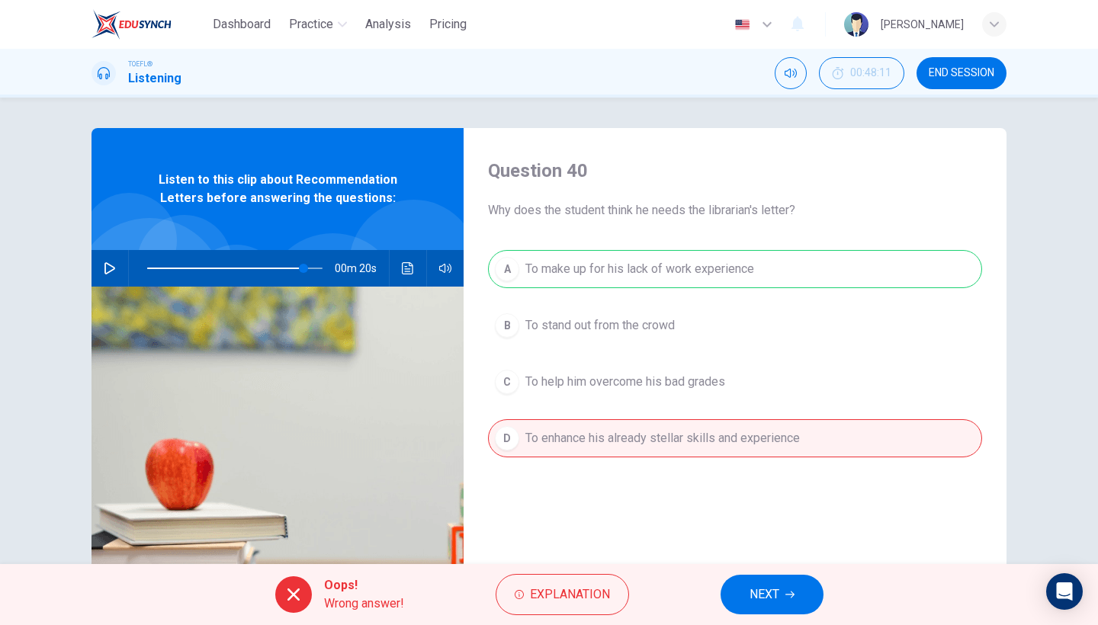
click at [782, 589] on button "NEXT" at bounding box center [772, 595] width 103 height 40
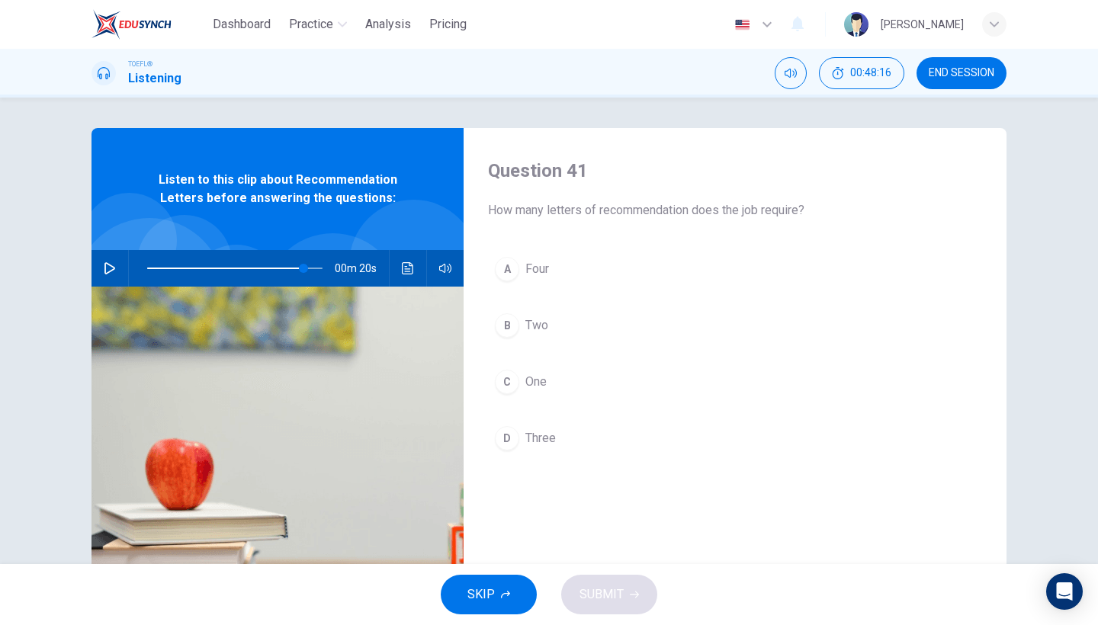
click at [523, 336] on button "B Two" at bounding box center [735, 326] width 494 height 38
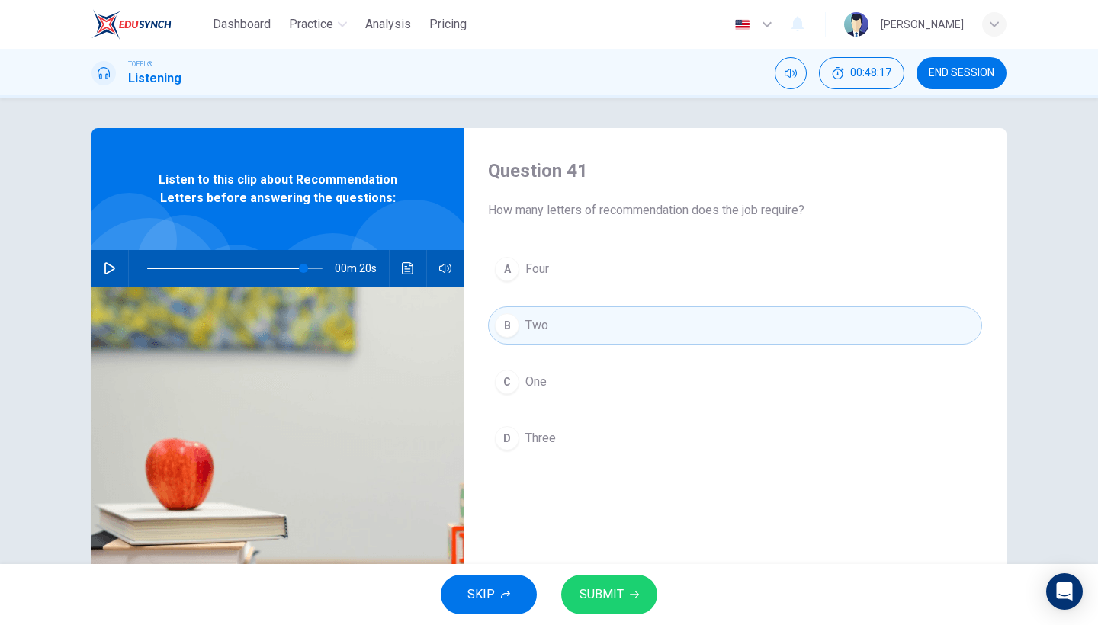
click at [615, 574] on div "SKIP SUBMIT" at bounding box center [549, 594] width 1098 height 61
click at [621, 588] on span "SUBMIT" at bounding box center [602, 594] width 44 height 21
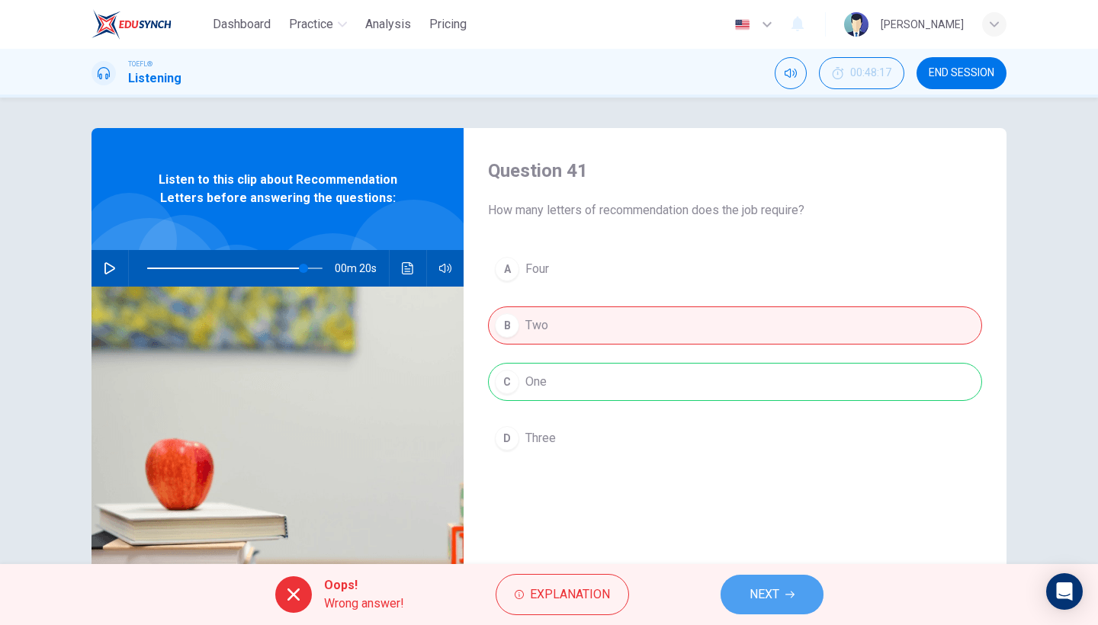
click at [747, 598] on button "NEXT" at bounding box center [772, 595] width 103 height 40
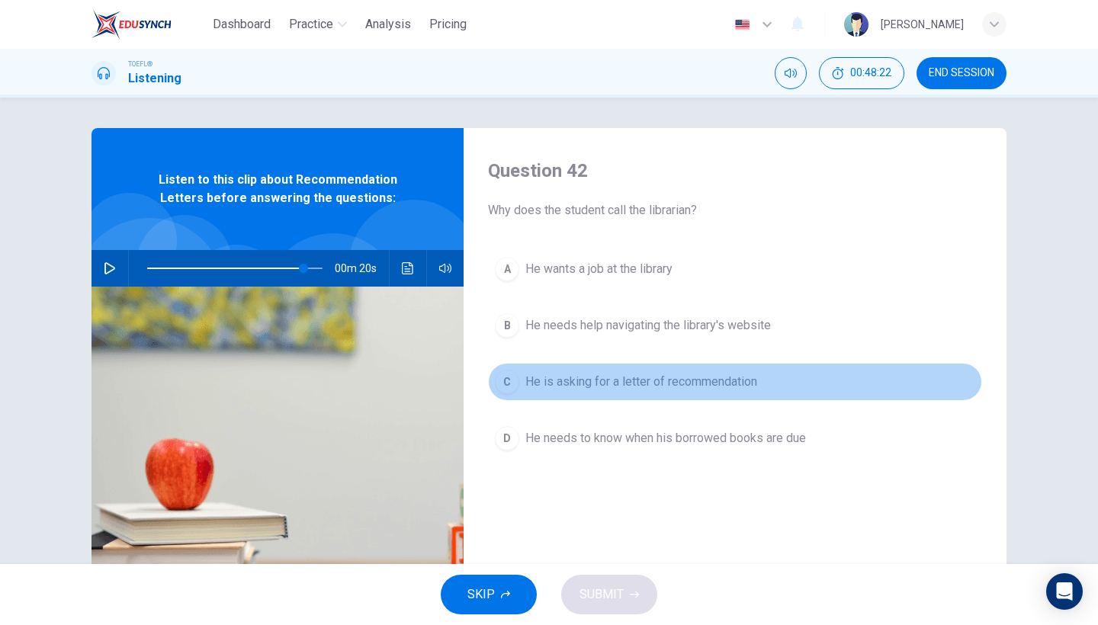
click at [627, 387] on span "He is asking for a letter of recommendation" at bounding box center [641, 382] width 232 height 18
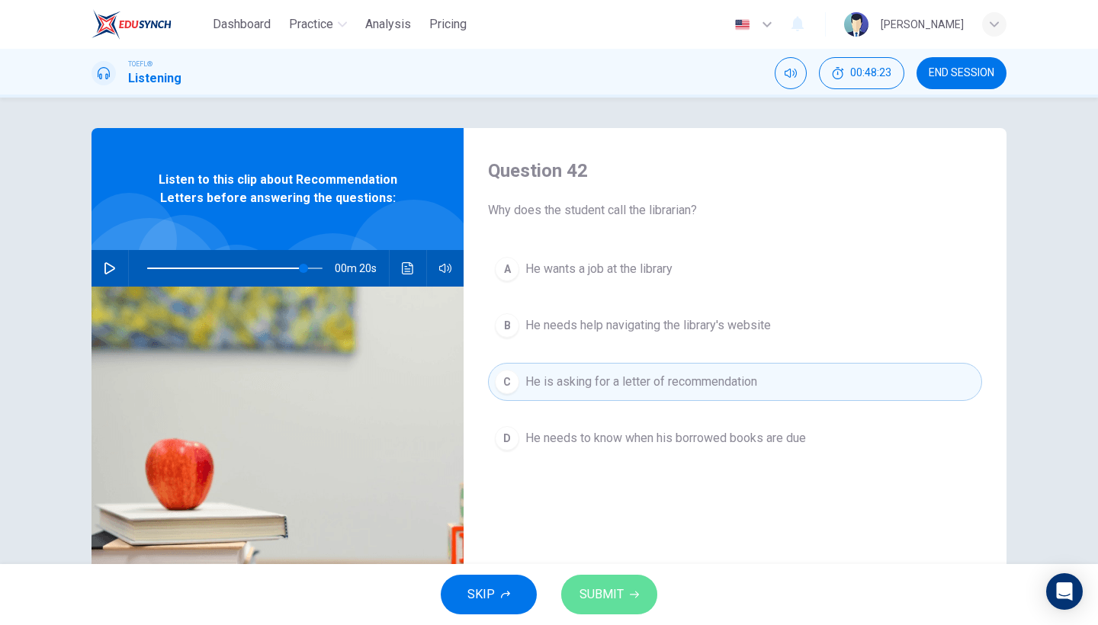
click at [628, 584] on button "SUBMIT" at bounding box center [609, 595] width 96 height 40
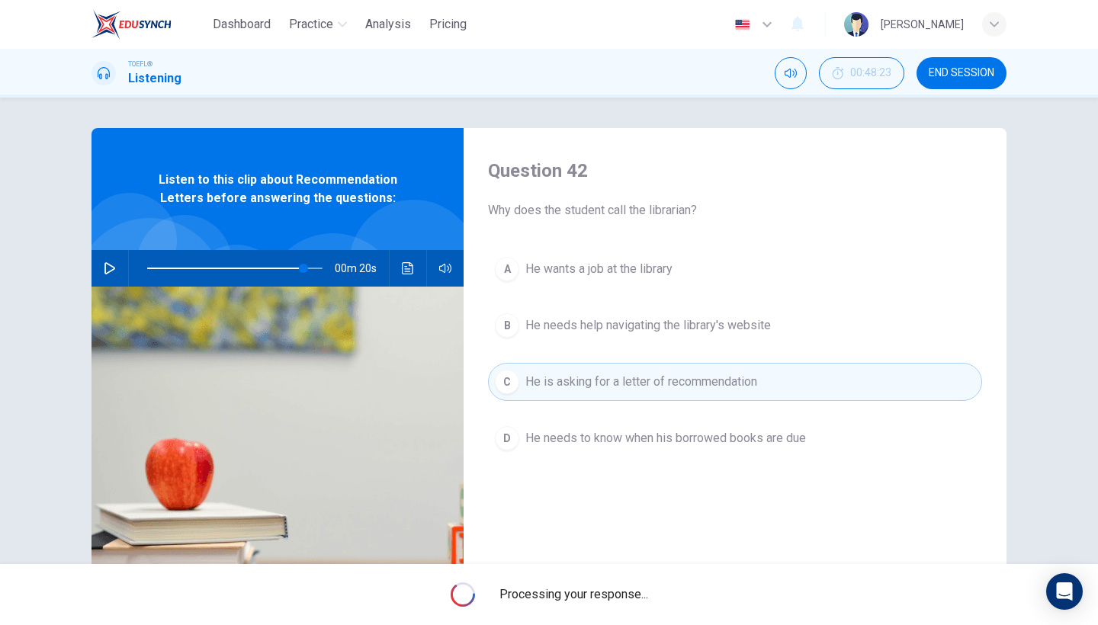
type input "89"
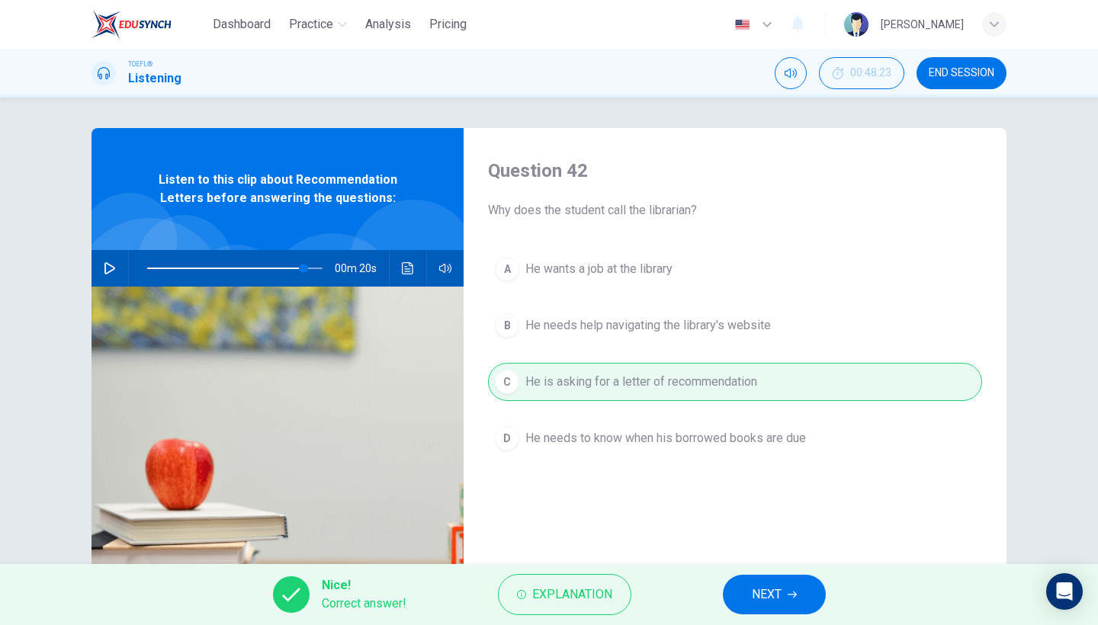
click at [778, 590] on span "NEXT" at bounding box center [767, 594] width 30 height 21
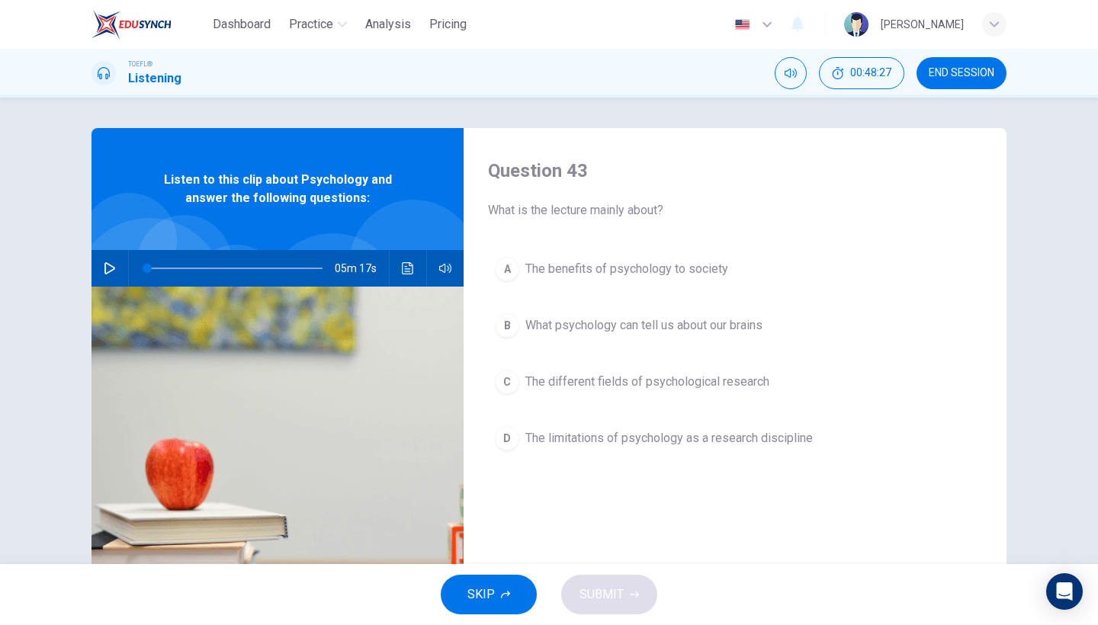
click at [115, 271] on icon "button" at bounding box center [110, 268] width 12 height 12
click at [560, 278] on span "The benefits of psychology to society" at bounding box center [626, 269] width 203 height 18
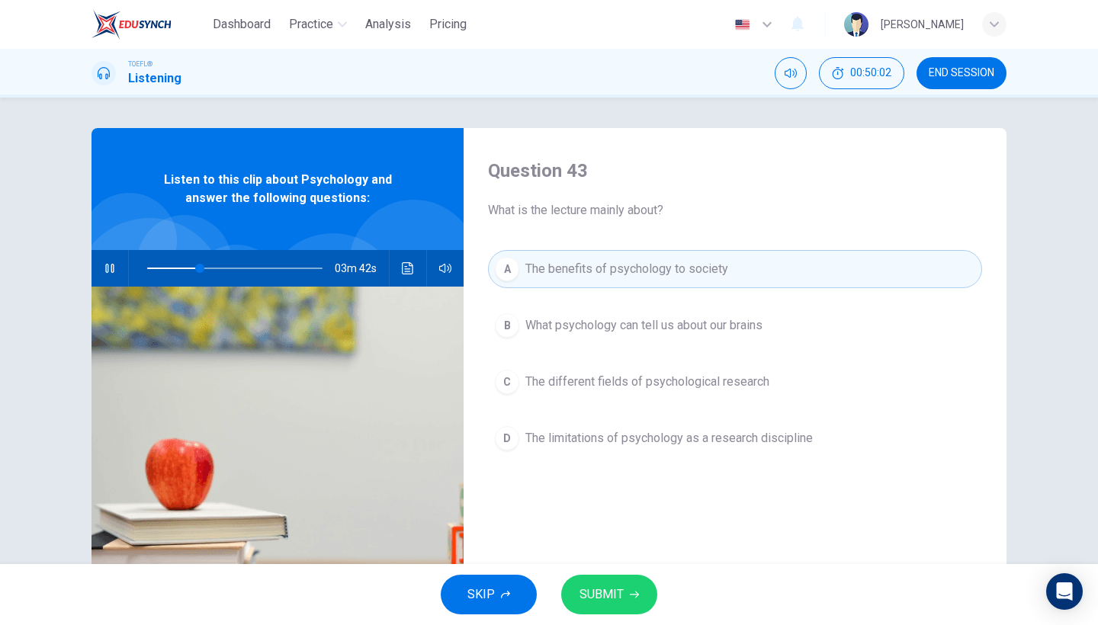
click at [608, 614] on div "SKIP SUBMIT" at bounding box center [549, 594] width 1098 height 61
click at [605, 602] on span "SUBMIT" at bounding box center [602, 594] width 44 height 21
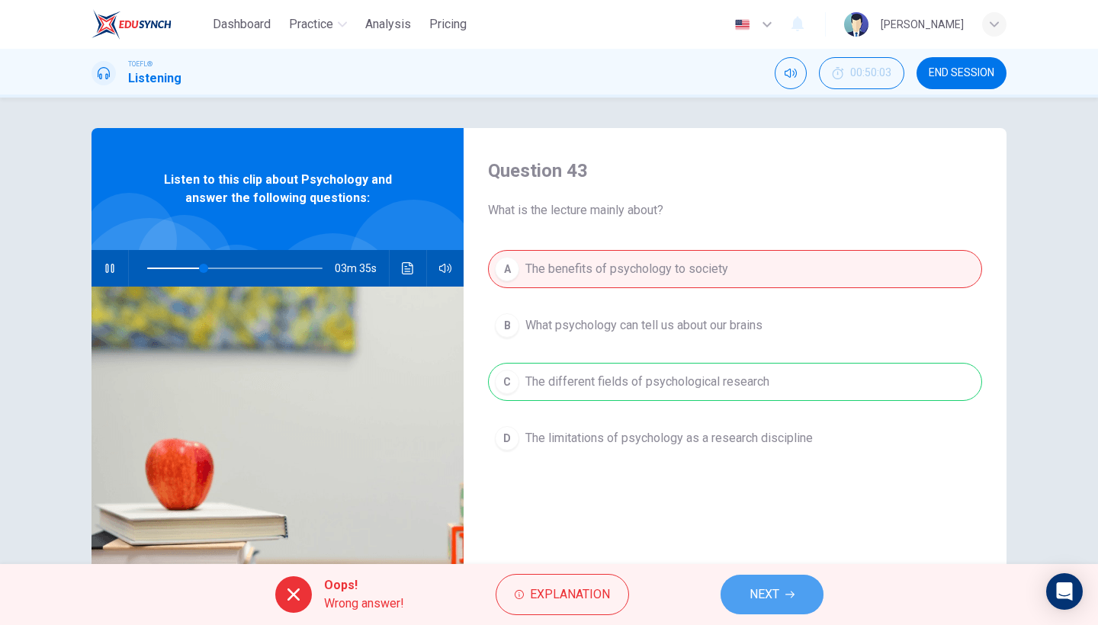
click at [740, 603] on button "NEXT" at bounding box center [772, 595] width 103 height 40
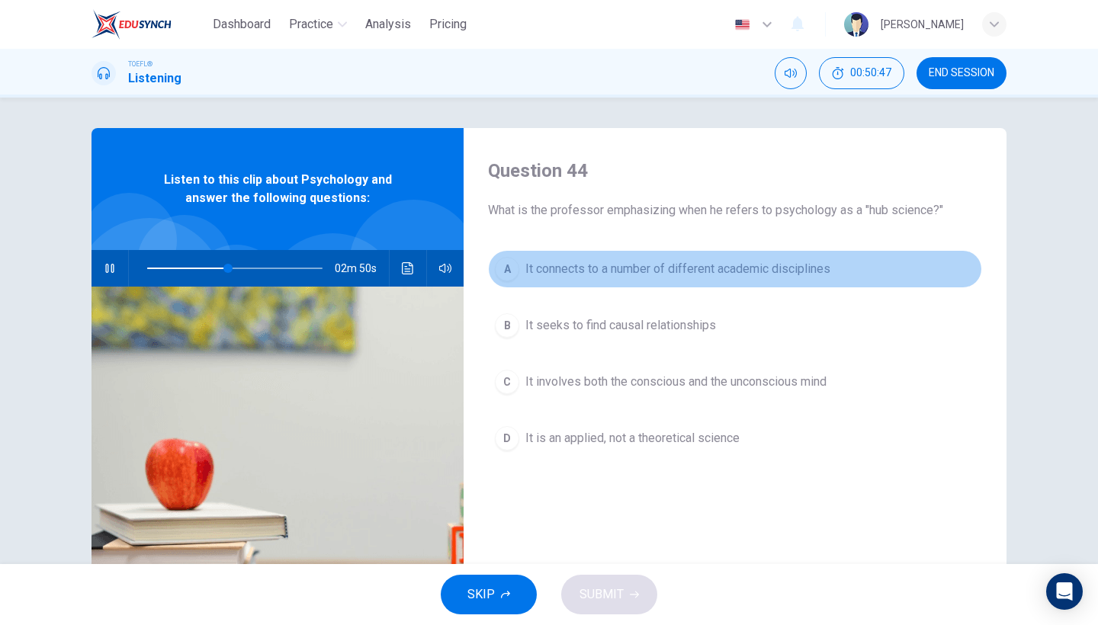
click at [711, 283] on button "A It connects to a number of different academic disciplines" at bounding box center [735, 269] width 494 height 38
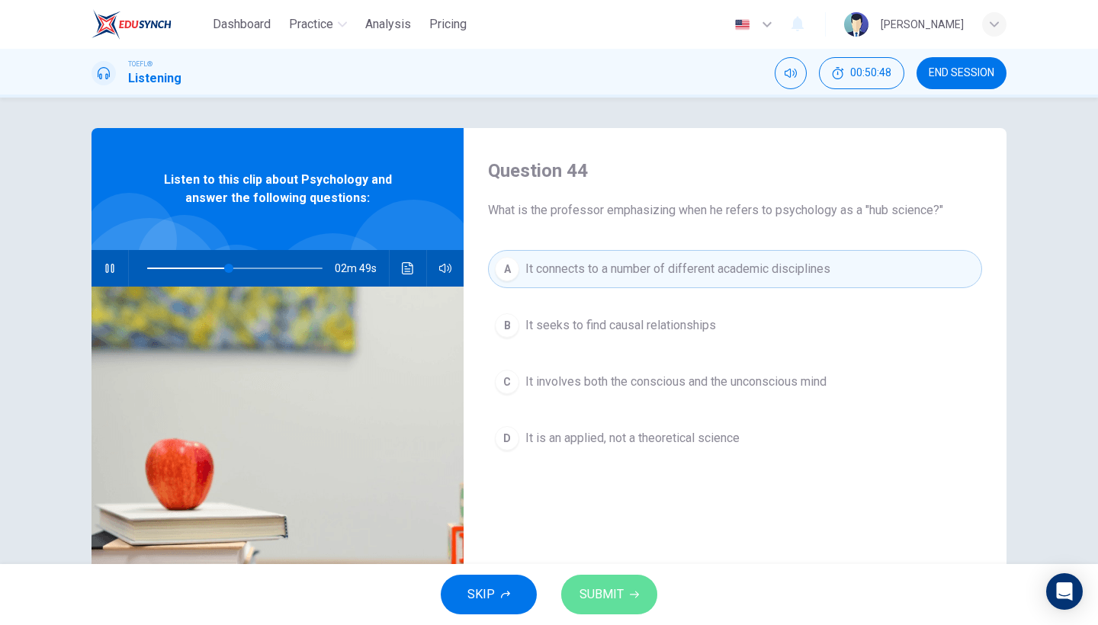
click at [622, 601] on span "SUBMIT" at bounding box center [602, 594] width 44 height 21
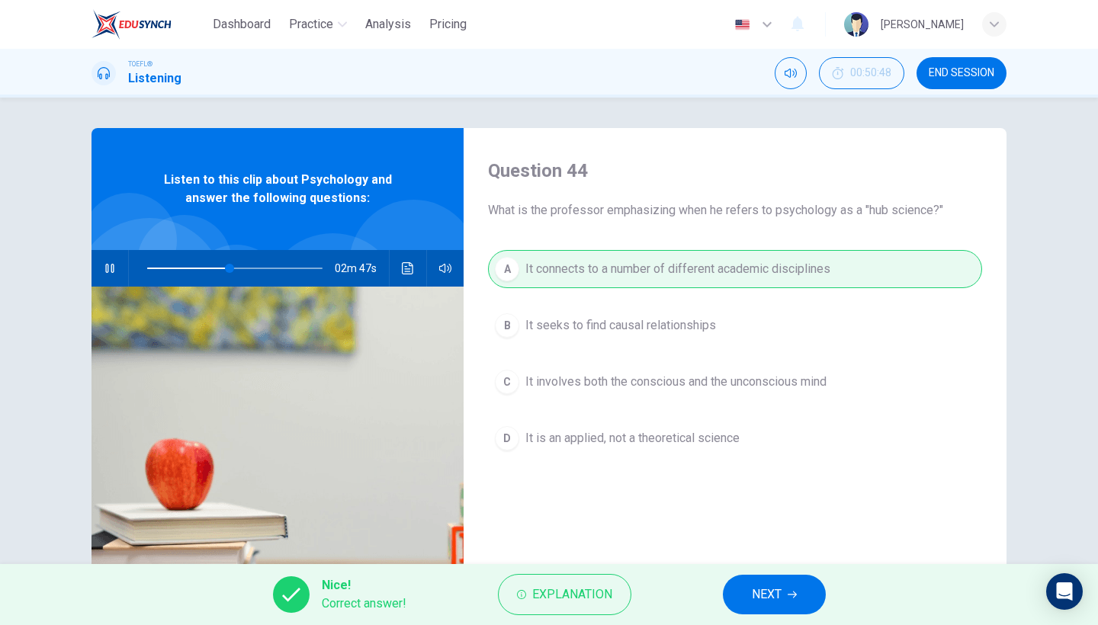
click at [740, 587] on button "NEXT" at bounding box center [774, 595] width 103 height 40
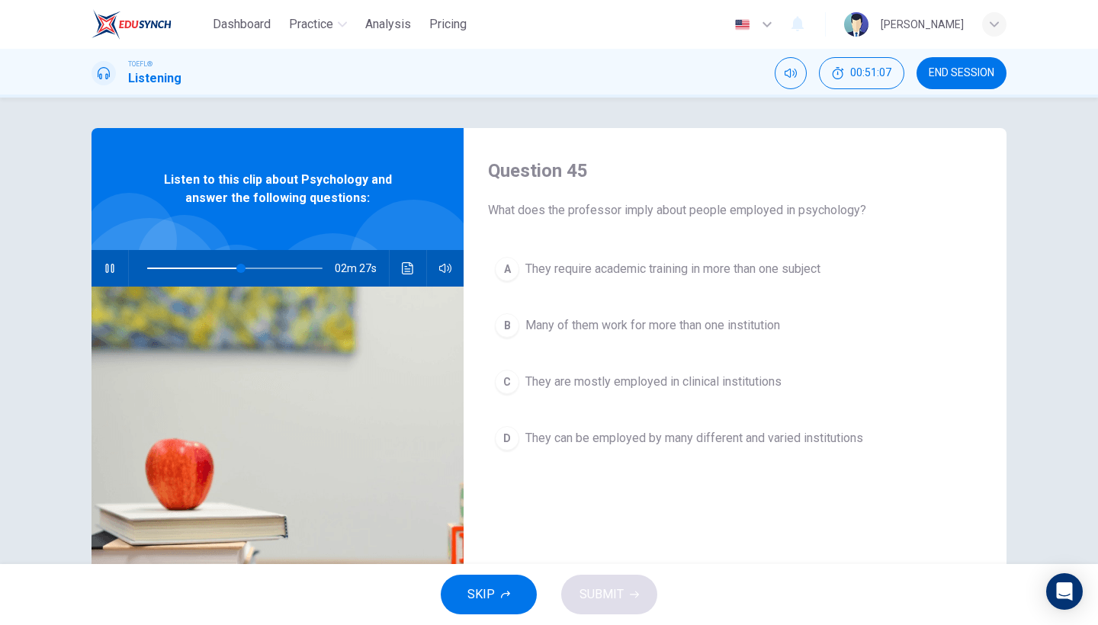
click at [728, 429] on button "D They can be employed by many different and varied institutions" at bounding box center [735, 438] width 494 height 38
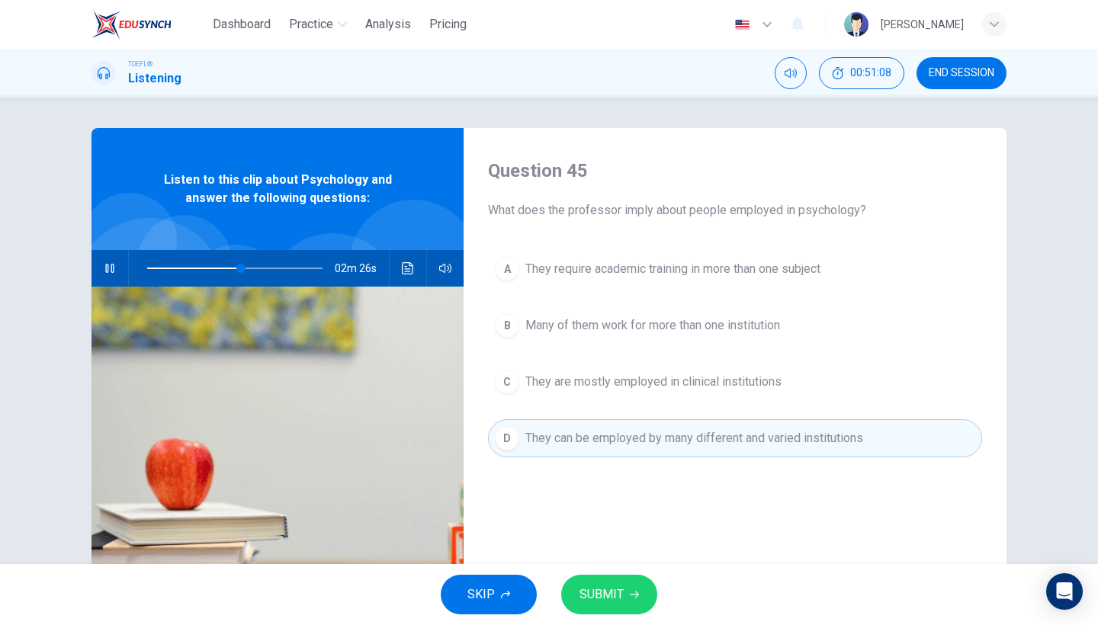
click at [600, 603] on span "SUBMIT" at bounding box center [602, 594] width 44 height 21
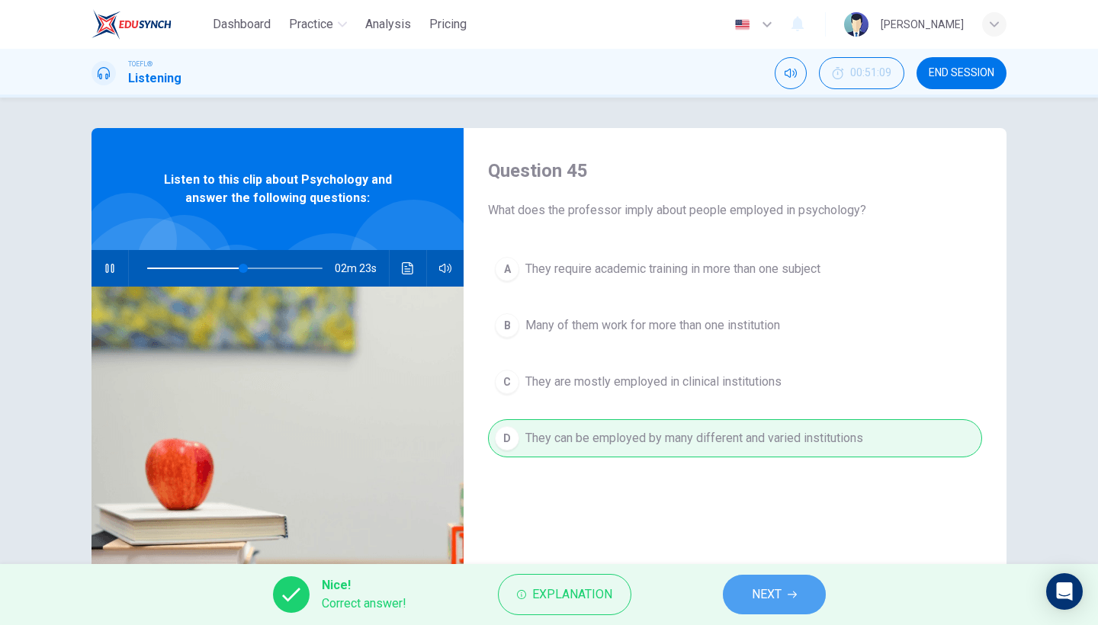
click at [746, 603] on button "NEXT" at bounding box center [774, 595] width 103 height 40
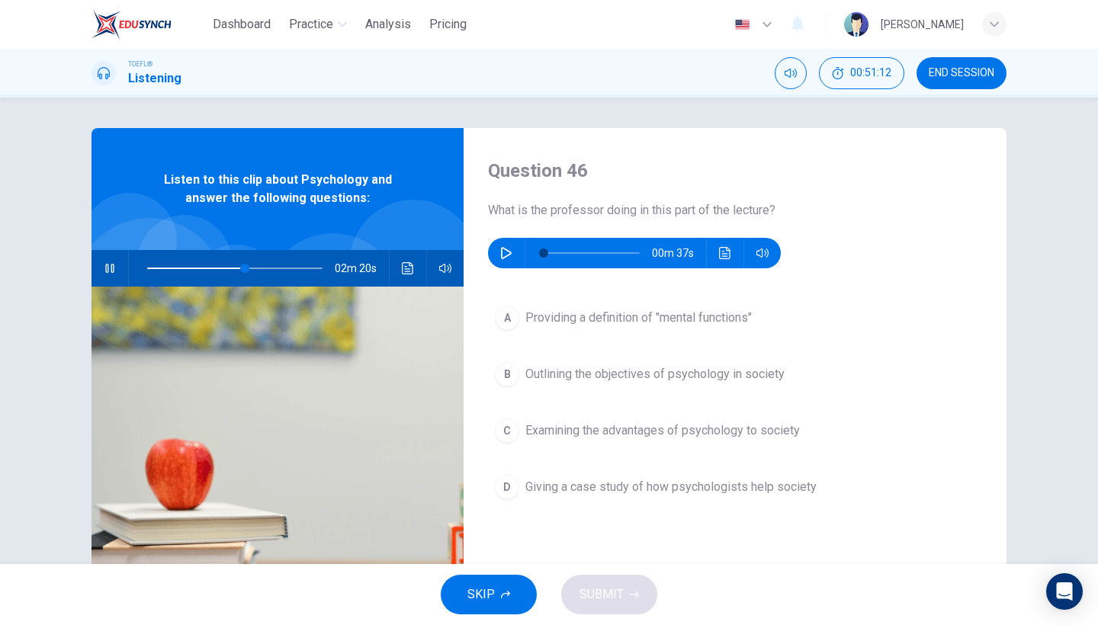
click at [114, 267] on icon "button" at bounding box center [109, 268] width 8 height 9
type input "56"
click at [503, 250] on icon "button" at bounding box center [506, 253] width 12 height 12
type input "69"
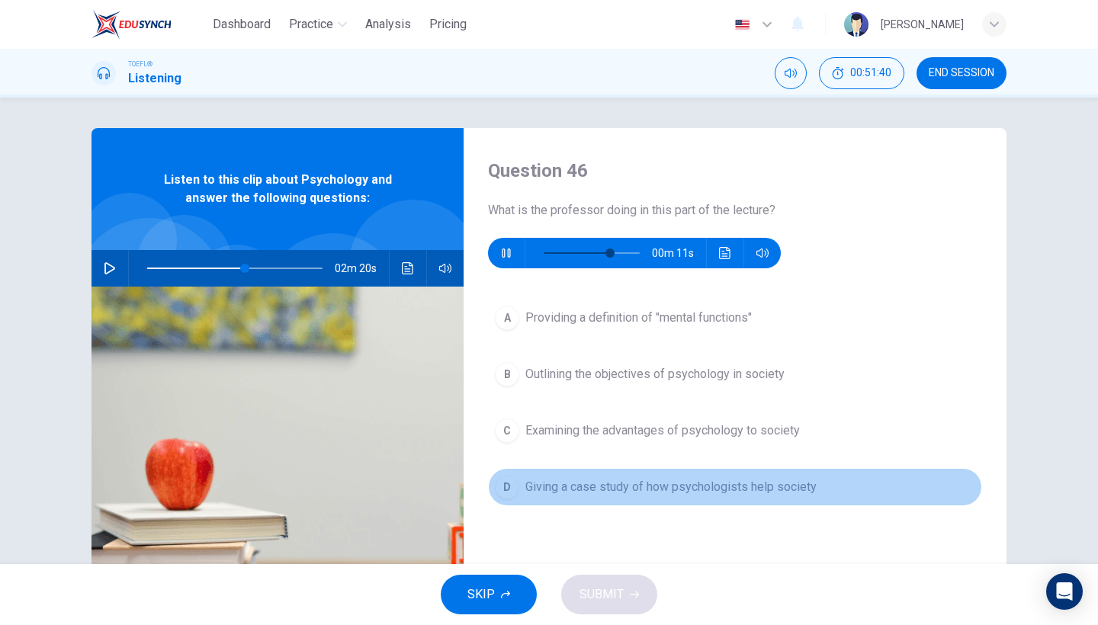
click at [600, 502] on button "D Giving a case study of how psychologists help society" at bounding box center [735, 487] width 494 height 38
type input "56"
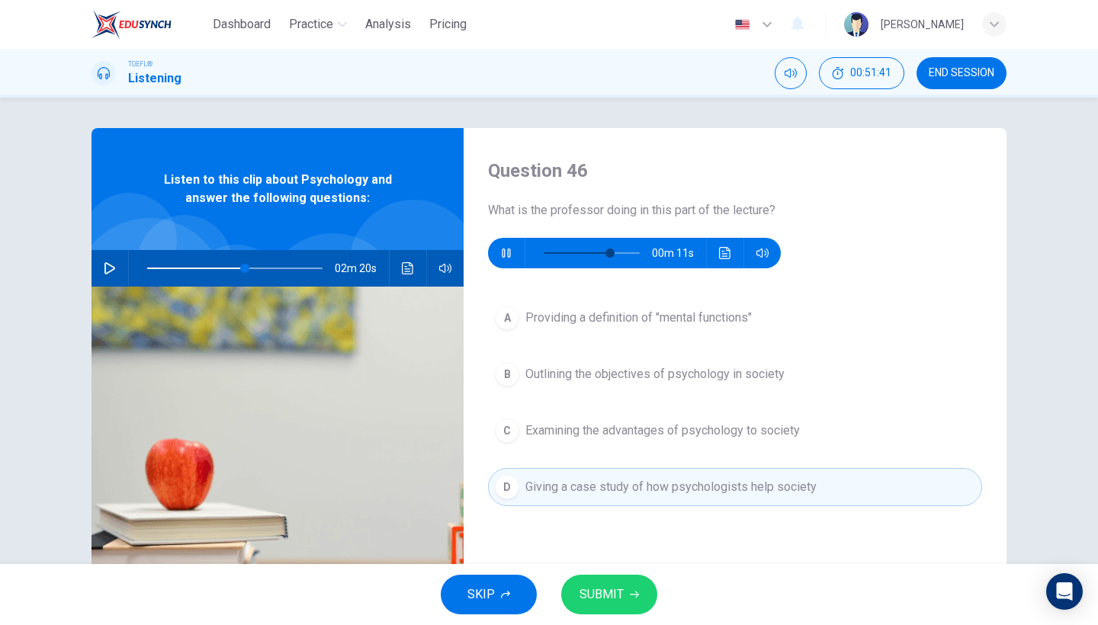
type input "72"
click at [619, 607] on button "SUBMIT" at bounding box center [609, 595] width 96 height 40
type input "56"
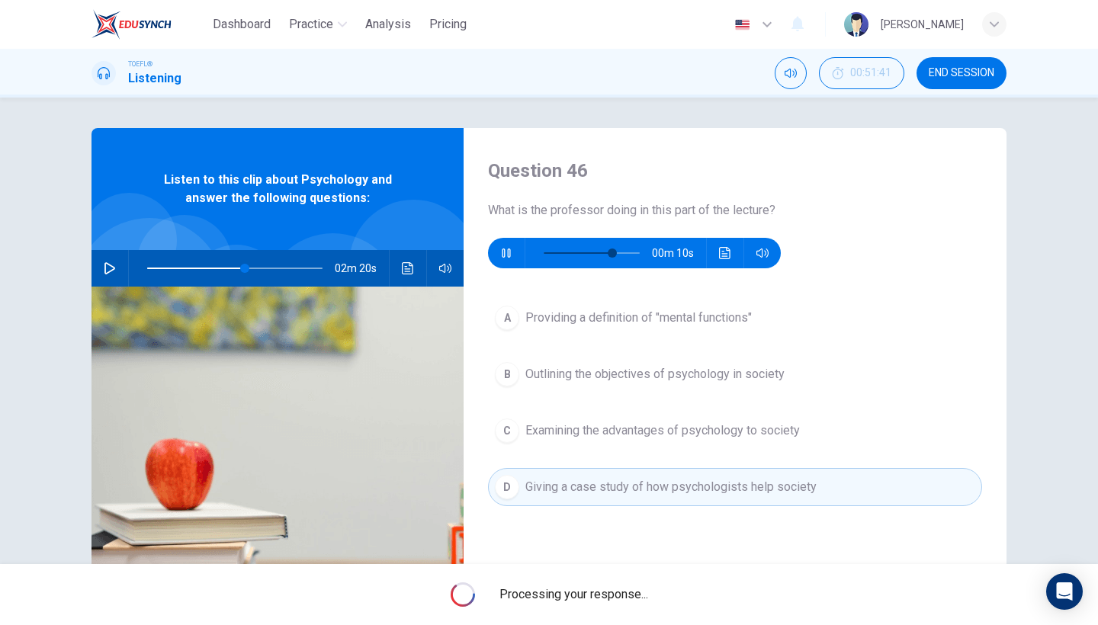
type input "74"
type input "56"
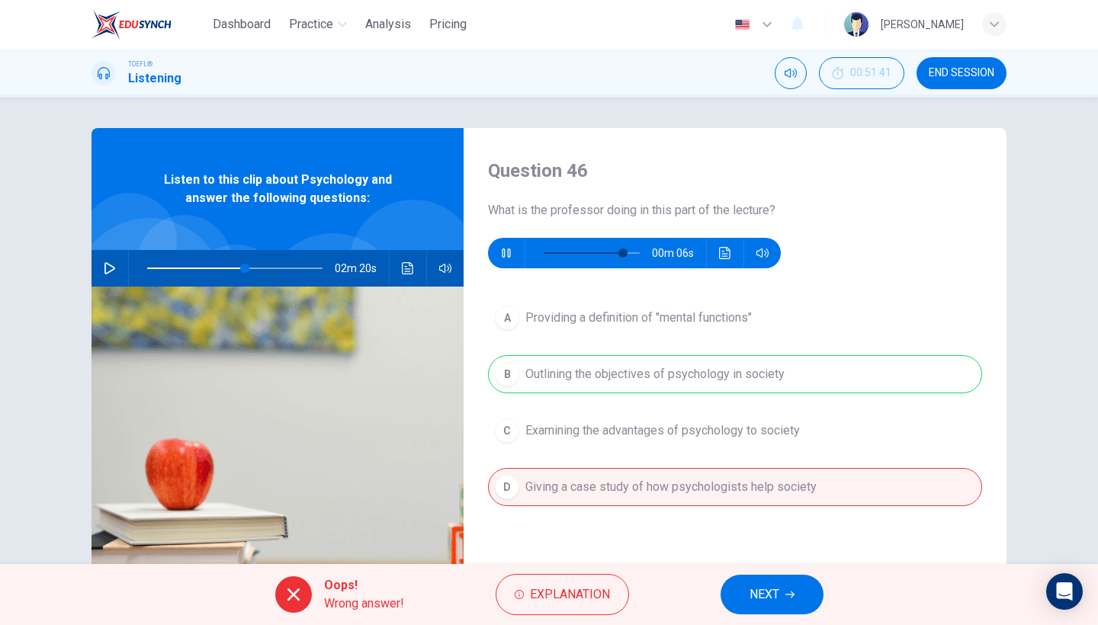
type input "85"
click at [739, 589] on button "NEXT" at bounding box center [772, 595] width 103 height 40
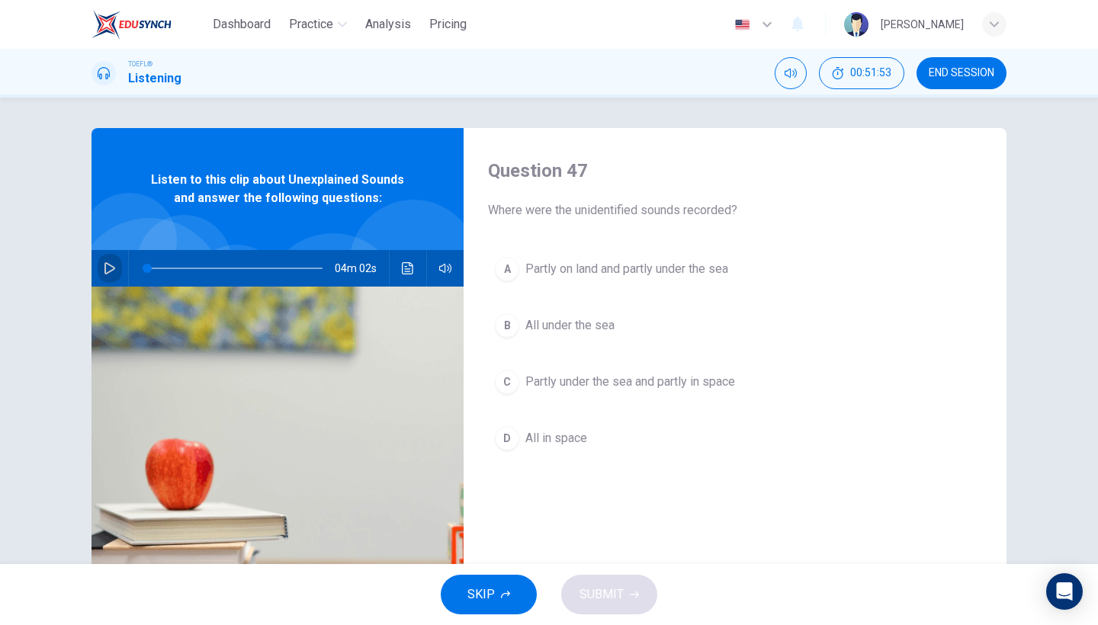
click at [104, 266] on icon "button" at bounding box center [110, 268] width 12 height 12
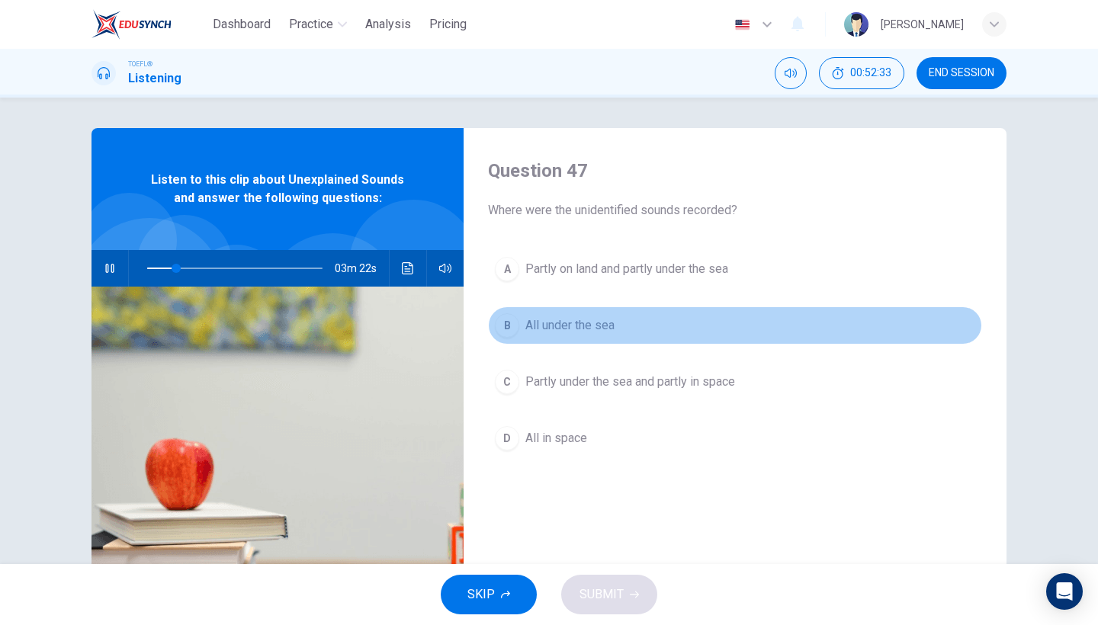
click at [517, 323] on div "B" at bounding box center [507, 325] width 24 height 24
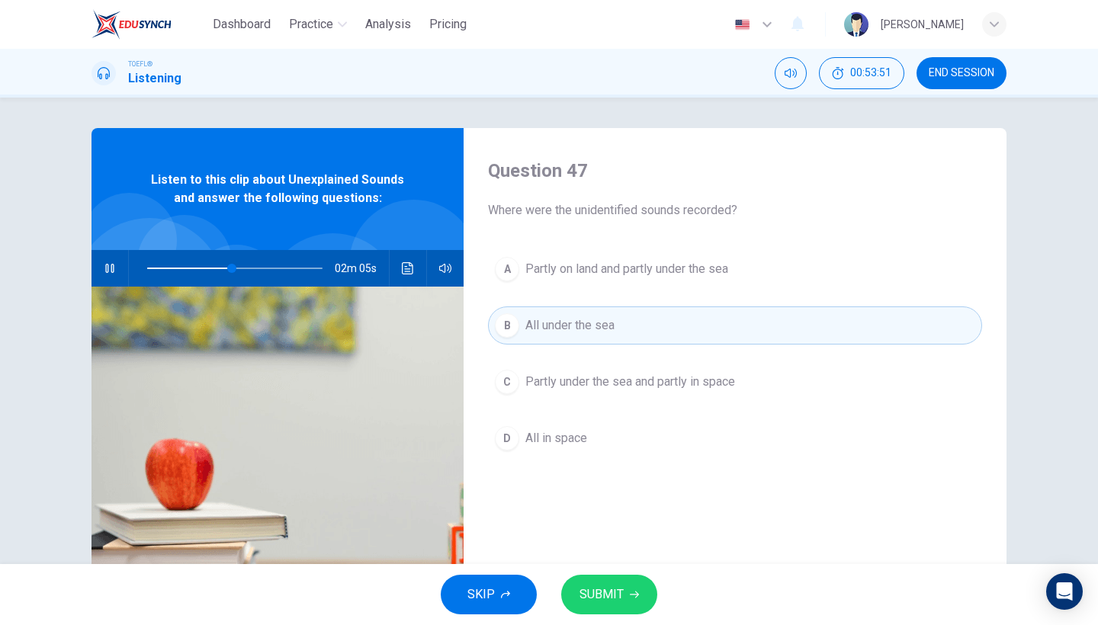
click at [611, 610] on button "SUBMIT" at bounding box center [609, 595] width 96 height 40
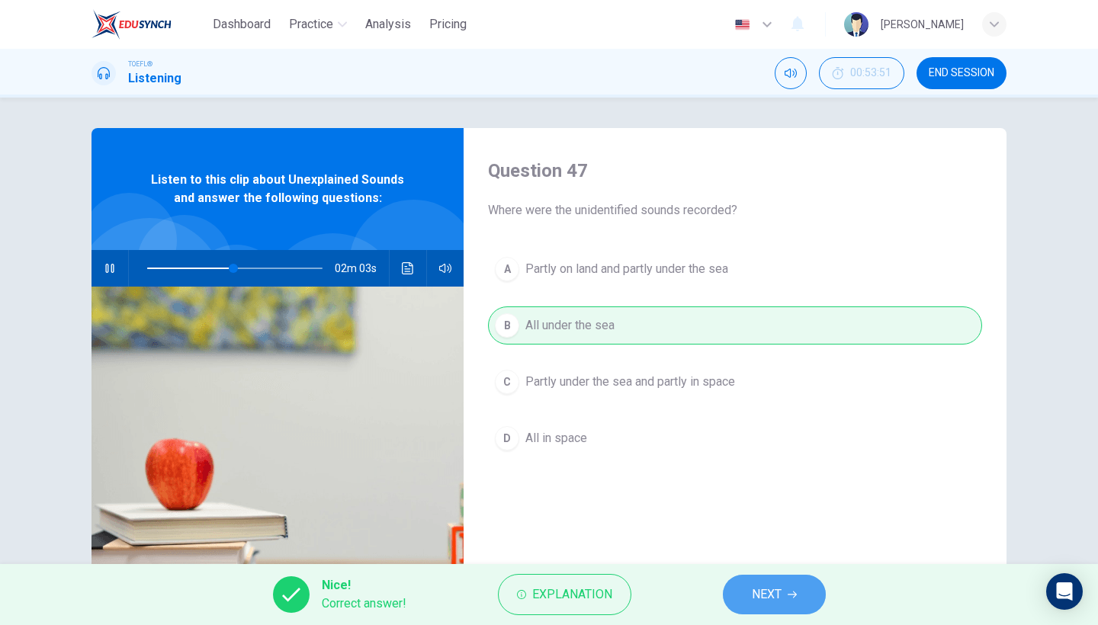
click at [750, 587] on button "NEXT" at bounding box center [774, 595] width 103 height 40
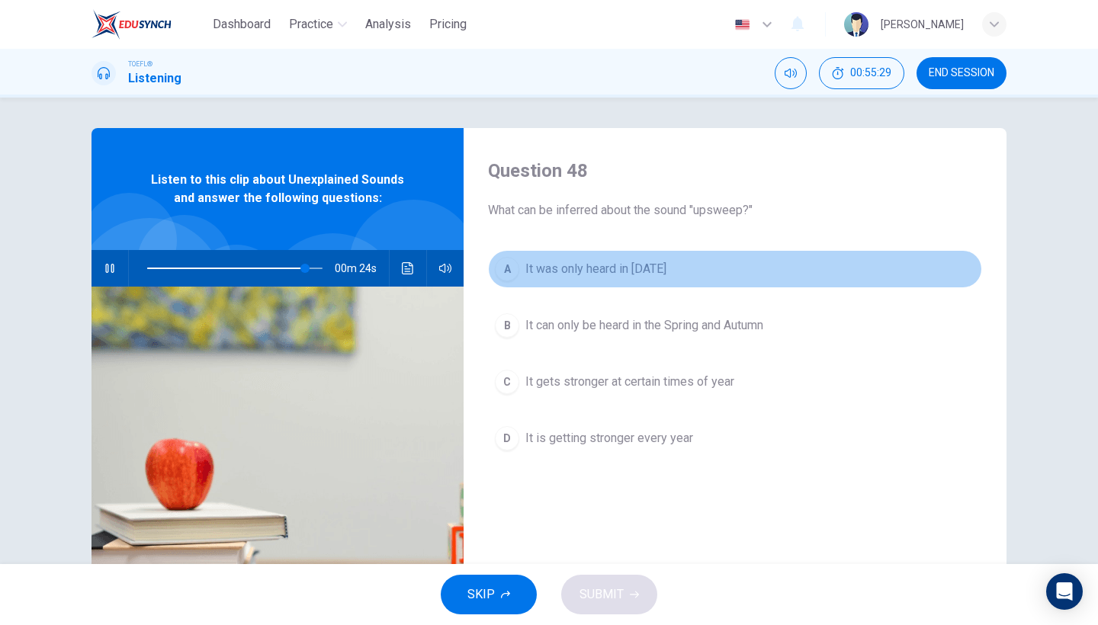
click at [642, 262] on span "It was only heard in 1991" at bounding box center [595, 269] width 141 height 18
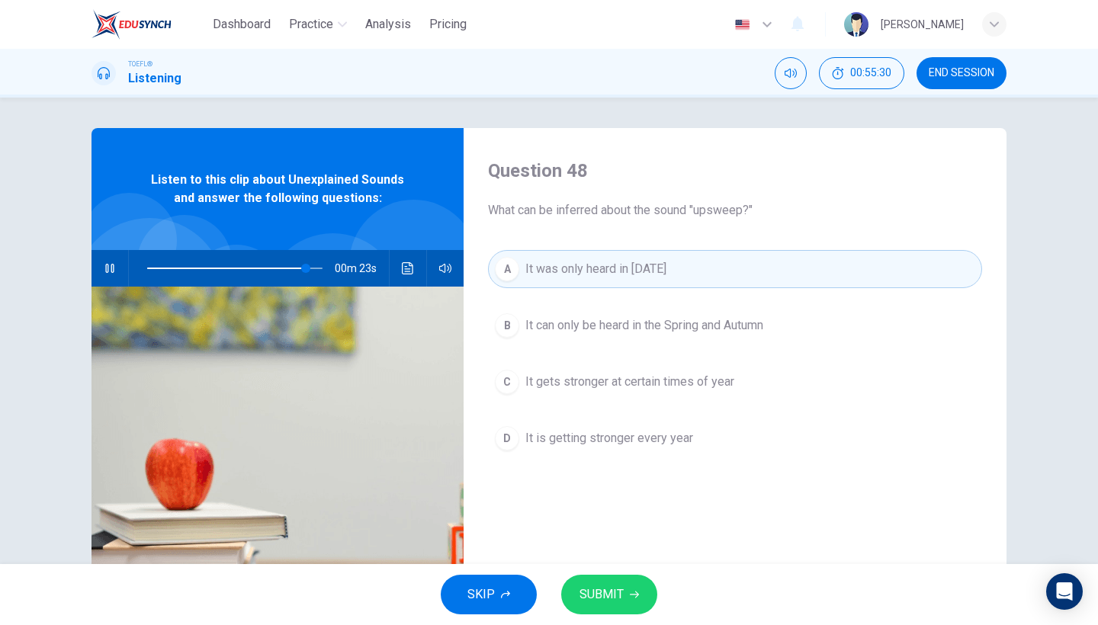
click at [588, 586] on span "SUBMIT" at bounding box center [602, 594] width 44 height 21
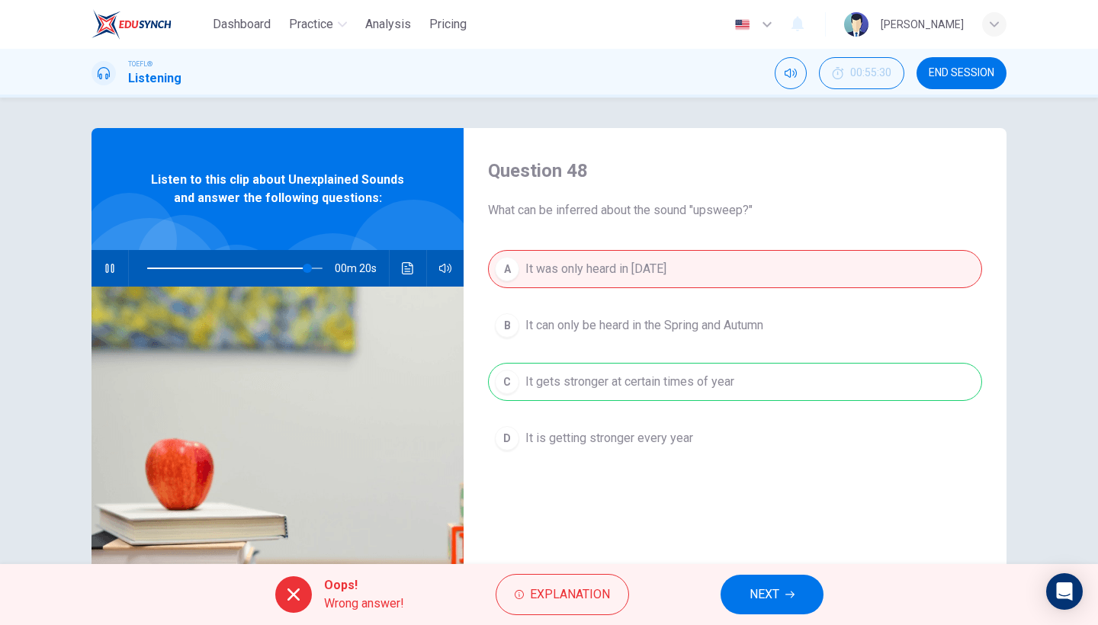
click at [779, 586] on span "NEXT" at bounding box center [765, 594] width 30 height 21
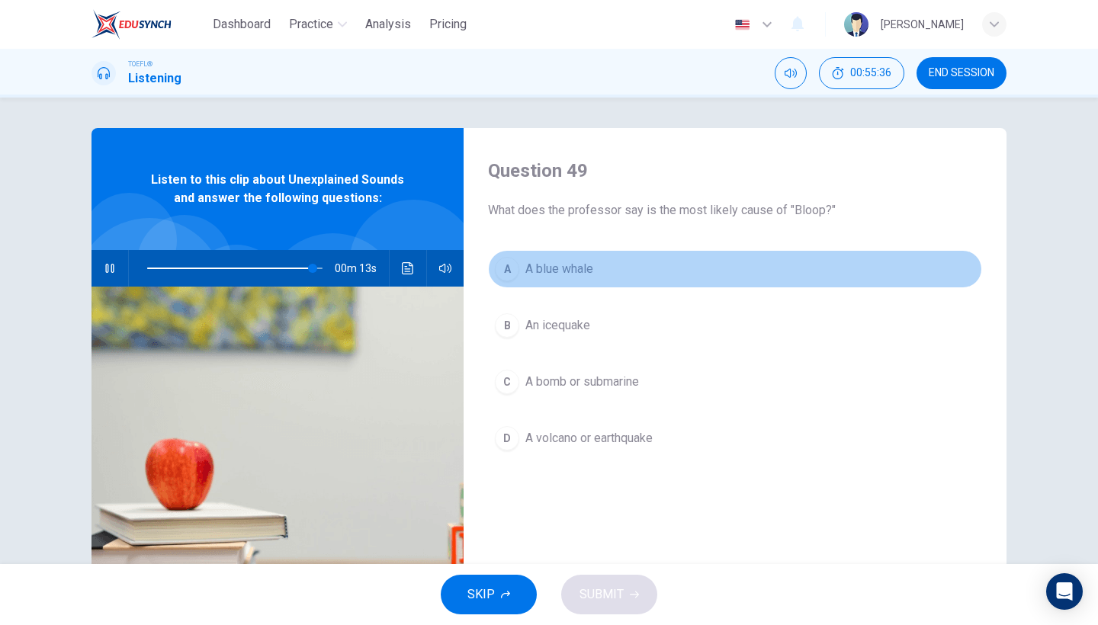
click at [589, 265] on span "A blue whale" at bounding box center [559, 269] width 68 height 18
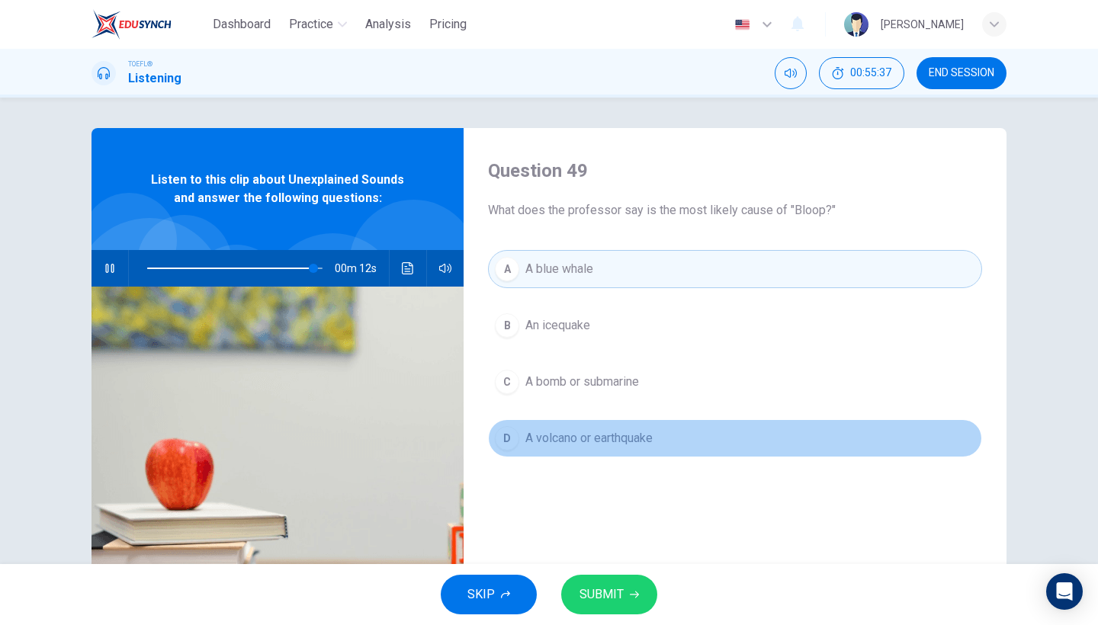
click at [615, 422] on button "D A volcano or earthquake" at bounding box center [735, 438] width 494 height 38
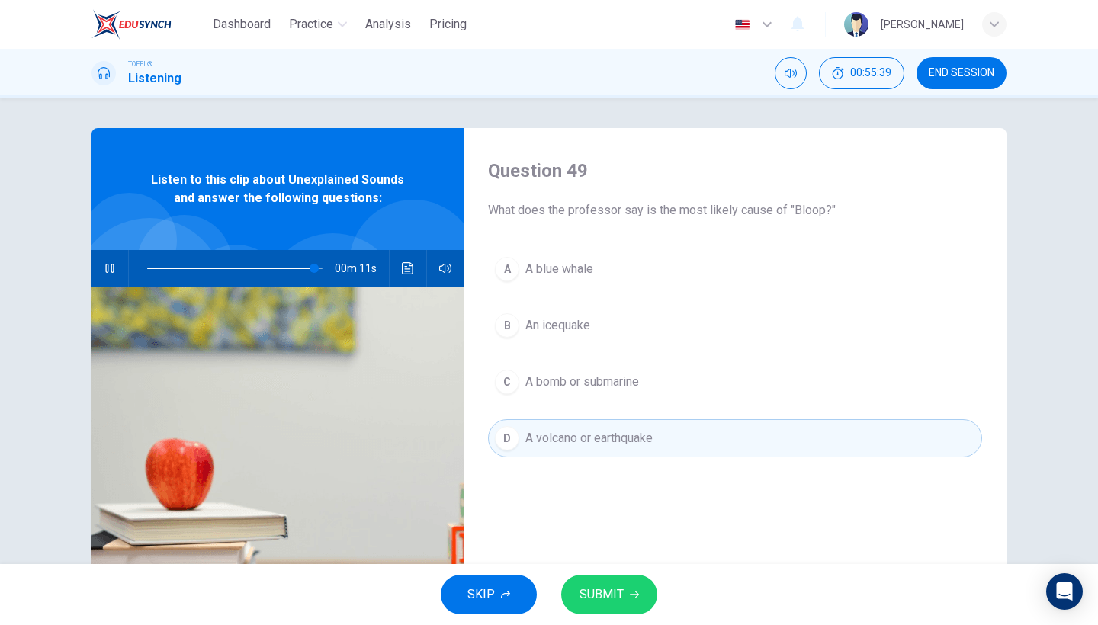
click at [567, 271] on span "A blue whale" at bounding box center [559, 269] width 68 height 18
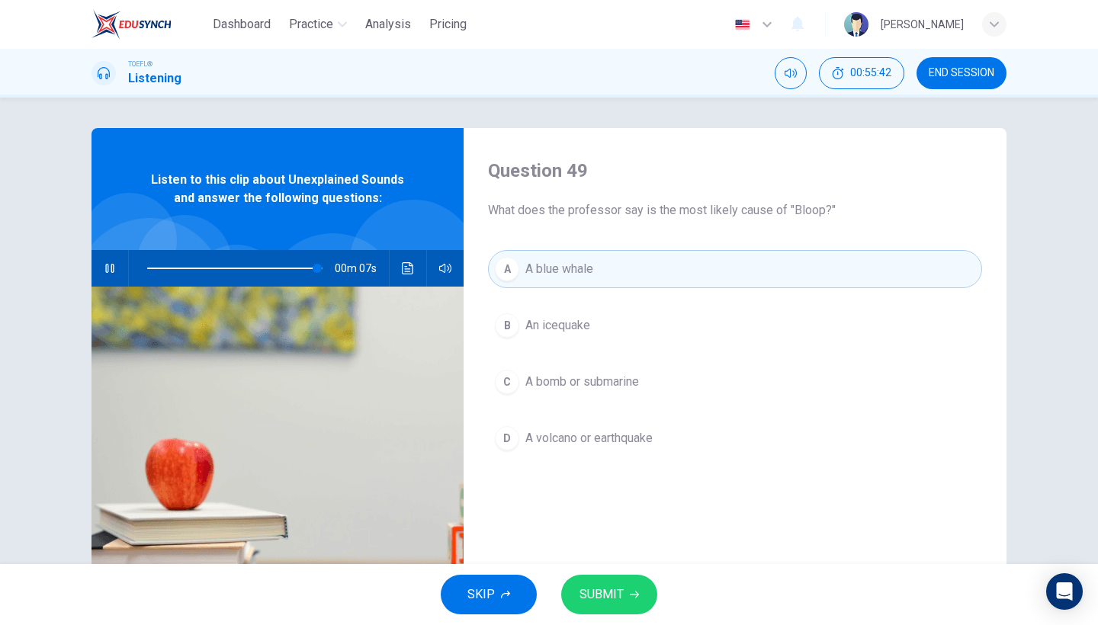
click at [615, 586] on span "SUBMIT" at bounding box center [602, 594] width 44 height 21
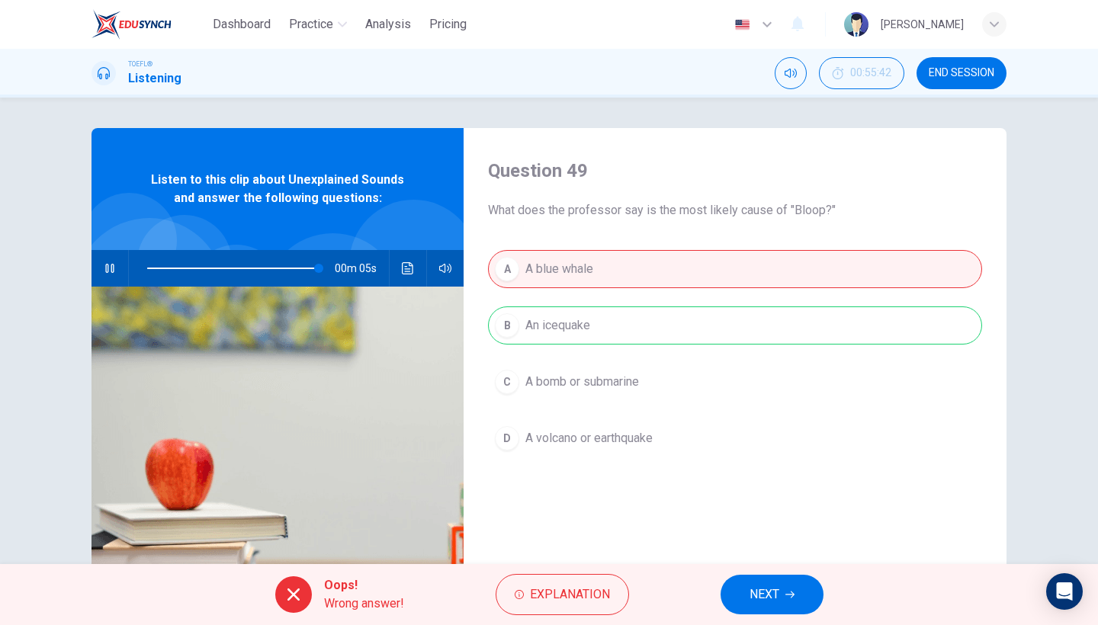
click at [737, 596] on button "NEXT" at bounding box center [772, 595] width 103 height 40
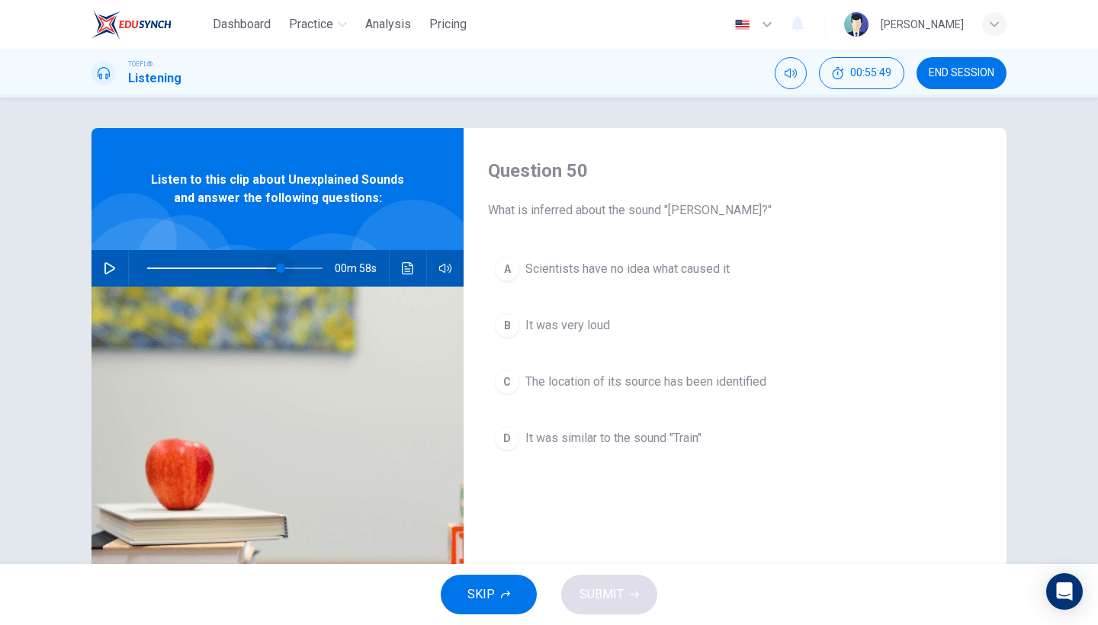
click at [281, 268] on span at bounding box center [234, 268] width 175 height 21
click at [108, 258] on button "button" at bounding box center [110, 268] width 24 height 37
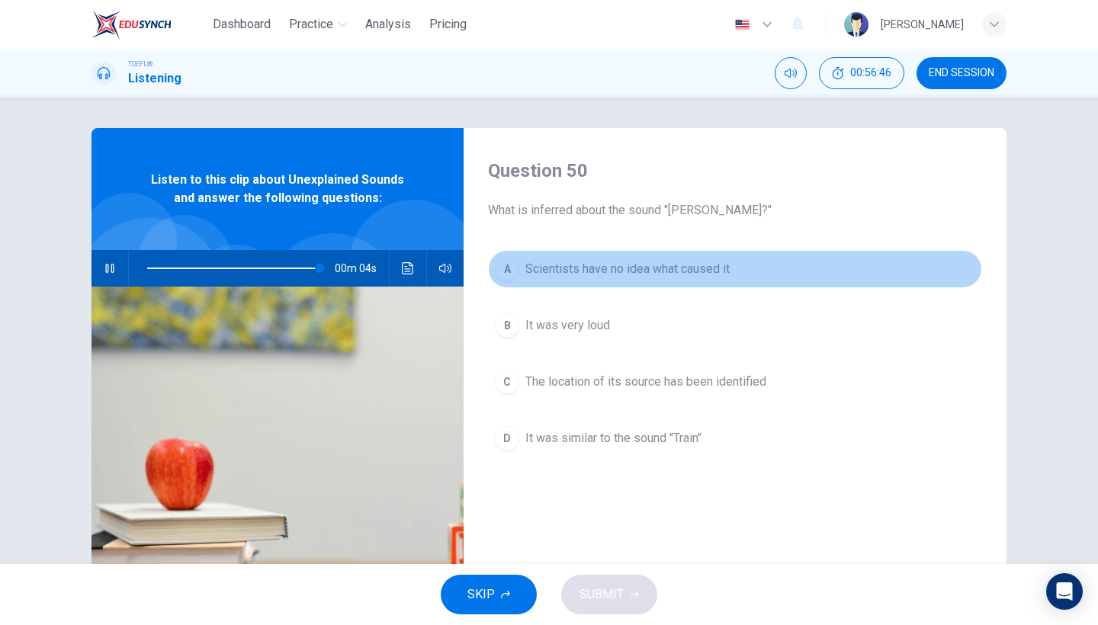
click at [663, 261] on span "Scientists have no idea what caused it" at bounding box center [627, 269] width 204 height 18
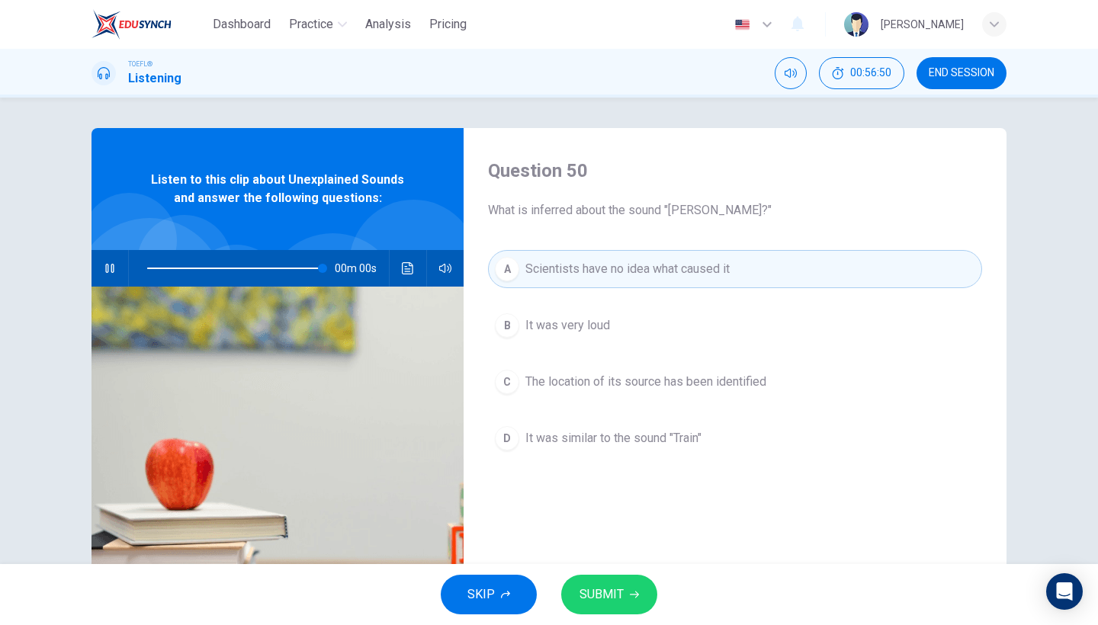
type input "0"
click at [624, 590] on button "SUBMIT" at bounding box center [609, 595] width 96 height 40
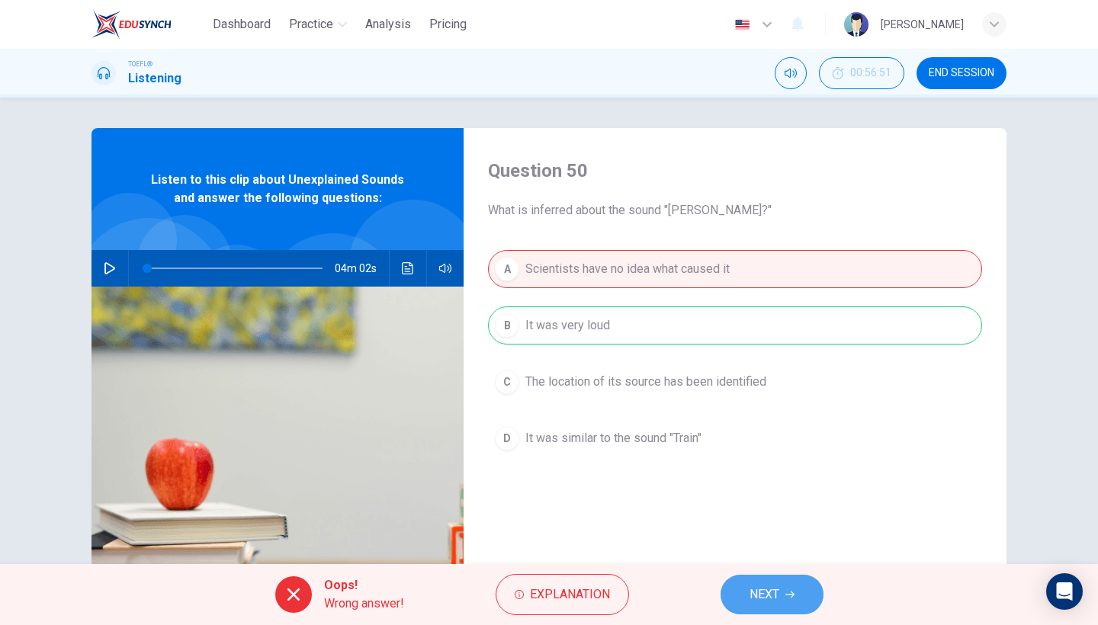
click at [774, 583] on button "NEXT" at bounding box center [772, 595] width 103 height 40
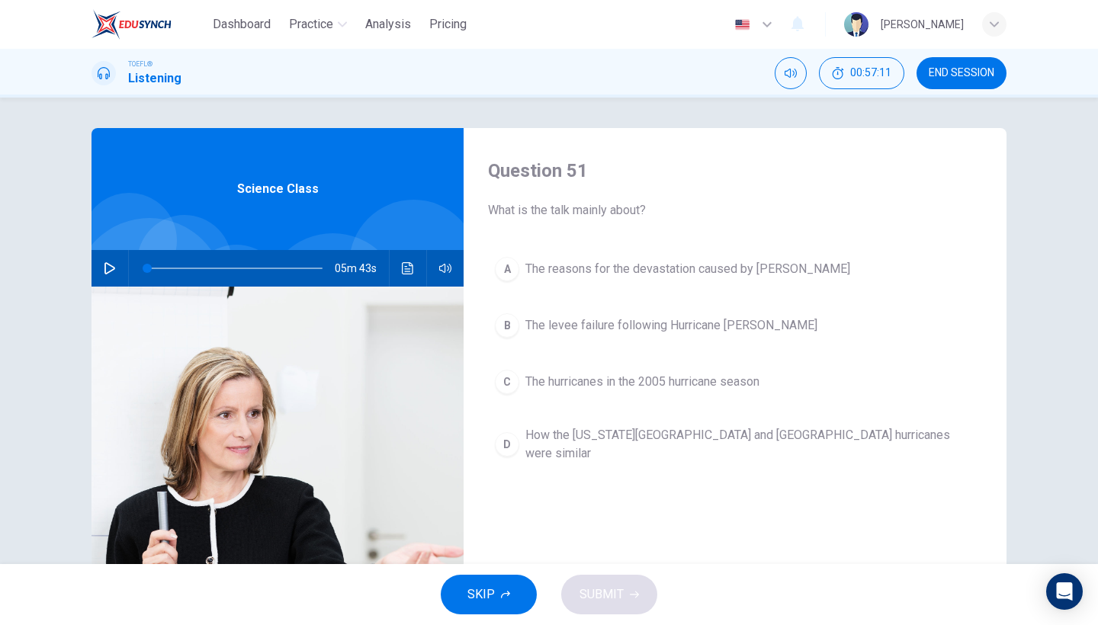
click at [120, 273] on button "button" at bounding box center [110, 268] width 24 height 37
click at [557, 400] on button "C The hurricanes in the 2005 hurricane season" at bounding box center [735, 382] width 494 height 38
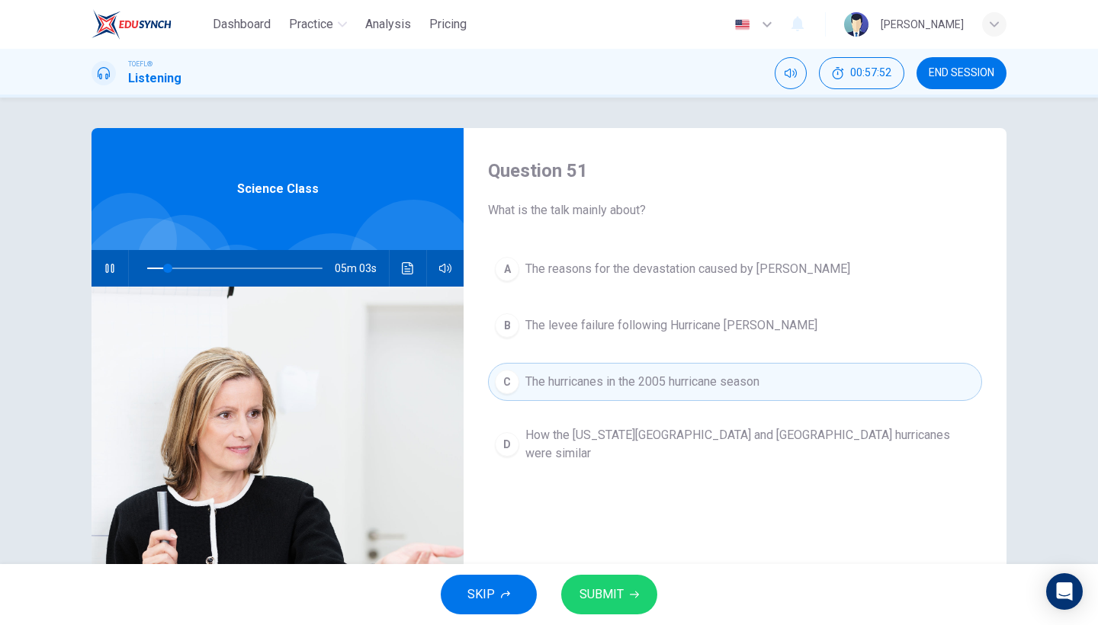
click at [621, 582] on button "SUBMIT" at bounding box center [609, 595] width 96 height 40
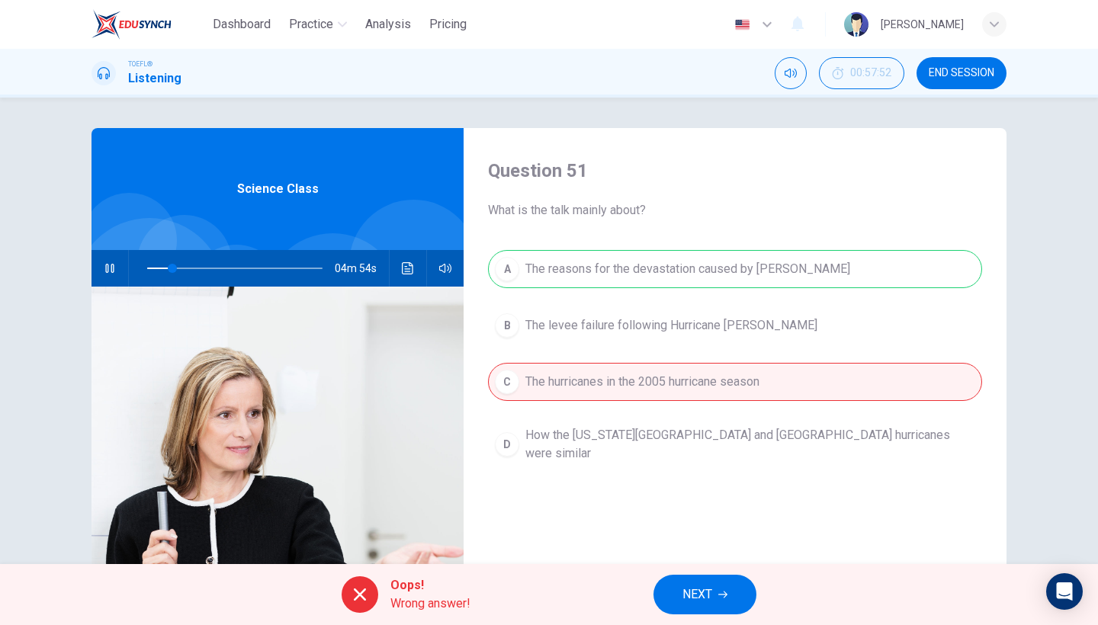
click at [724, 578] on button "NEXT" at bounding box center [704, 595] width 103 height 40
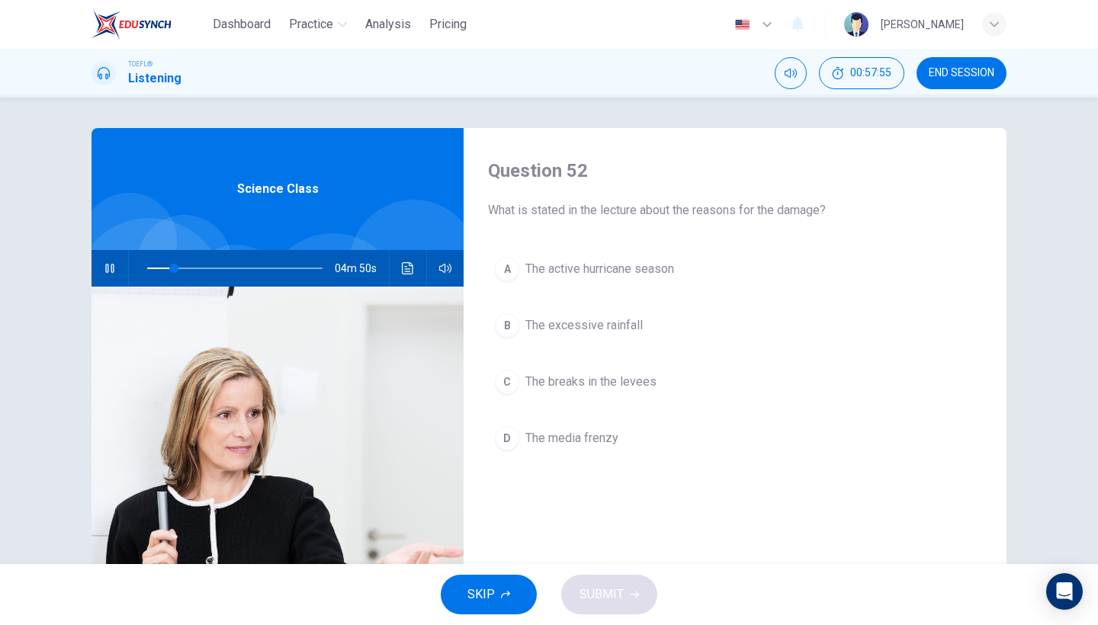
drag, startPoint x: 602, startPoint y: 202, endPoint x: 541, endPoint y: 223, distance: 64.4
click at [543, 222] on div "Question 52 What is stated in the lecture about the reasons for the damage? A T…" at bounding box center [735, 393] width 543 height 530
type input "25"
click at [958, 64] on button "END SESSION" at bounding box center [962, 73] width 90 height 32
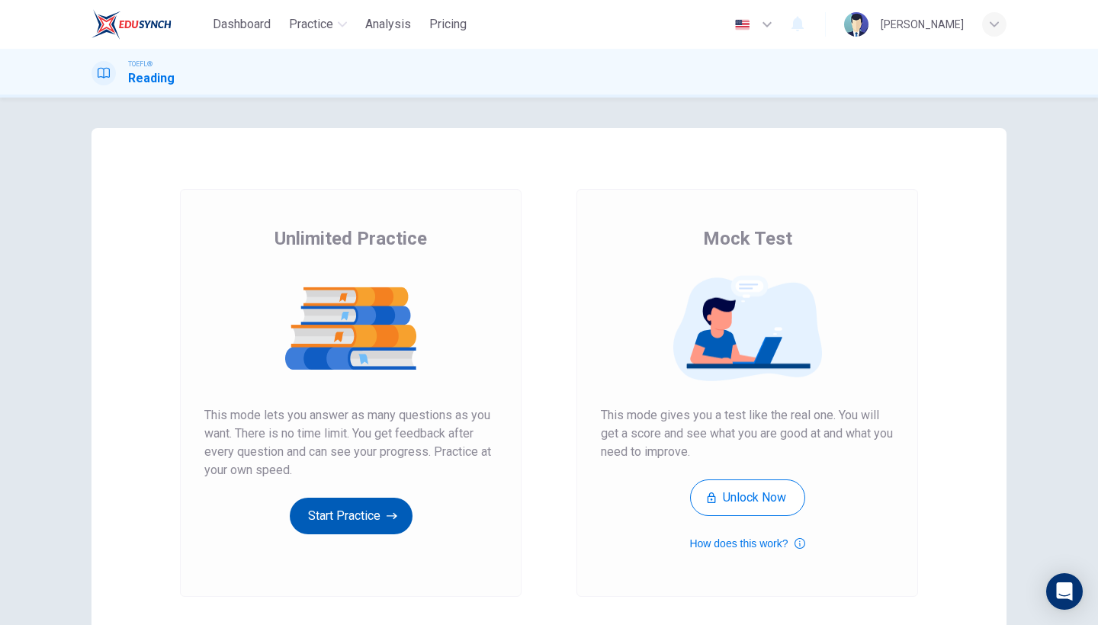
click at [385, 519] on button "Start Practice" at bounding box center [351, 516] width 123 height 37
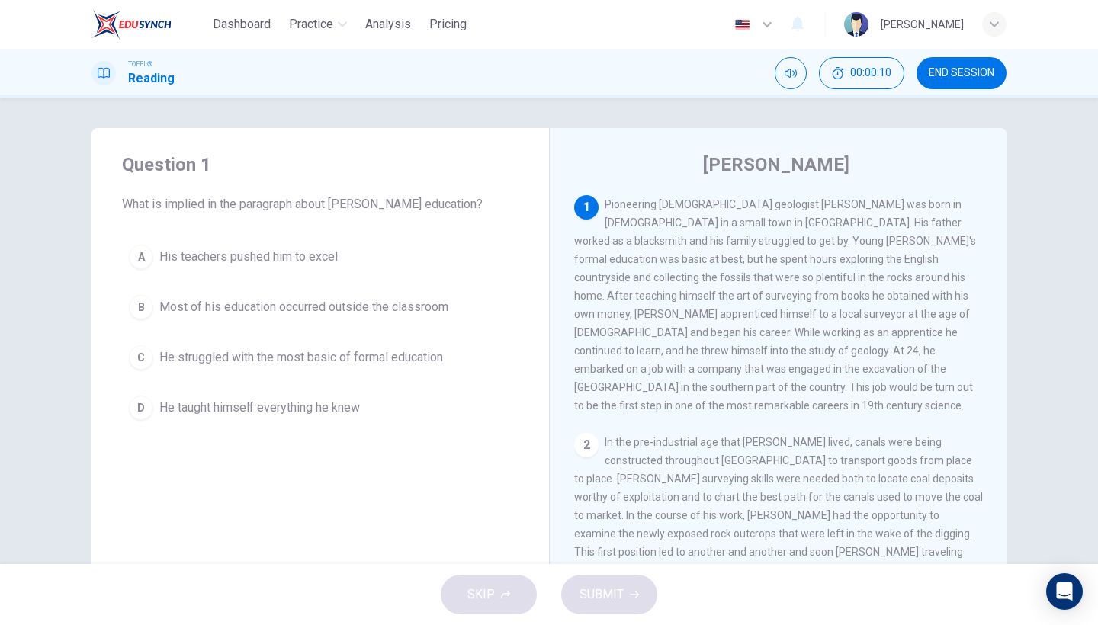
scroll to position [16, 0]
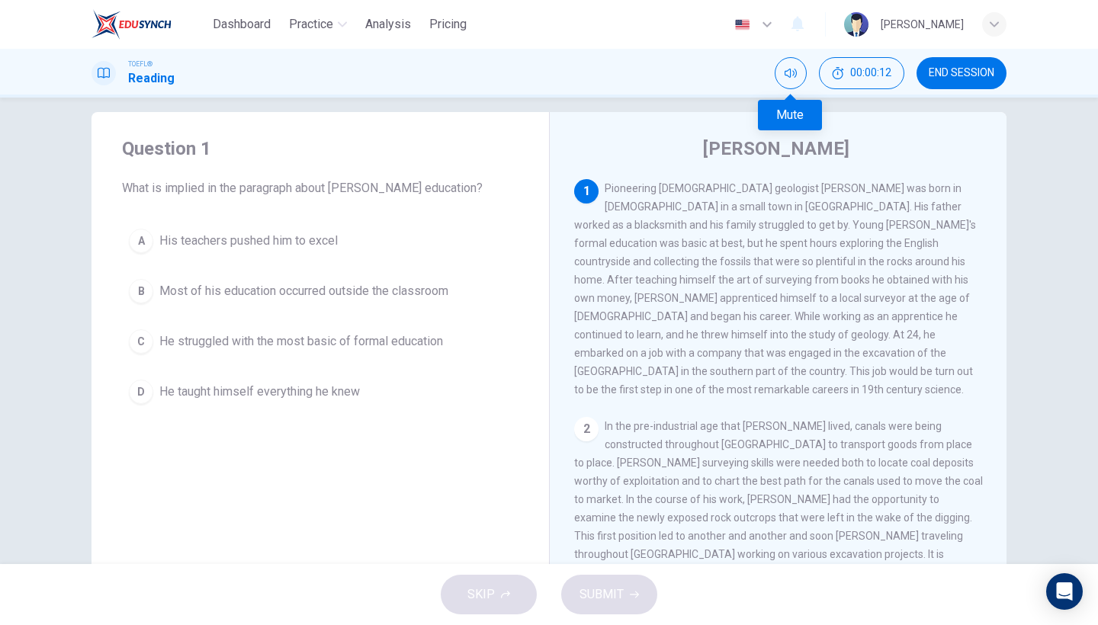
click at [781, 87] on div "Mute" at bounding box center [791, 73] width 32 height 32
click at [592, 196] on div "1" at bounding box center [586, 191] width 24 height 24
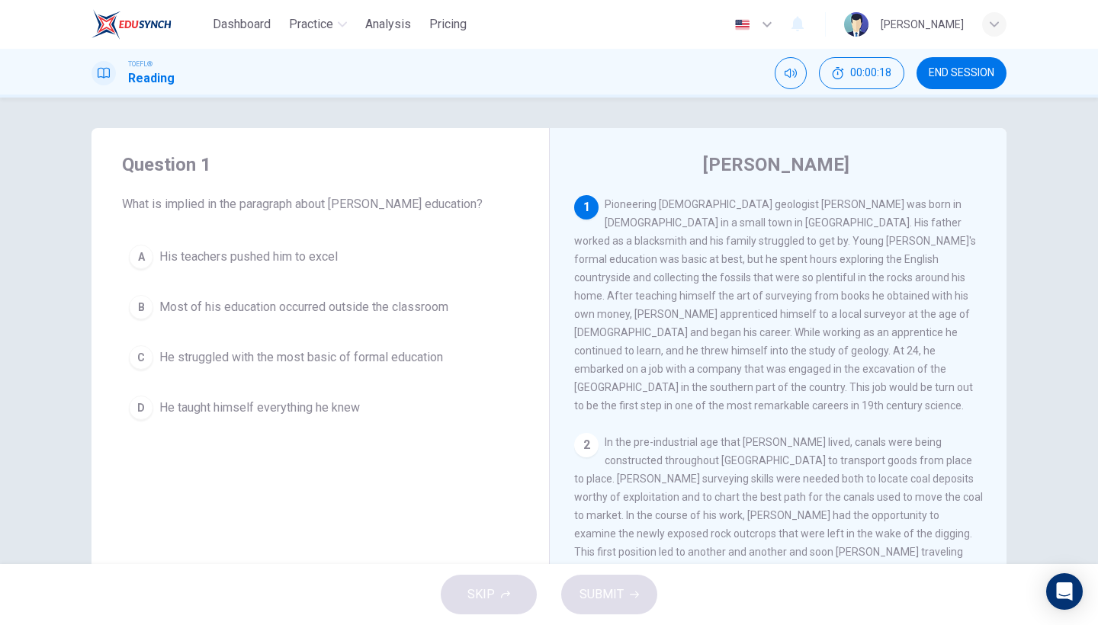
scroll to position [0, 0]
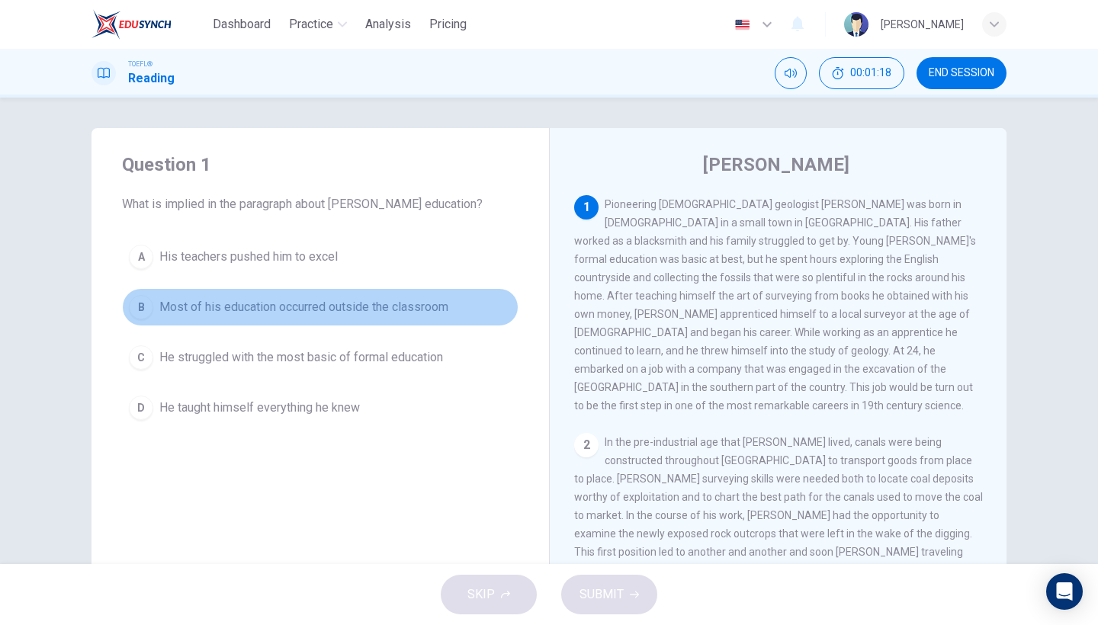
click at [438, 316] on span "Most of his education occurred outside the classroom" at bounding box center [303, 307] width 289 height 18
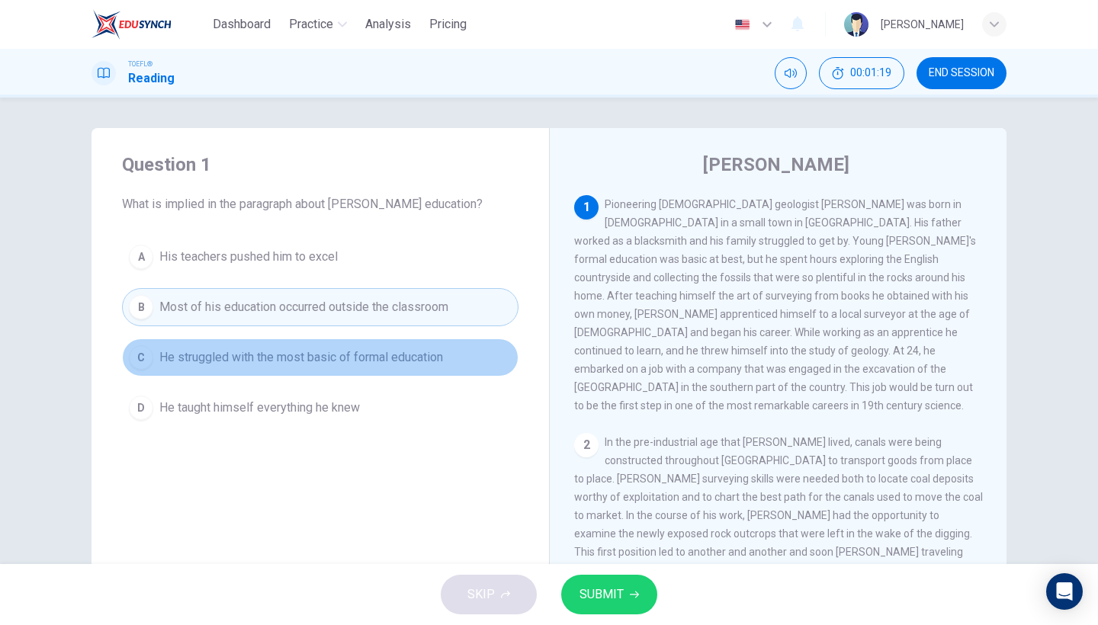
click at [409, 355] on span "He struggled with the most basic of formal education" at bounding box center [301, 357] width 284 height 18
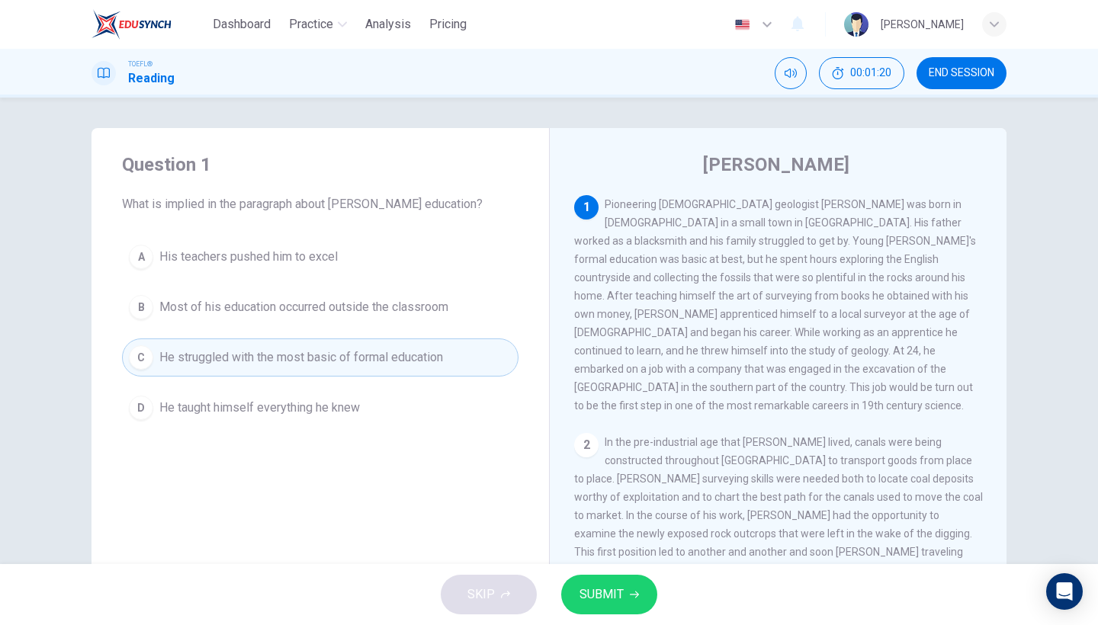
click at [404, 336] on div "A His teachers pushed him to excel B Most of his education occurred outside the…" at bounding box center [320, 332] width 397 height 189
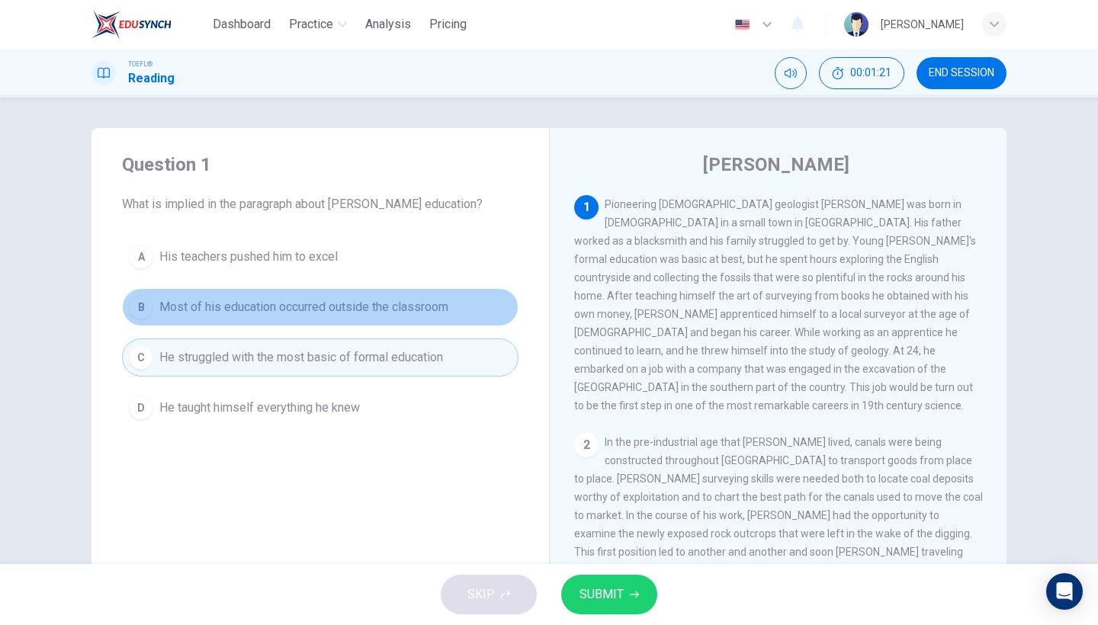
click at [405, 321] on button "B Most of his education occurred outside the classroom" at bounding box center [320, 307] width 397 height 38
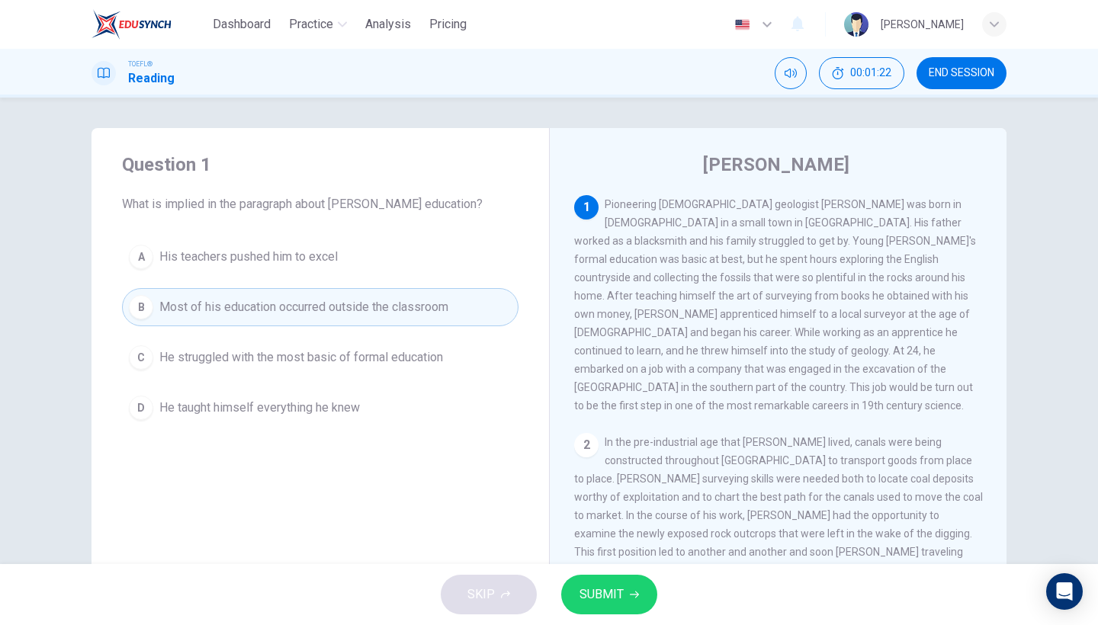
click at [587, 586] on span "SUBMIT" at bounding box center [602, 594] width 44 height 21
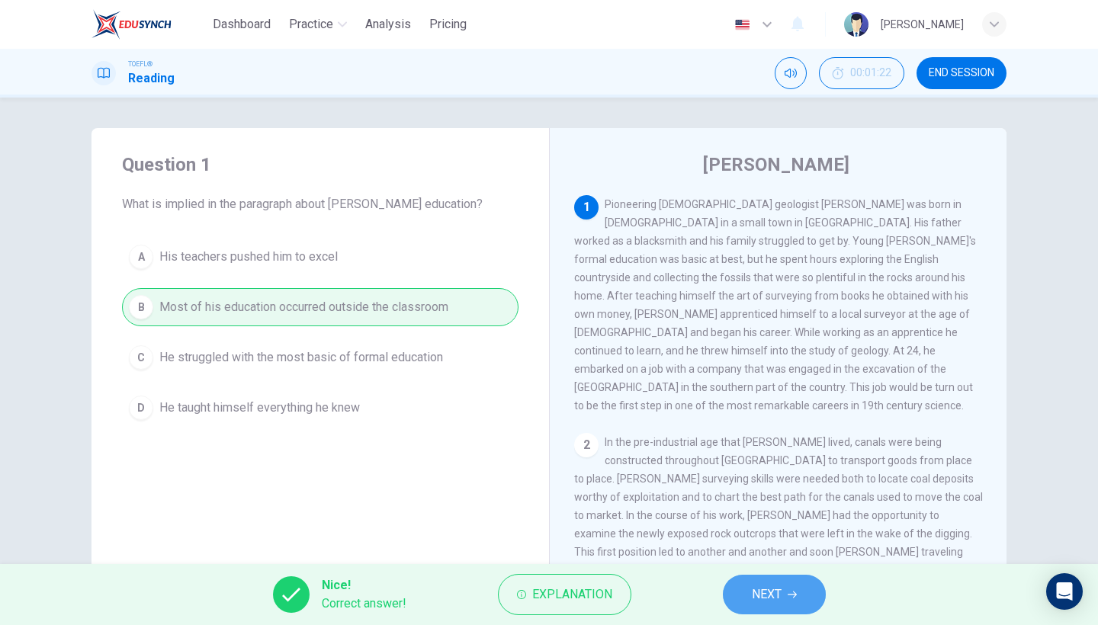
click at [785, 602] on button "NEXT" at bounding box center [774, 595] width 103 height 40
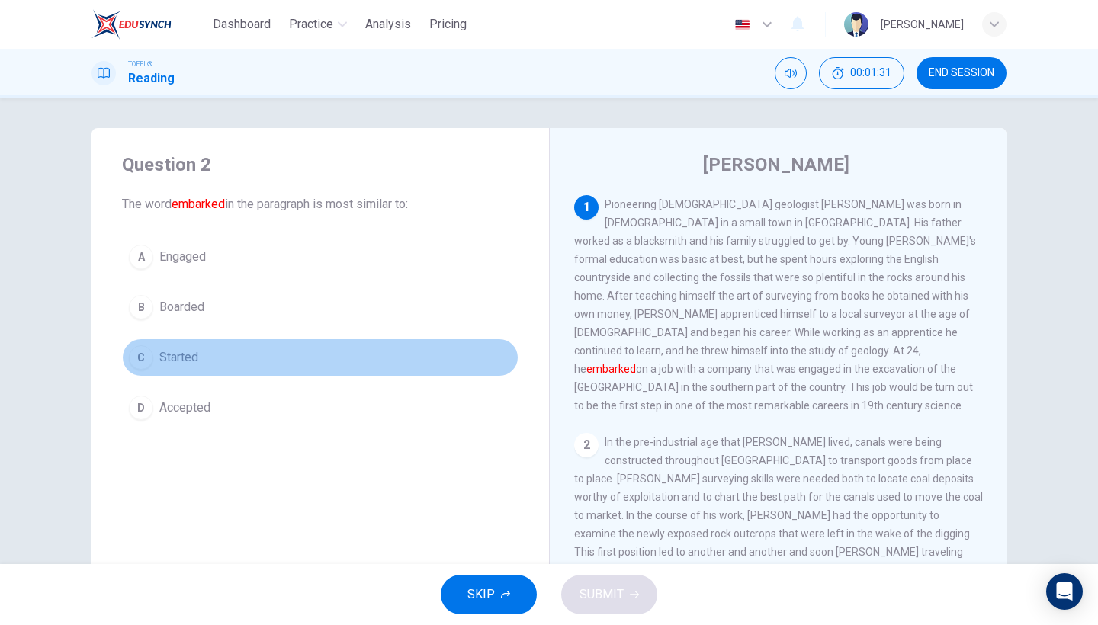
click at [205, 352] on button "C Started" at bounding box center [320, 358] width 397 height 38
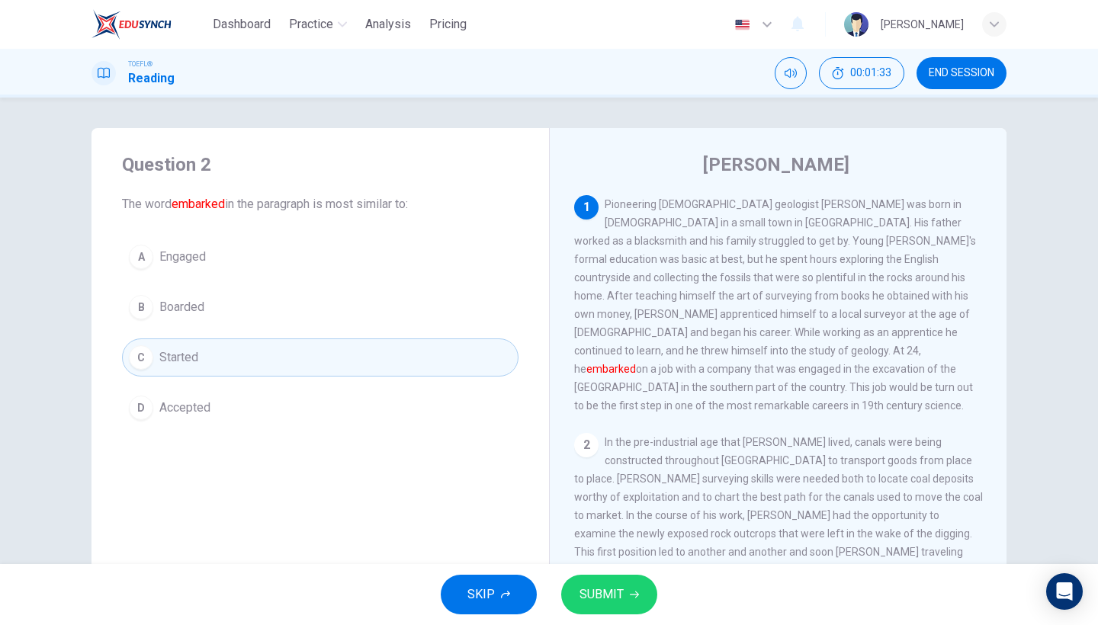
click at [621, 594] on span "SUBMIT" at bounding box center [602, 594] width 44 height 21
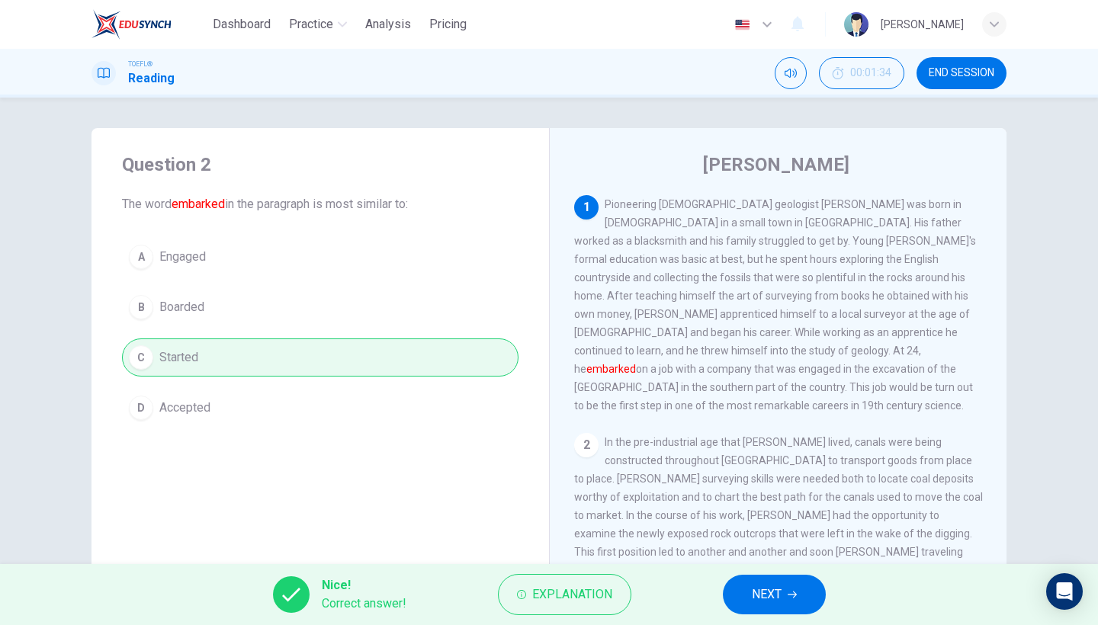
click at [749, 603] on button "NEXT" at bounding box center [774, 595] width 103 height 40
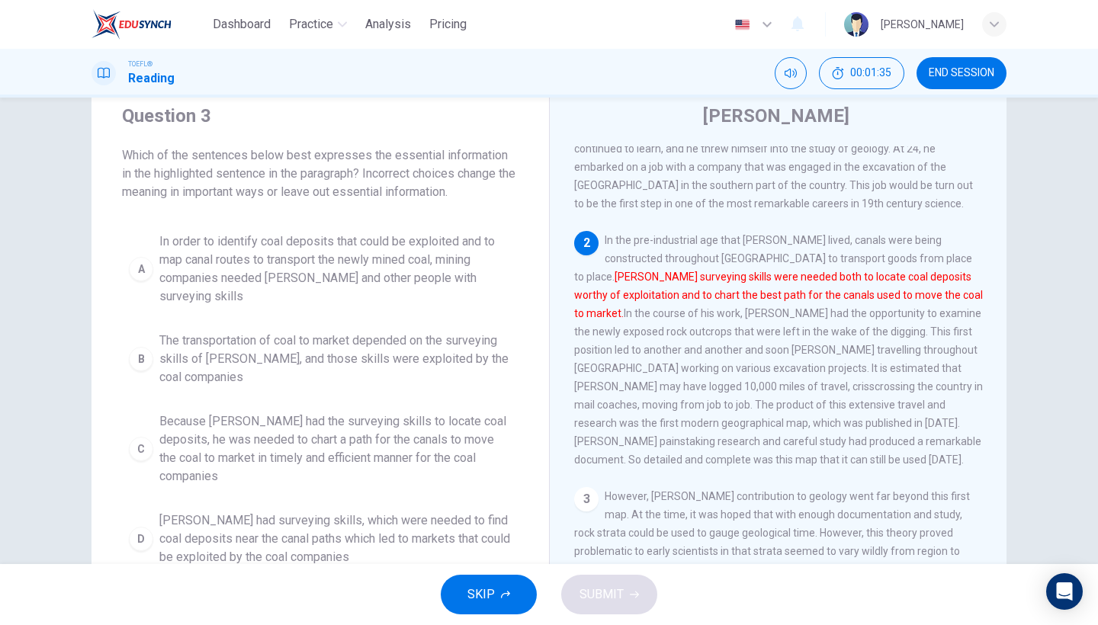
scroll to position [43, 0]
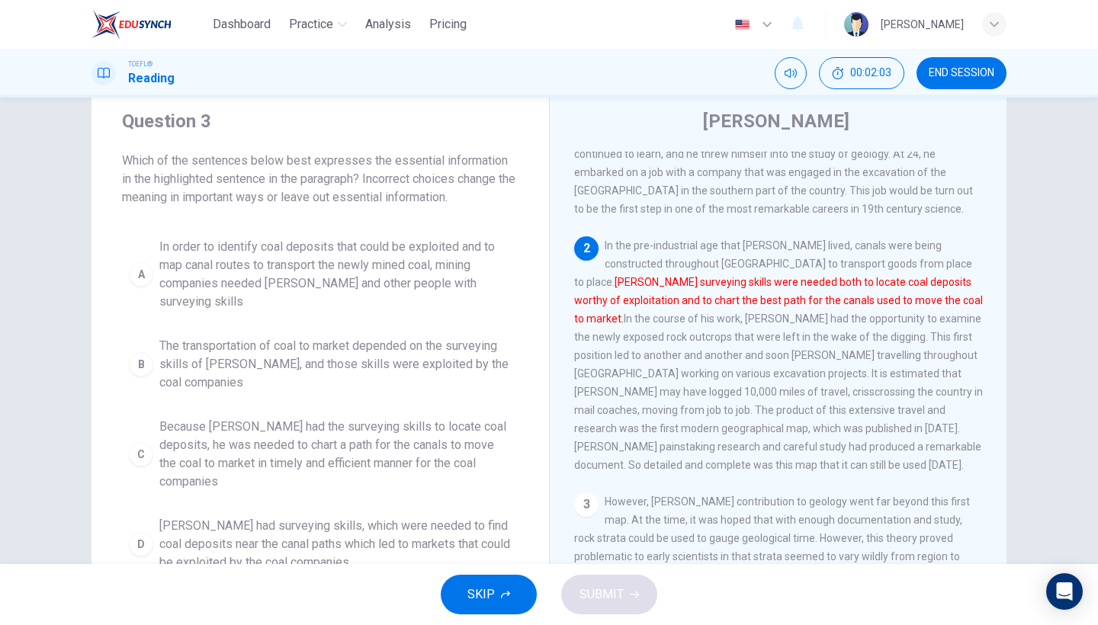
click at [320, 300] on div "A In order to identify coal deposits that could be exploited and to map canal r…" at bounding box center [320, 405] width 397 height 348
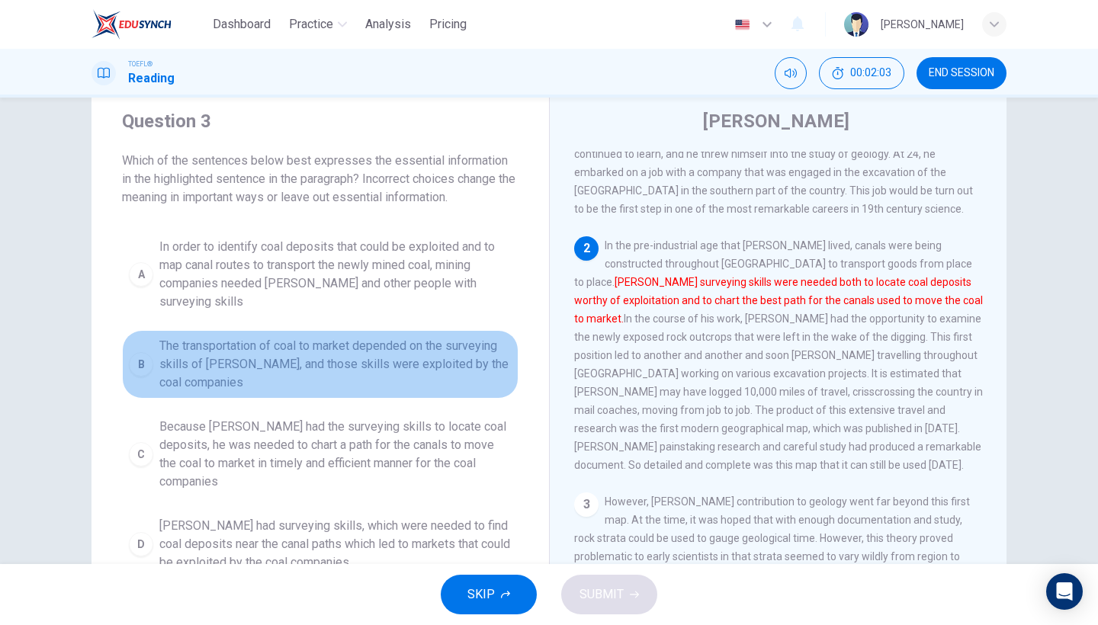
click at [318, 337] on span "The transportation of coal to market depended on the surveying skills of Smith,…" at bounding box center [335, 364] width 352 height 55
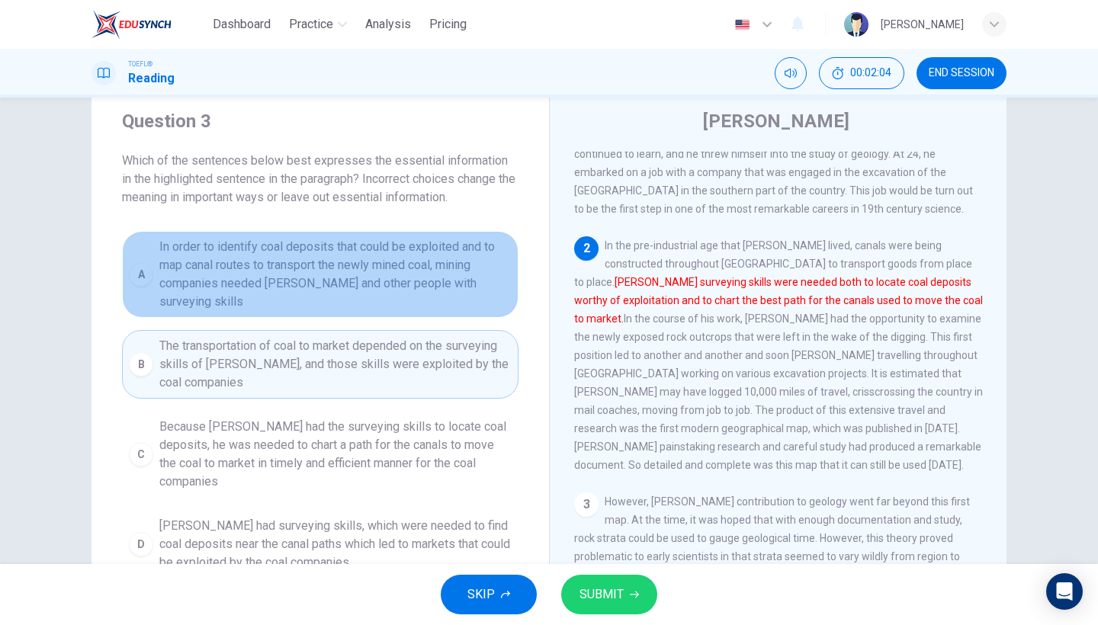
click at [317, 276] on span "In order to identify coal deposits that could be exploited and to map canal rou…" at bounding box center [335, 274] width 352 height 73
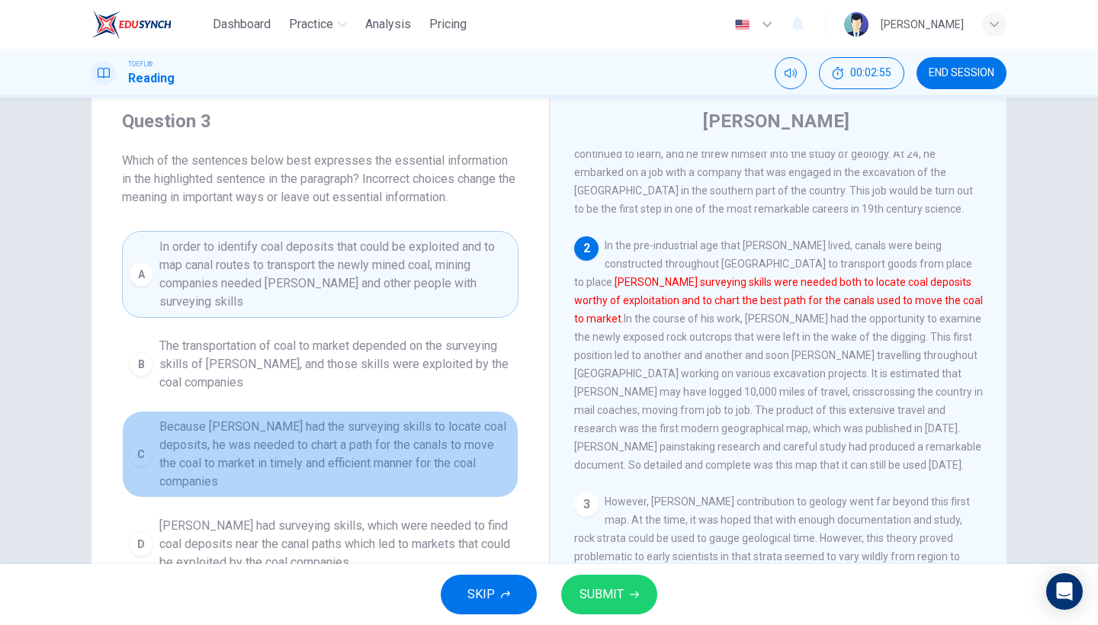
click at [403, 440] on span "Because Smith had the surveying skills to locate coal deposits, he was needed t…" at bounding box center [335, 454] width 352 height 73
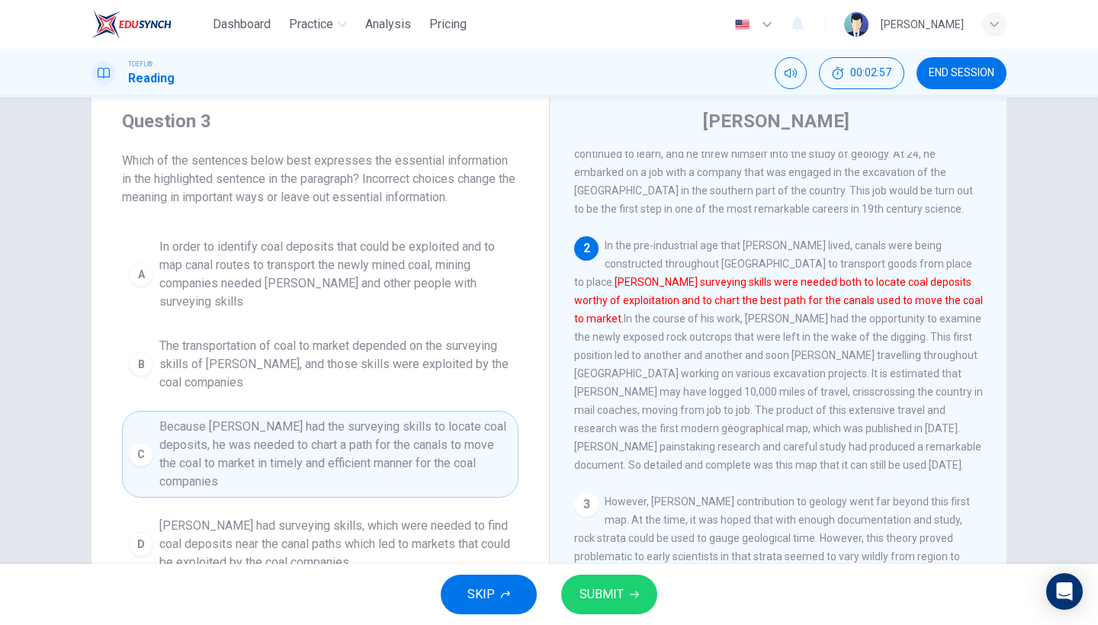
click at [583, 599] on span "SUBMIT" at bounding box center [602, 594] width 44 height 21
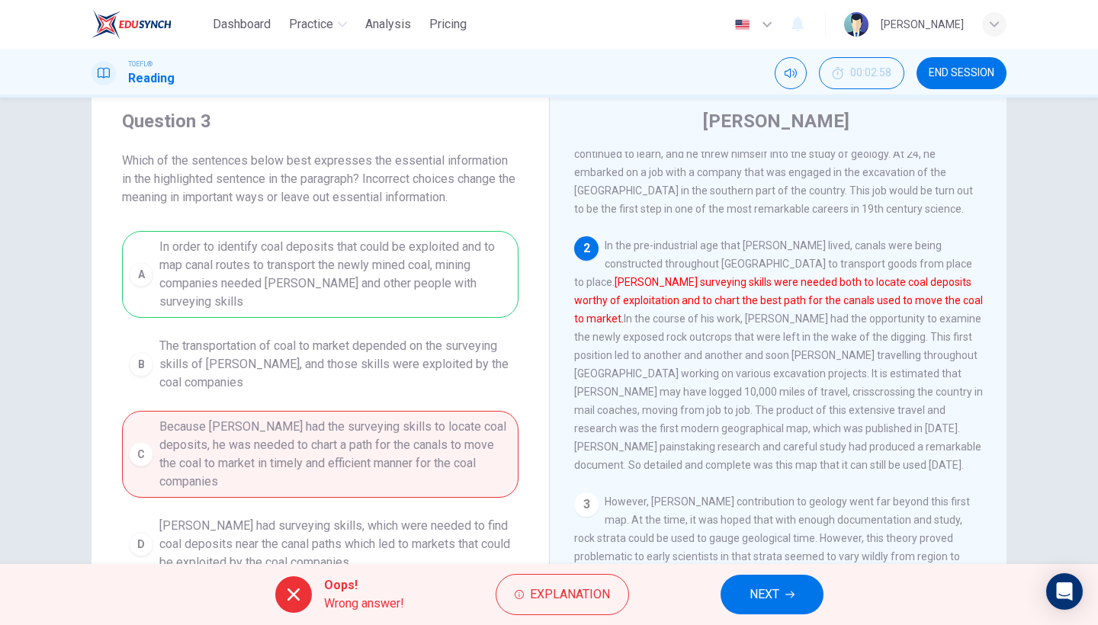
click at [759, 602] on span "NEXT" at bounding box center [765, 594] width 30 height 21
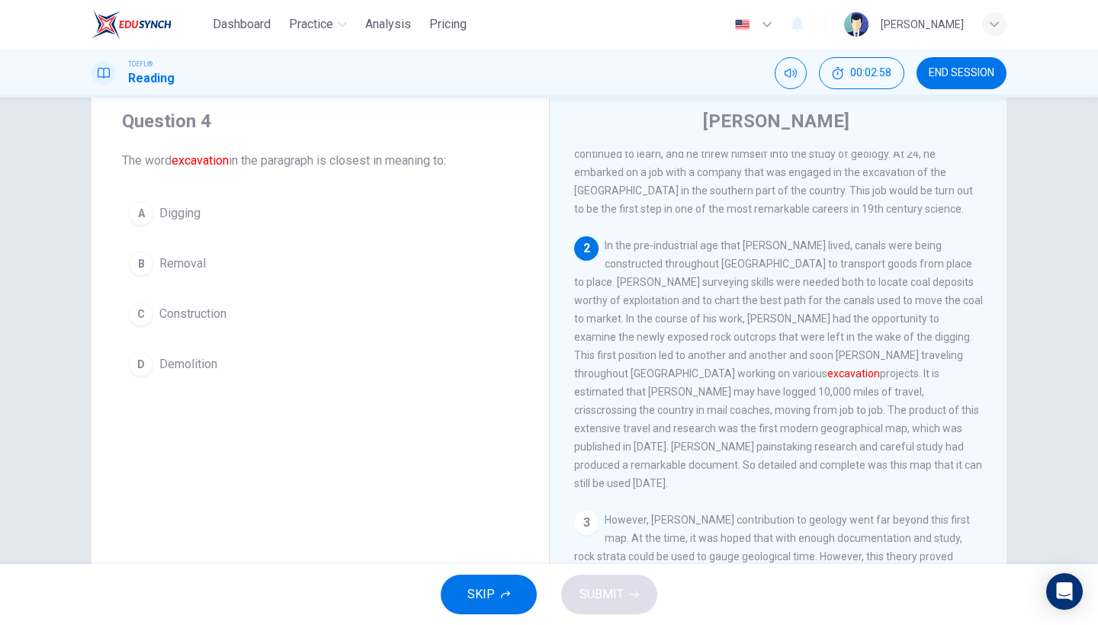
scroll to position [220, 0]
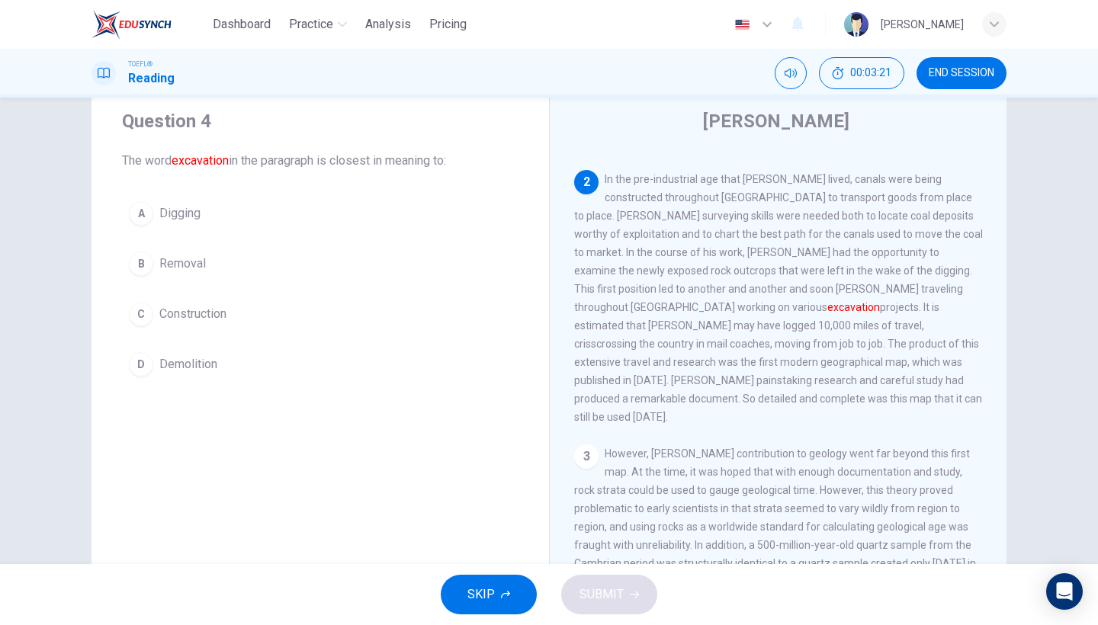
click at [203, 220] on button "A Digging" at bounding box center [320, 213] width 397 height 38
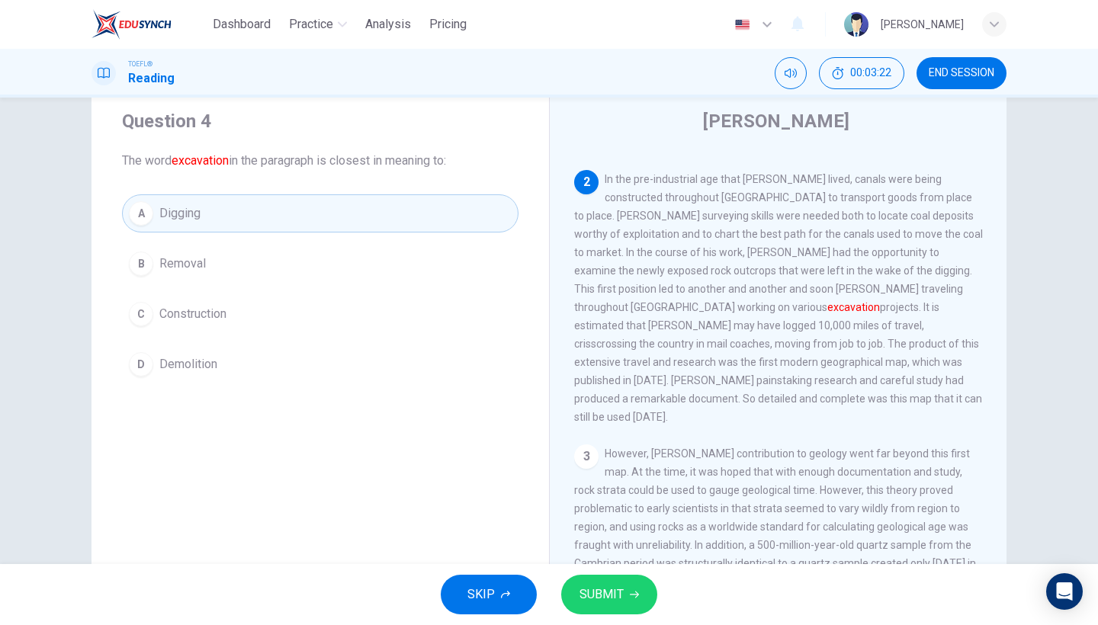
click at [592, 584] on span "SUBMIT" at bounding box center [602, 594] width 44 height 21
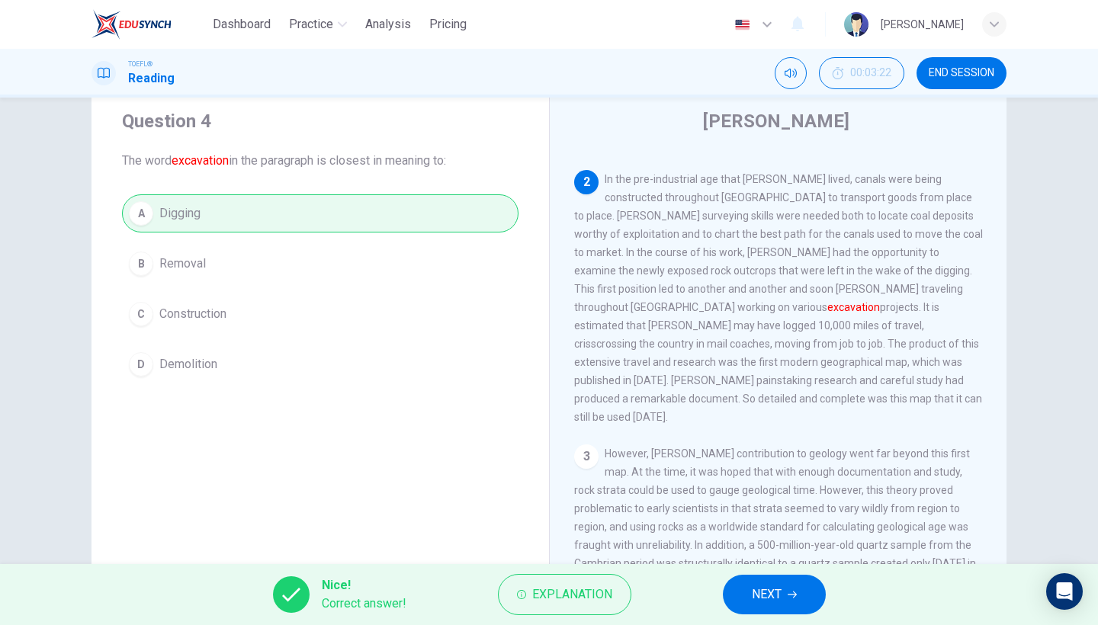
click at [746, 595] on button "NEXT" at bounding box center [774, 595] width 103 height 40
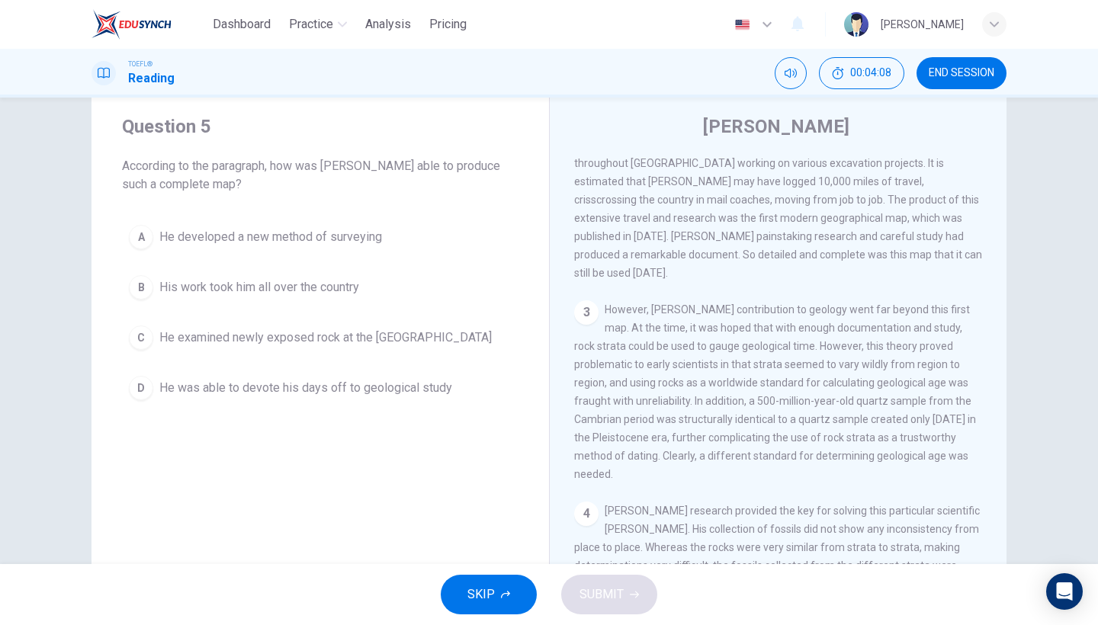
scroll to position [374, 0]
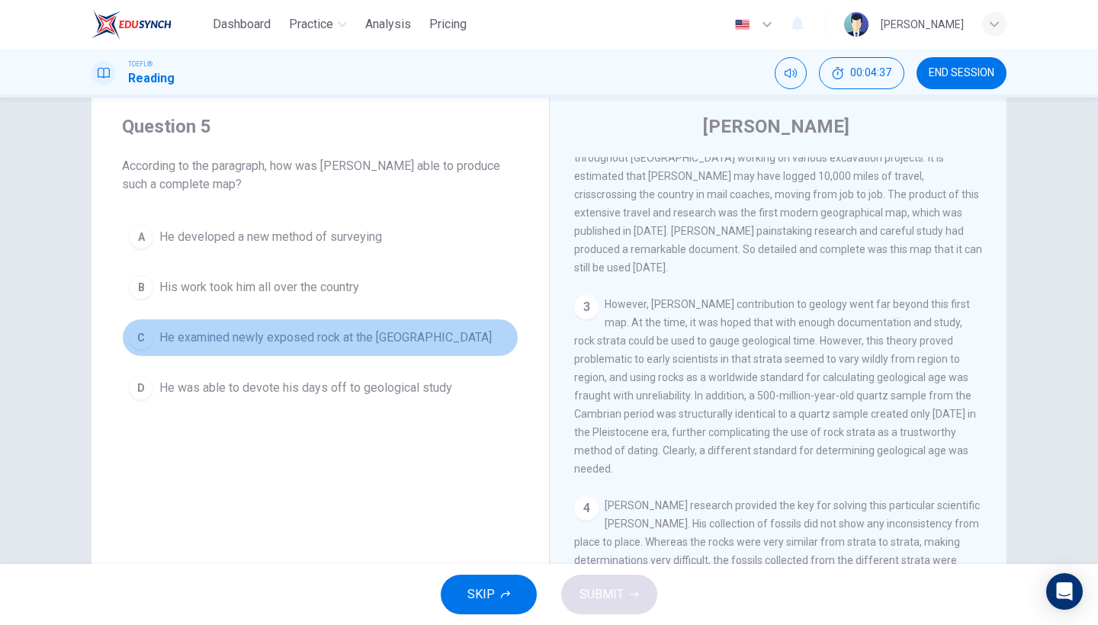
click at [368, 349] on button "C He examined newly exposed rock at the Somerset dig" at bounding box center [320, 338] width 397 height 38
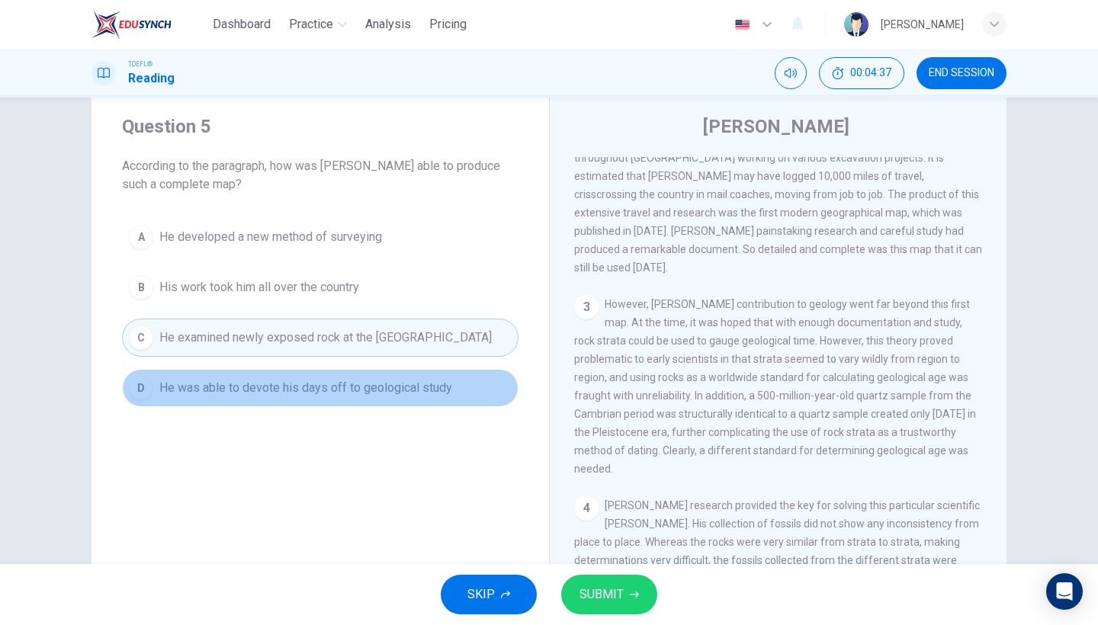
click at [389, 393] on span "He was able to devote his days off to geological study" at bounding box center [305, 388] width 293 height 18
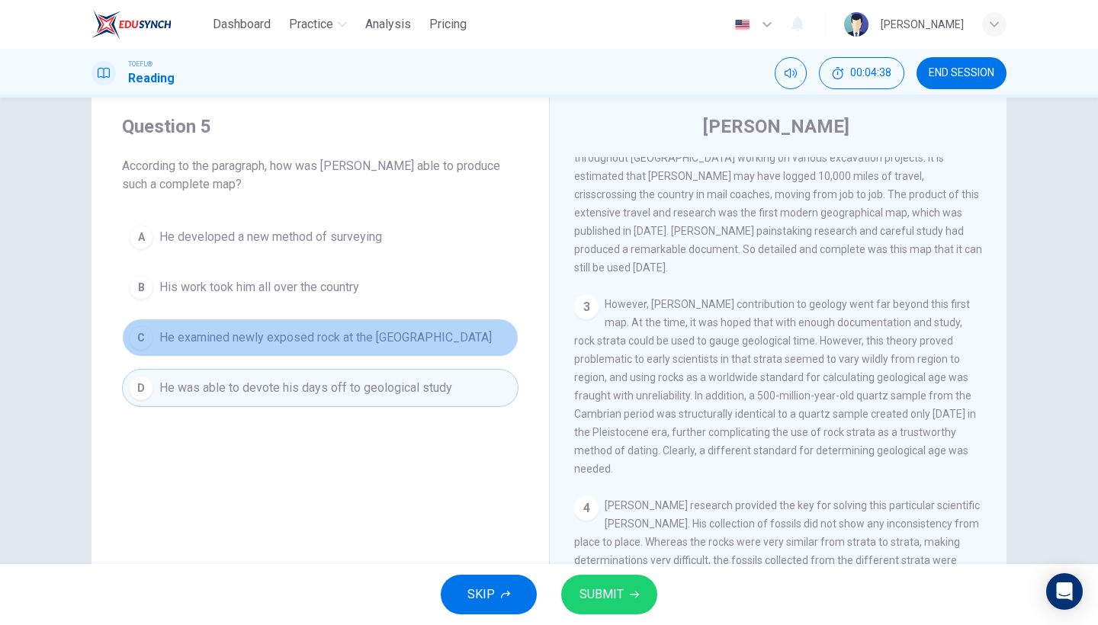
click at [426, 337] on span "He examined newly exposed rock at the Somerset dig" at bounding box center [325, 338] width 332 height 18
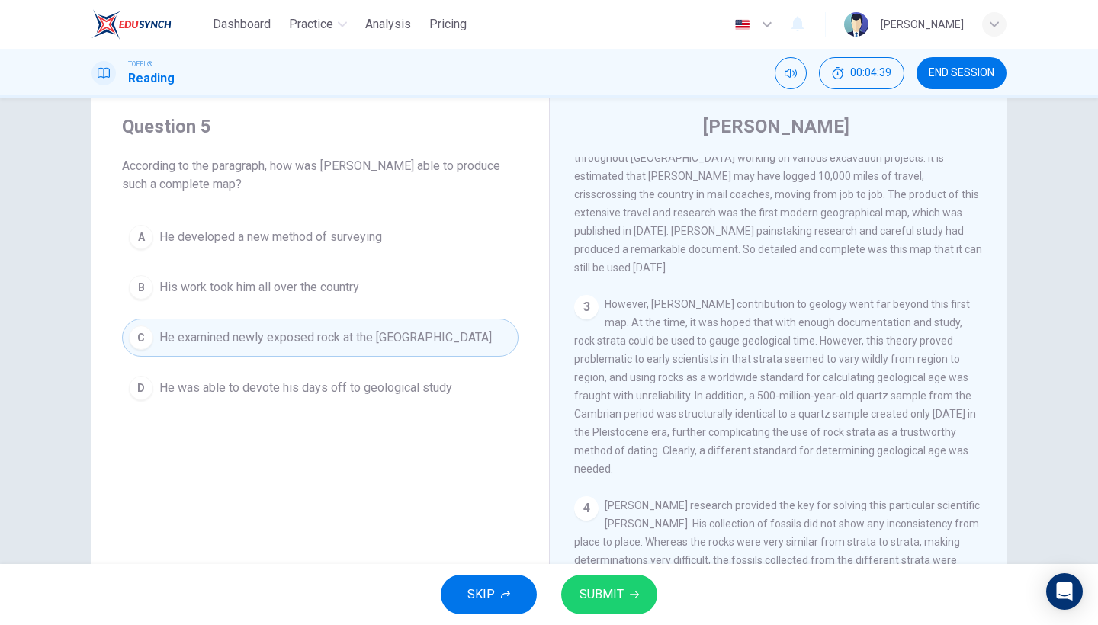
click at [586, 584] on span "SUBMIT" at bounding box center [602, 594] width 44 height 21
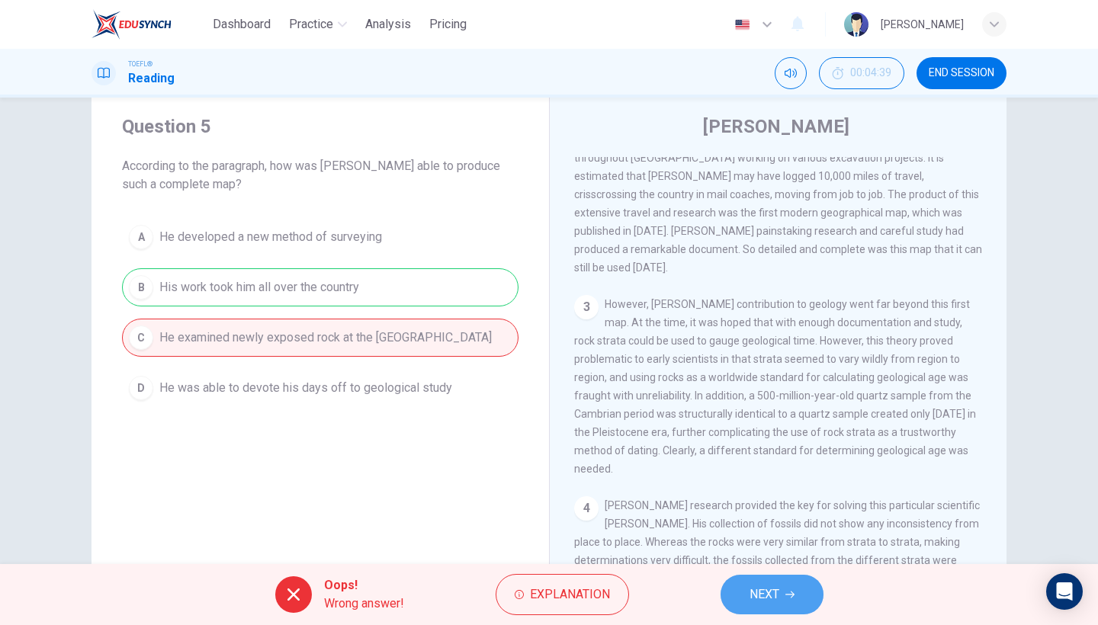
click at [740, 596] on button "NEXT" at bounding box center [772, 595] width 103 height 40
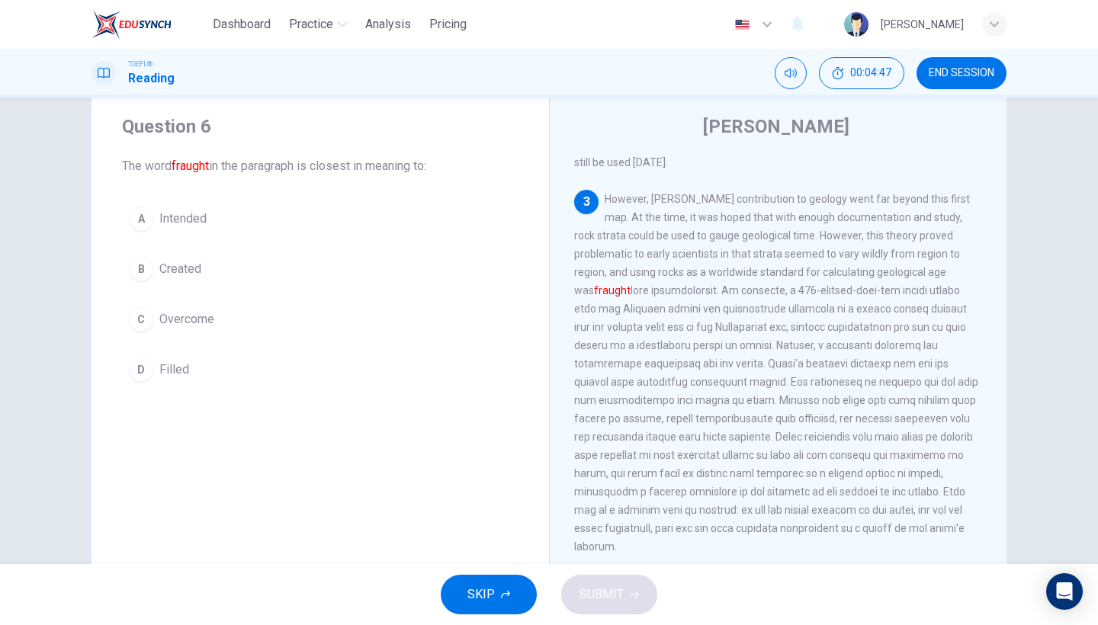
scroll to position [479, 0]
click at [194, 318] on span "Overcome" at bounding box center [186, 319] width 55 height 18
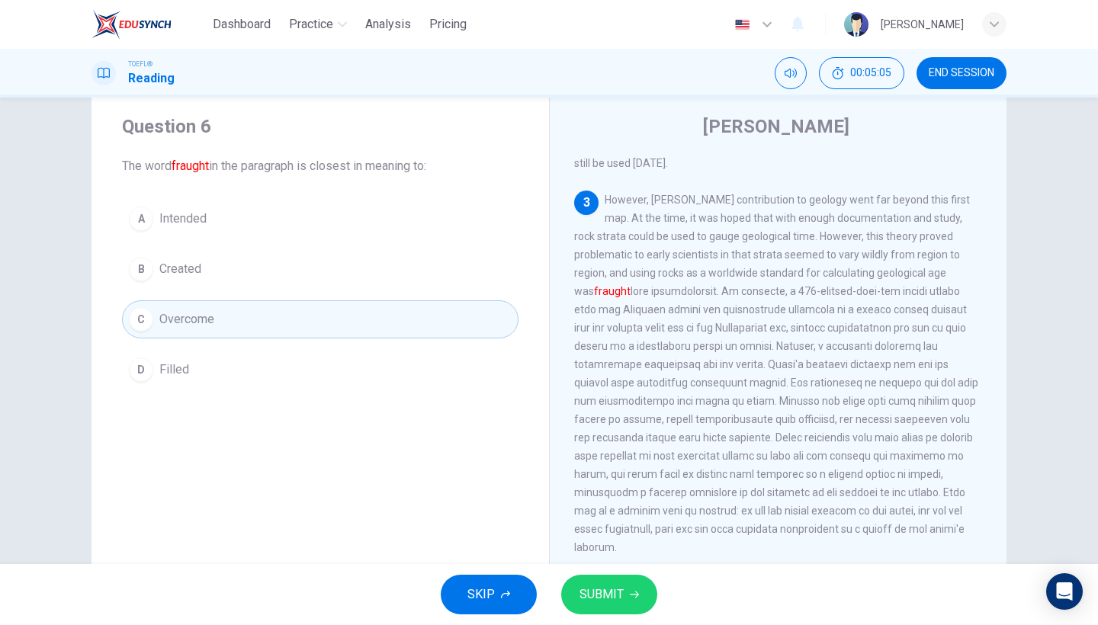
click at [592, 588] on span "SUBMIT" at bounding box center [602, 594] width 44 height 21
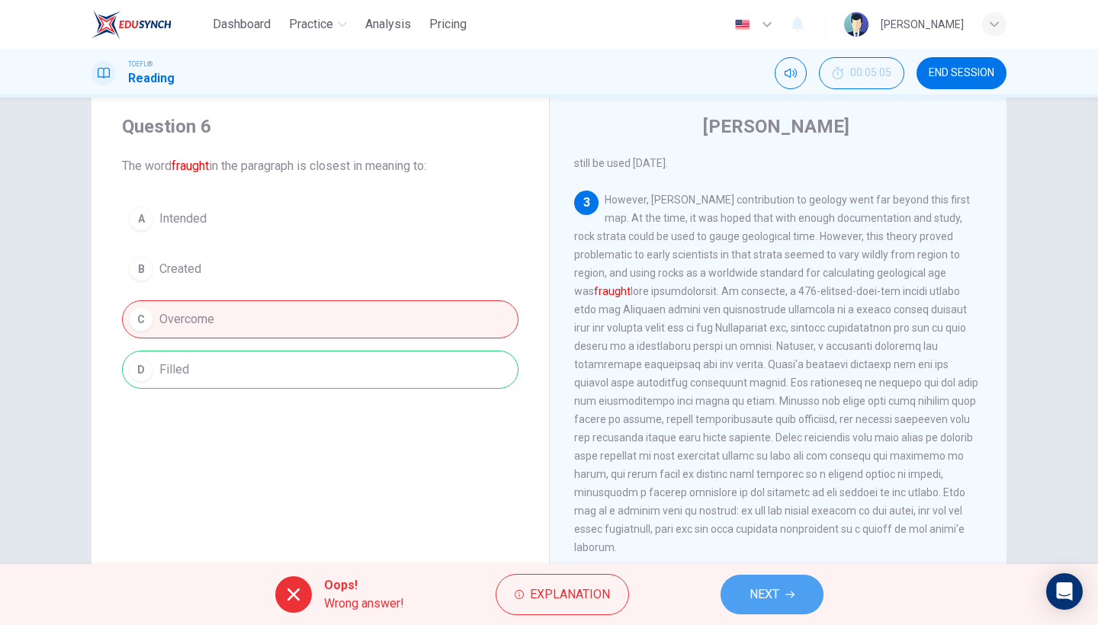
click at [753, 598] on span "NEXT" at bounding box center [765, 594] width 30 height 21
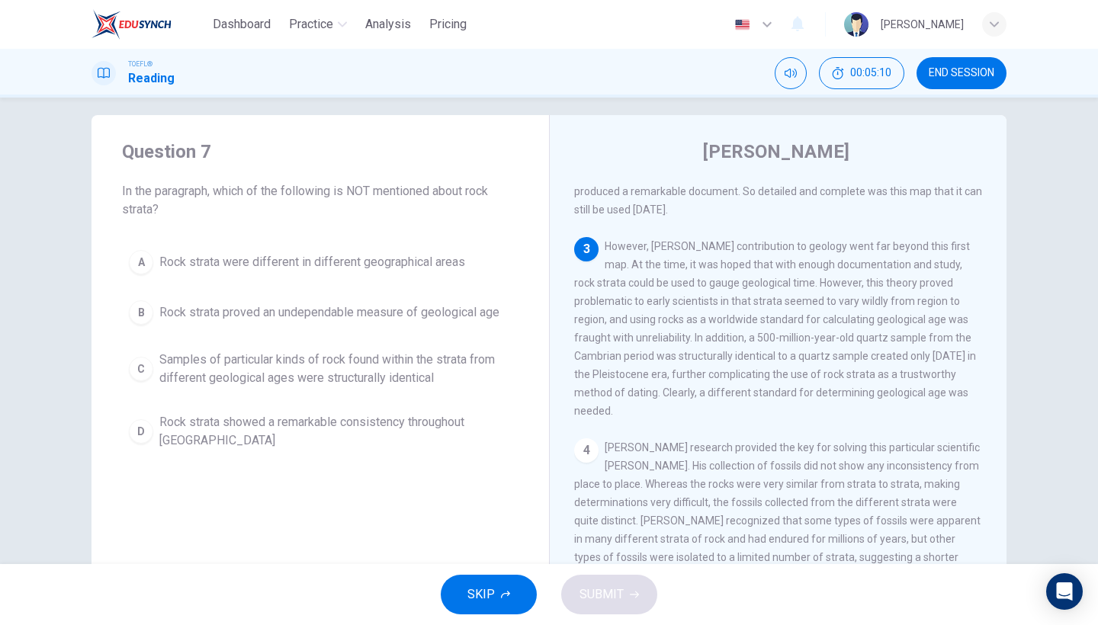
scroll to position [8, 0]
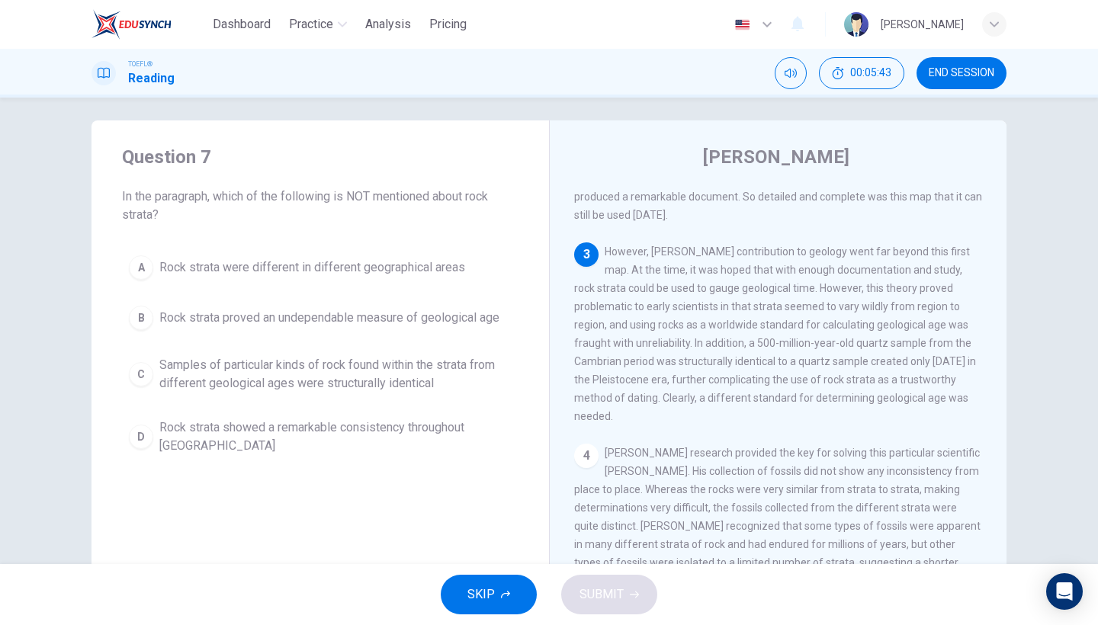
click at [442, 431] on span "Rock strata showed a remarkable consistency throughout England" at bounding box center [335, 437] width 352 height 37
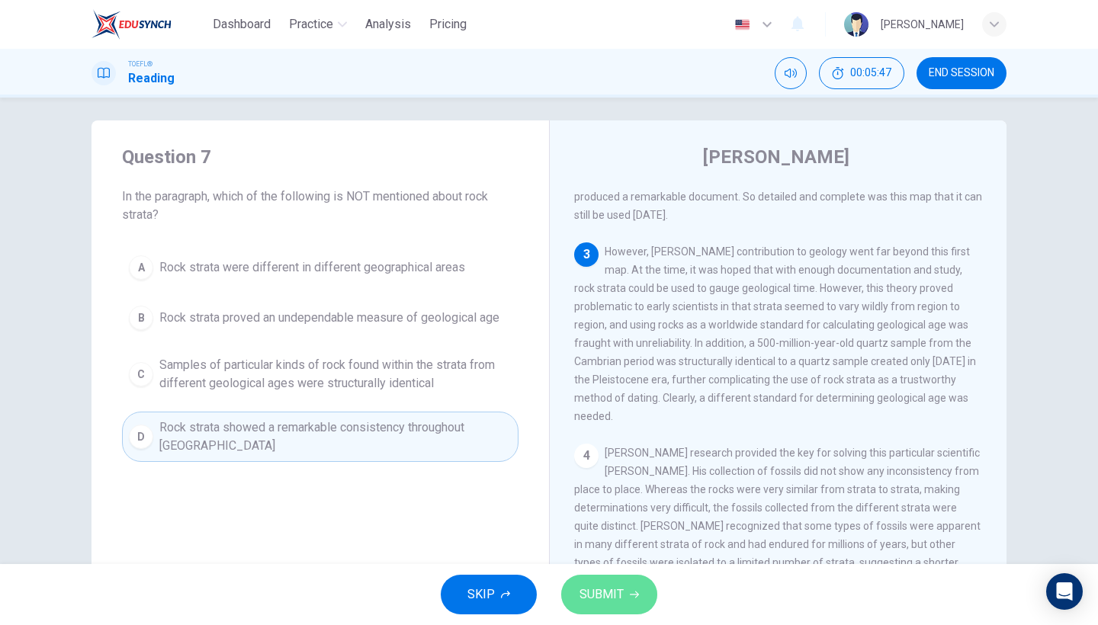
click at [641, 590] on button "SUBMIT" at bounding box center [609, 595] width 96 height 40
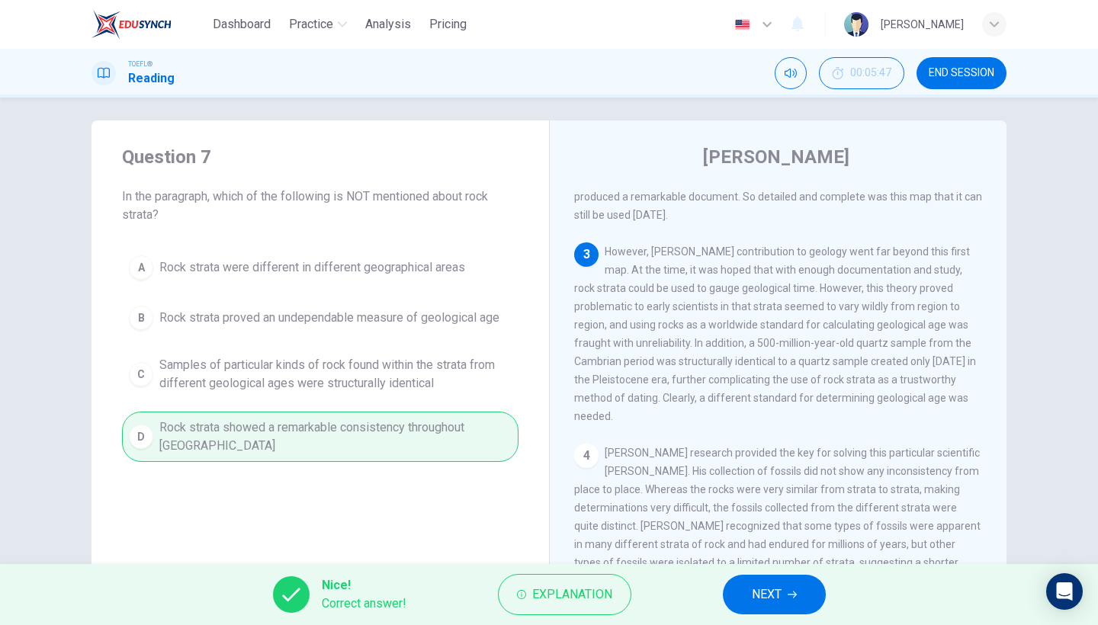
click at [749, 592] on button "NEXT" at bounding box center [774, 595] width 103 height 40
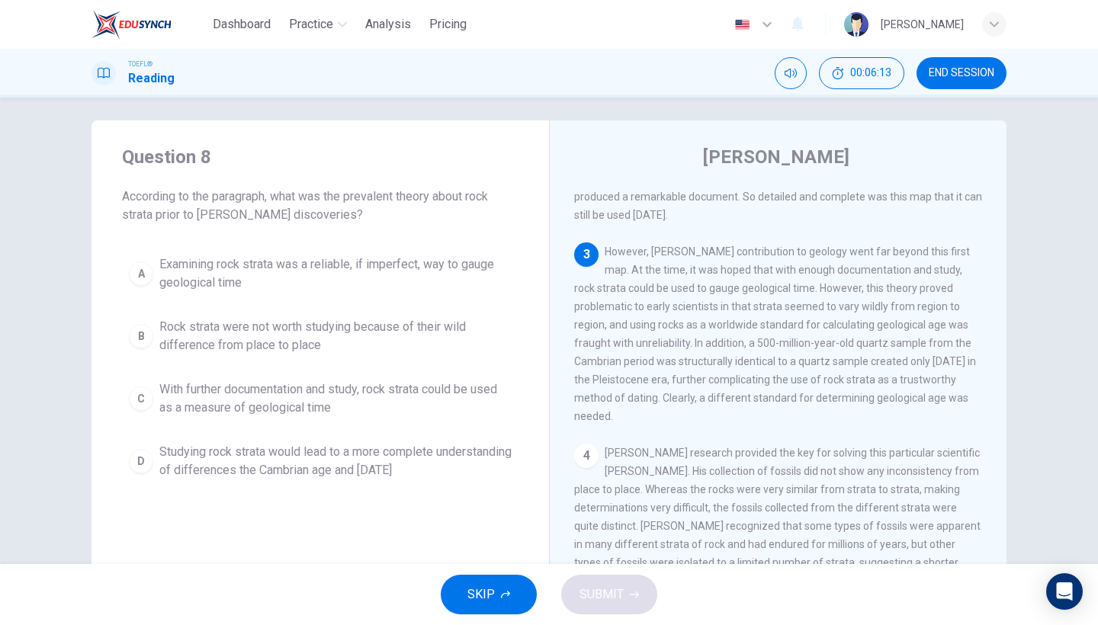
click at [749, 592] on div "SKIP SUBMIT" at bounding box center [549, 594] width 1098 height 61
click at [955, 82] on button "END SESSION" at bounding box center [962, 73] width 90 height 32
